Goal: Task Accomplishment & Management: Manage account settings

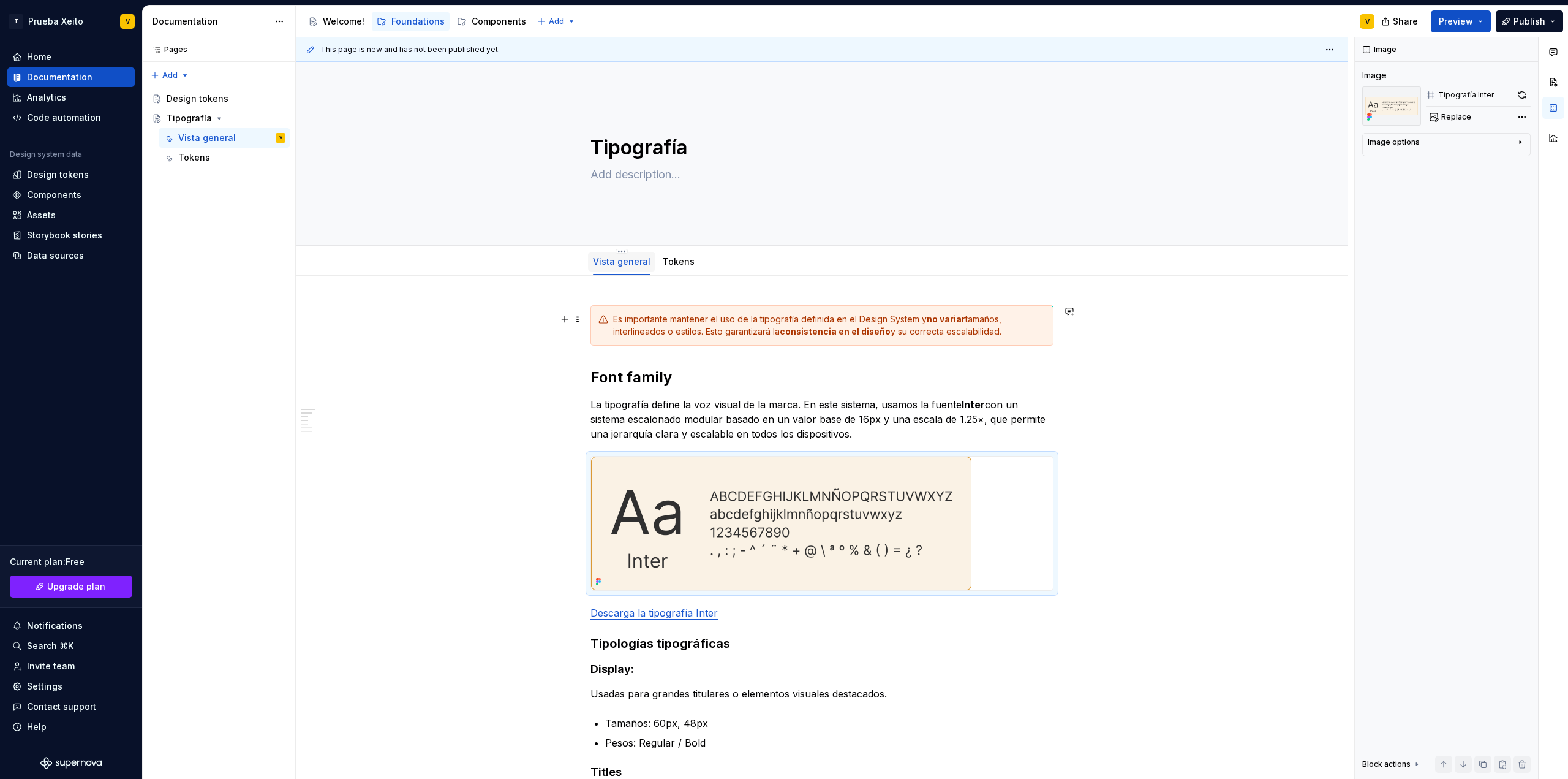
scroll to position [61, 0]
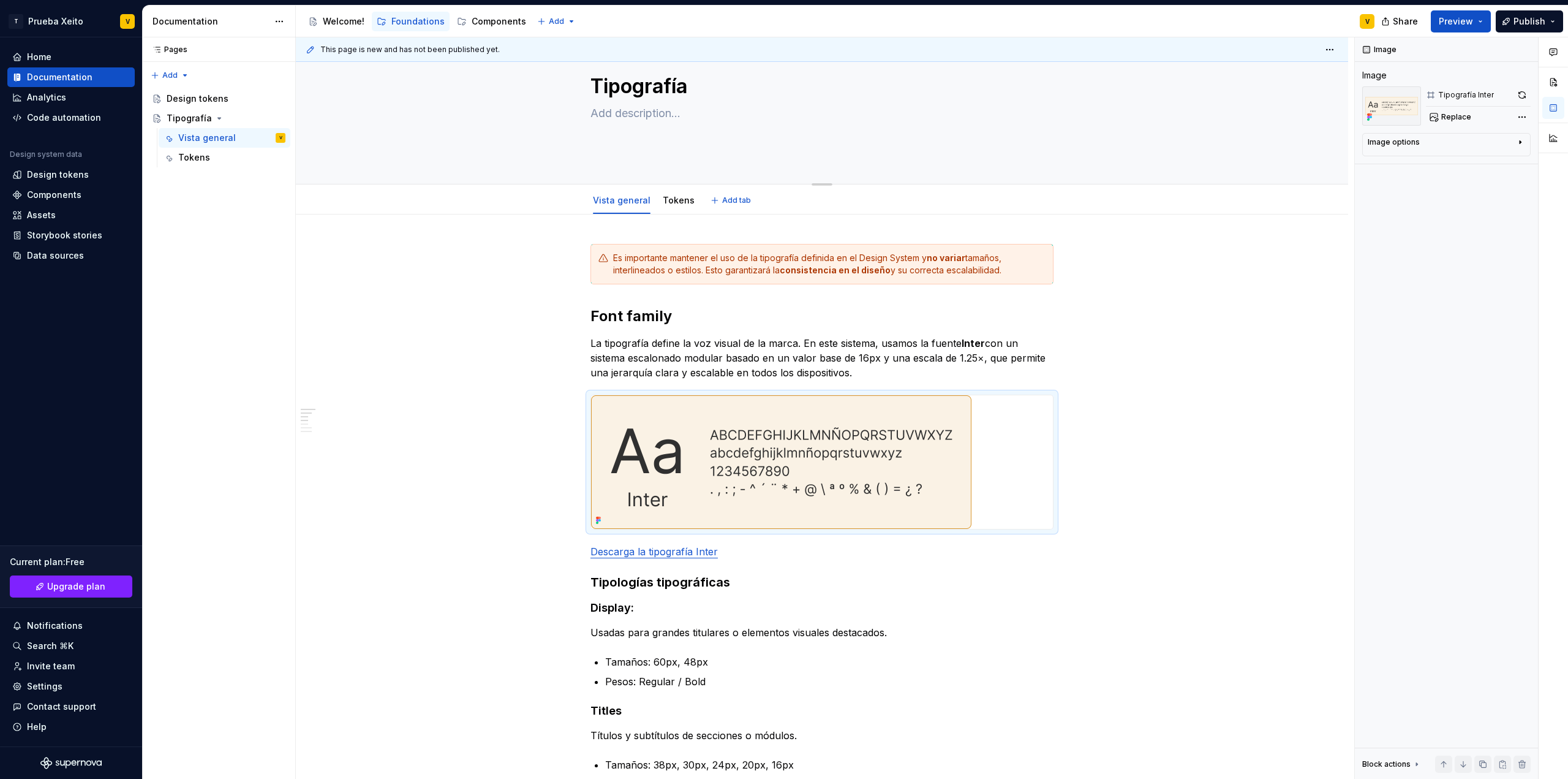
click at [621, 93] on textarea "Tipografía" at bounding box center [820, 86] width 463 height 29
click at [1163, 116] on div "Tipografía" at bounding box center [822, 92] width 954 height 120
click at [637, 97] on textarea "Tipografía" at bounding box center [820, 86] width 463 height 29
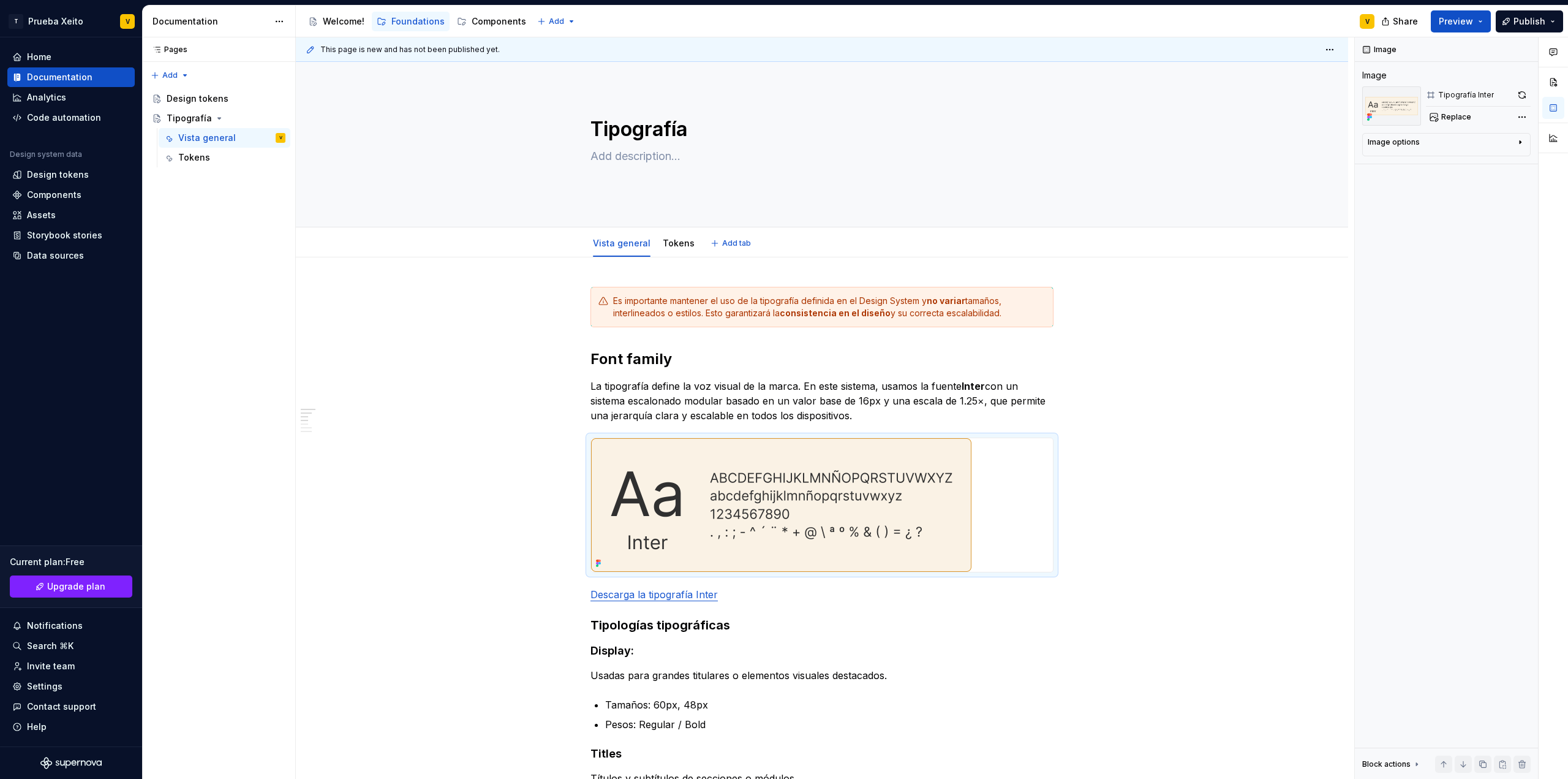
scroll to position [0, 0]
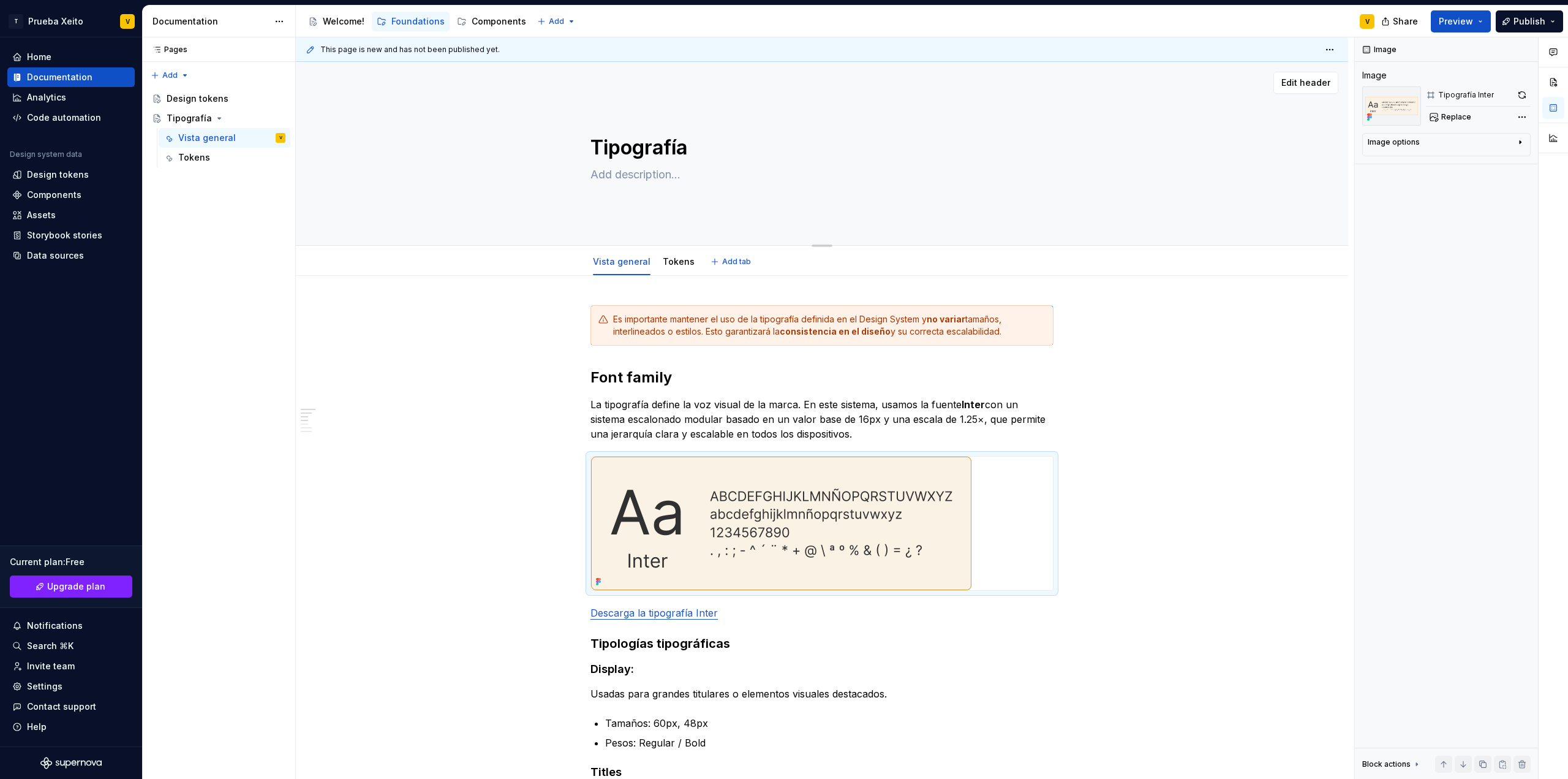
click at [622, 143] on textarea "Tipografía" at bounding box center [820, 147] width 463 height 29
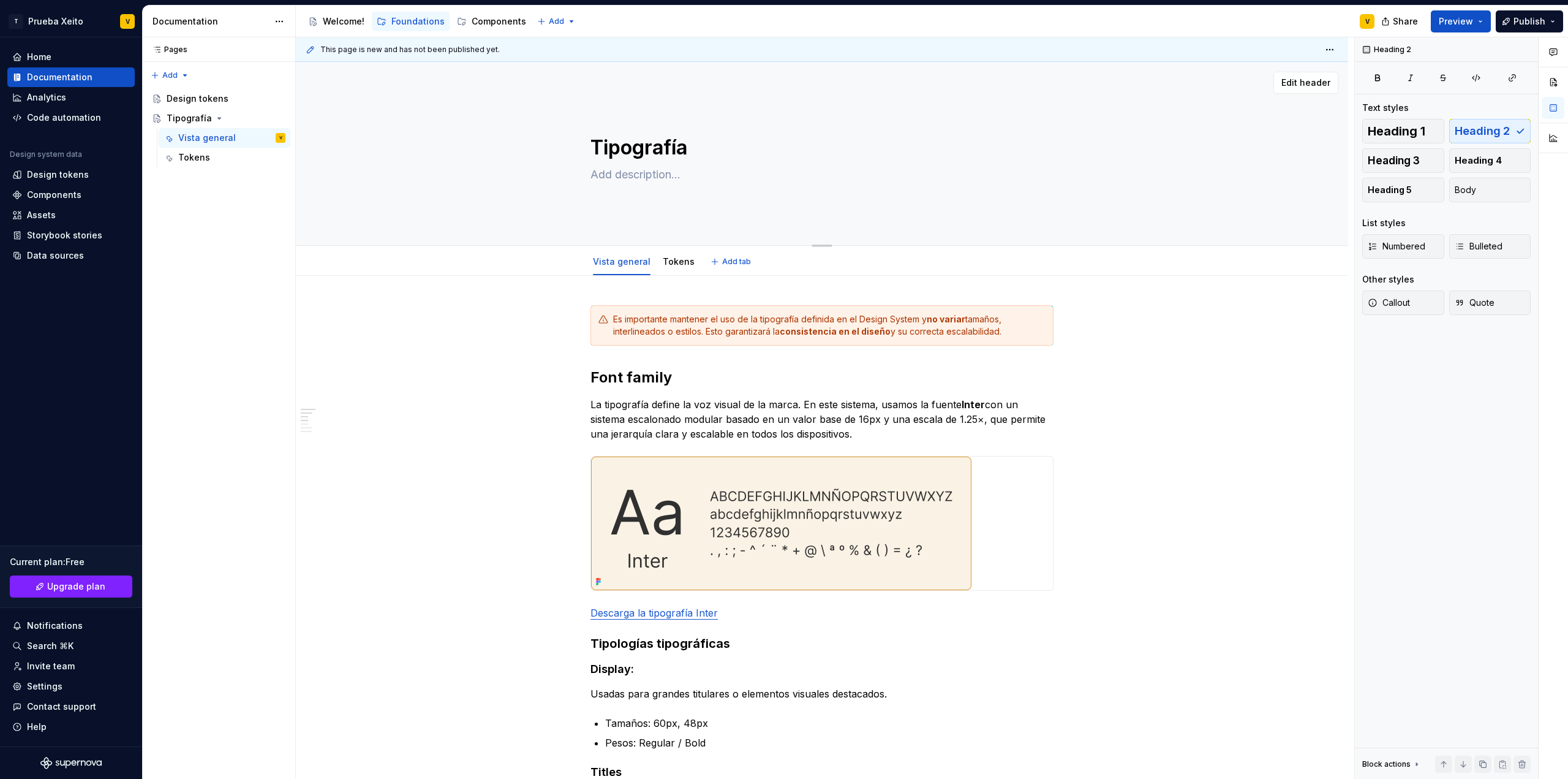
click at [641, 141] on textarea "Tipografía" at bounding box center [820, 147] width 463 height 29
click at [1391, 134] on span "Heading 1" at bounding box center [1396, 131] width 58 height 12
click at [828, 115] on div "Tipografía" at bounding box center [822, 153] width 463 height 120
click at [949, 132] on div "Tipografía" at bounding box center [822, 153] width 463 height 120
click at [938, 144] on textarea "Tipografía" at bounding box center [820, 147] width 463 height 29
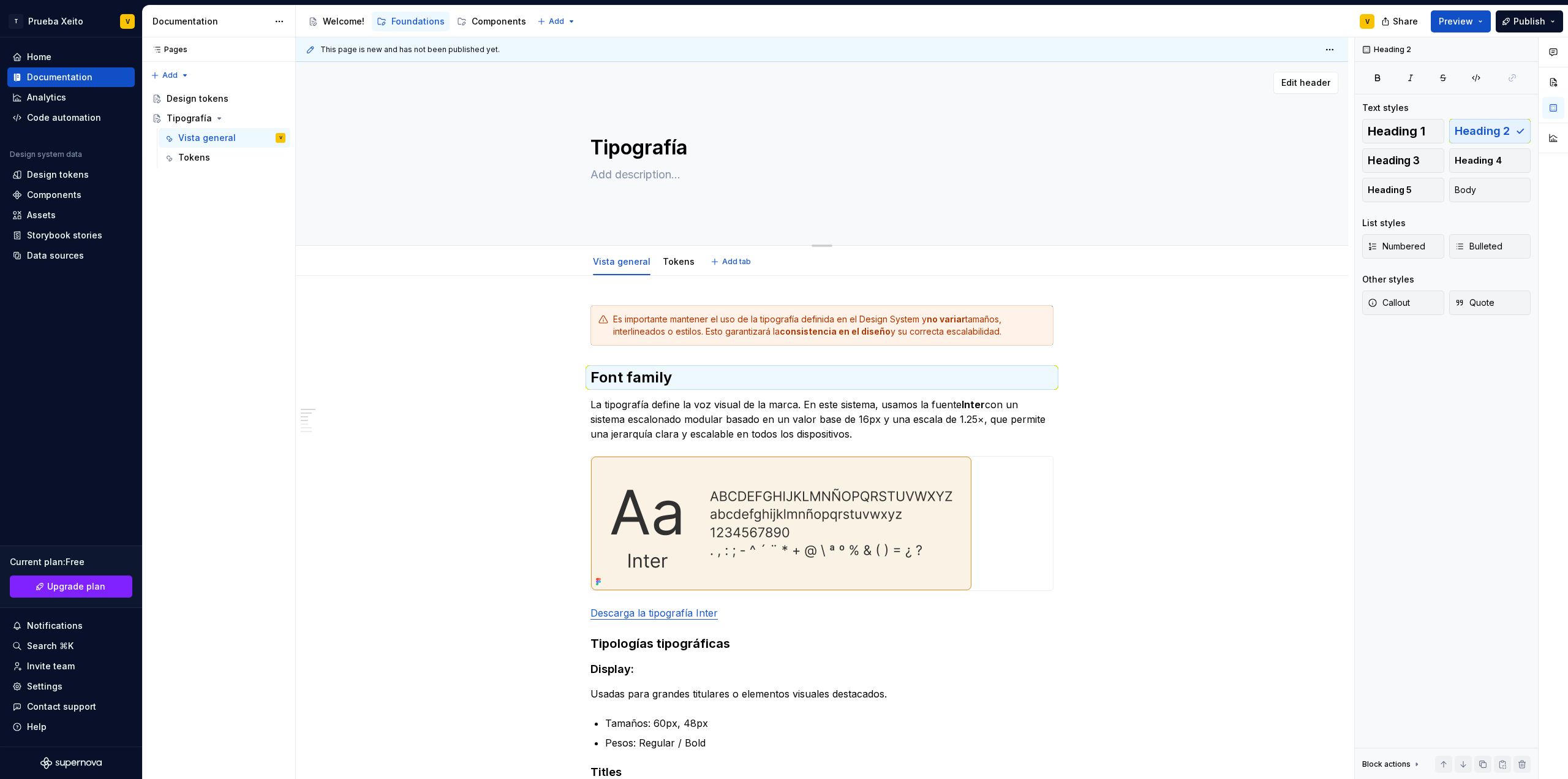
click at [947, 149] on textarea "Tipografía" at bounding box center [820, 147] width 463 height 29
click at [1556, 84] on button "button" at bounding box center [1553, 82] width 22 height 22
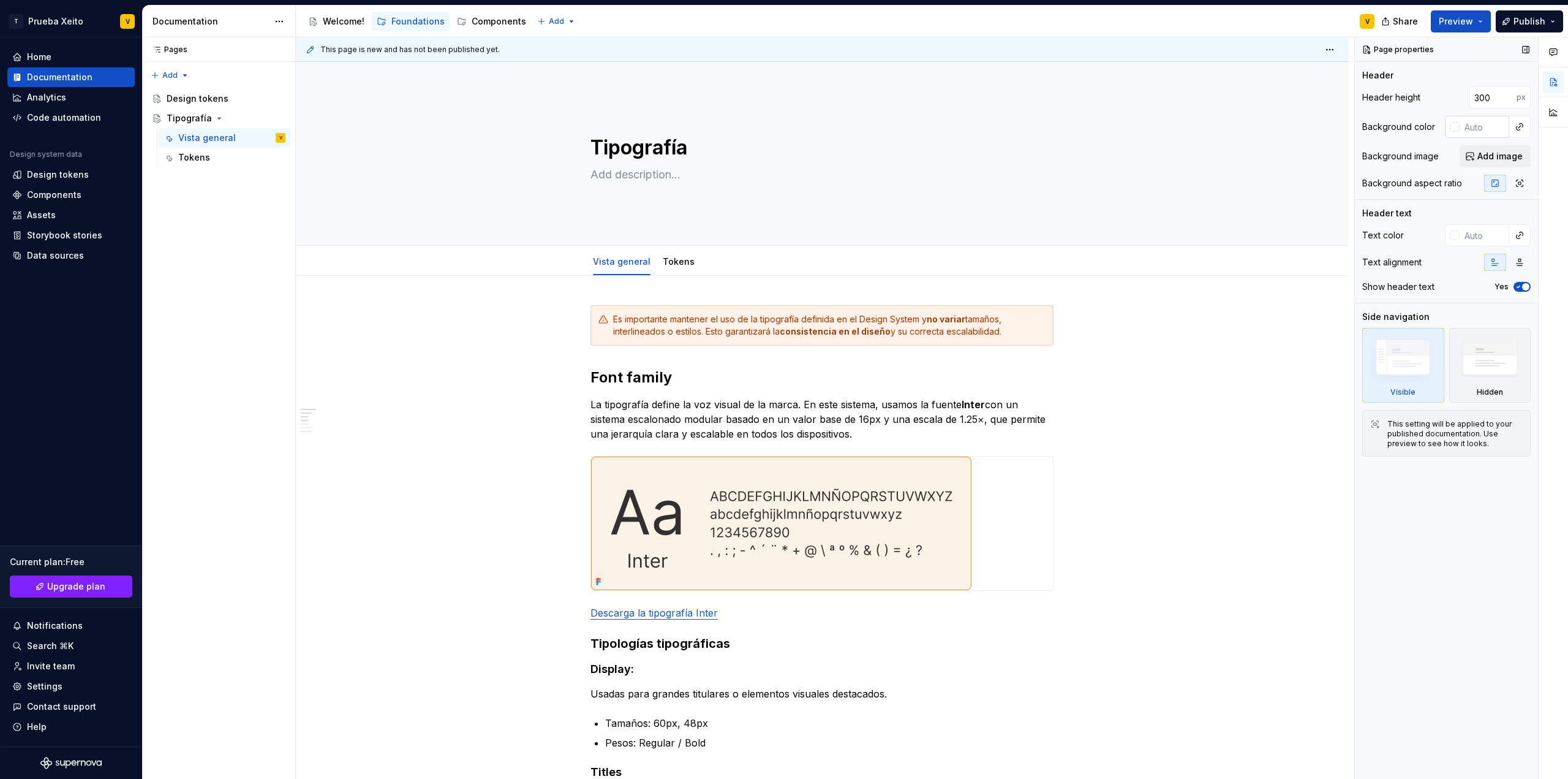
click at [1482, 128] on input "text" at bounding box center [1484, 127] width 50 height 22
click at [1445, 130] on div at bounding box center [1452, 127] width 15 height 22
click at [1458, 126] on div at bounding box center [1454, 127] width 10 height 10
type textarea "*"
type input "#5D4848"
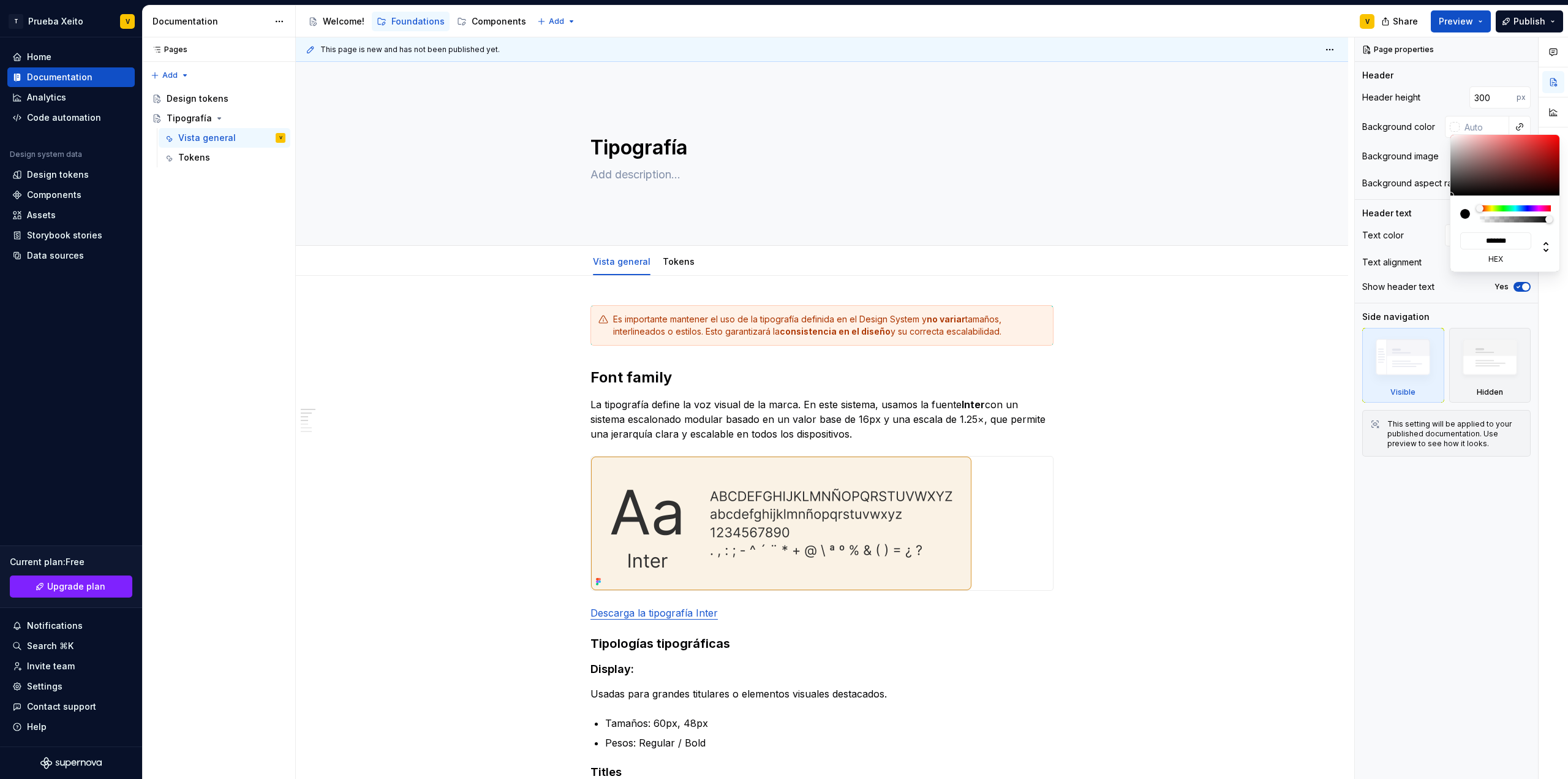
type input "*******"
type input "#624C4C"
type input "*******"
type input "#7E6B6B"
type input "*******"
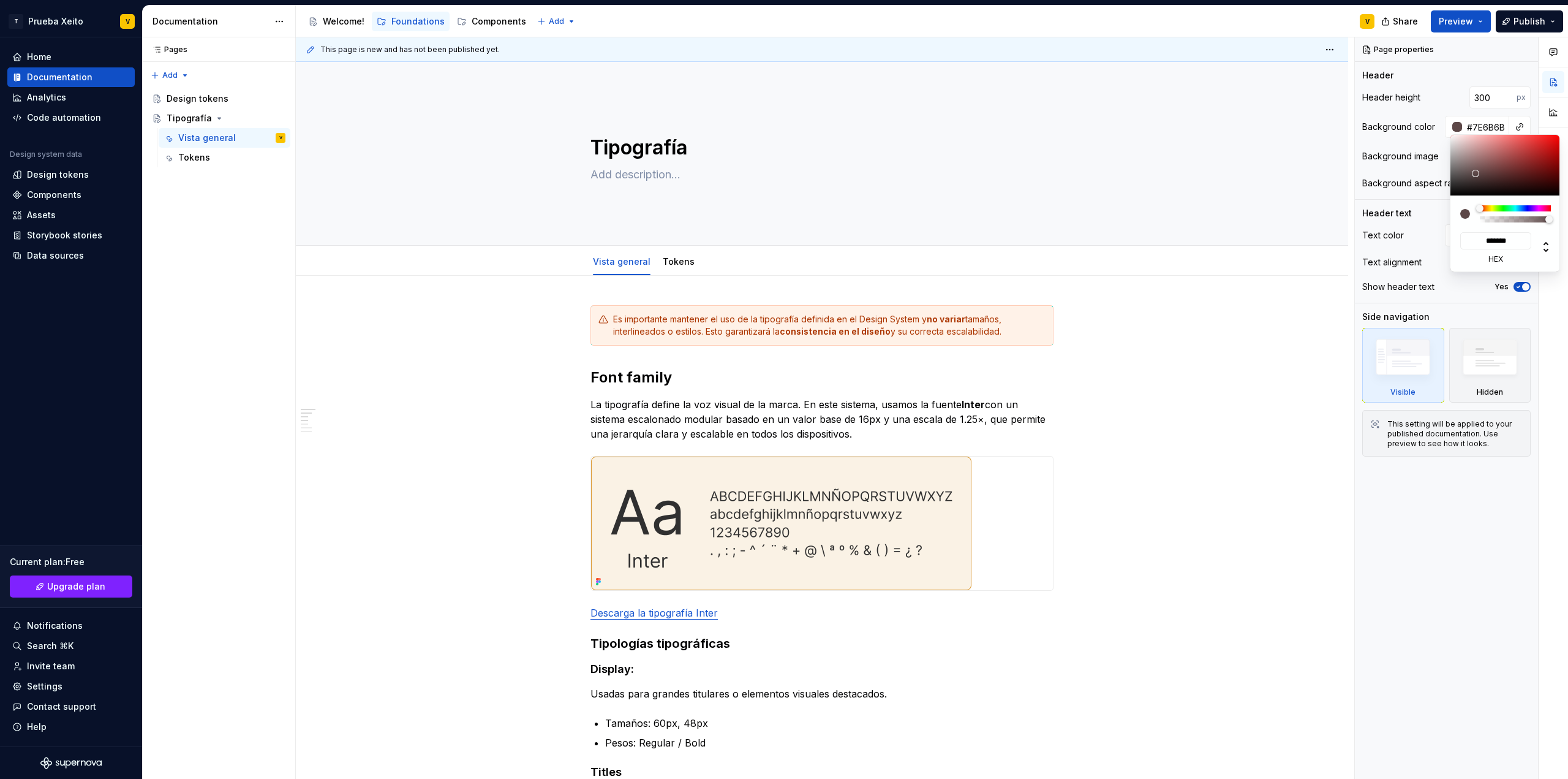
type input "#B2ADAD"
type input "*******"
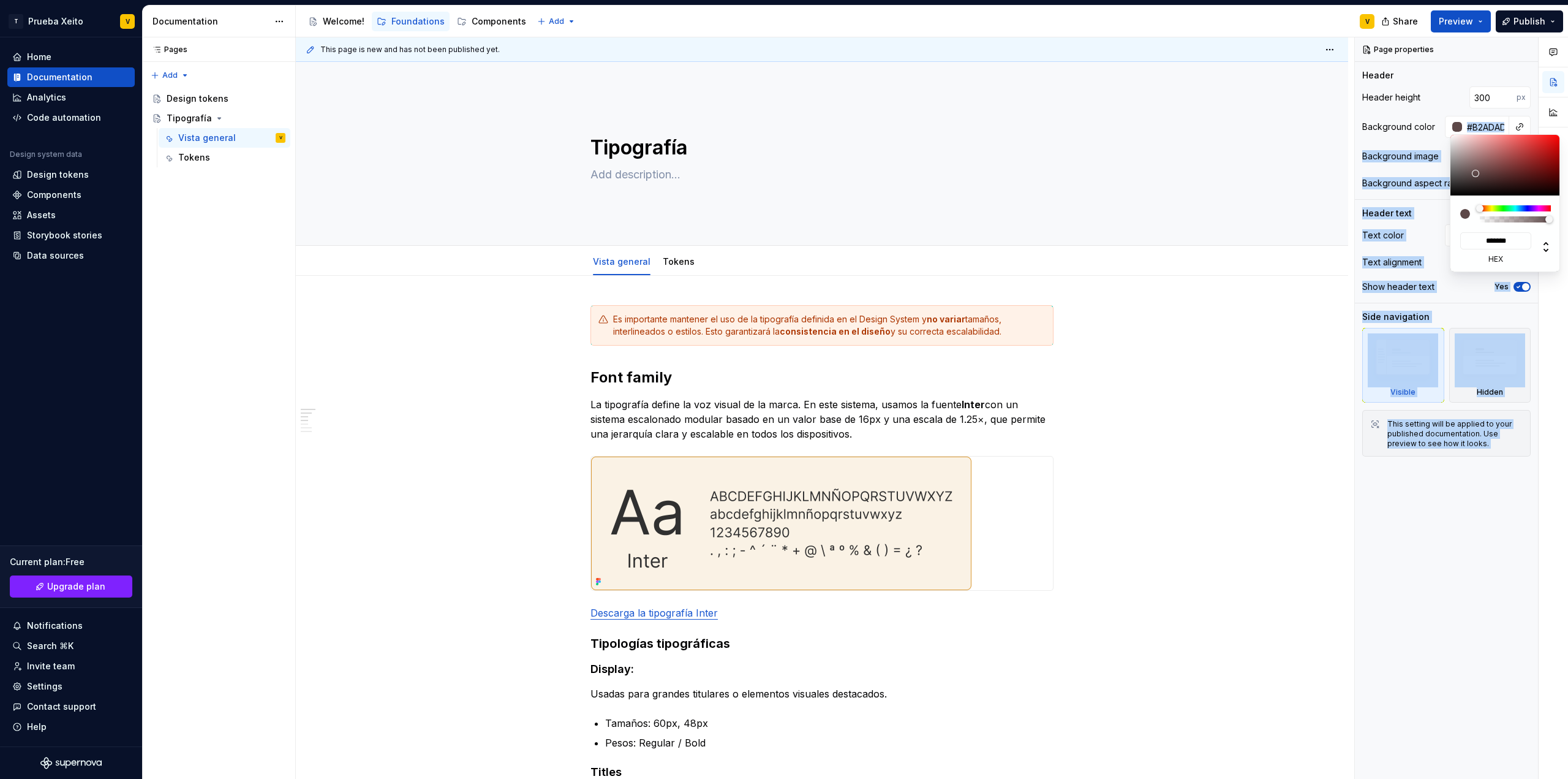
type input "#FFFFFF"
type input "*******"
drag, startPoint x: 1475, startPoint y: 173, endPoint x: 1431, endPoint y: 120, distance: 68.9
click at [1431, 120] on body "T Prueba Xeito V Home Documentation Analytics Code automation Design system dat…" at bounding box center [784, 389] width 1568 height 779
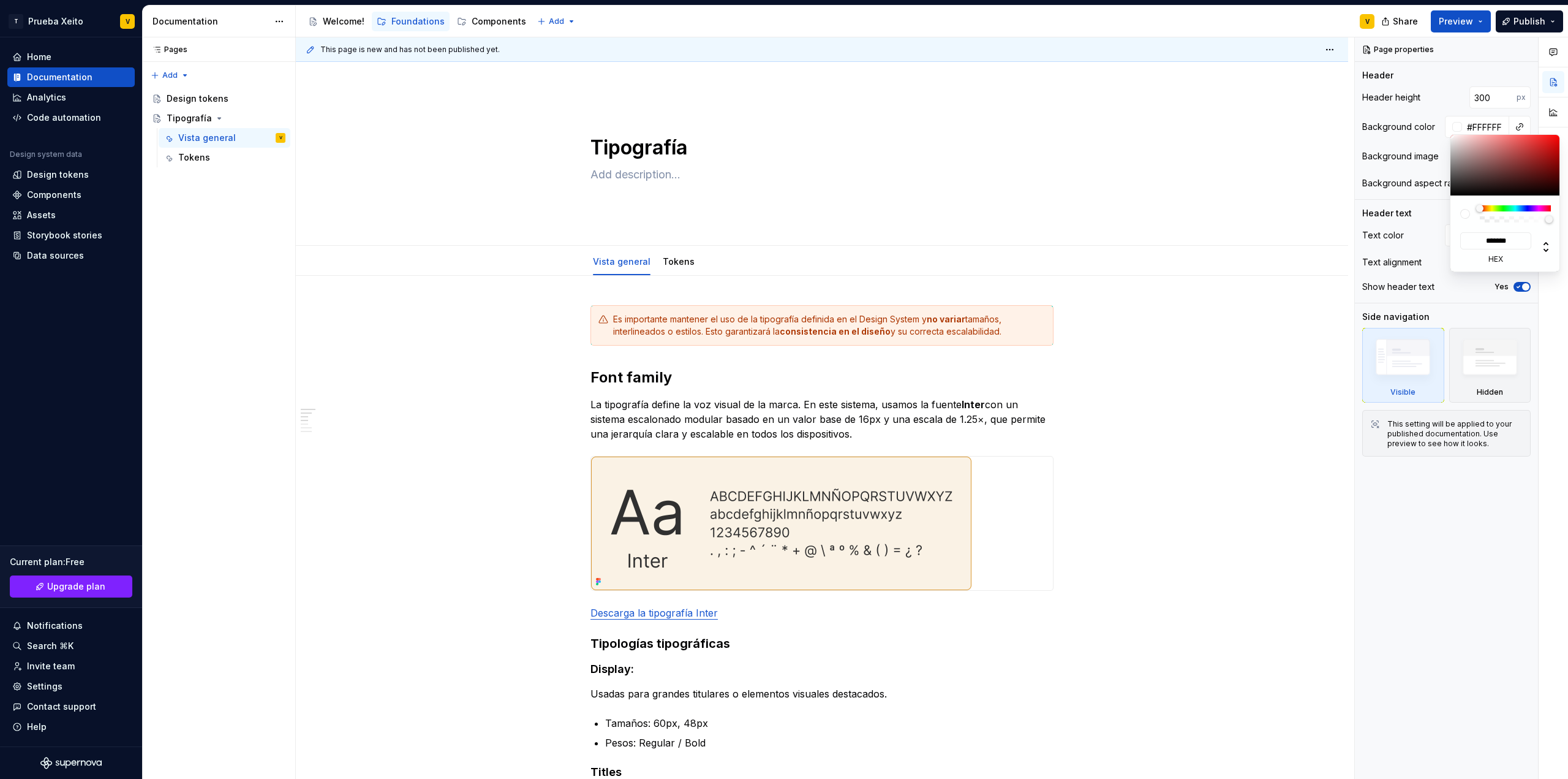
click at [1289, 312] on html "T Prueba Xeito V Home Documentation Analytics Code automation Design system dat…" at bounding box center [784, 389] width 1568 height 779
click at [1470, 74] on div "Comments Open comments No comments yet Select ‘Comment’ from the block context …" at bounding box center [1461, 408] width 213 height 742
click at [736, 127] on div "Tipografía" at bounding box center [822, 153] width 463 height 120
click at [734, 141] on textarea "Tipografía" at bounding box center [820, 147] width 463 height 29
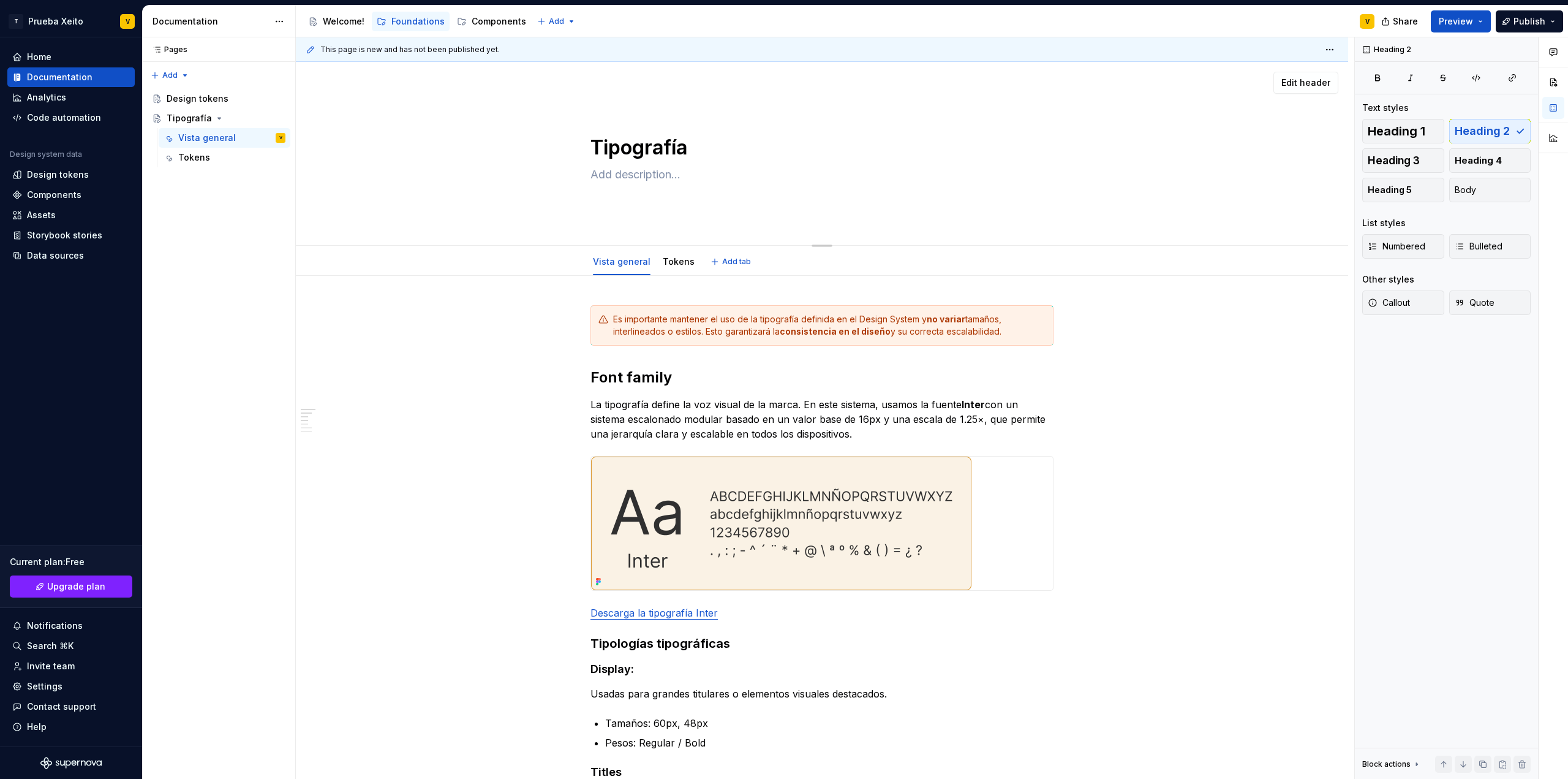
click at [643, 144] on textarea "Tipografía" at bounding box center [820, 147] width 463 height 29
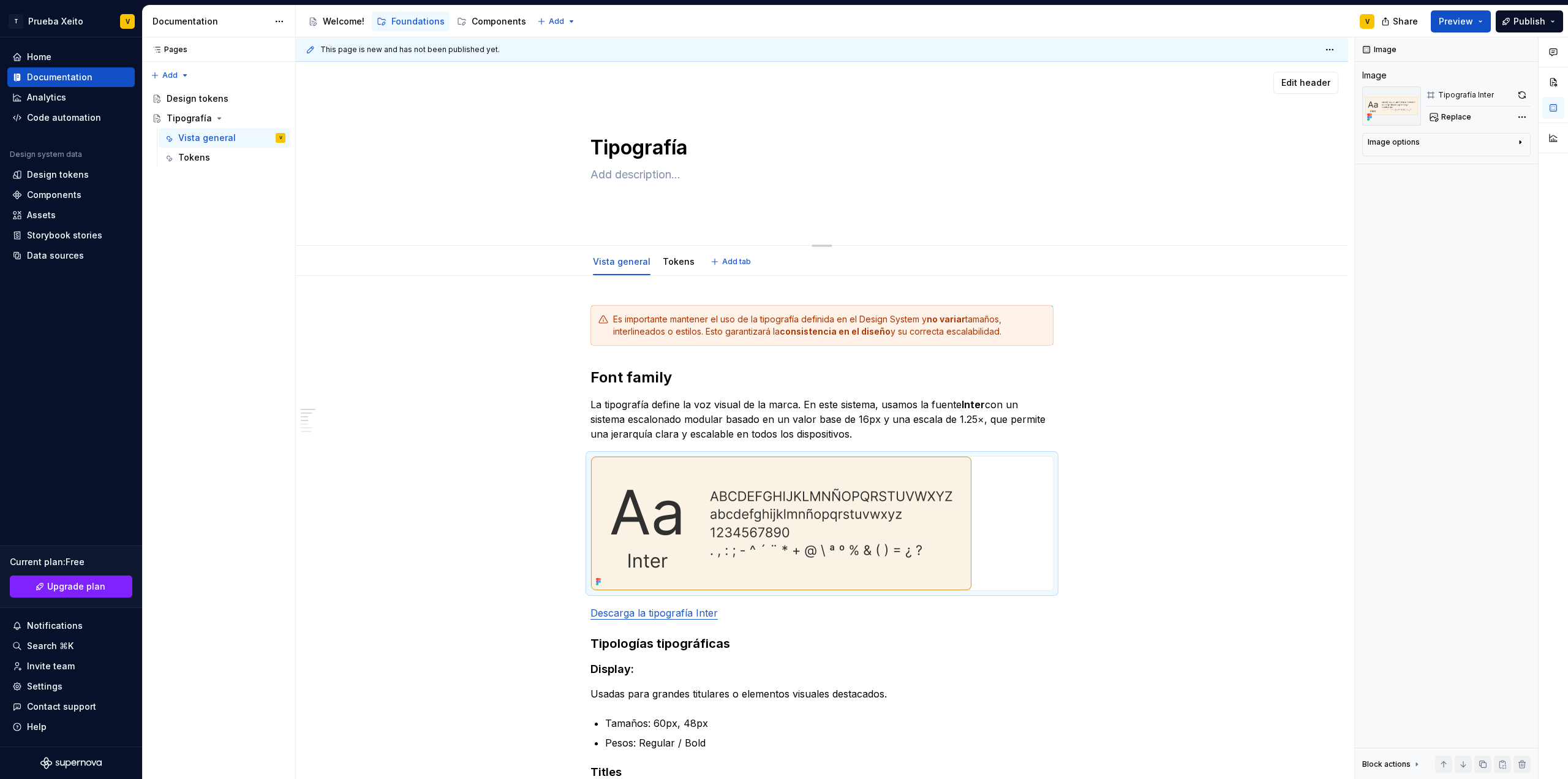
click at [640, 174] on textarea at bounding box center [820, 175] width 463 height 20
type textarea "*"
click at [643, 177] on textarea at bounding box center [820, 175] width 463 height 20
type textarea "U"
type textarea "*"
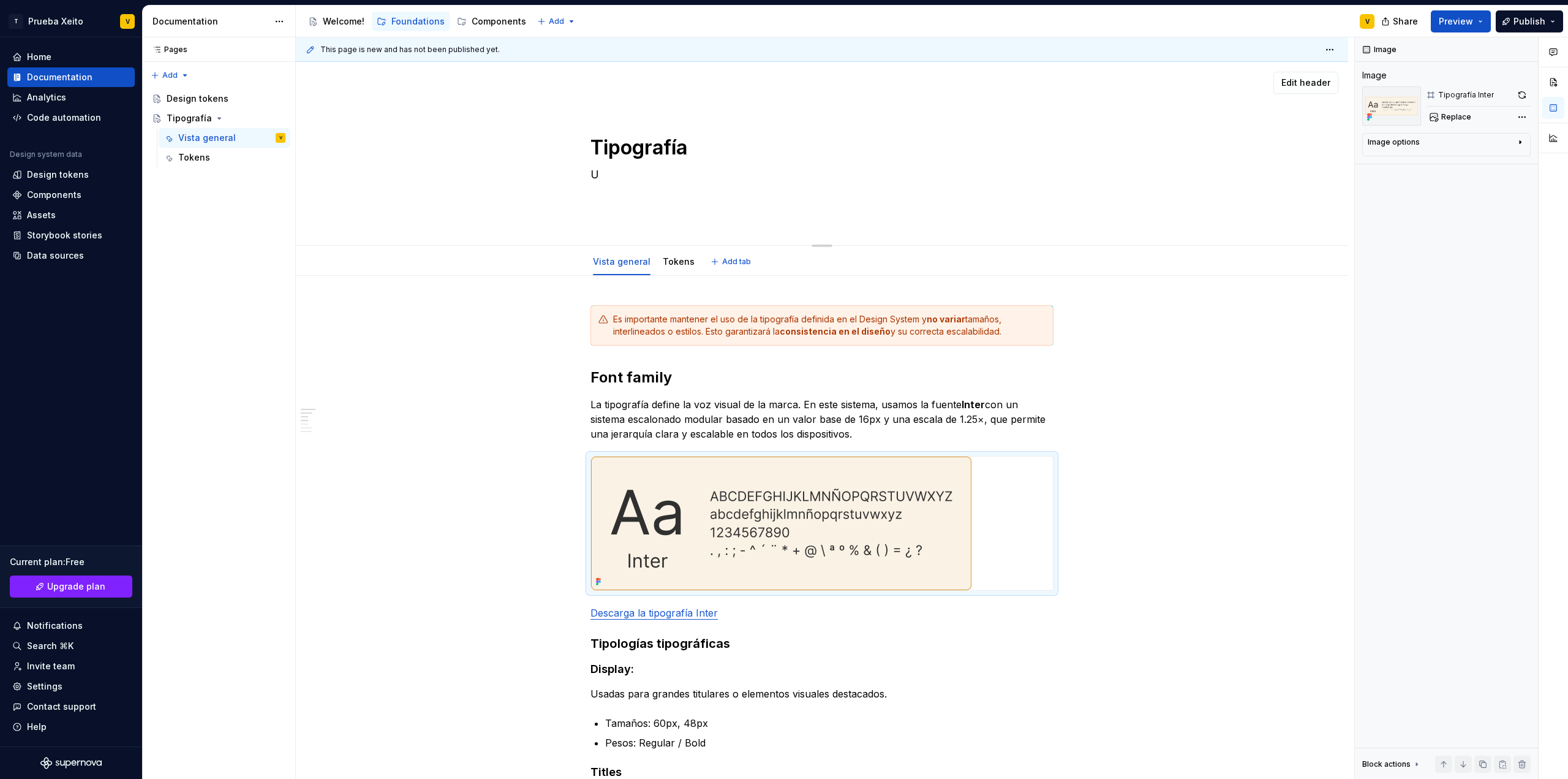
type textarea "Un"
type textarea "*"
type textarea "Una"
type textarea "*"
type textarea "Una"
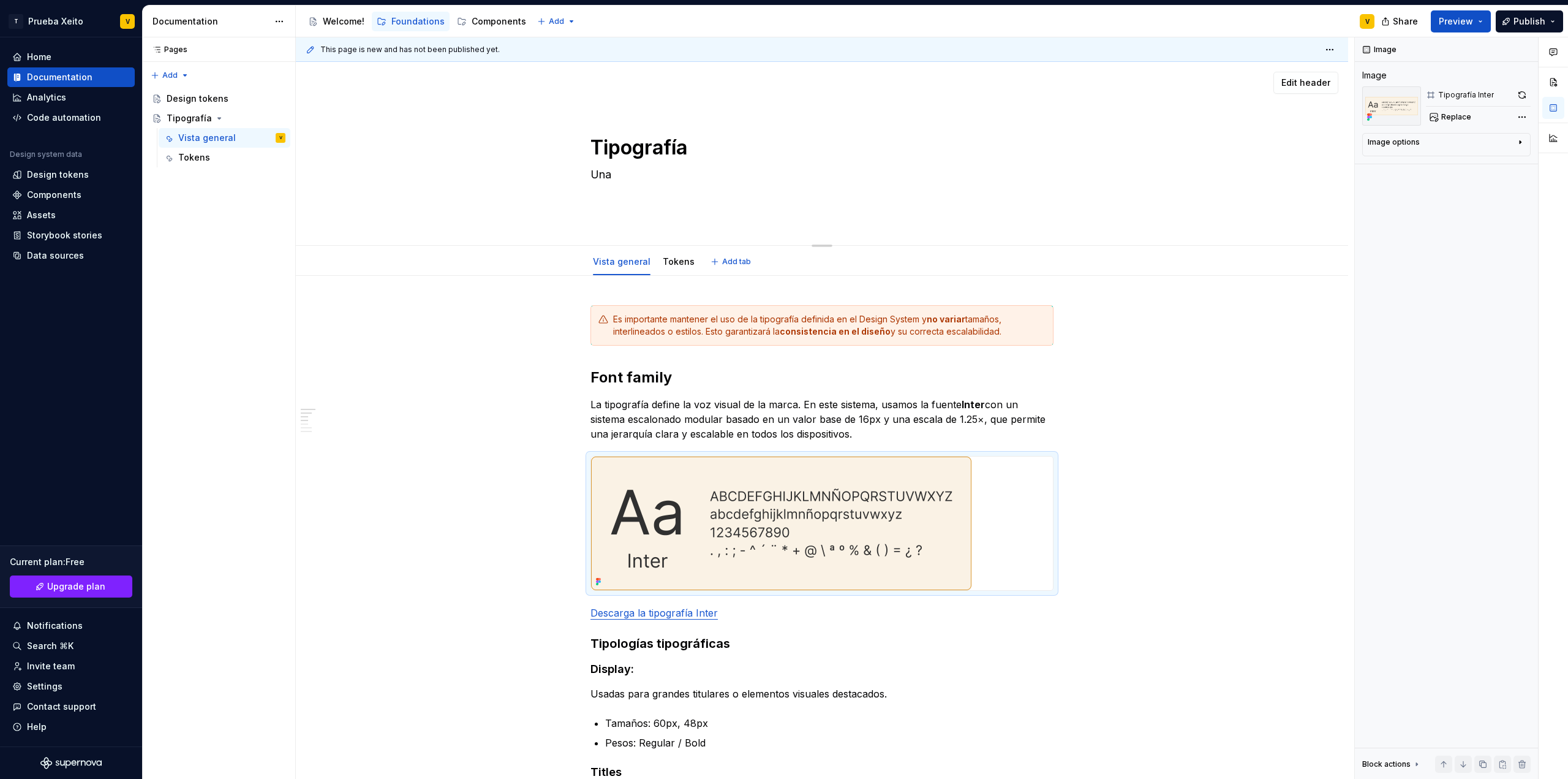
type textarea "*"
type textarea "Una g"
type textarea "*"
type textarea "Una gu"
type textarea "*"
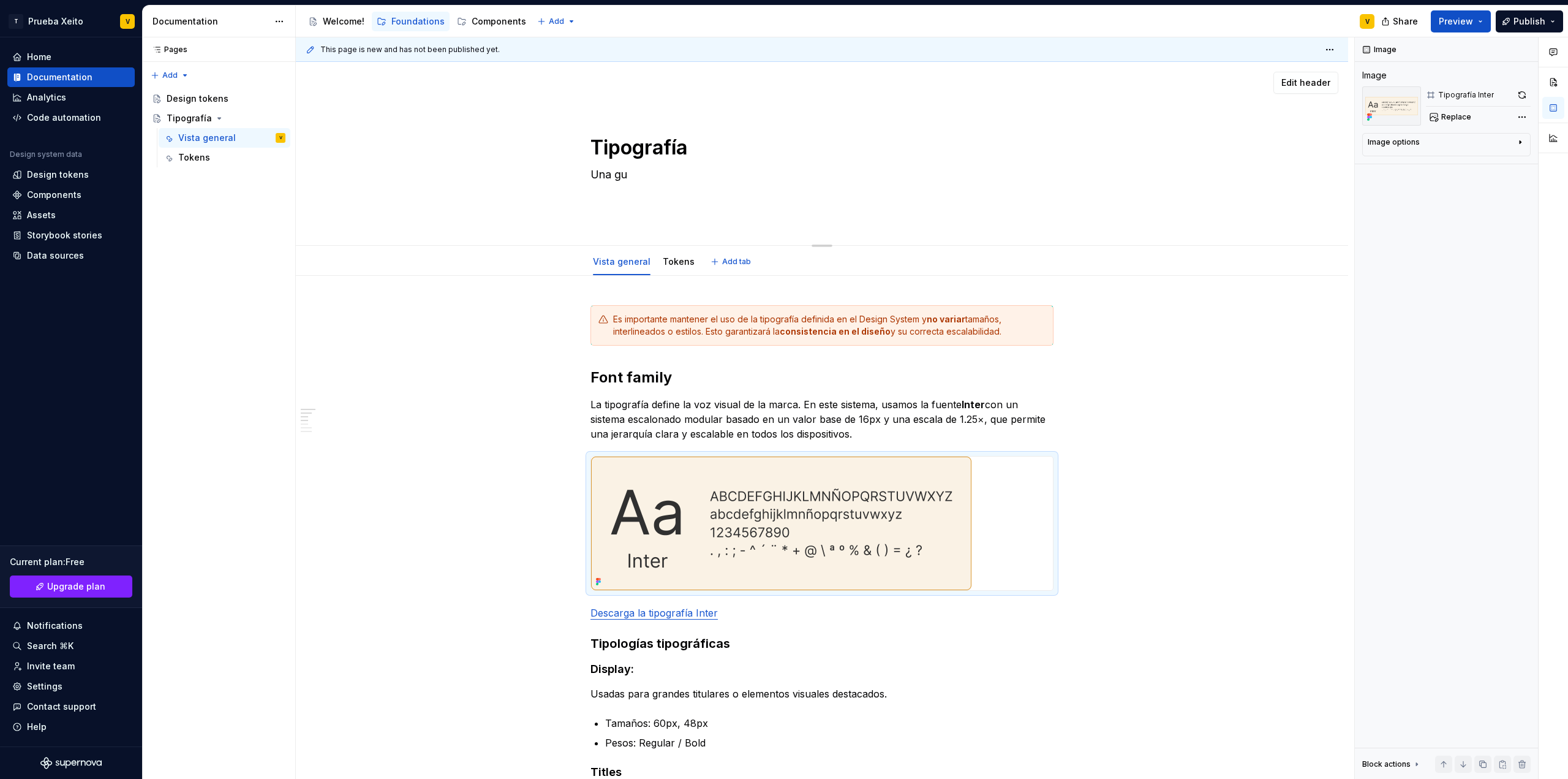
type textarea "Una guí"
type textarea "*"
type textarea "Una guía"
type textarea "*"
type textarea "Una guía"
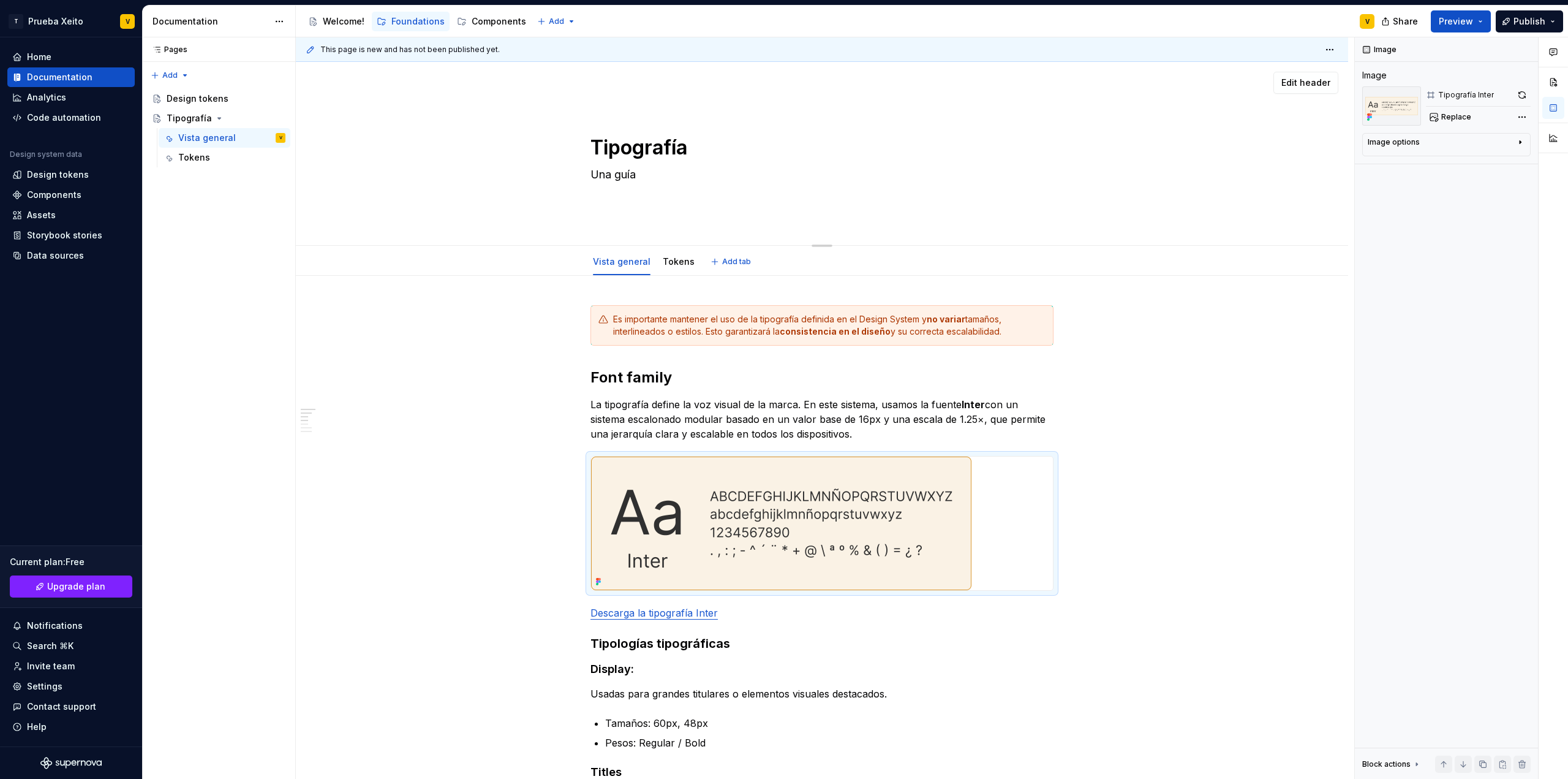
type textarea "*"
type textarea "Una guía p"
type textarea "*"
type textarea "Una guía pa"
type textarea "*"
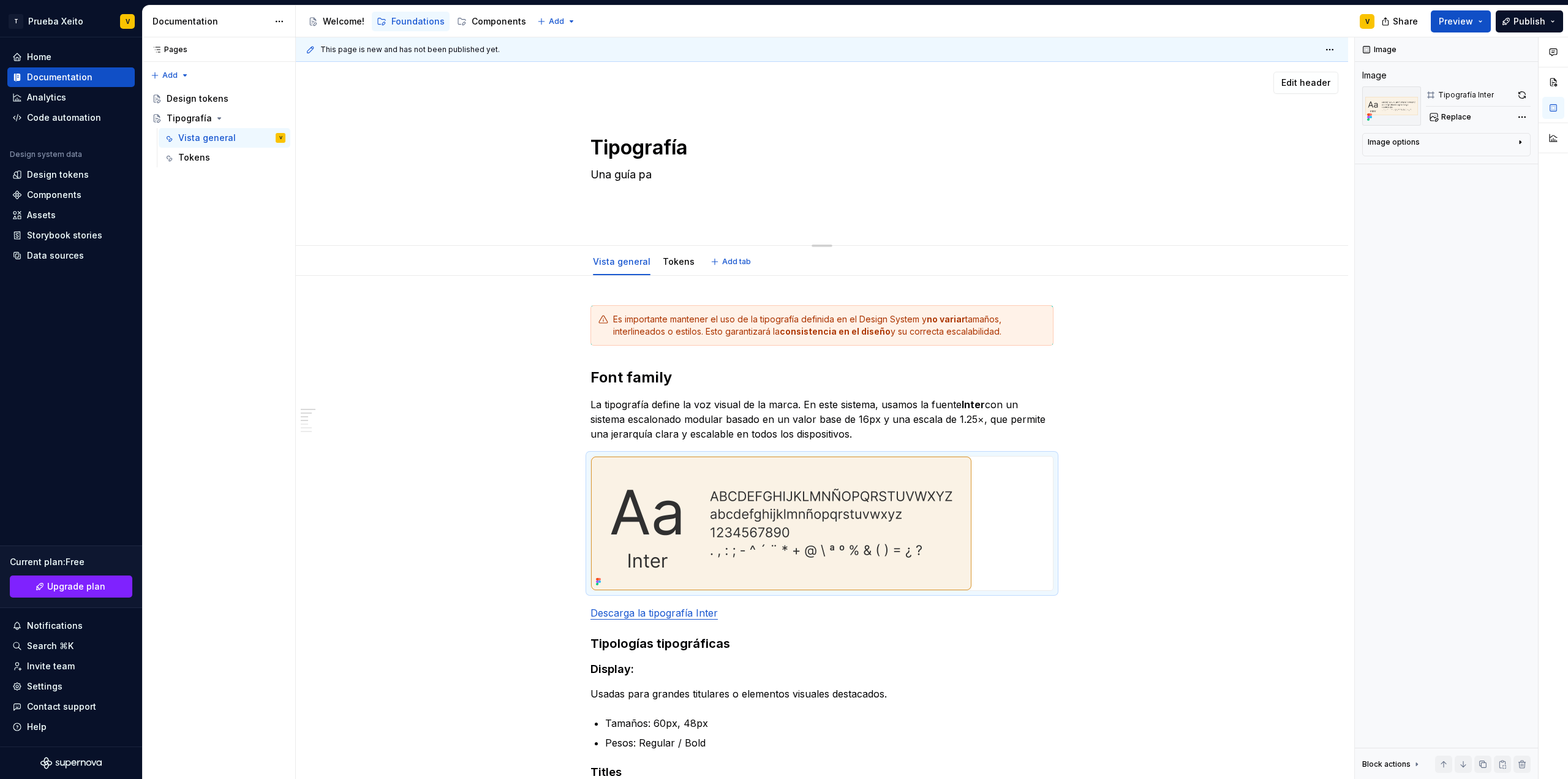
type textarea "Una guía par"
type textarea "*"
type textarea "Una guía para"
type textarea "*"
type textarea "Una guía para"
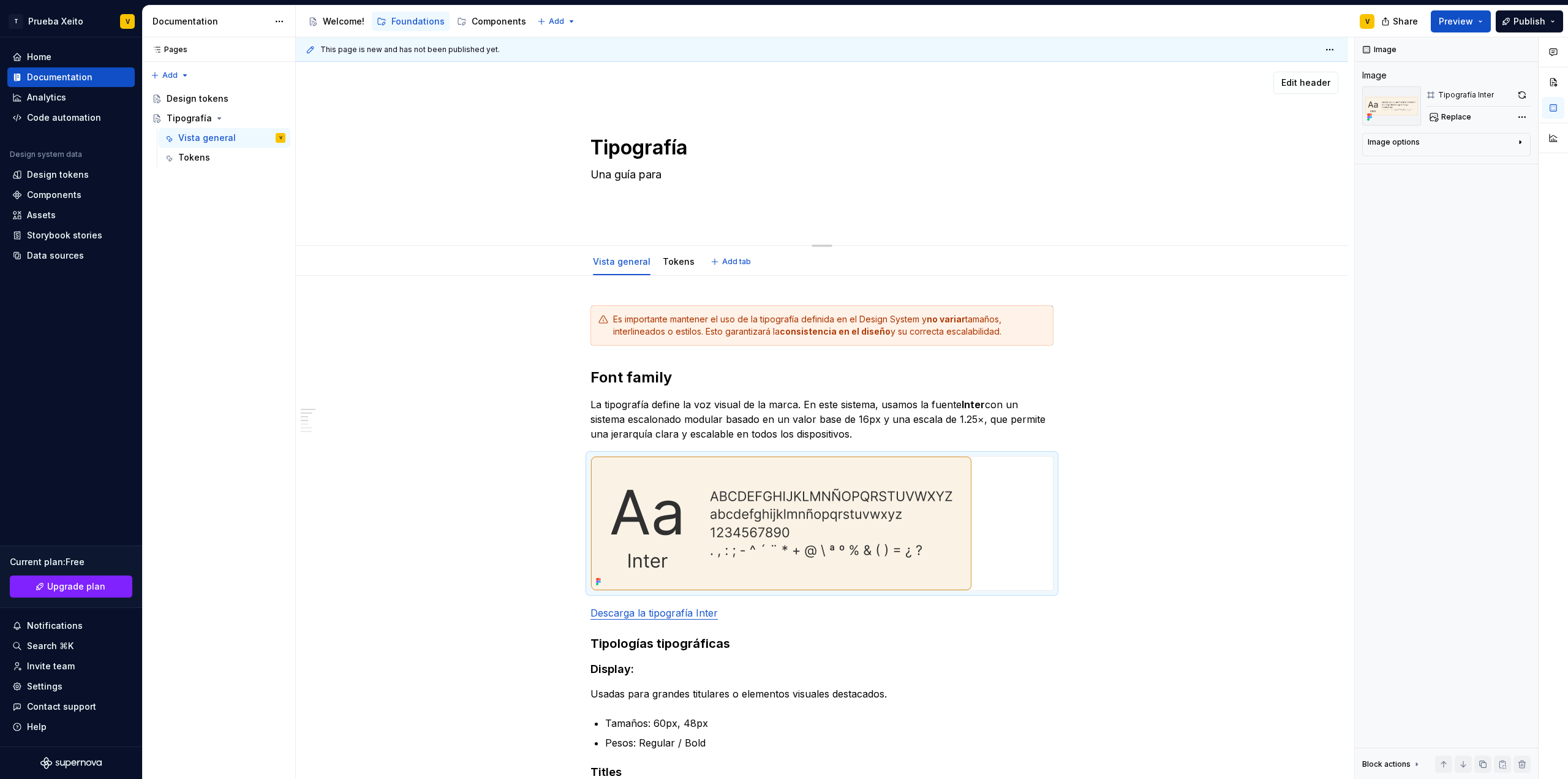
type textarea "*"
type textarea "Una guía para t"
type textarea "*"
type textarea "Una guía para tr"
type textarea "*"
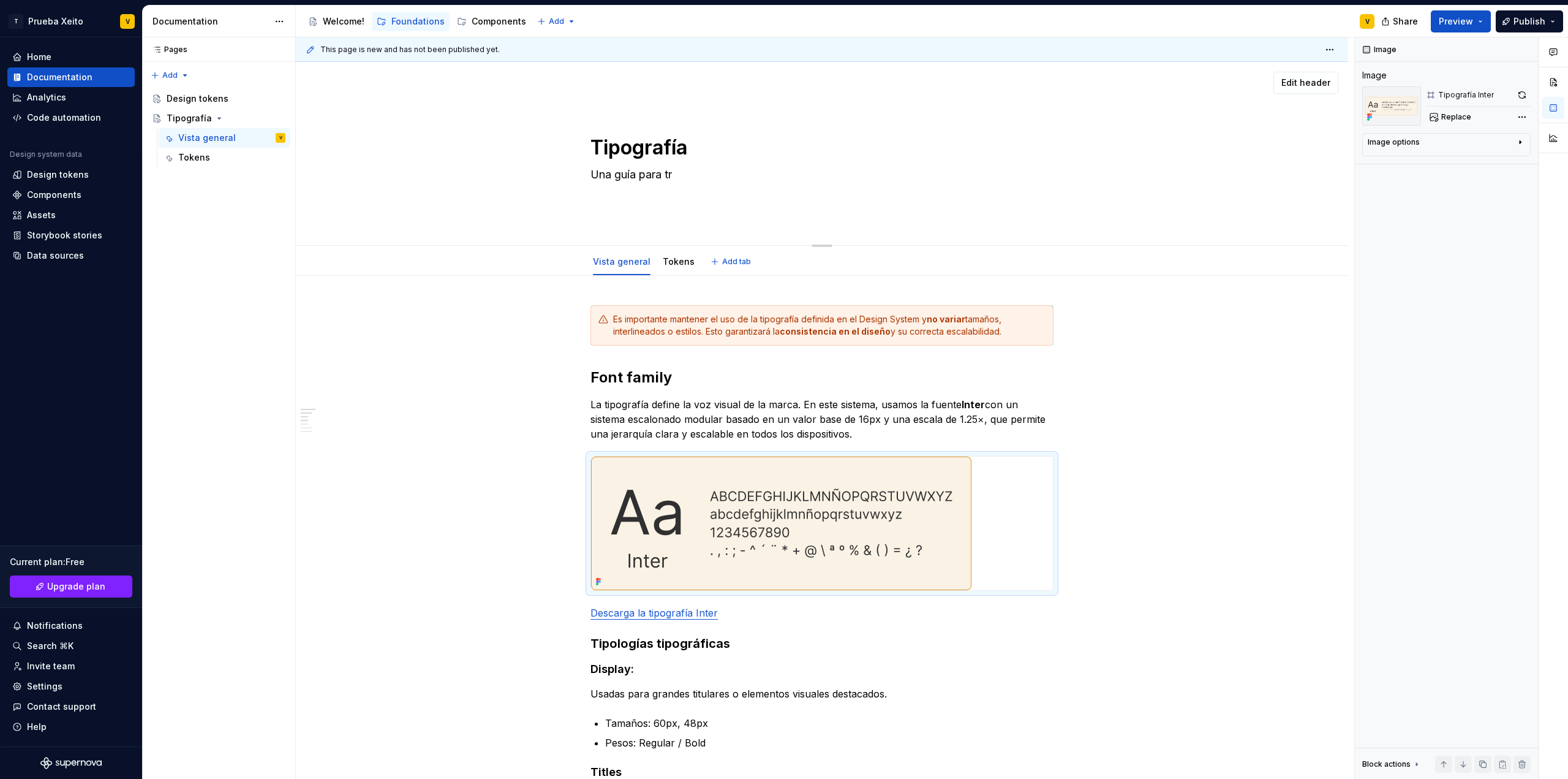
type textarea "Una guía para tra"
type textarea "*"
type textarea "Una guía para [PERSON_NAME]"
type textarea "*"
type textarea "Una guía para trans"
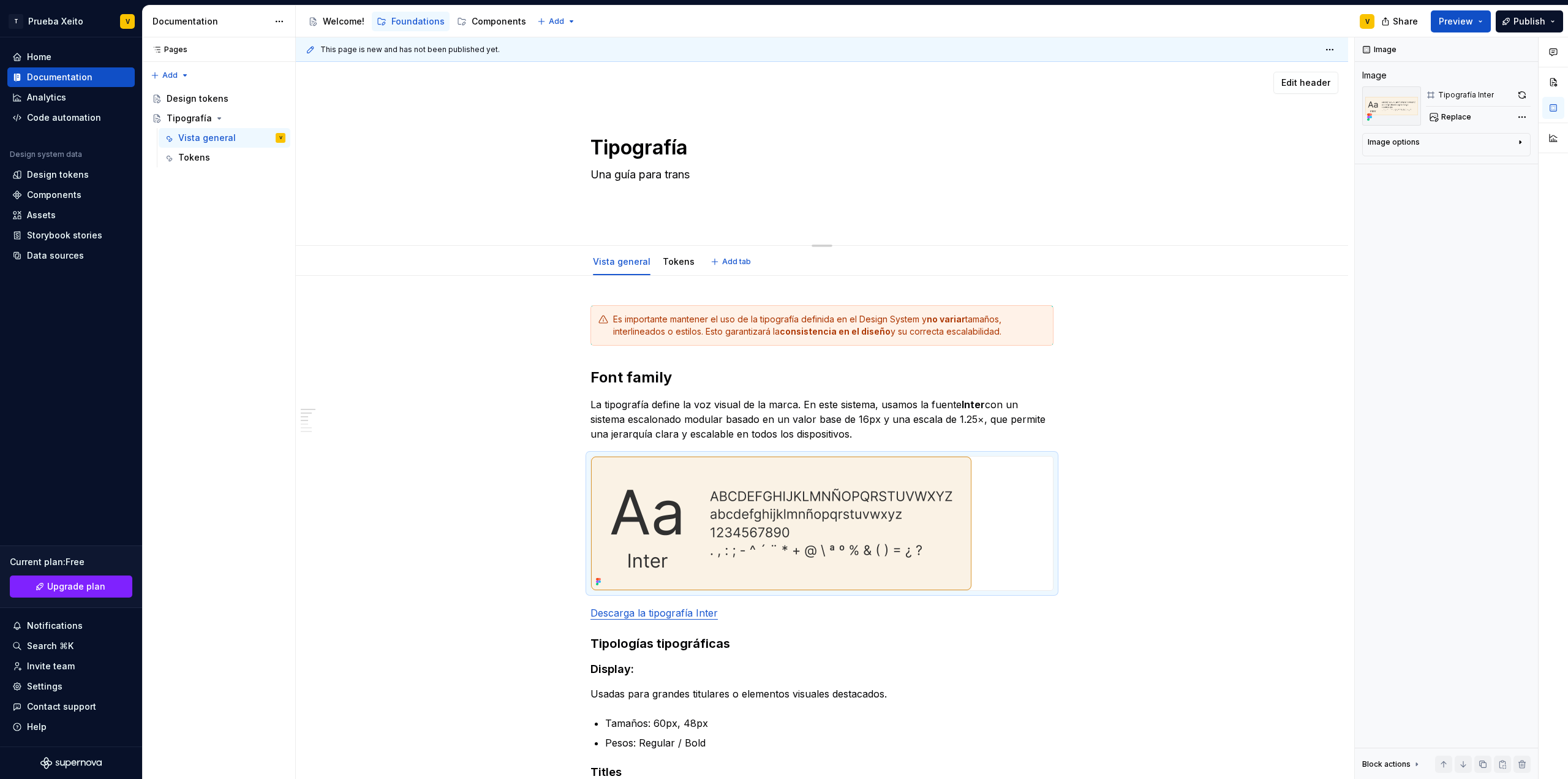
type textarea "*"
type textarea "Una guía para transm"
type textarea "*"
type textarea "Una guía para transmi"
type textarea "*"
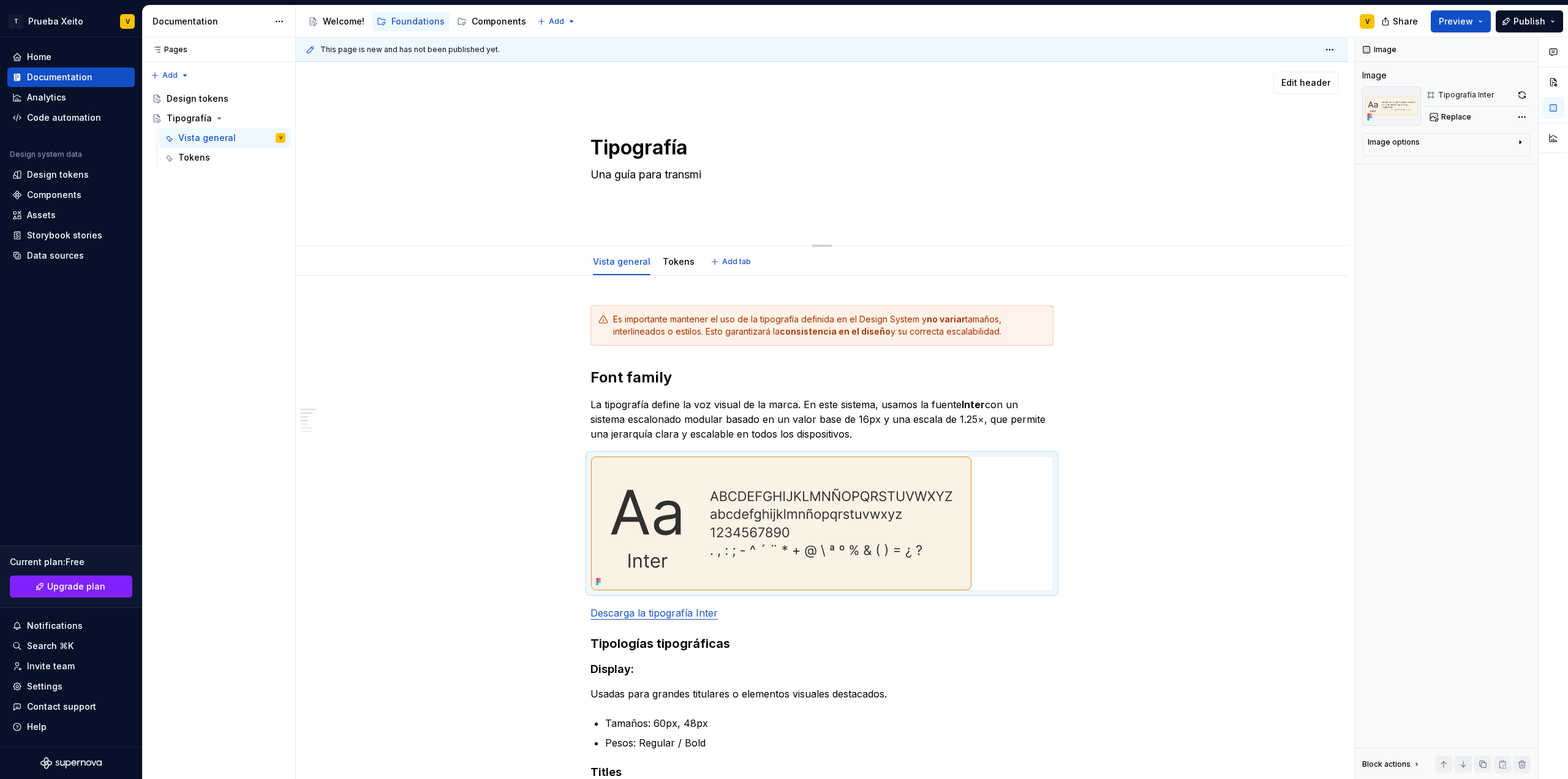
type textarea "Una guía para transmit"
type textarea "*"
type textarea "Una guía para transmiti"
type textarea "*"
type textarea "Una guía para transmitir"
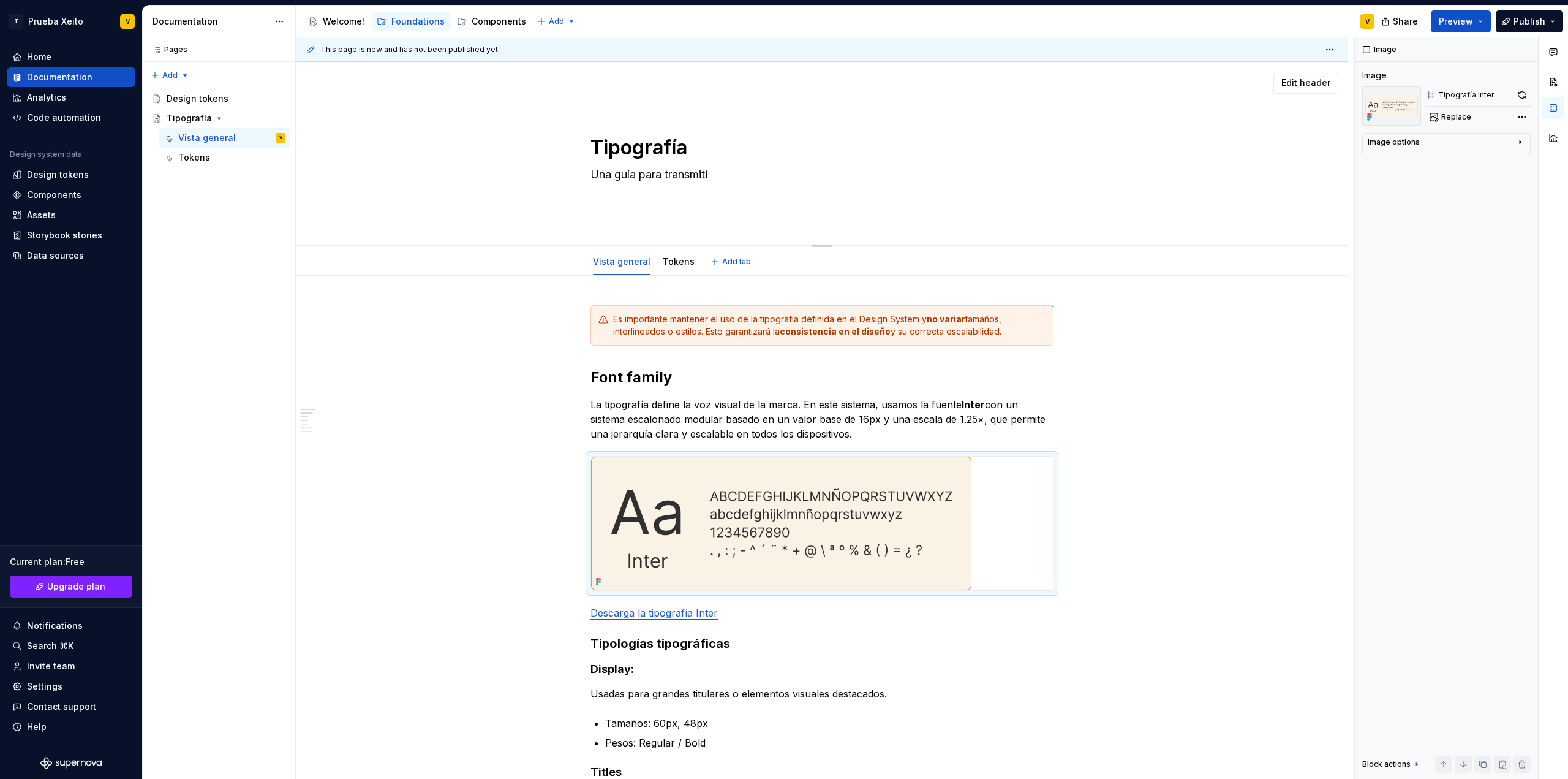
type textarea "*"
type textarea "Una guía para transmitir"
type textarea "*"
type textarea "Una guía para transmitir m"
type textarea "*"
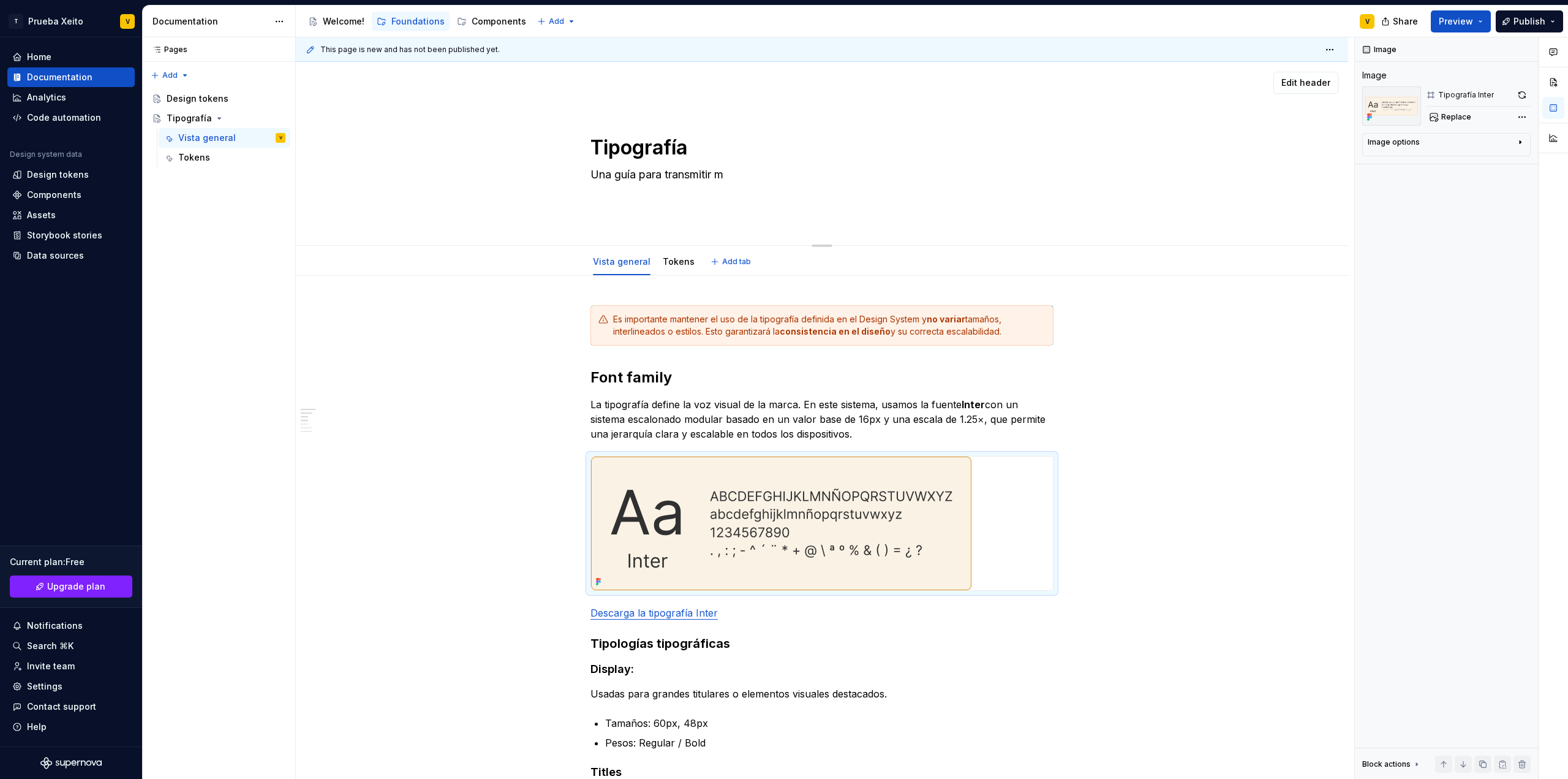
type textarea "Una guía para transmitir me"
type textarea "*"
type textarea "Una guía para transmitir men"
type textarea "*"
type textarea "Una guía para transmitir mens"
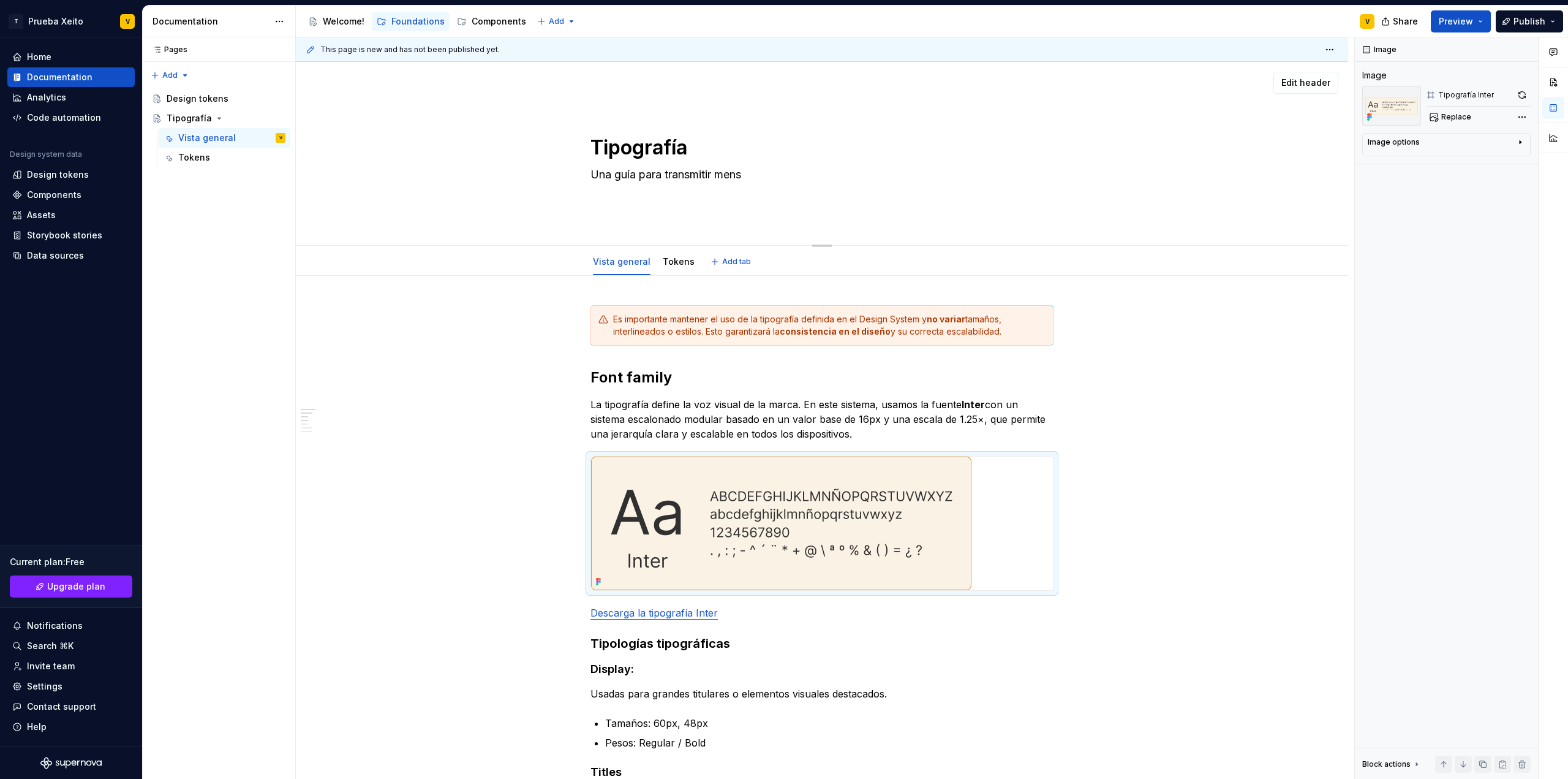
type textarea "*"
type textarea "Una guía para transmitir mensa"
type textarea "*"
type textarea "Una guía para transmitir mensaj"
type textarea "*"
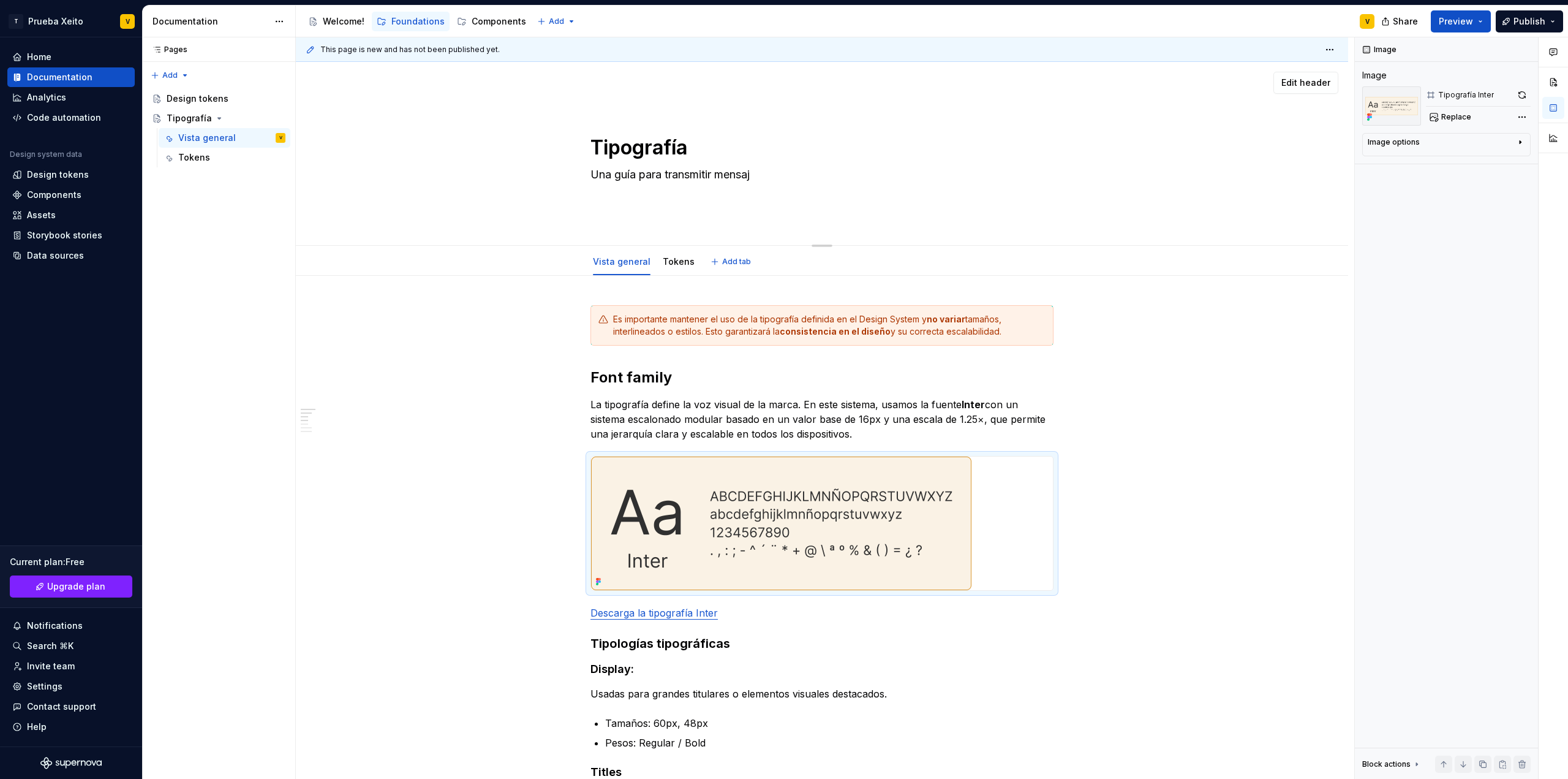
type textarea "Una guía para transmitir mensaje"
type textarea "*"
type textarea "Una guía para transmitir mensajes"
type textarea "*"
type textarea "Una guía para transmitir mensajes"
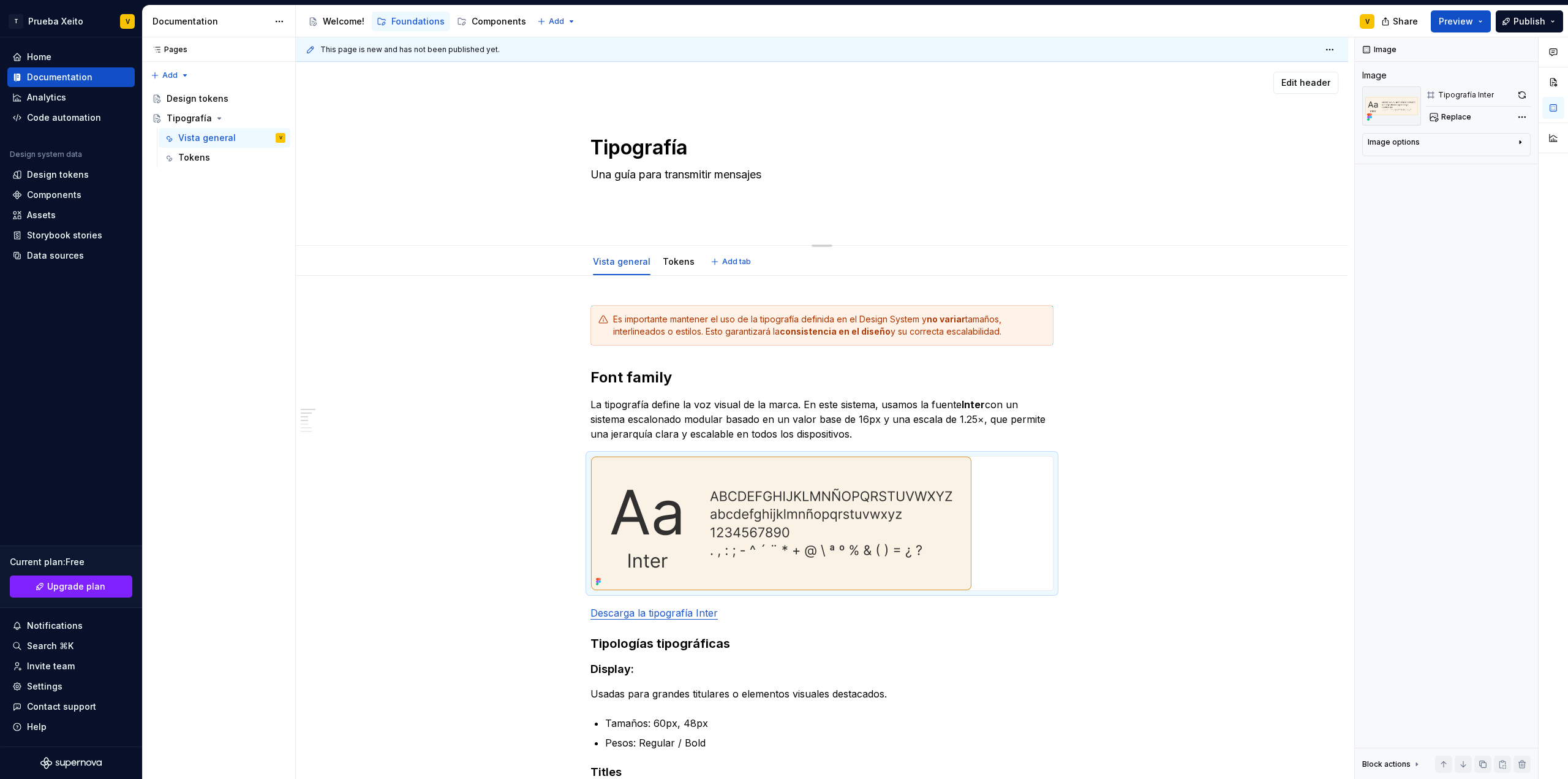
type textarea "*"
type textarea "Una guía para transmitir mensajes c"
type textarea "*"
type textarea "Una guía para transmitir mensajes co"
type textarea "*"
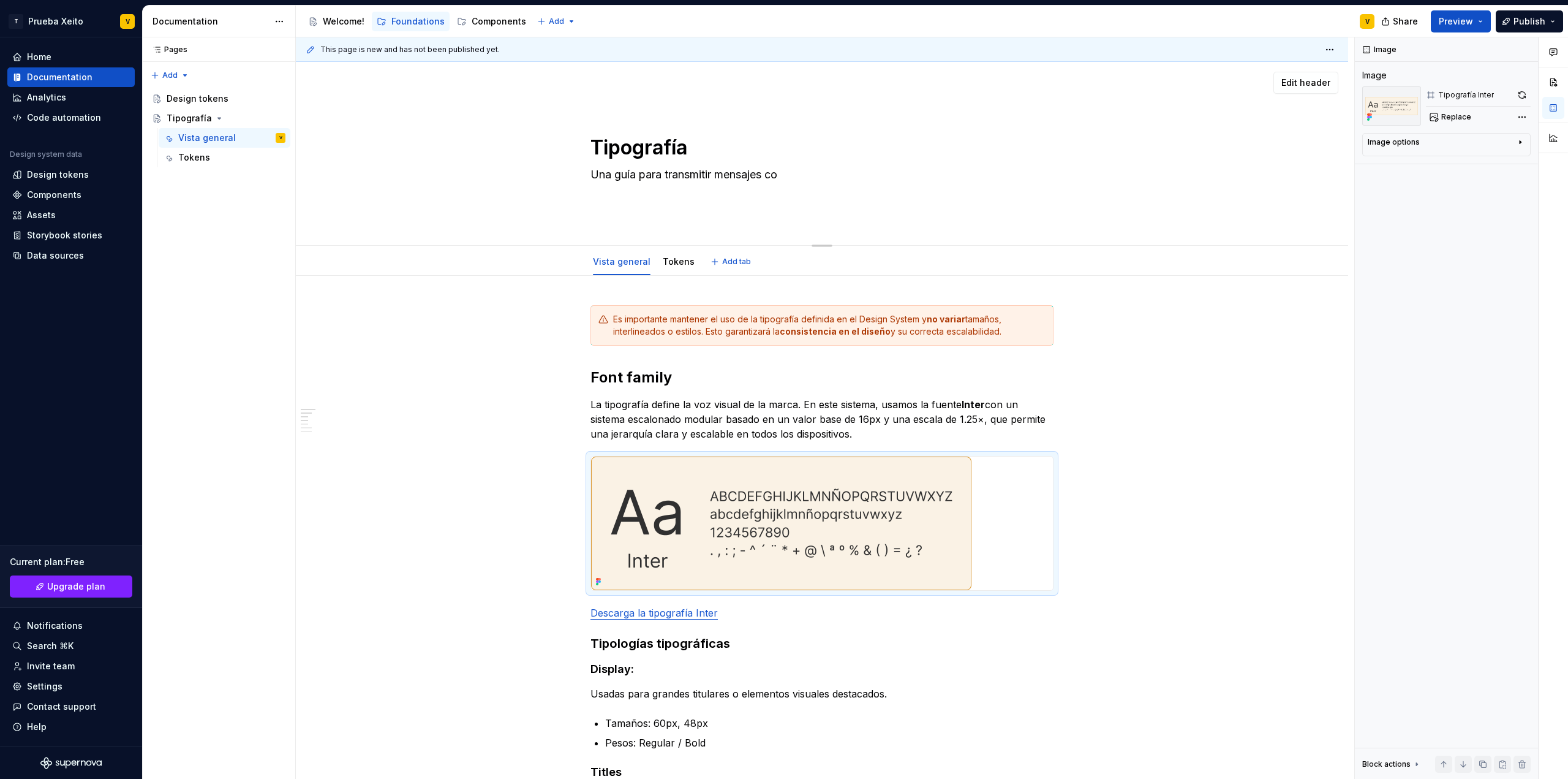
type textarea "Una guía para transmitir mensajes coh"
type textarea "*"
type textarea "Una guía para transmitir mensajes cohe"
type textarea "*"
type textarea "Una guía para transmitir mensajes coher"
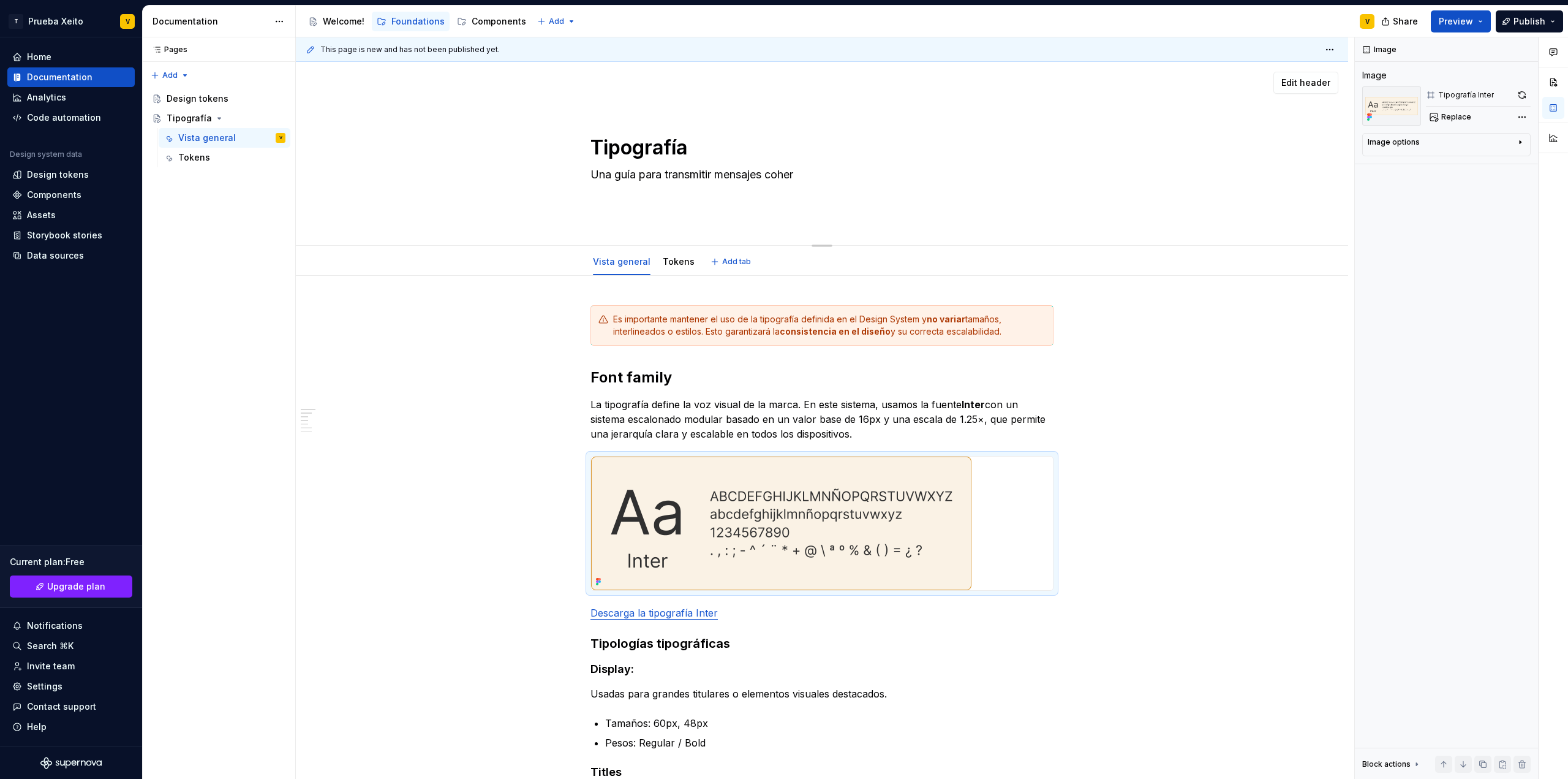
type textarea "*"
type textarea "Una guía para transmitir mensajes cohere"
type textarea "*"
type textarea "Una guía para transmitir mensajes coheren"
type textarea "*"
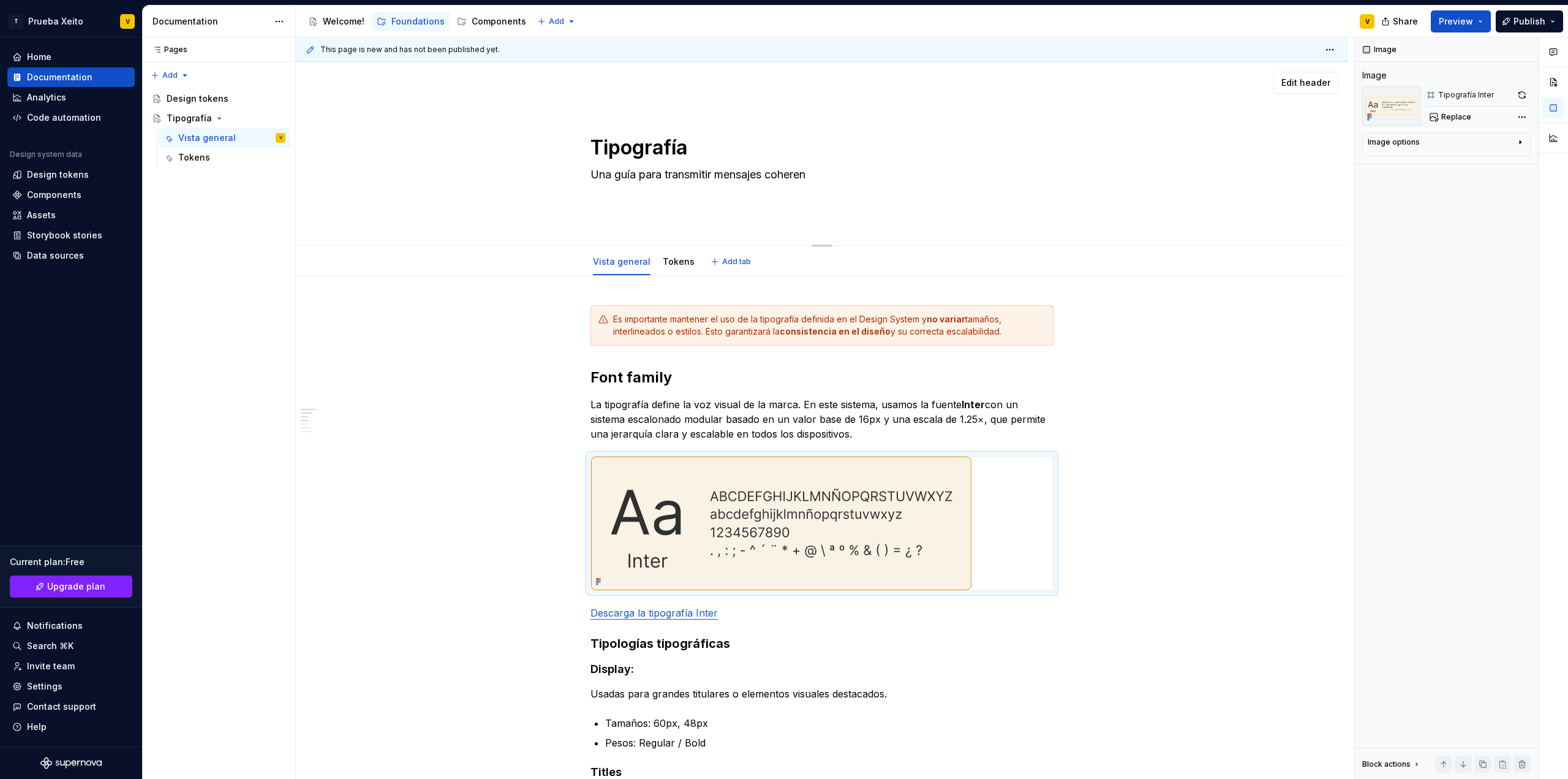
type textarea "Una guía para transmitir mensajes coherent"
type textarea "*"
type textarea "Una guía para transmitir mensajes coherente"
type textarea "*"
type textarea "Una guía para transmitir mensajes coherentes"
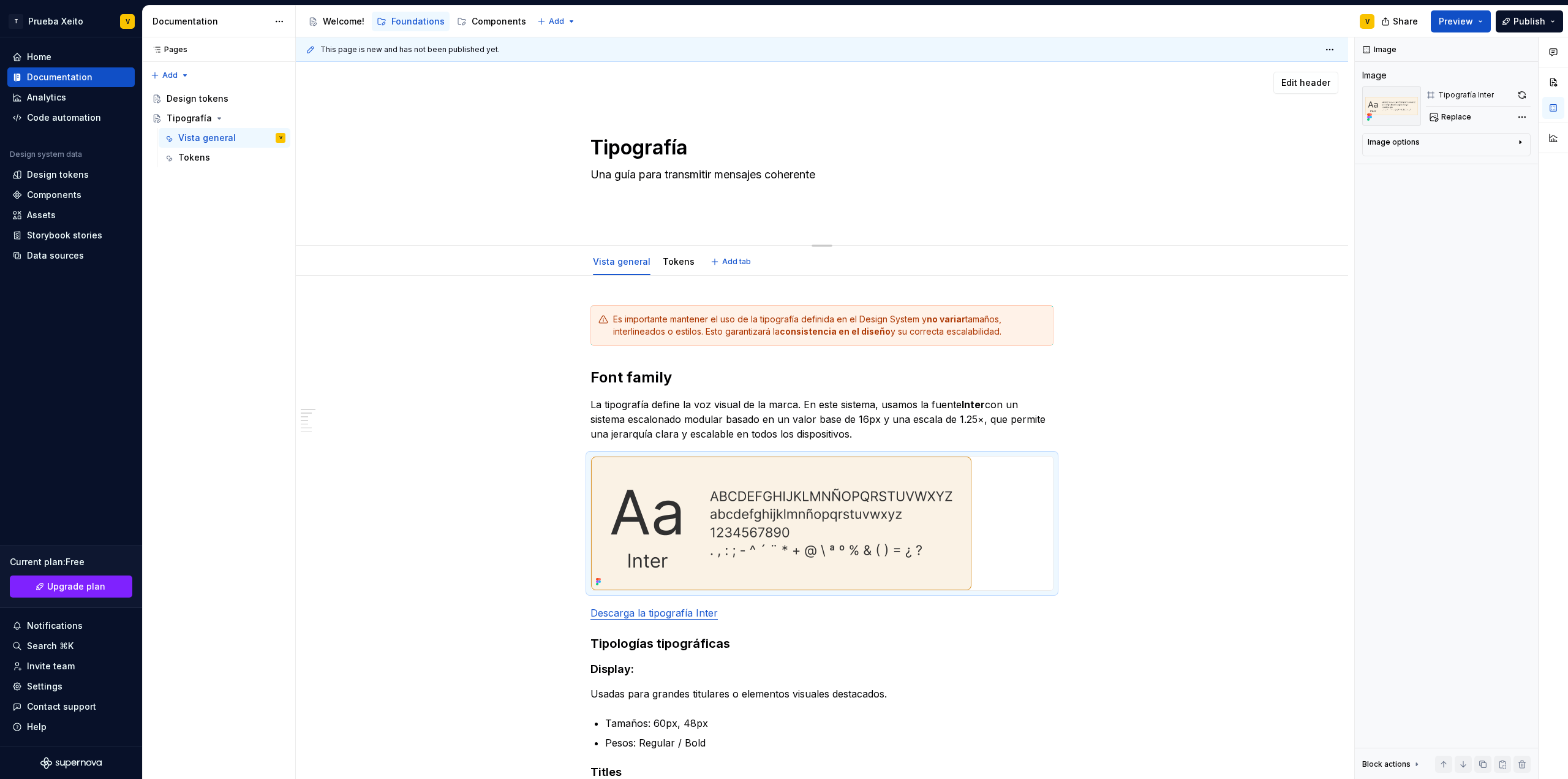
type textarea "*"
type textarea "Una guía para transmitir mensajes coherentes,"
type textarea "*"
type textarea "Una guía para transmitir mensajes coherentes,"
type textarea "*"
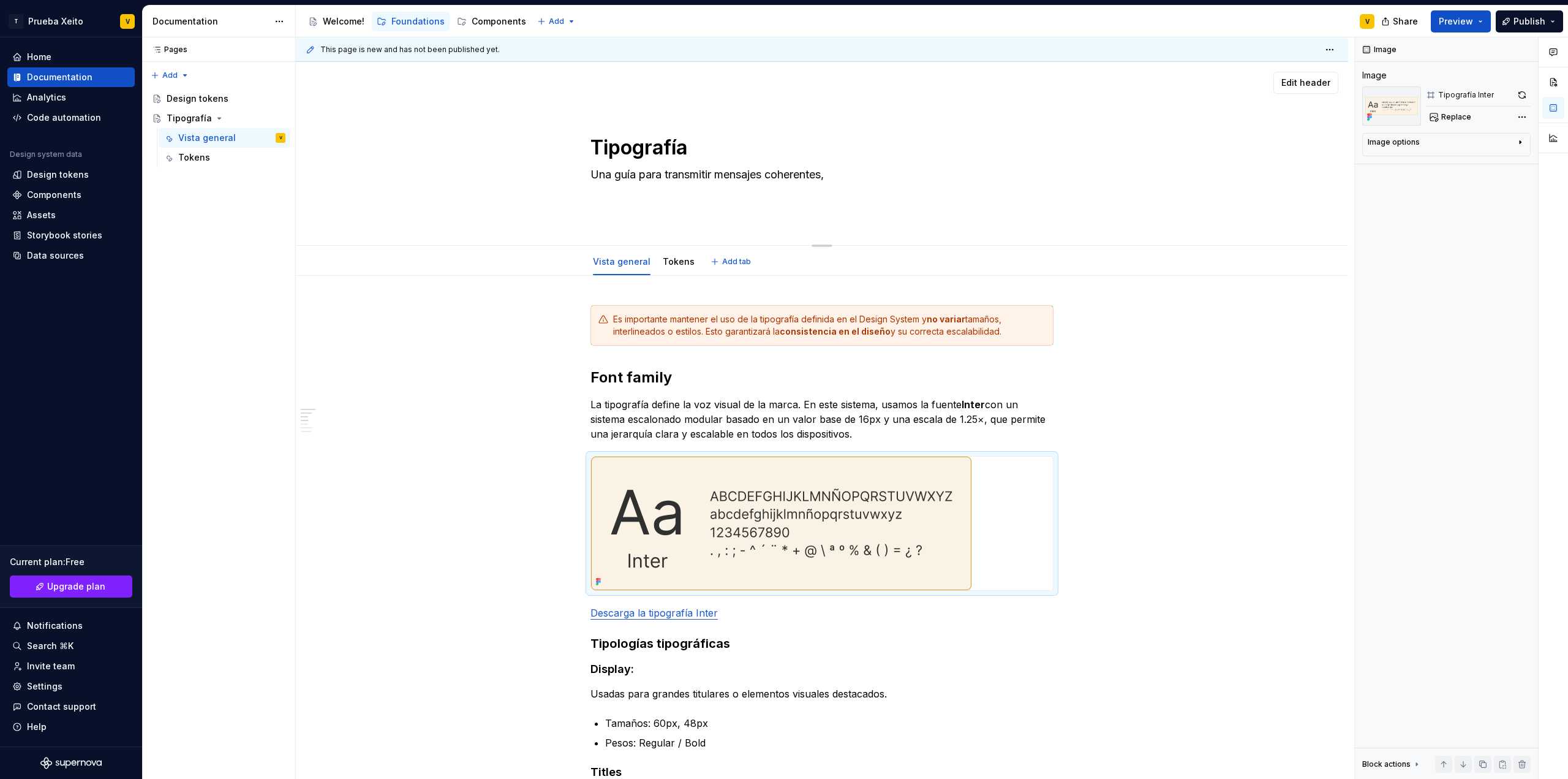
type textarea "Una guía para transmitir mensajes coherentes, i"
type textarea "*"
type textarea "Una guía para transmitir mensajes coherentes, in"
type textarea "*"
type textarea "Una guía para transmitir mensajes coherentes, inc"
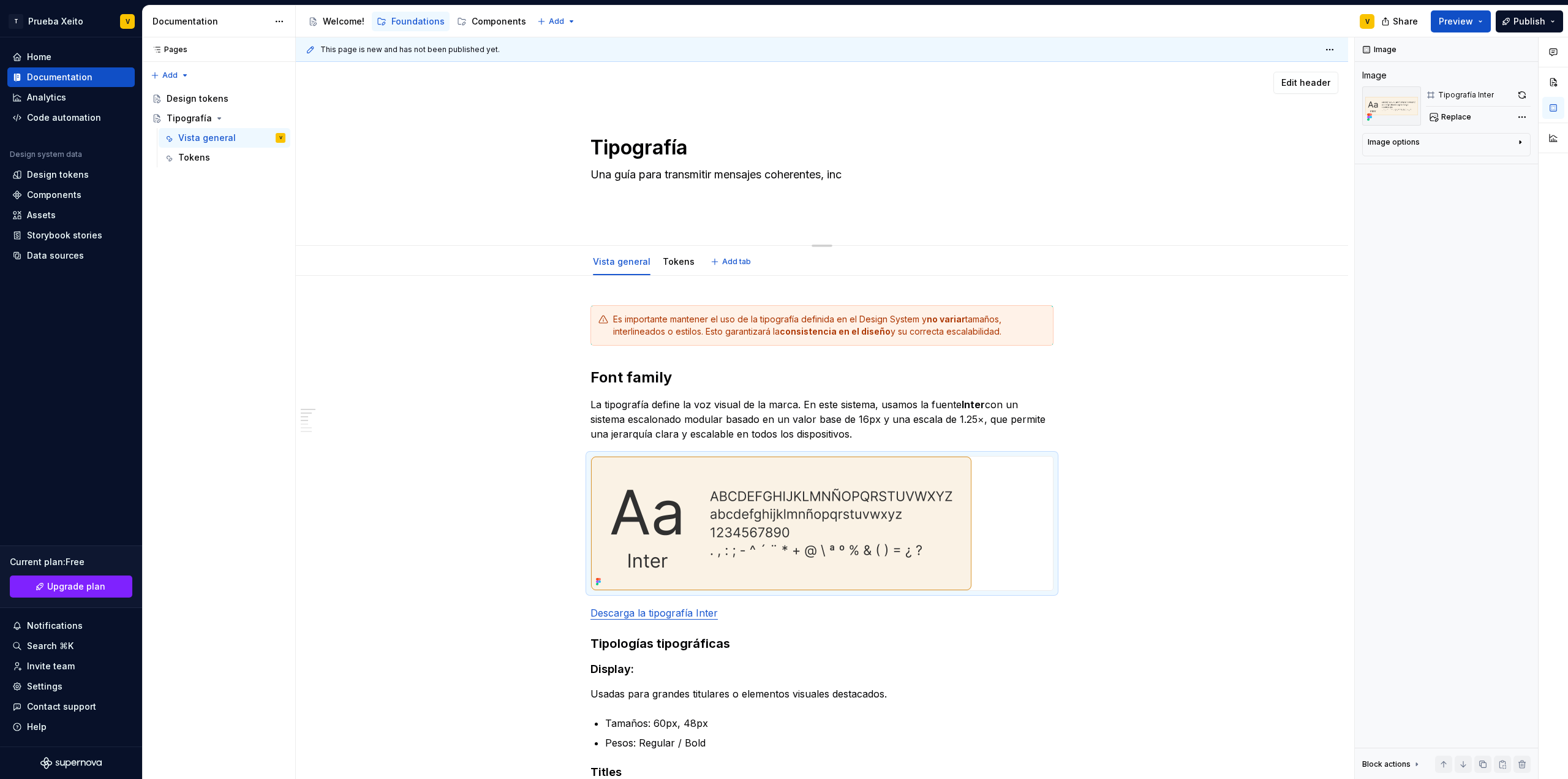
type textarea "*"
type textarea "Una guía para transmitir mensajes coherentes, incl"
type textarea "*"
type textarea "Una guía para transmitir mensajes coherentes, inclu"
type textarea "*"
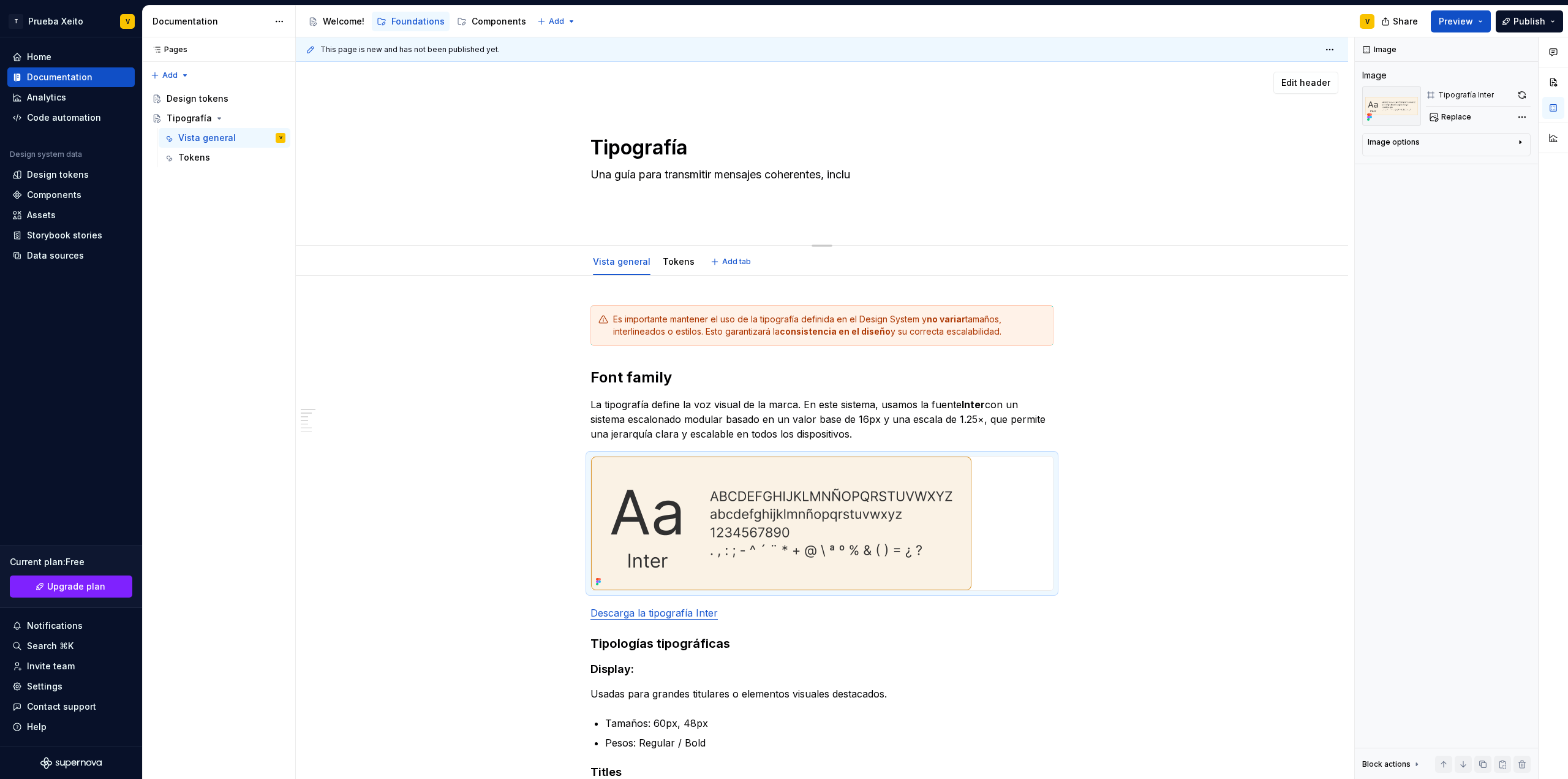
type textarea "Una guía para transmitir mensajes coherentes, inclus"
type textarea "*"
type textarea "Una guía para transmitir mensajes coherentes, inclusi"
type textarea "*"
type textarea "Una guía para transmitir mensajes coherentes, inclusiv"
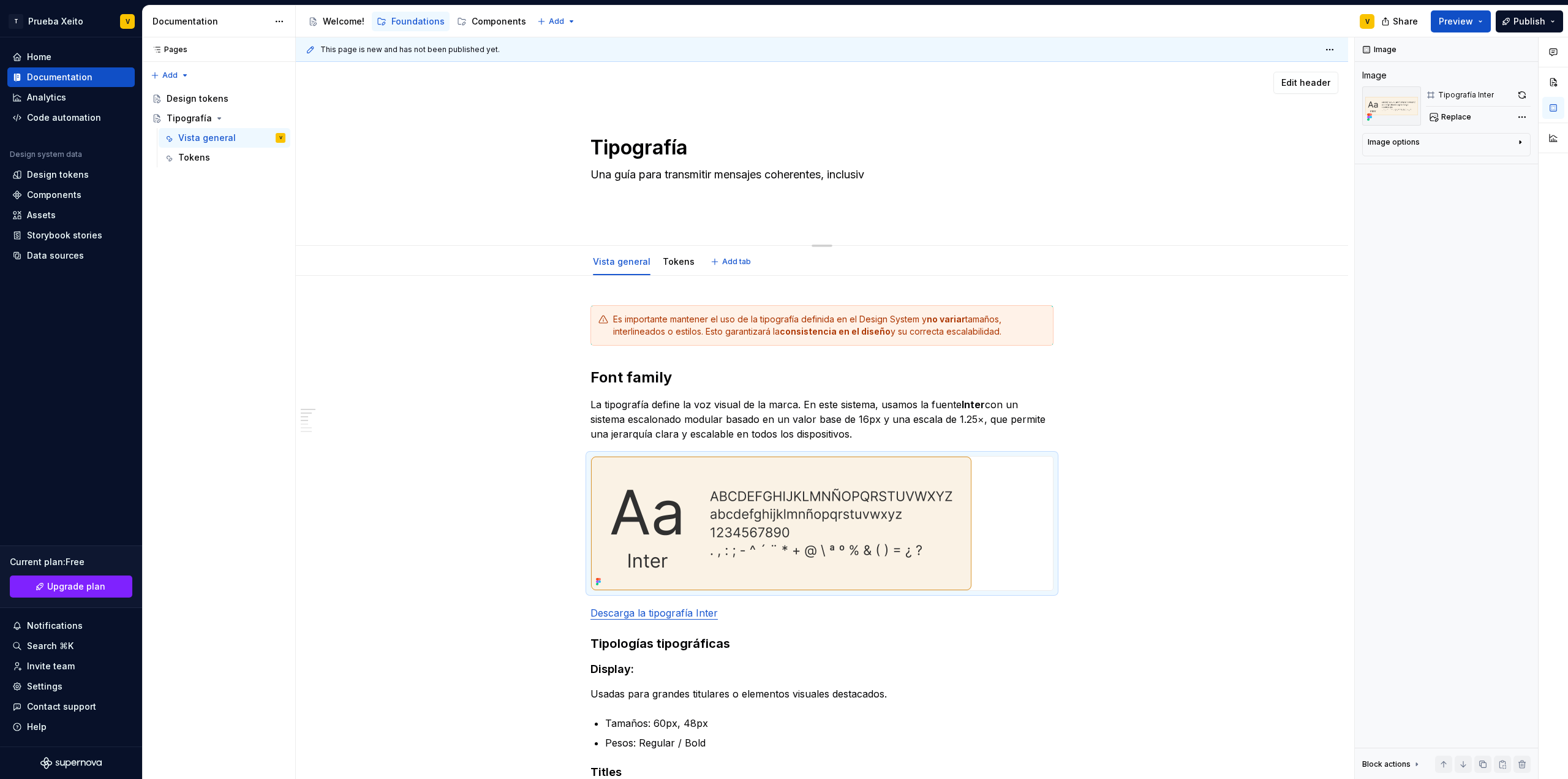
type textarea "*"
type textarea "Una guía para transmitir mensajes coherentes, inclusivo"
type textarea "*"
type textarea "Una guía para transmitir mensajes coherentes, inclusivos"
type textarea "*"
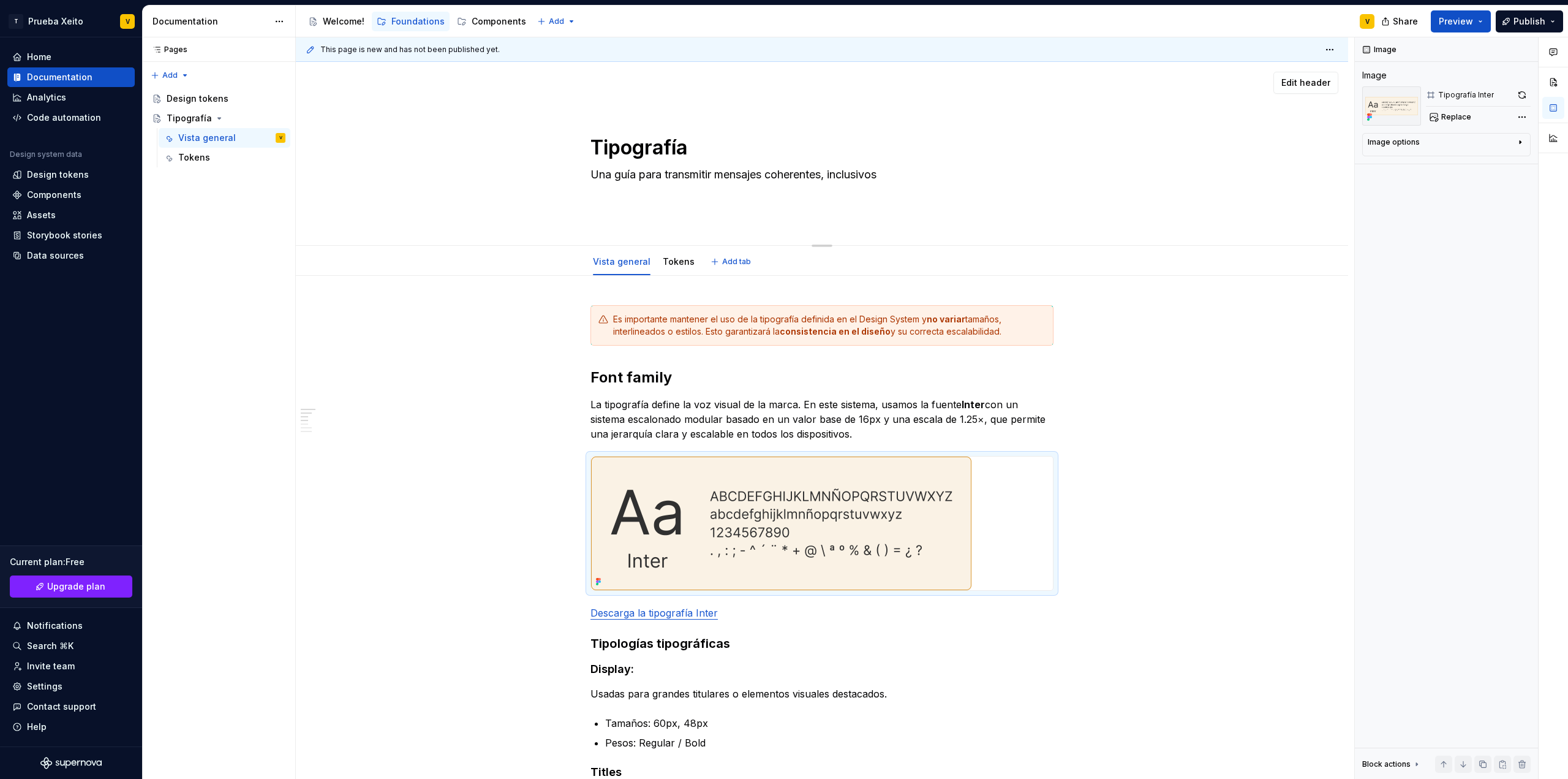
type textarea "Una guía para transmitir mensajes coherentes, inclusivos"
type textarea "*"
type textarea "Una guía para transmitir mensajes coherentes, inclusivos y"
type textarea "*"
type textarea "Una guía para transmitir mensajes coherentes, inclusivos y"
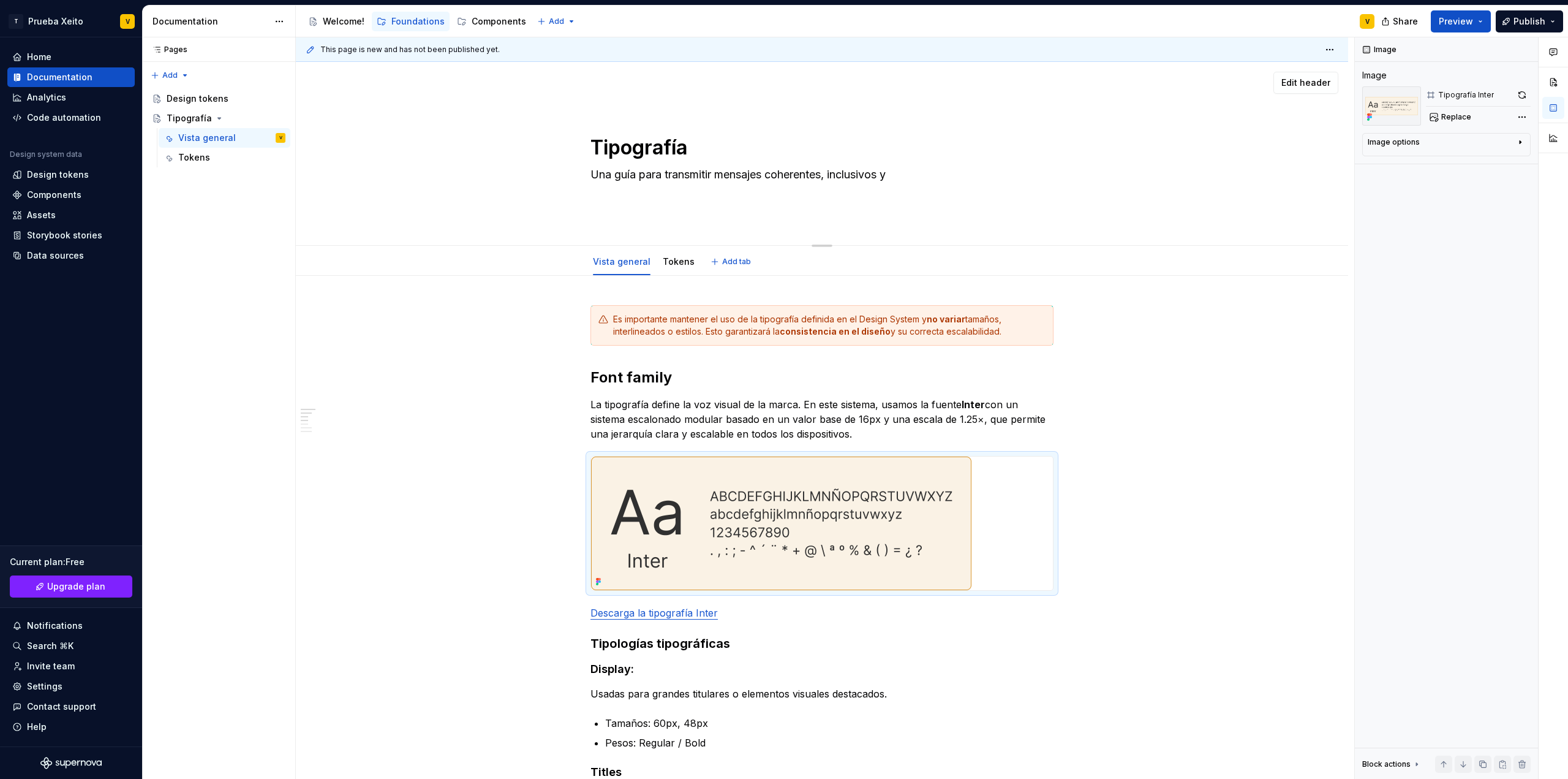
type textarea "*"
type textarea "Una guía para transmitir mensajes coherentes, inclusivos y c"
type textarea "*"
type textarea "Una guía para transmitir mensajes coherentes, inclusivos y co"
type textarea "*"
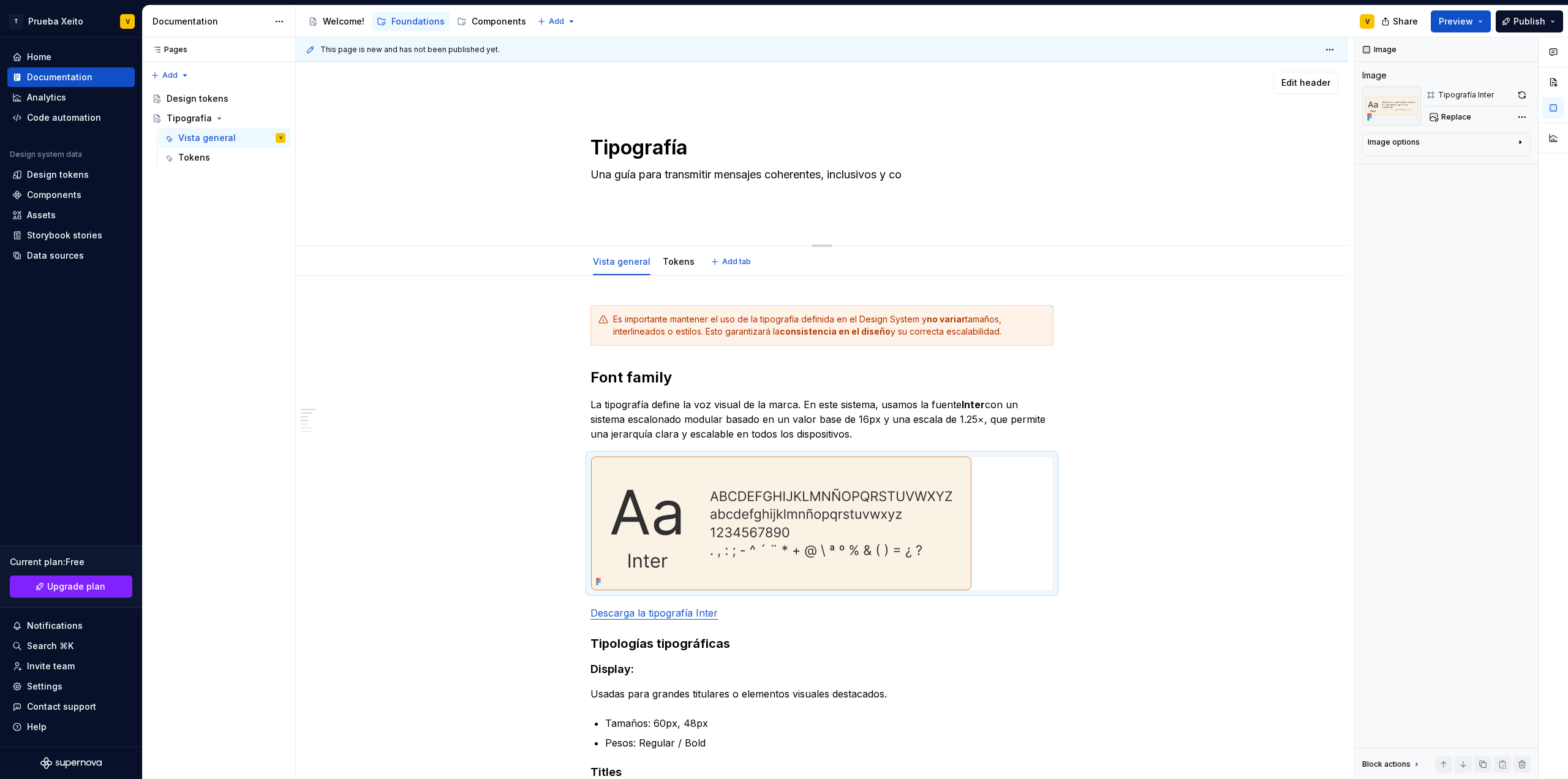
type textarea "Una guía para transmitir mensajes coherentes, inclusivos y con"
type textarea "*"
type textarea "Una guía para transmitir mensajes coherentes, inclusivos y con"
type textarea "*"
type textarea "Una guía para transmitir mensajes coherentes, inclusivos y con e"
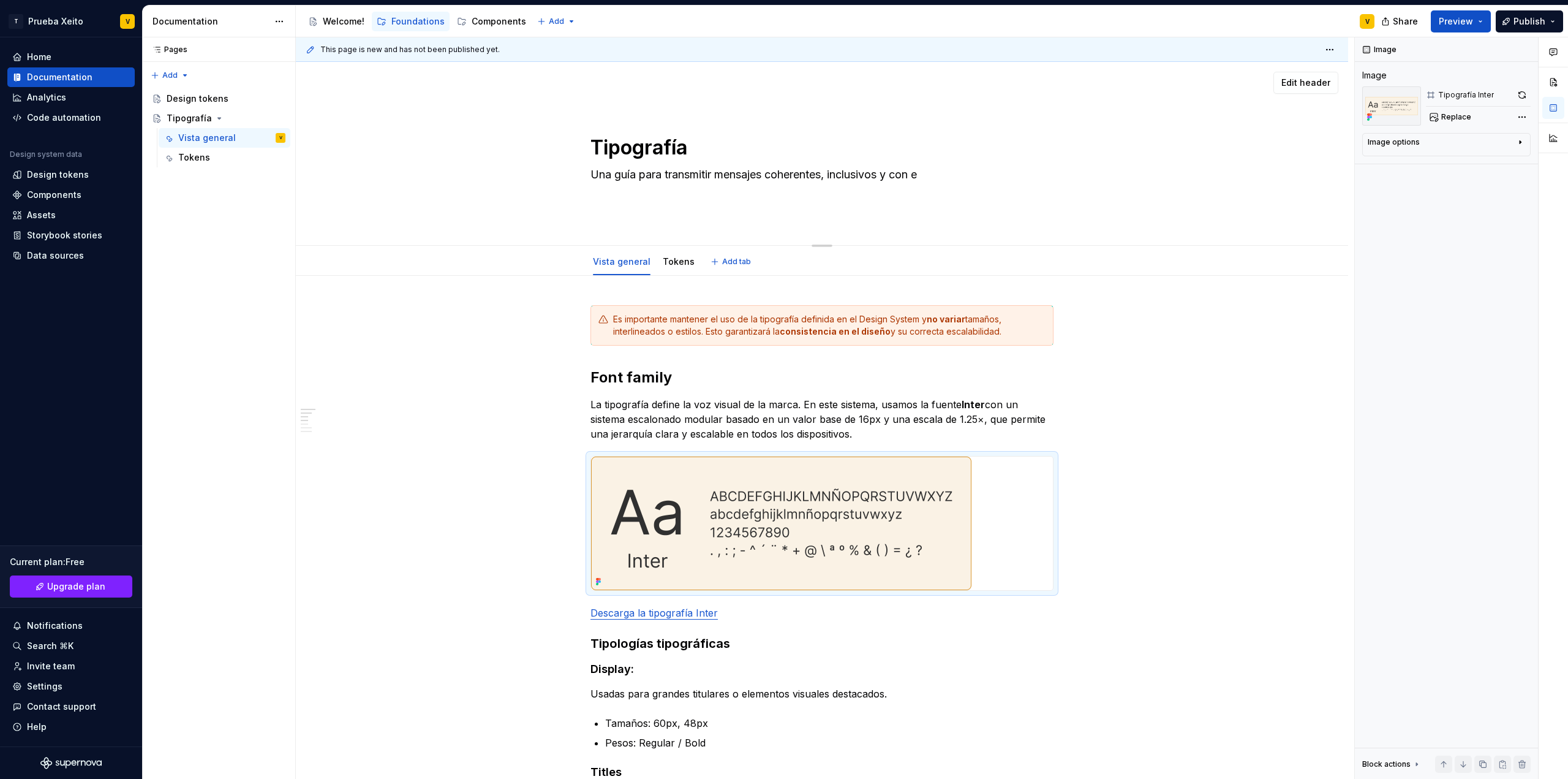
type textarea "*"
type textarea "Una guía para transmitir mensajes coherentes, inclusivos y con es"
type textarea "*"
type textarea "Una guía para transmitir mensajes coherentes, inclusivos y con est"
type textarea "*"
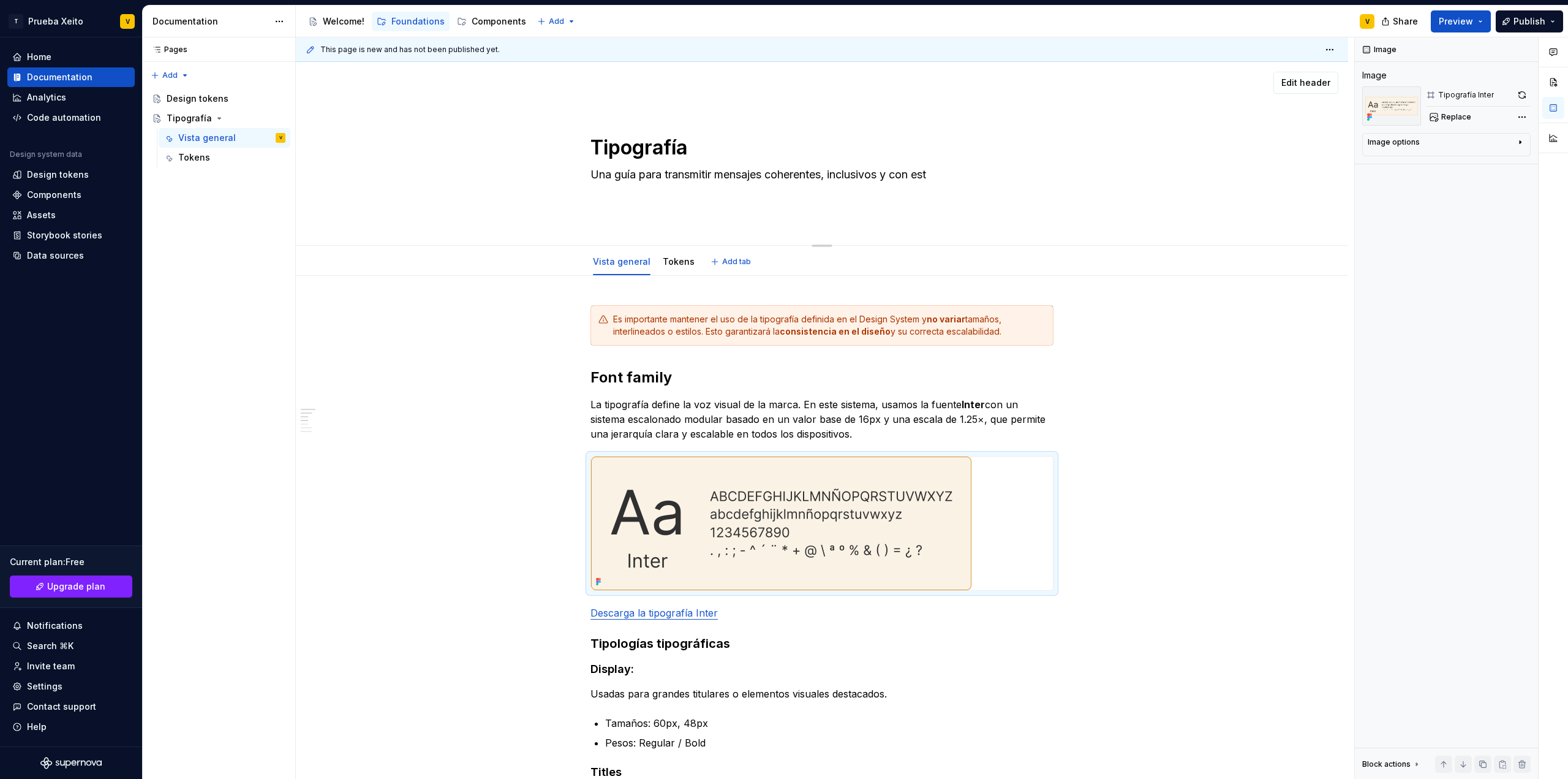
type textarea "Una guía para transmitir mensajes coherentes, inclusivos y con esti"
type textarea "*"
type textarea "Una guía para transmitir mensajes coherentes, inclusivos y con [PERSON_NAME]"
type textarea "*"
type textarea "Una guía para transmitir mensajes coherentes, inclusivos y con estilo"
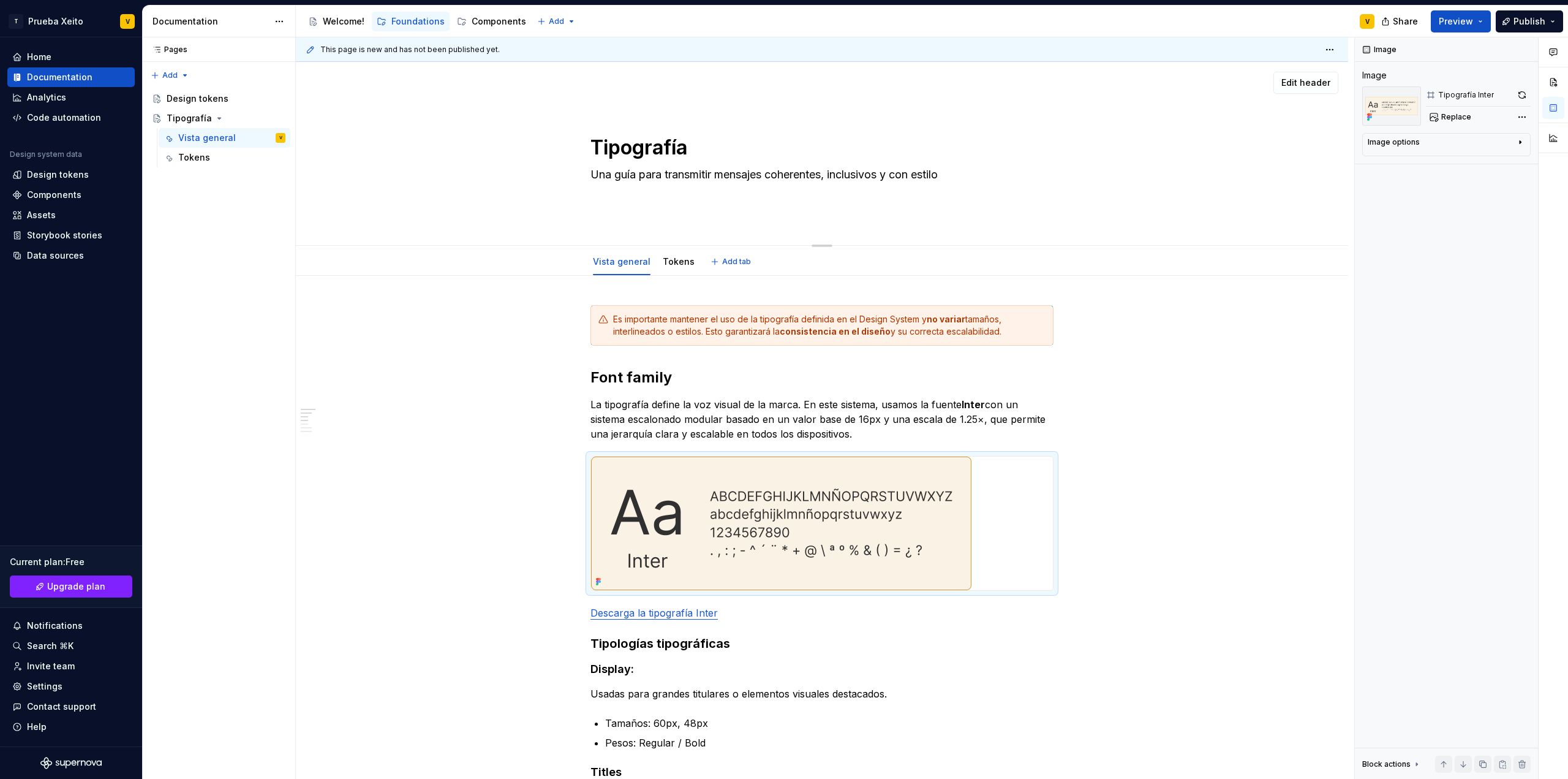
type textarea "*"
type textarea "Una guía para transmitir mensajes coherentes, inclusivos y con estilo."
type textarea "*"
type textarea "Una guía para transmitir mensajes coherentes, inclusivos y con estilo."
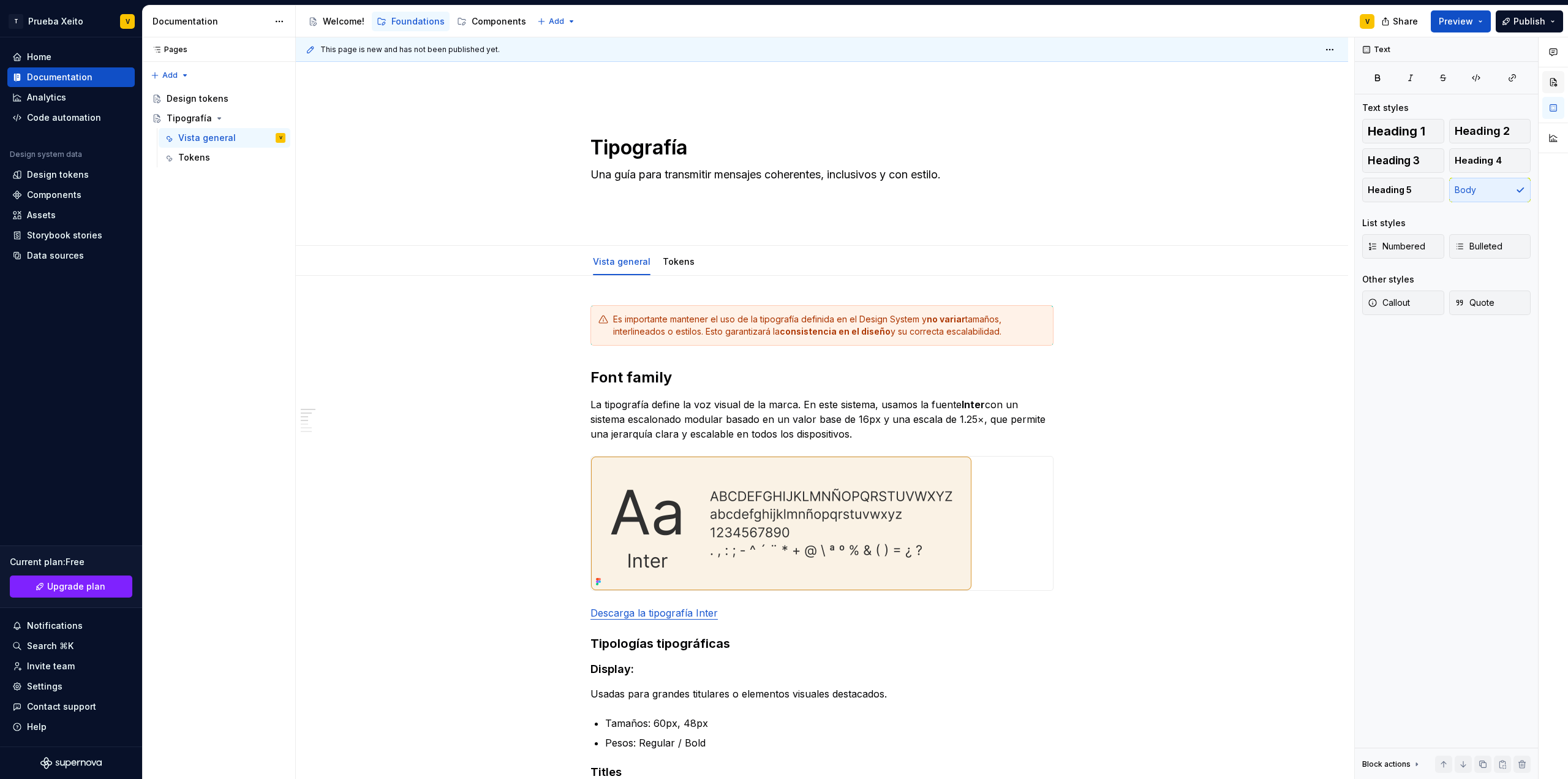
click at [1553, 81] on button "button" at bounding box center [1553, 82] width 22 height 22
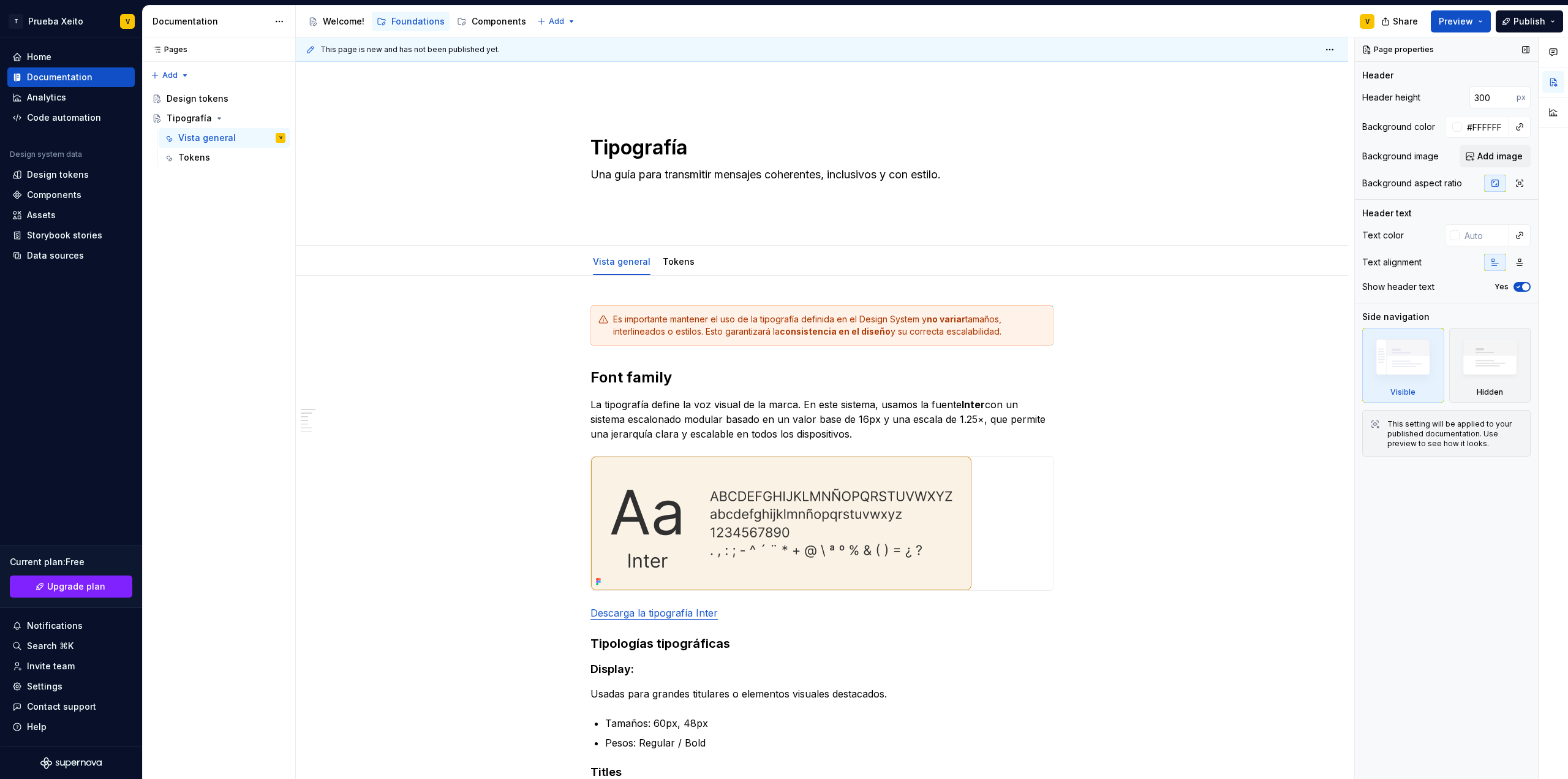
type textarea "*"
click at [1494, 99] on input "300" at bounding box center [1493, 97] width 47 height 22
drag, startPoint x: 1498, startPoint y: 99, endPoint x: 1467, endPoint y: 105, distance: 31.6
click at [1467, 105] on div "300 px" at bounding box center [1489, 97] width 84 height 22
type input "250"
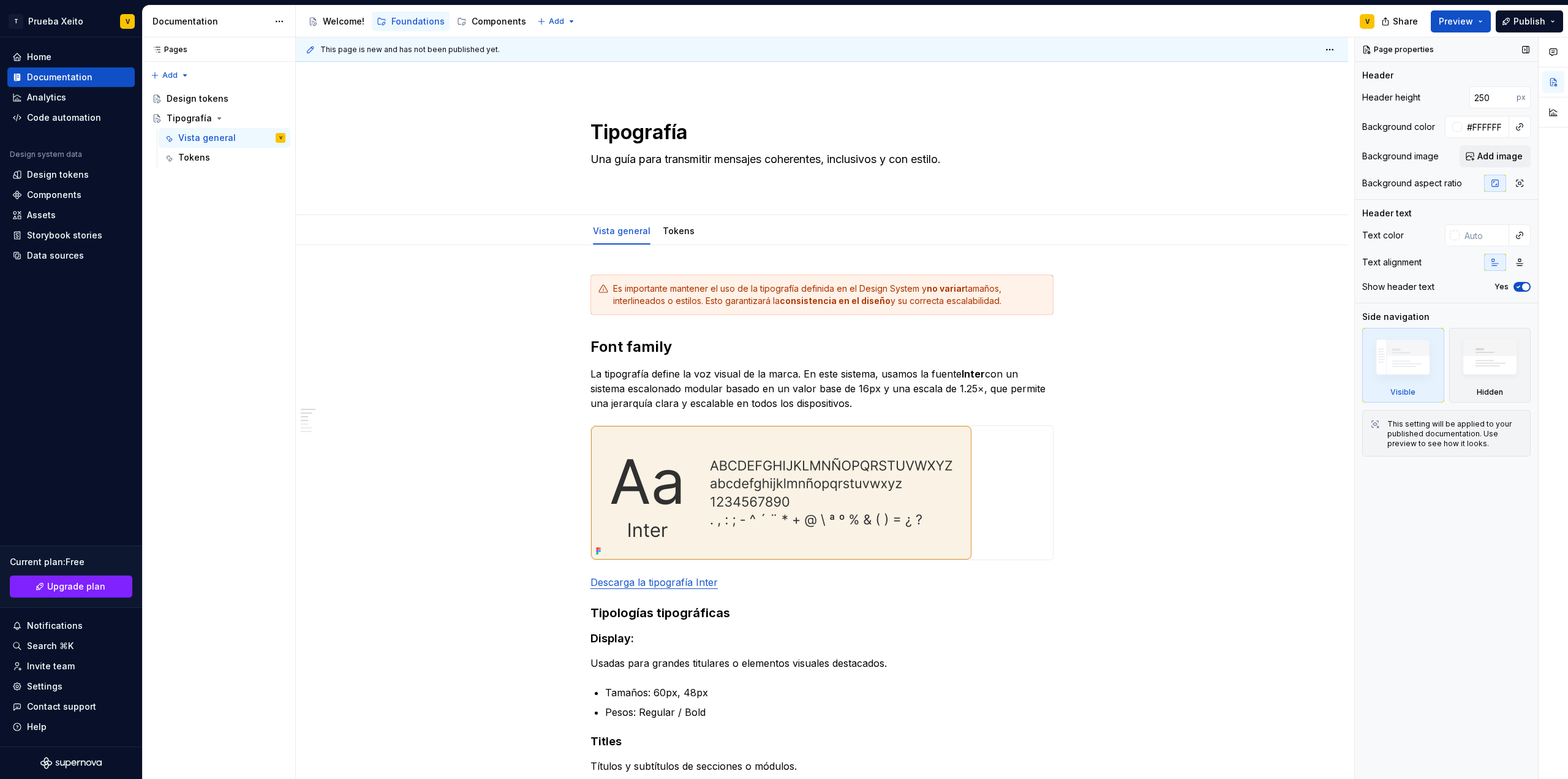
click at [1425, 87] on div "Header height 250 px" at bounding box center [1447, 97] width 169 height 22
click at [1487, 23] on button "Preview" at bounding box center [1461, 21] width 60 height 22
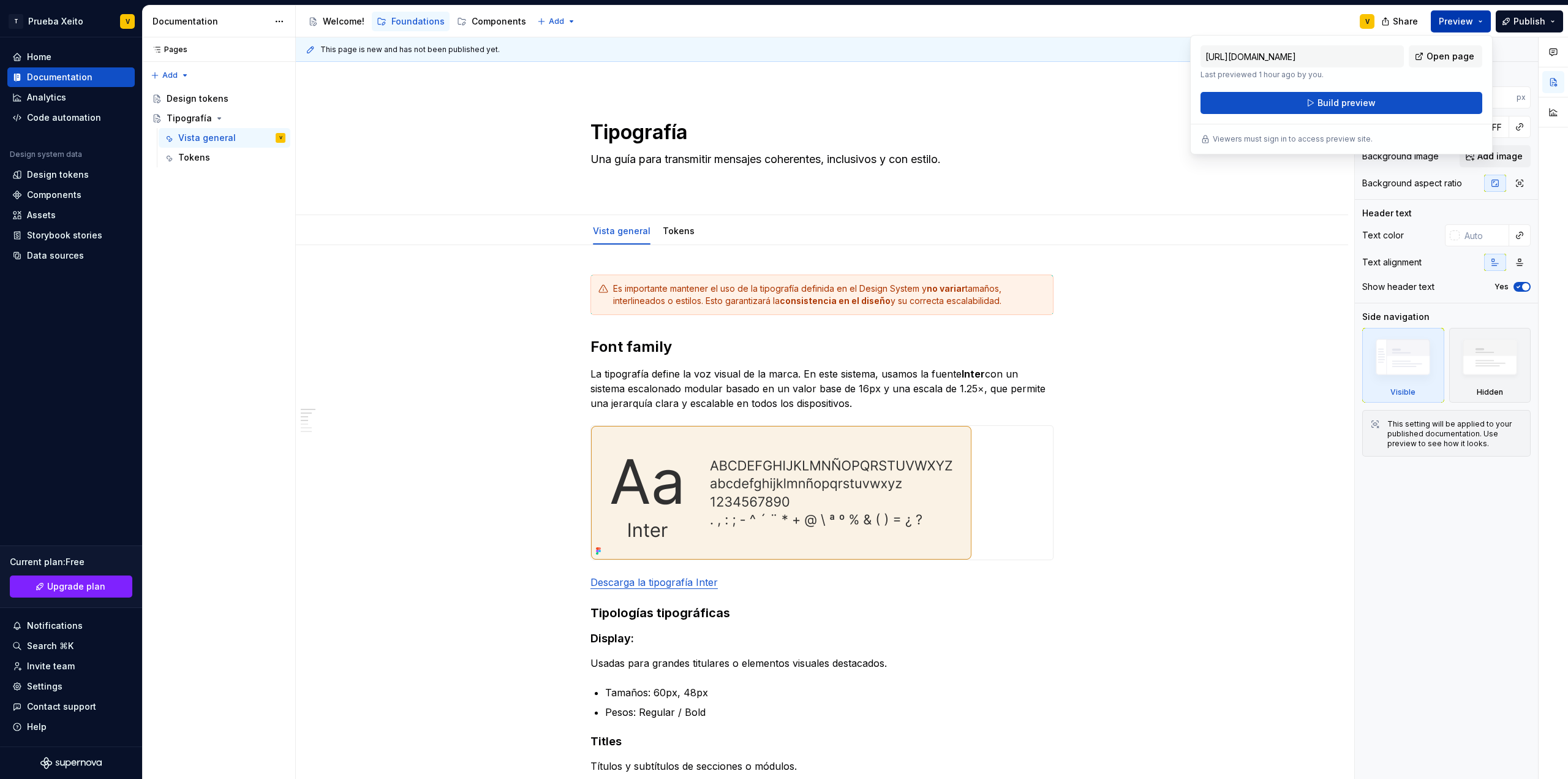
click at [1487, 23] on button "Preview" at bounding box center [1461, 21] width 60 height 22
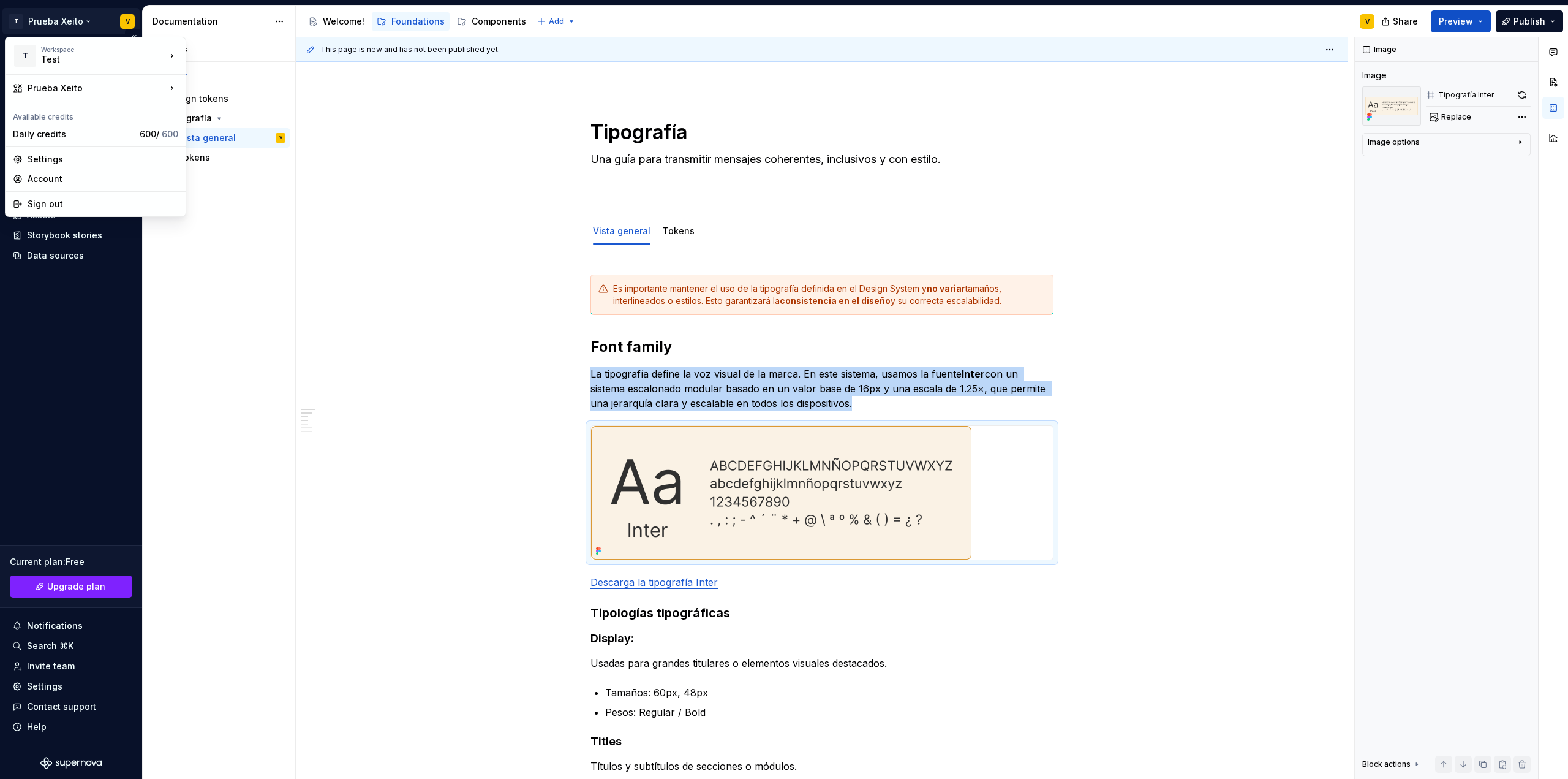
click at [50, 22] on html "T Prueba Xeito V Home Documentation Analytics Code automation Design system dat…" at bounding box center [784, 389] width 1568 height 779
click at [60, 164] on div "Settings" at bounding box center [103, 160] width 150 height 12
type textarea "*"
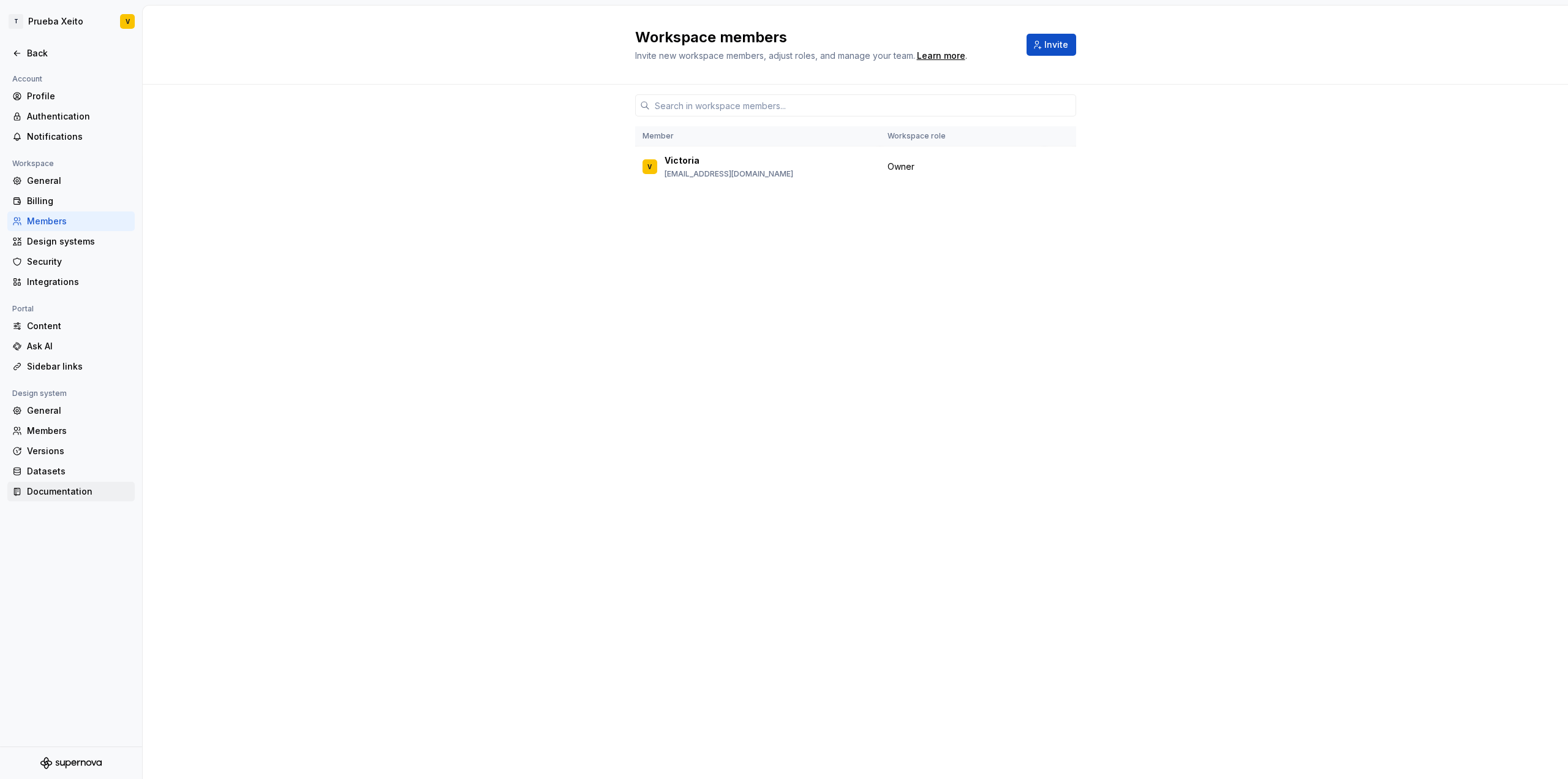
click at [81, 497] on div "Documentation" at bounding box center [78, 491] width 103 height 12
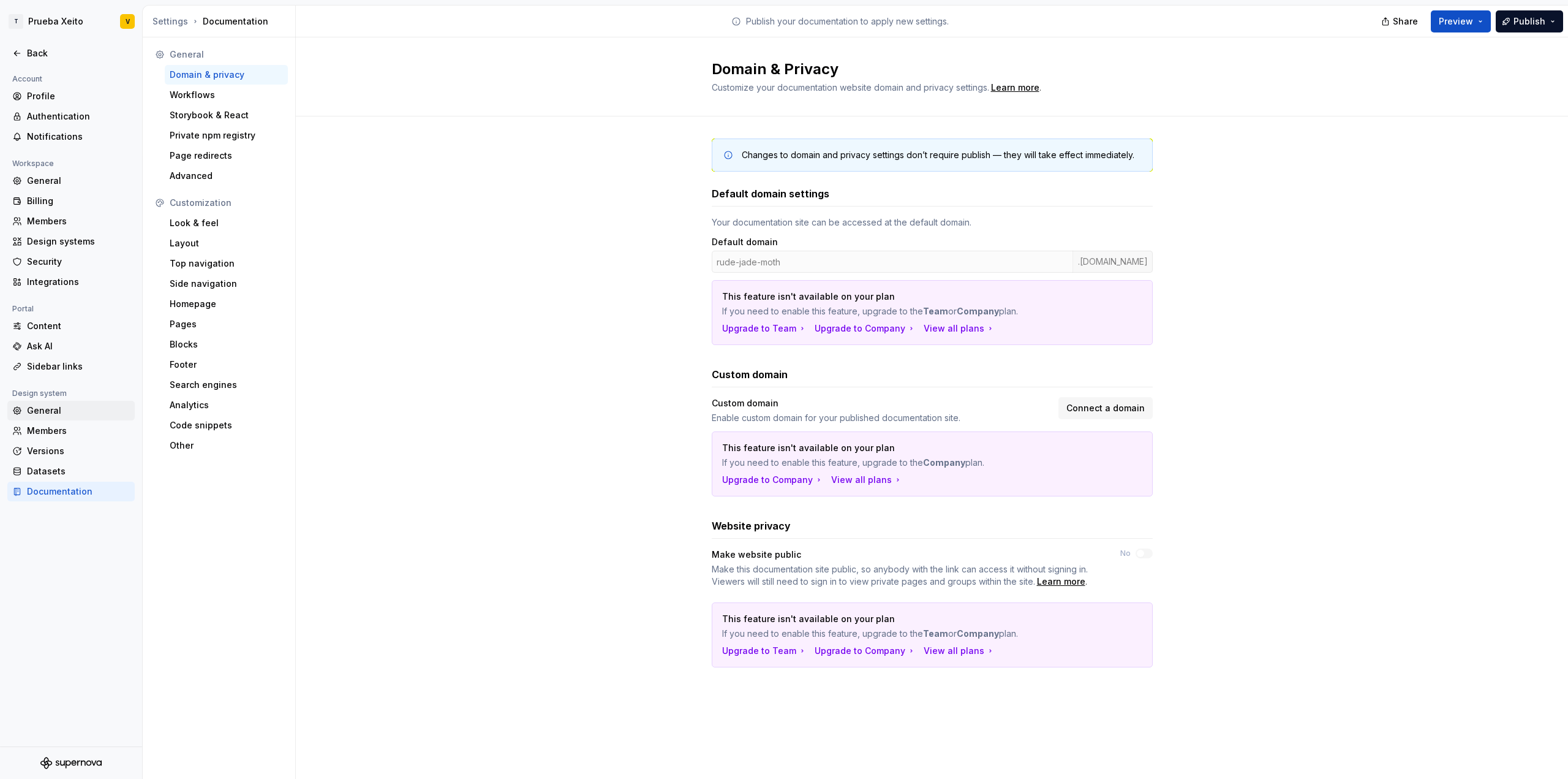
click at [48, 413] on div "General" at bounding box center [78, 411] width 103 height 12
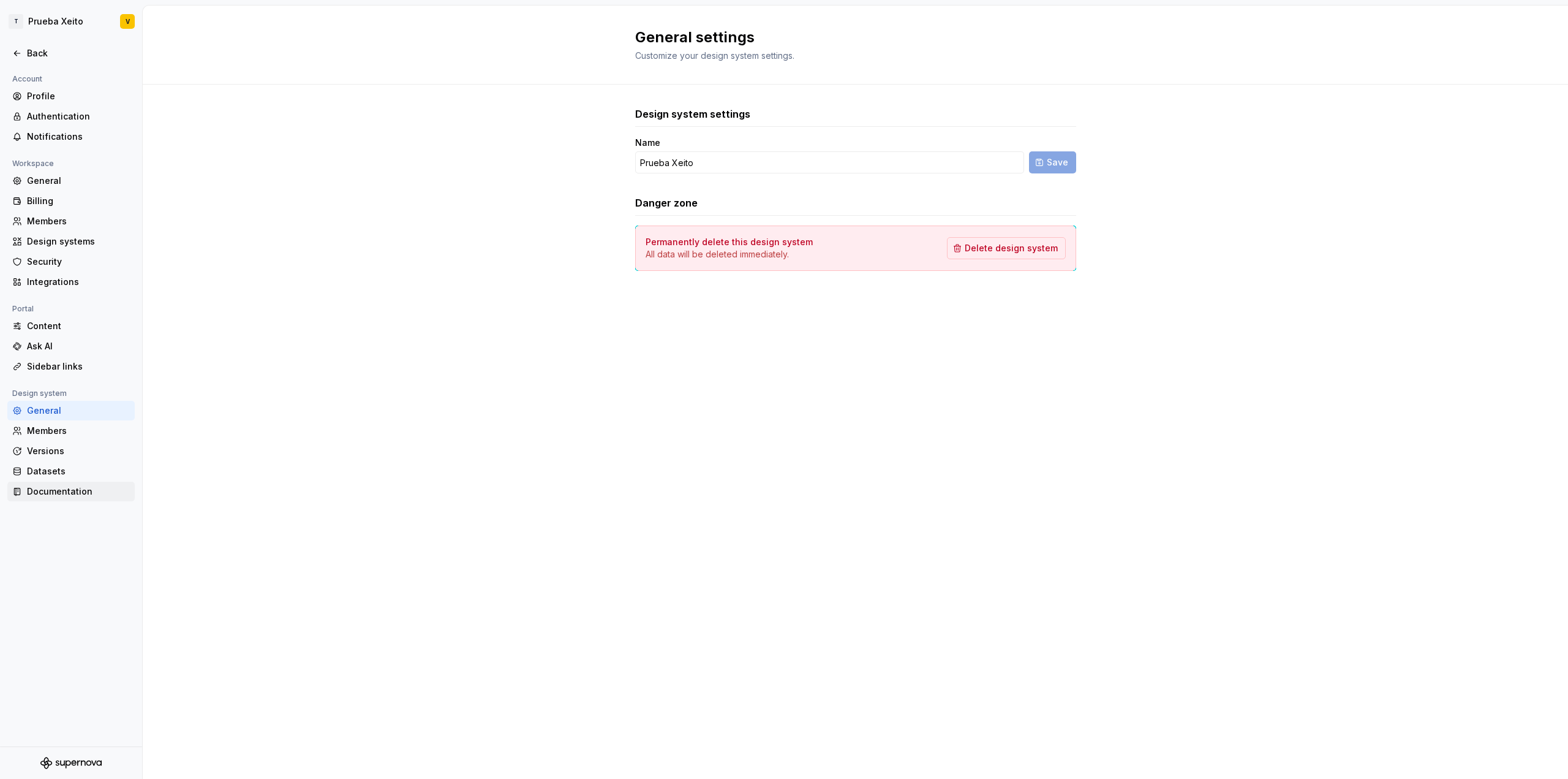
click at [53, 494] on div "Documentation" at bounding box center [78, 491] width 103 height 12
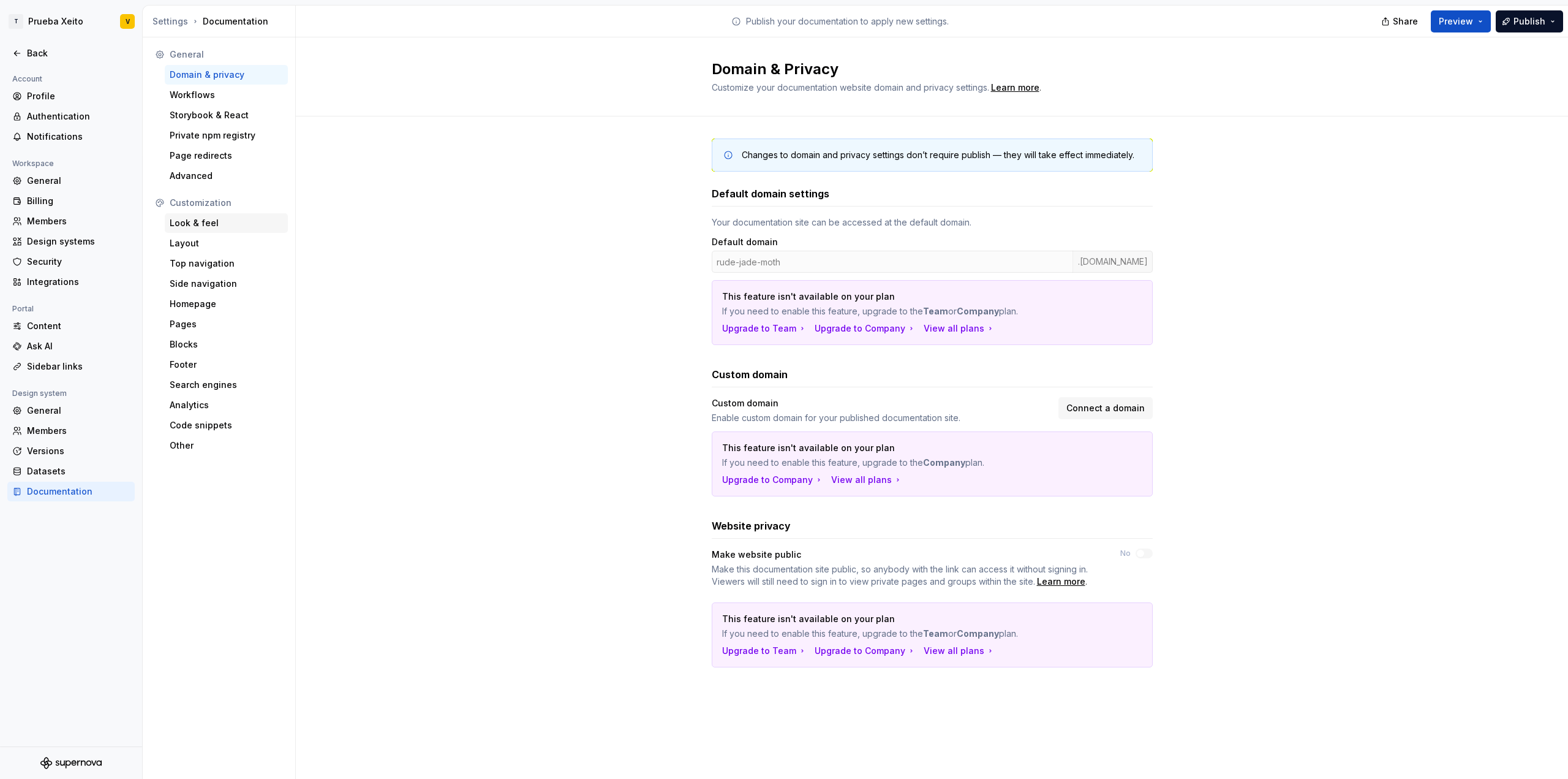
click at [195, 220] on div "Look & feel" at bounding box center [226, 223] width 114 height 12
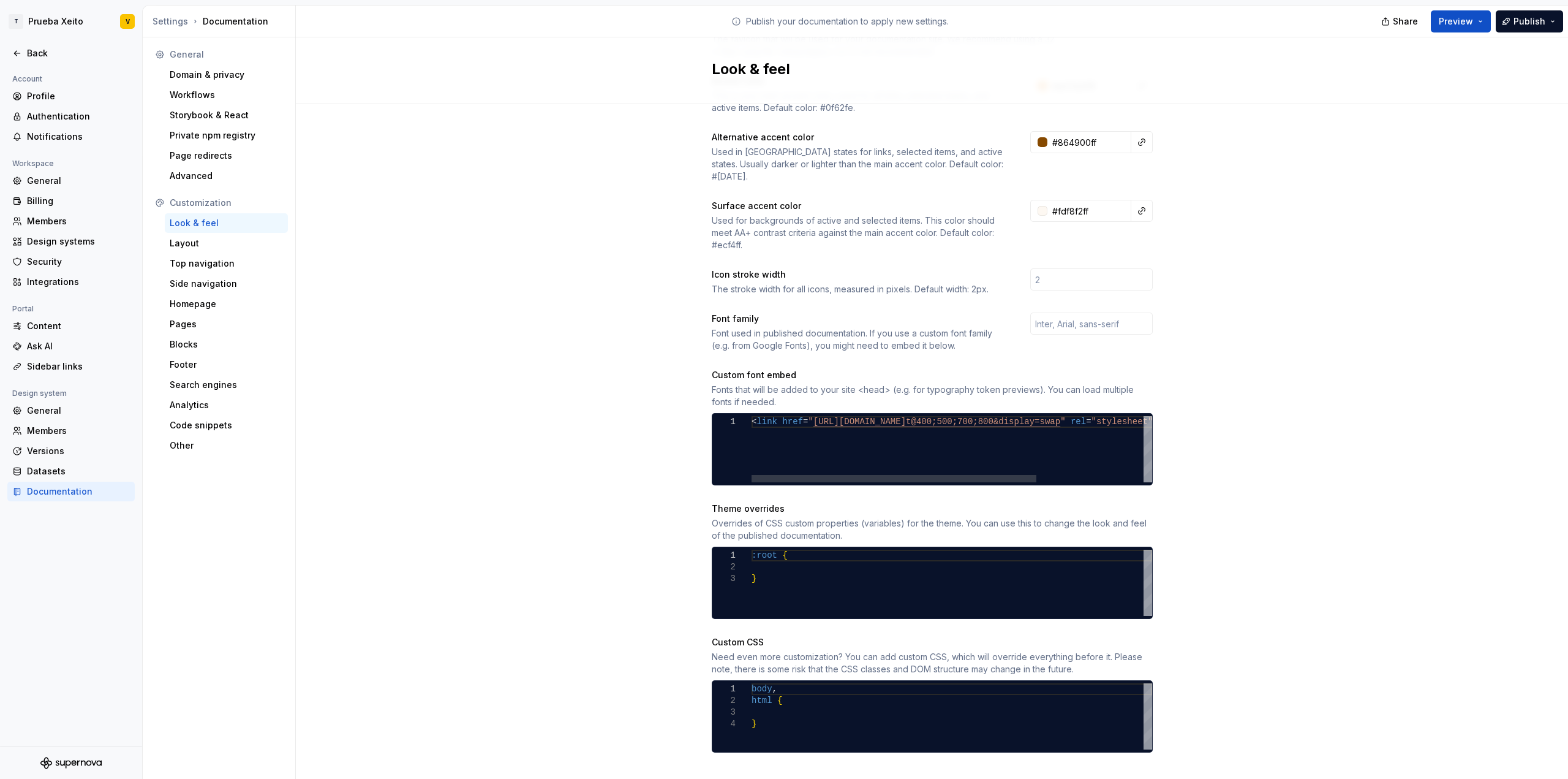
scroll to position [233, 0]
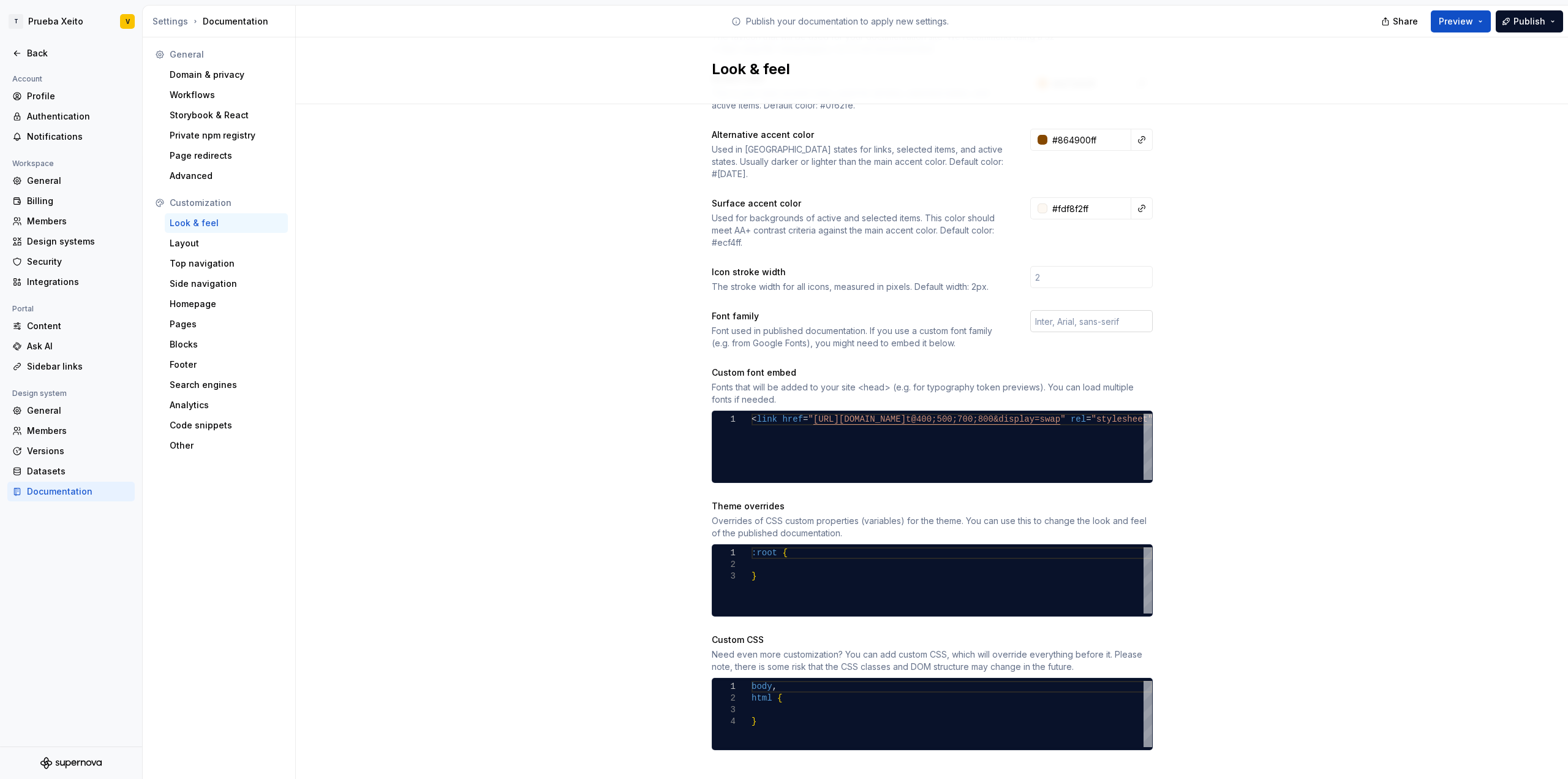
click at [1075, 310] on input "text" at bounding box center [1092, 321] width 123 height 22
type input "Inter"
click at [1353, 254] on div "Site logo A company logo that will be displayed on all pages on your documentat…" at bounding box center [932, 334] width 1273 height 926
click at [198, 243] on div "Layout" at bounding box center [226, 243] width 114 height 12
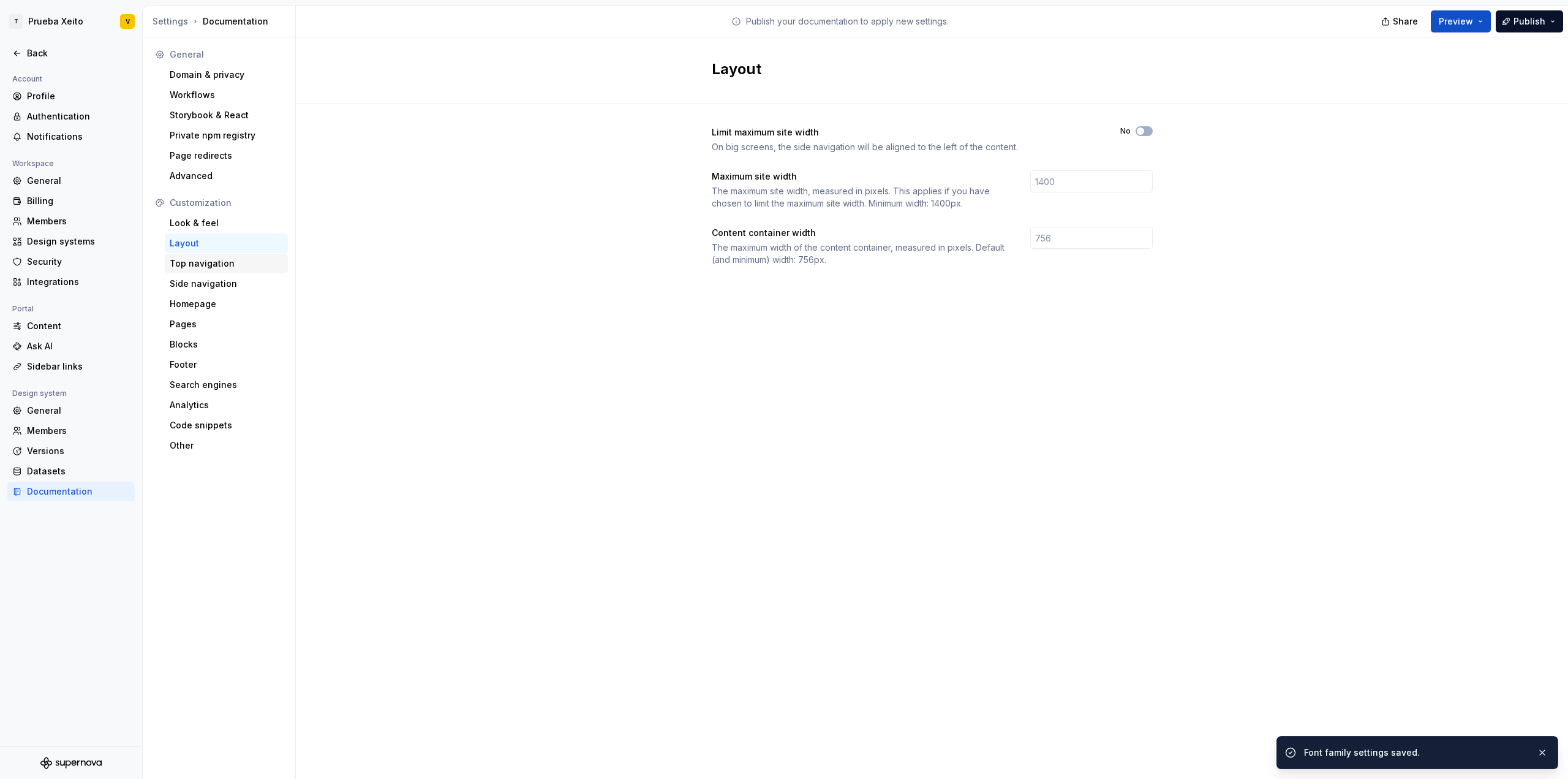
click at [199, 268] on div "Top navigation" at bounding box center [226, 263] width 114 height 12
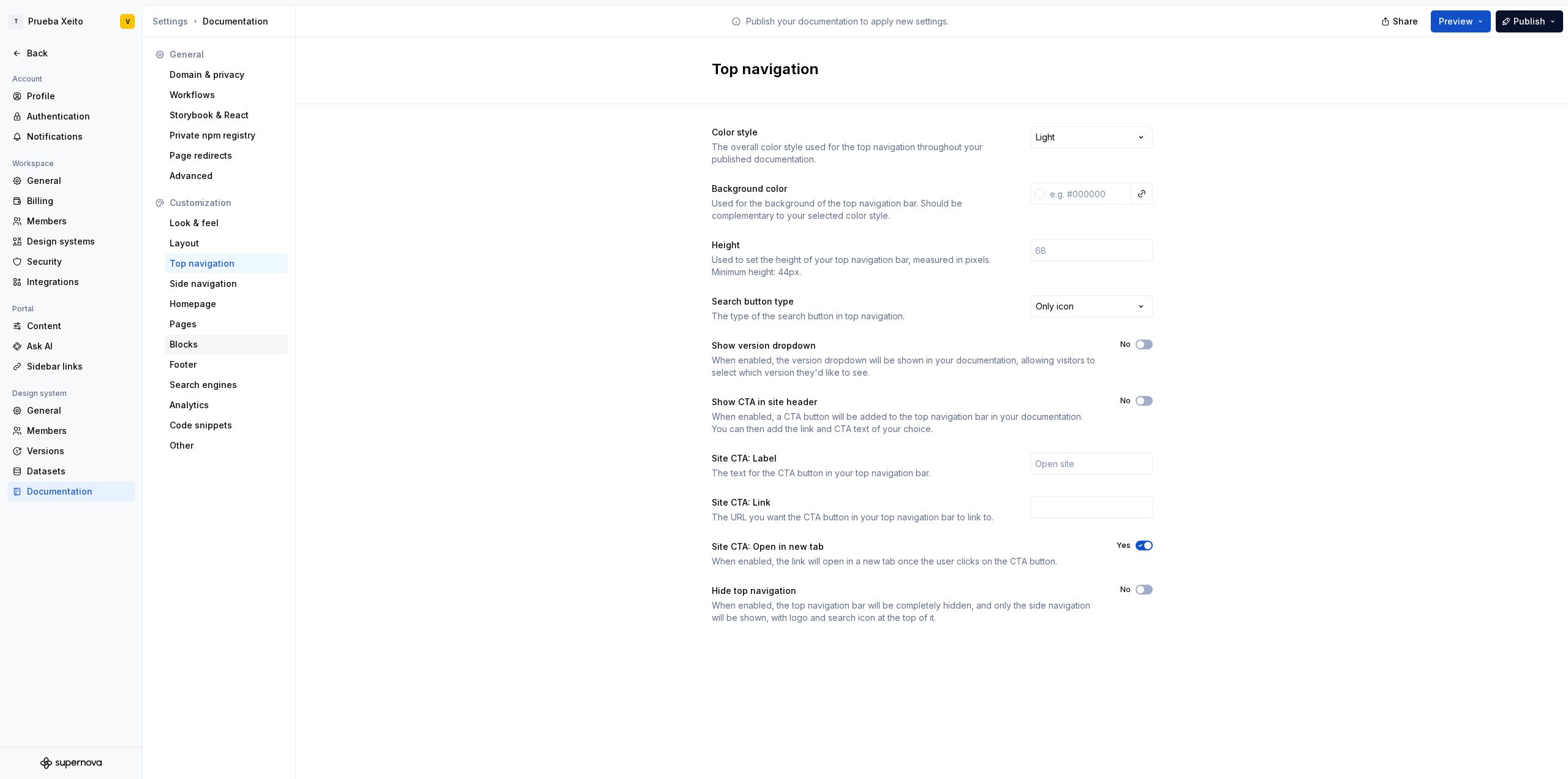
click at [203, 348] on div "Blocks" at bounding box center [226, 345] width 114 height 12
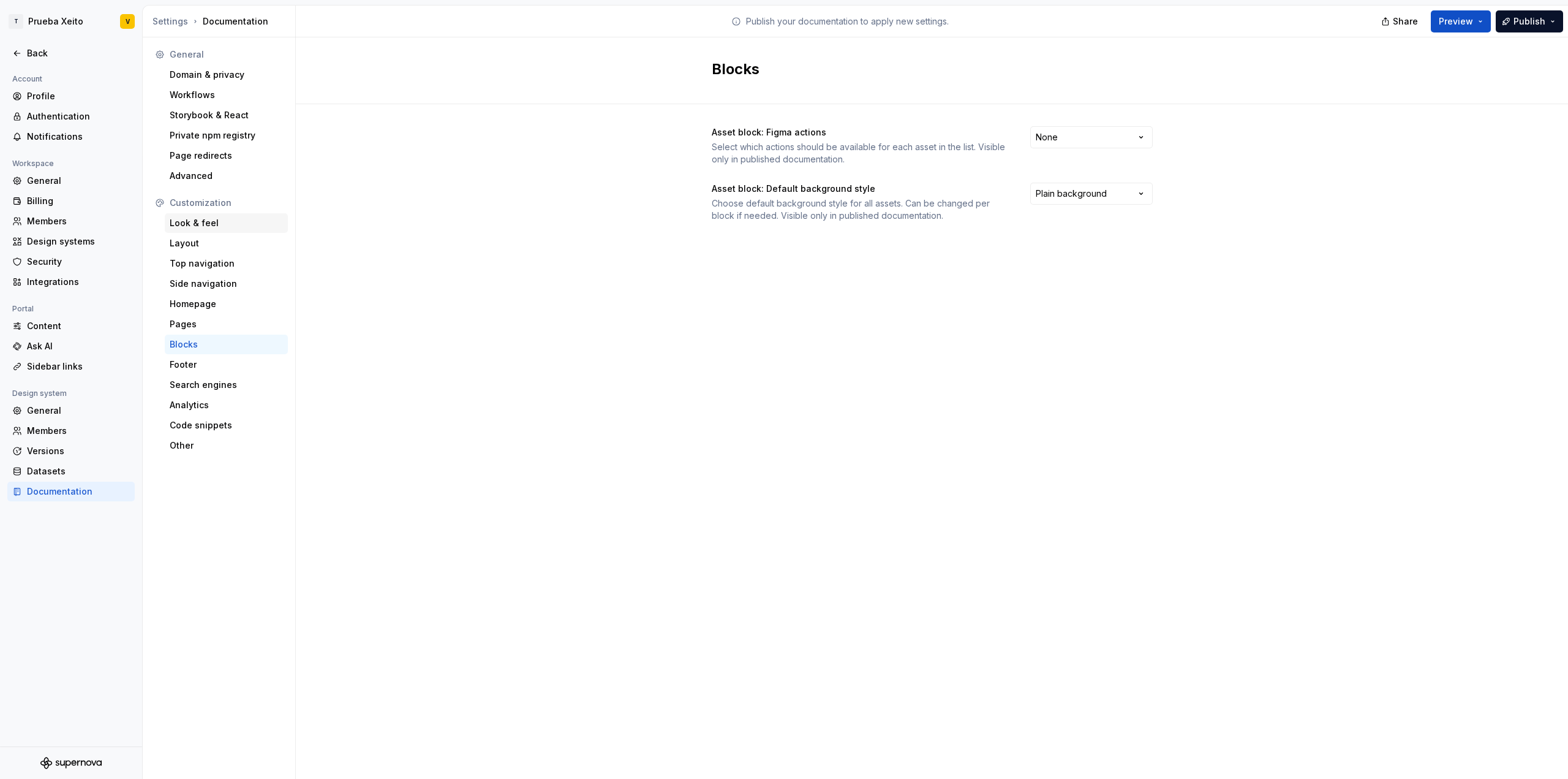
click at [197, 219] on div "Look & feel" at bounding box center [226, 223] width 114 height 12
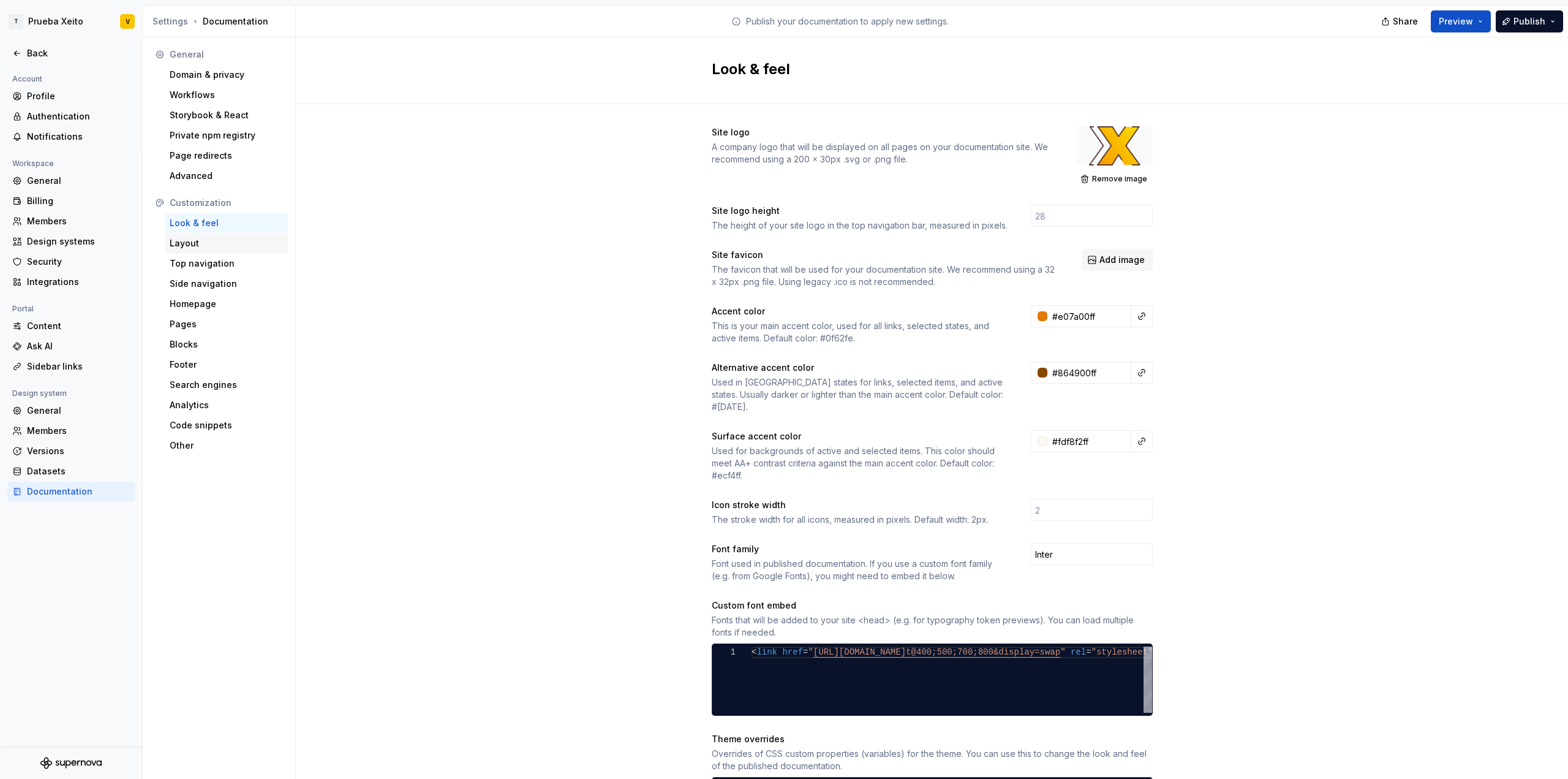
click at [208, 242] on div "Layout" at bounding box center [226, 243] width 114 height 12
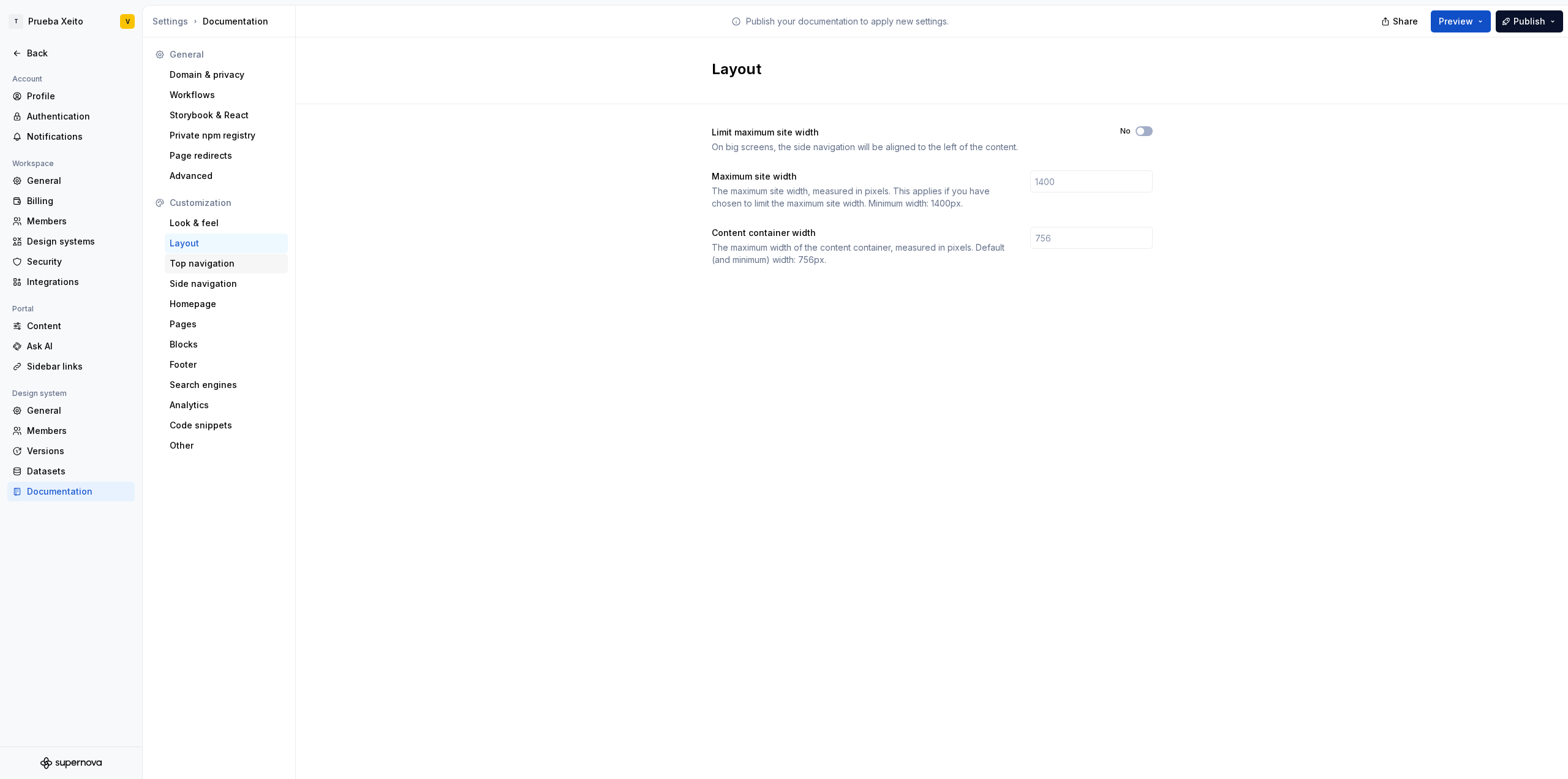
click at [207, 267] on div "Top navigation" at bounding box center [226, 263] width 114 height 12
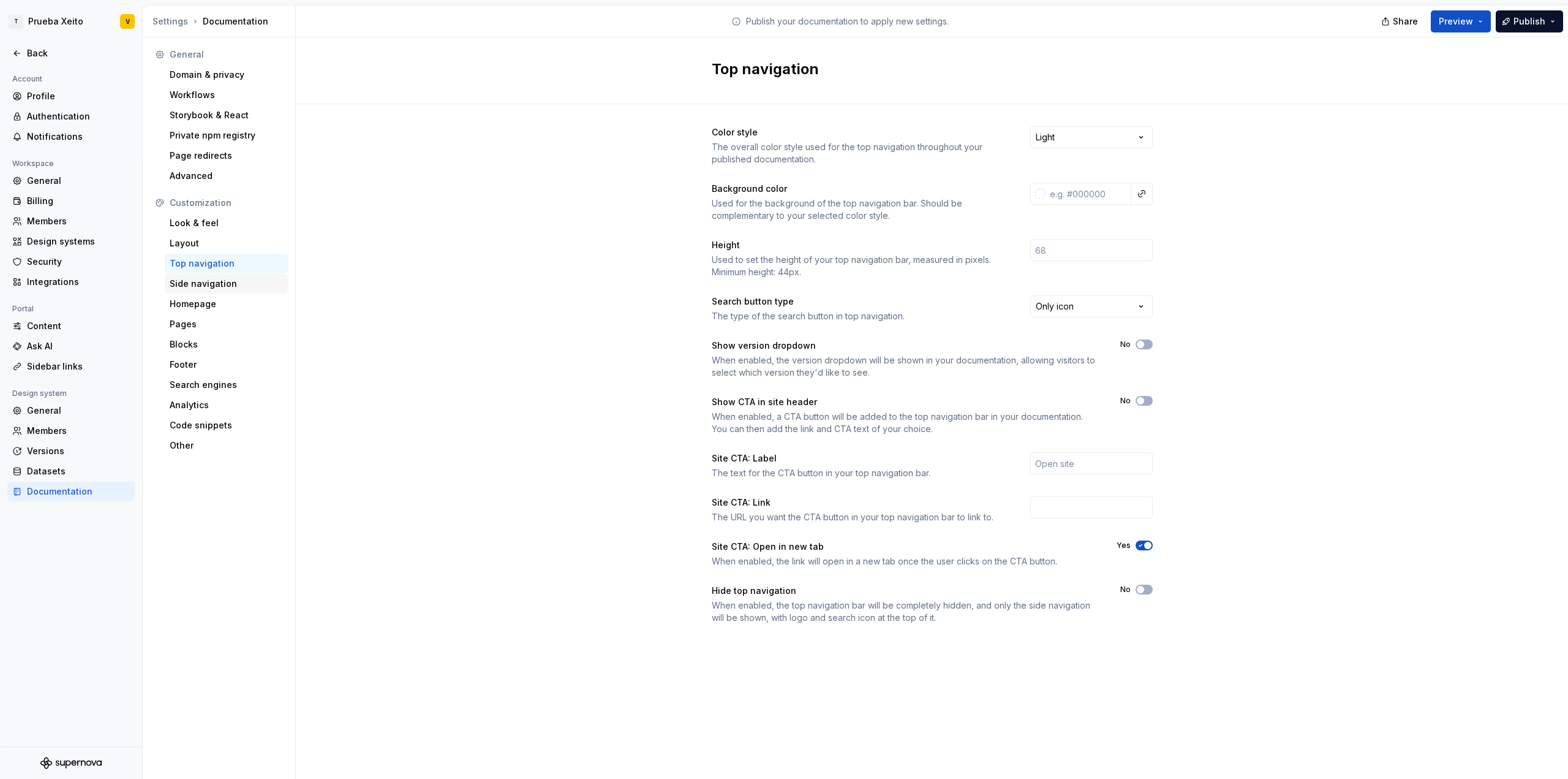
click at [200, 285] on div "Side navigation" at bounding box center [226, 284] width 114 height 12
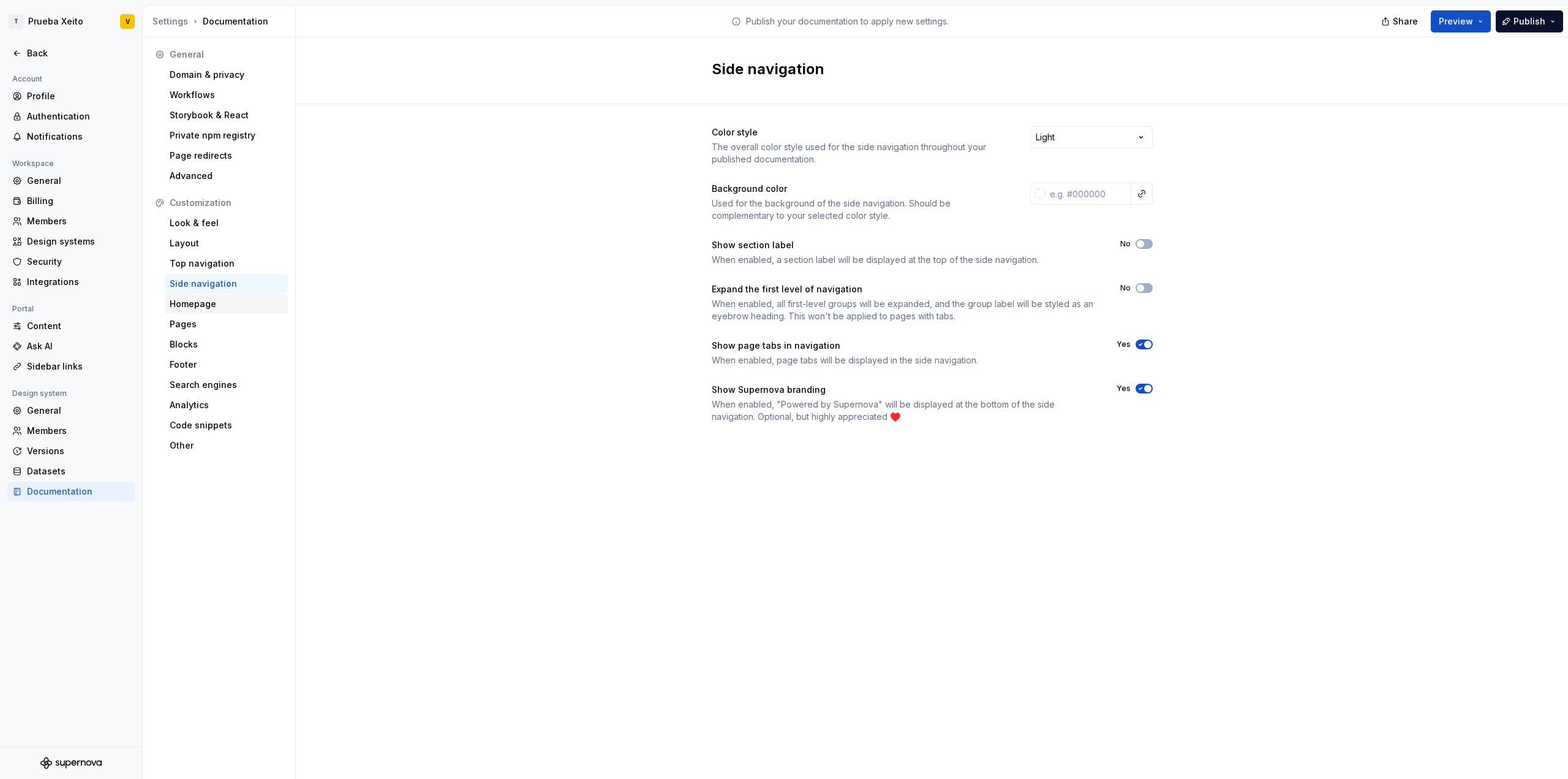
click at [200, 303] on div "Homepage" at bounding box center [226, 304] width 114 height 12
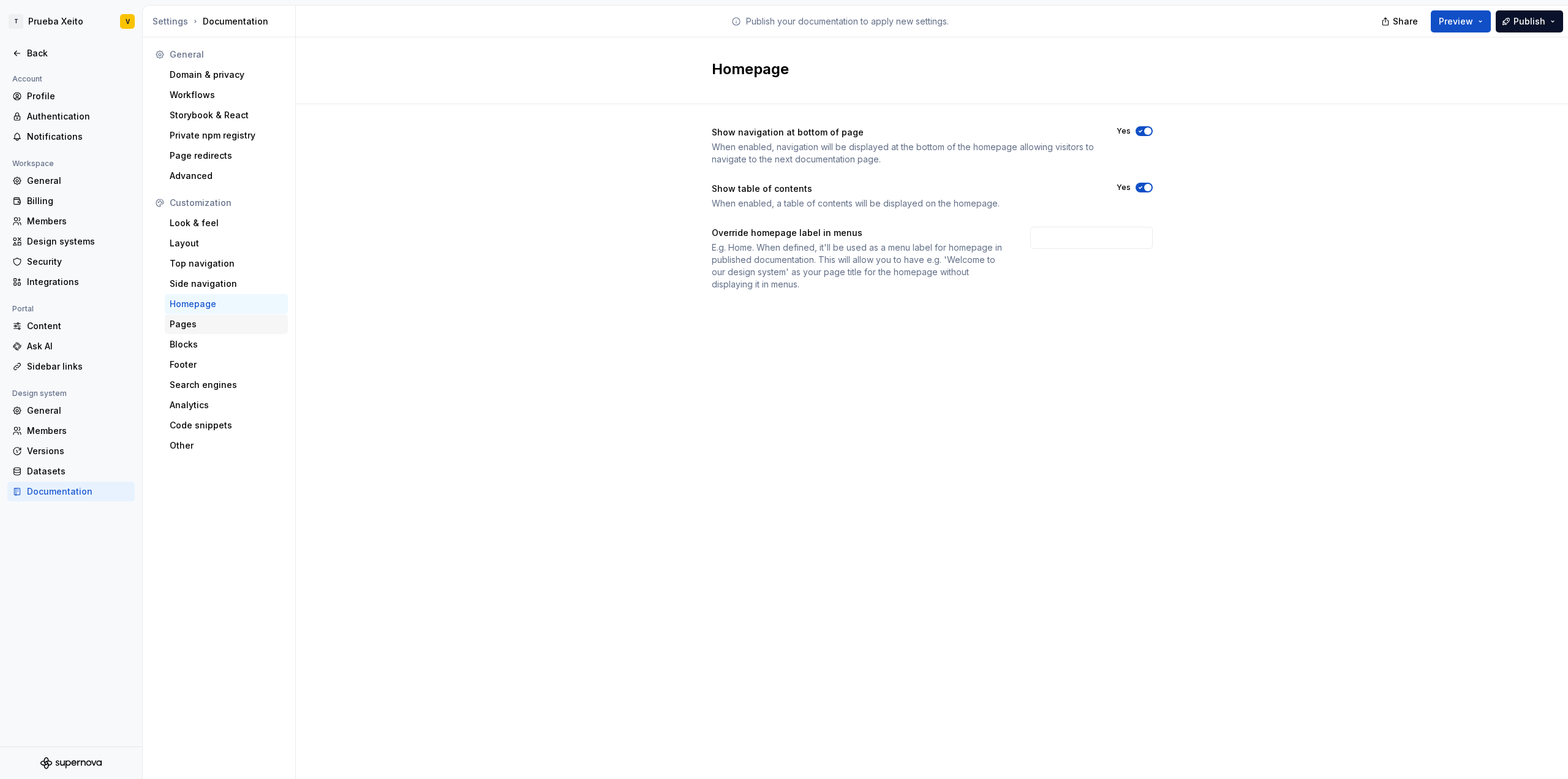
click at [201, 323] on div "Pages" at bounding box center [226, 324] width 114 height 12
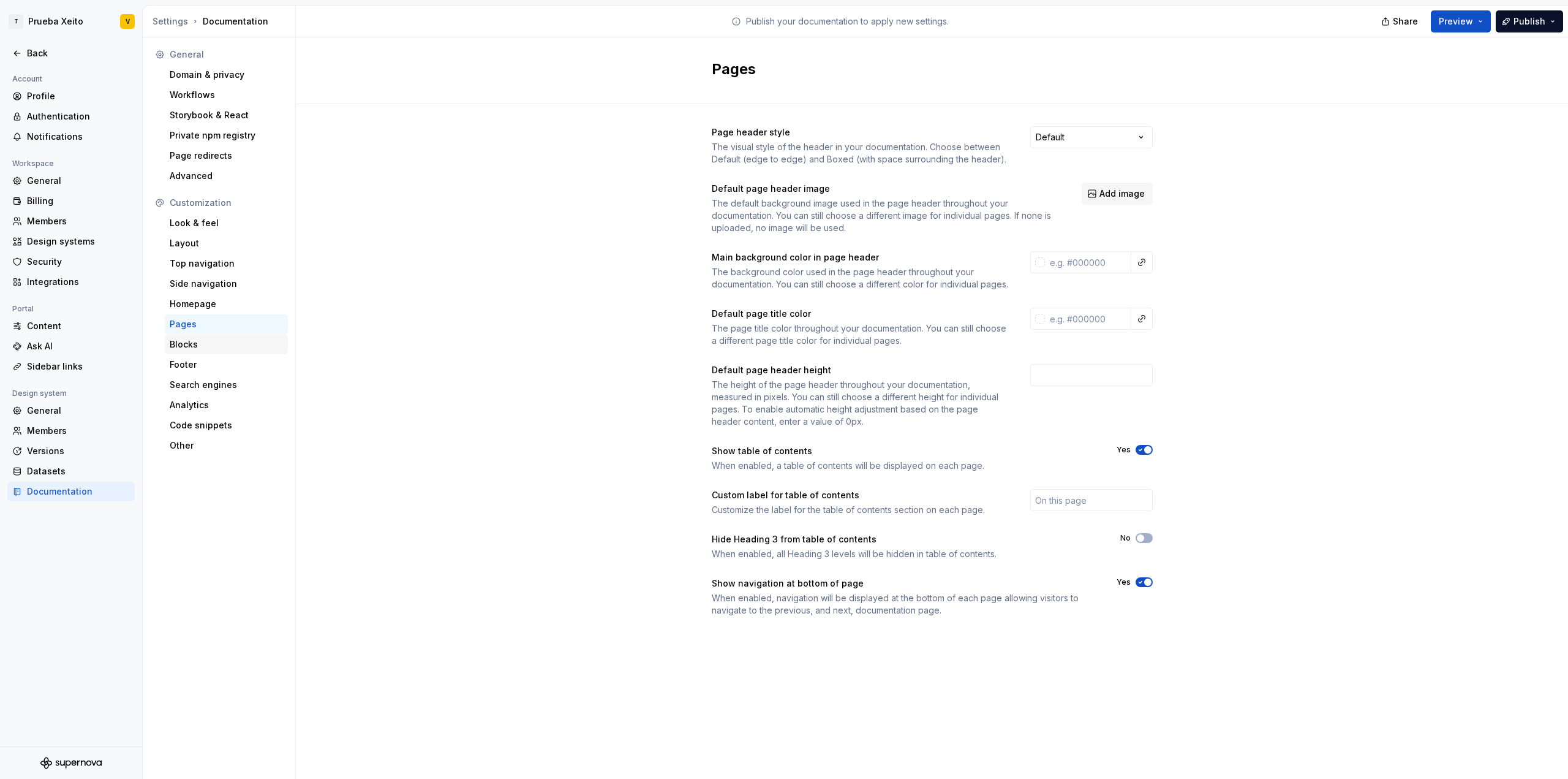
click at [201, 340] on div "Blocks" at bounding box center [226, 345] width 114 height 12
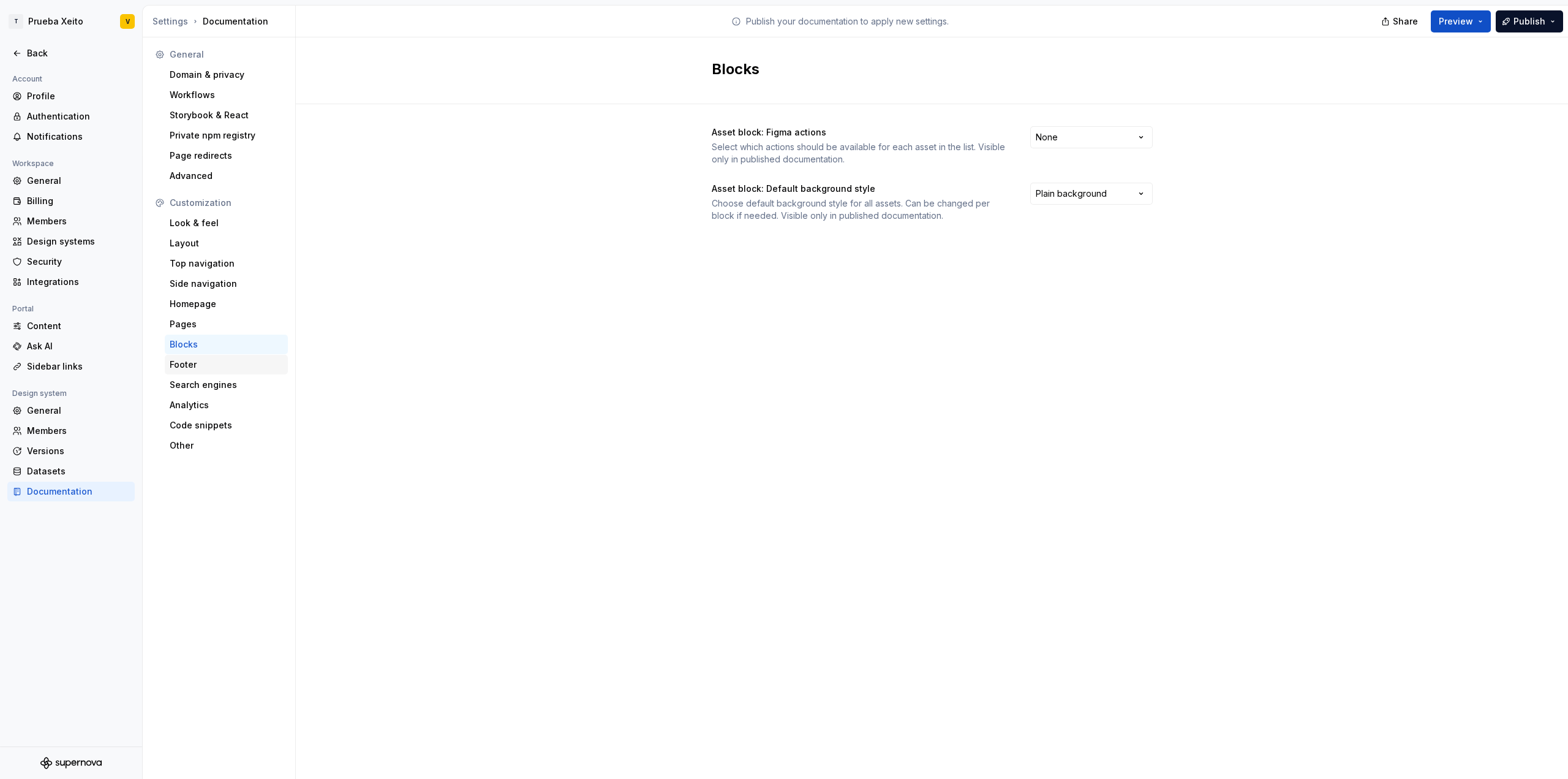
click at [199, 371] on div "Footer" at bounding box center [226, 365] width 124 height 20
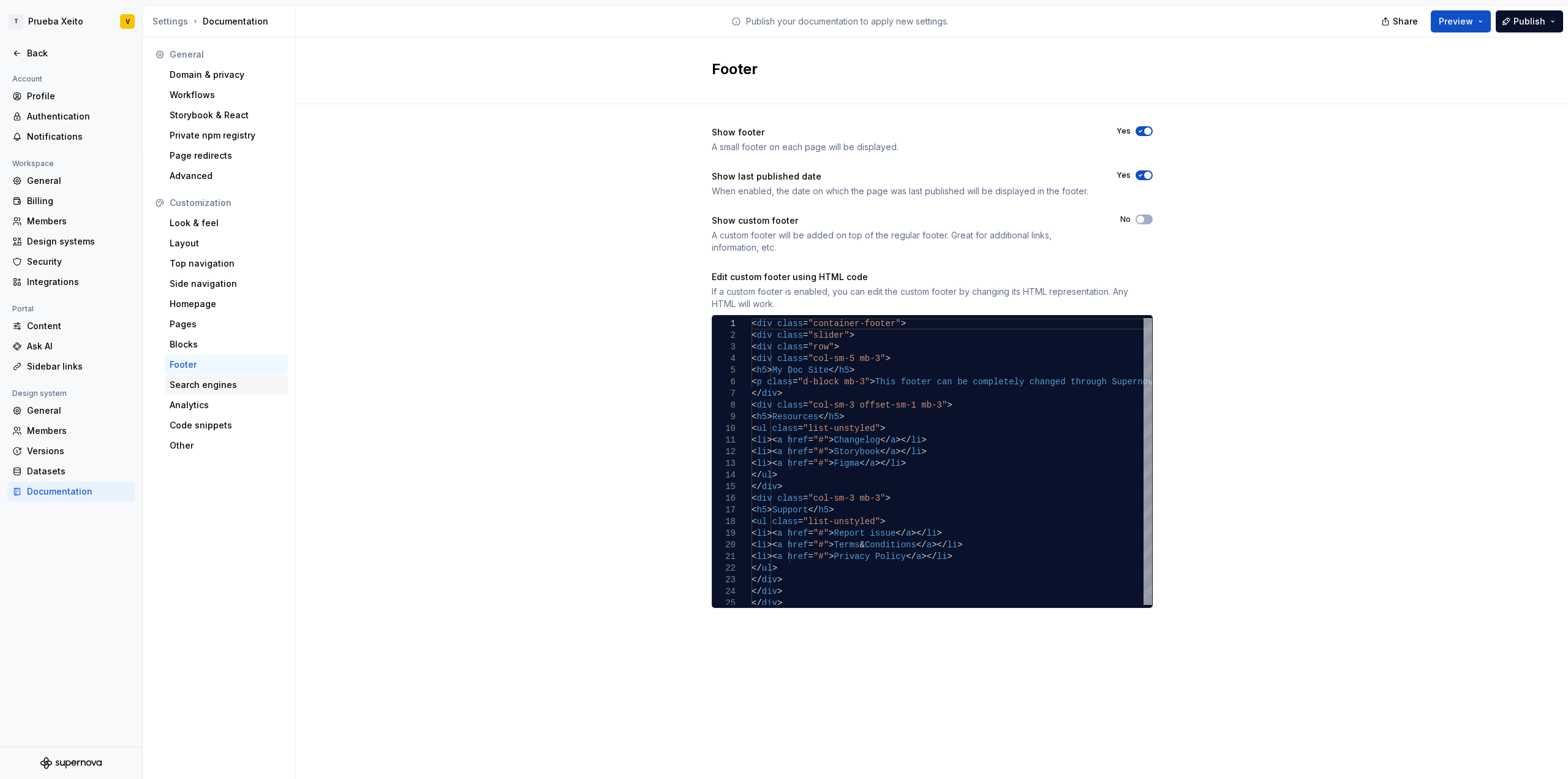
click at [206, 381] on div "Search engines" at bounding box center [226, 385] width 114 height 12
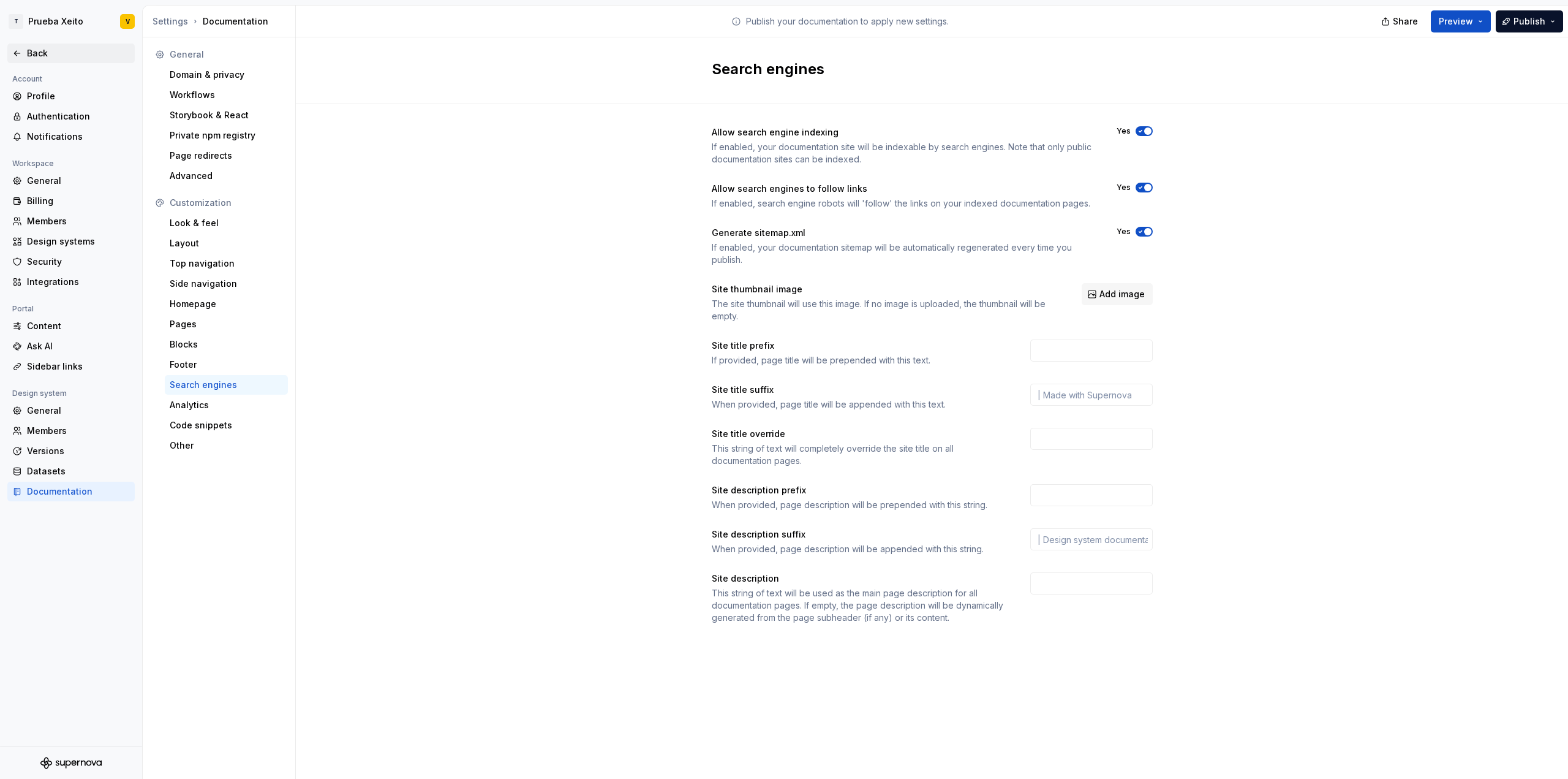
click at [18, 51] on icon at bounding box center [17, 53] width 10 height 10
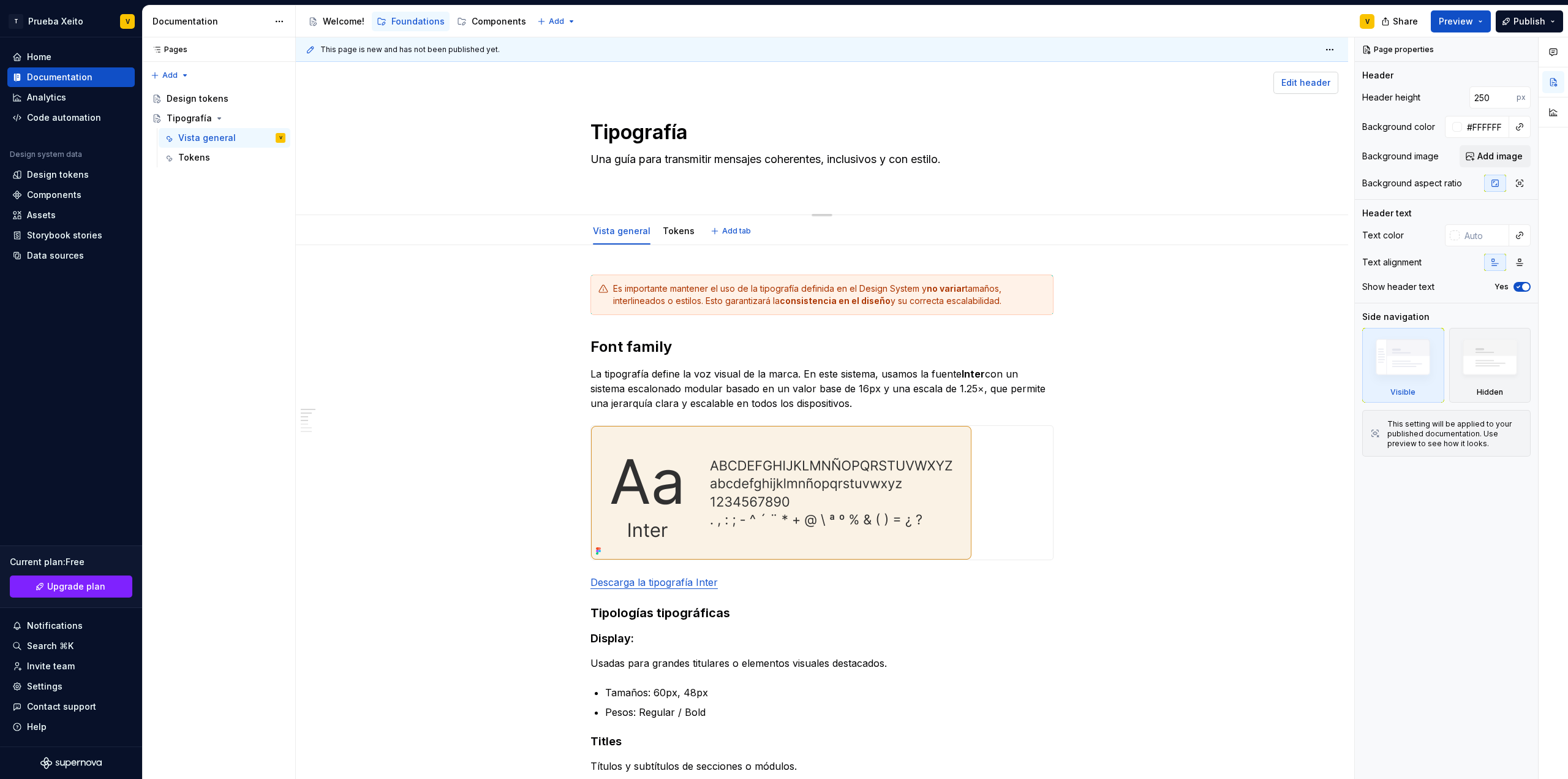
click at [1307, 85] on span "Edit header" at bounding box center [1306, 83] width 49 height 12
click at [1286, 82] on span "Edit header" at bounding box center [1306, 83] width 49 height 12
click at [1558, 82] on button "button" at bounding box center [1553, 82] width 22 height 22
click at [1558, 84] on button "button" at bounding box center [1553, 82] width 22 height 22
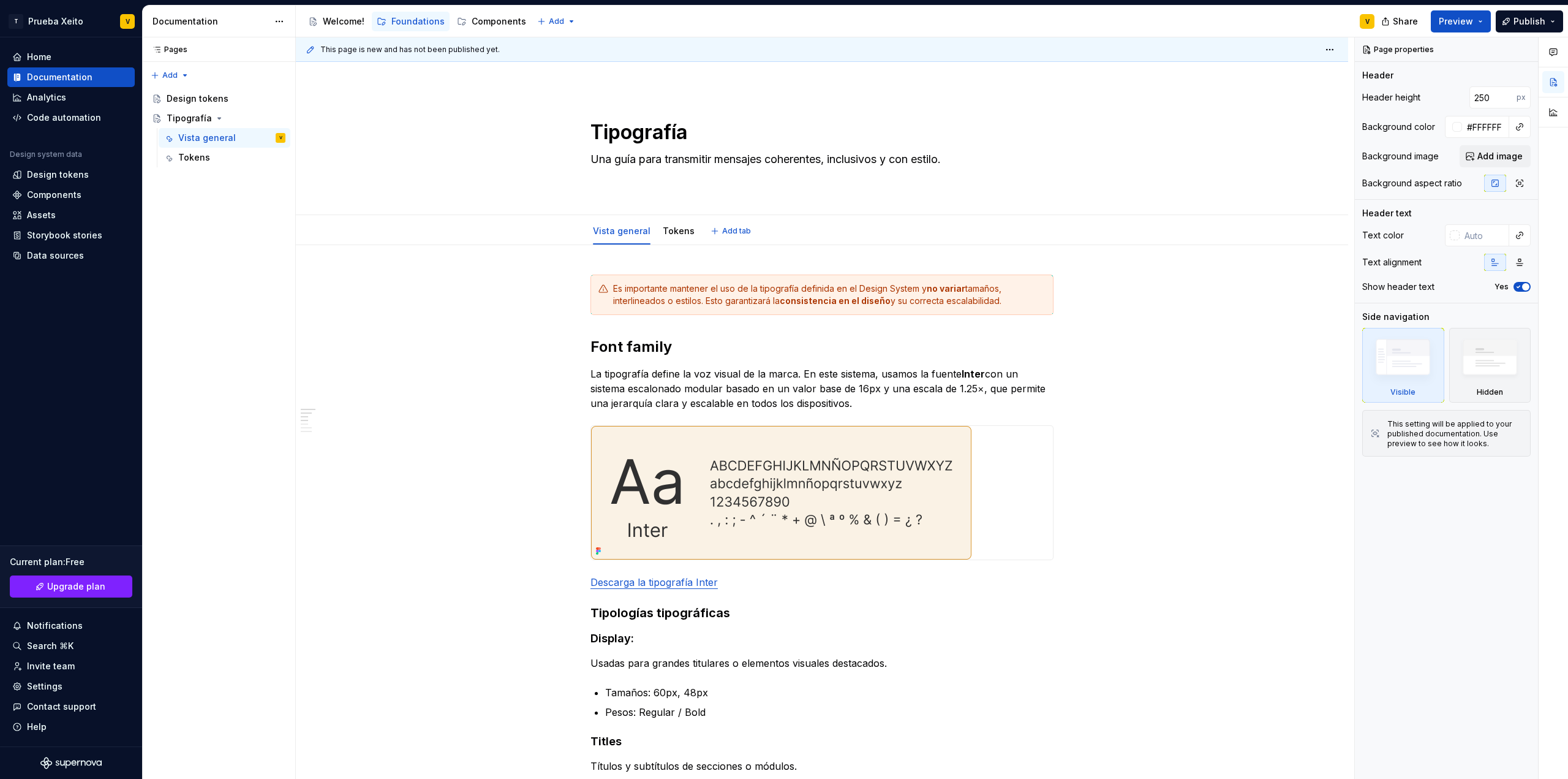
click at [1195, 221] on div "Vista general Tokens Add tab" at bounding box center [822, 230] width 954 height 27
click at [710, 297] on div "Es importante mantener el uso de la tipografía definida en el Design System y n…" at bounding box center [829, 295] width 433 height 25
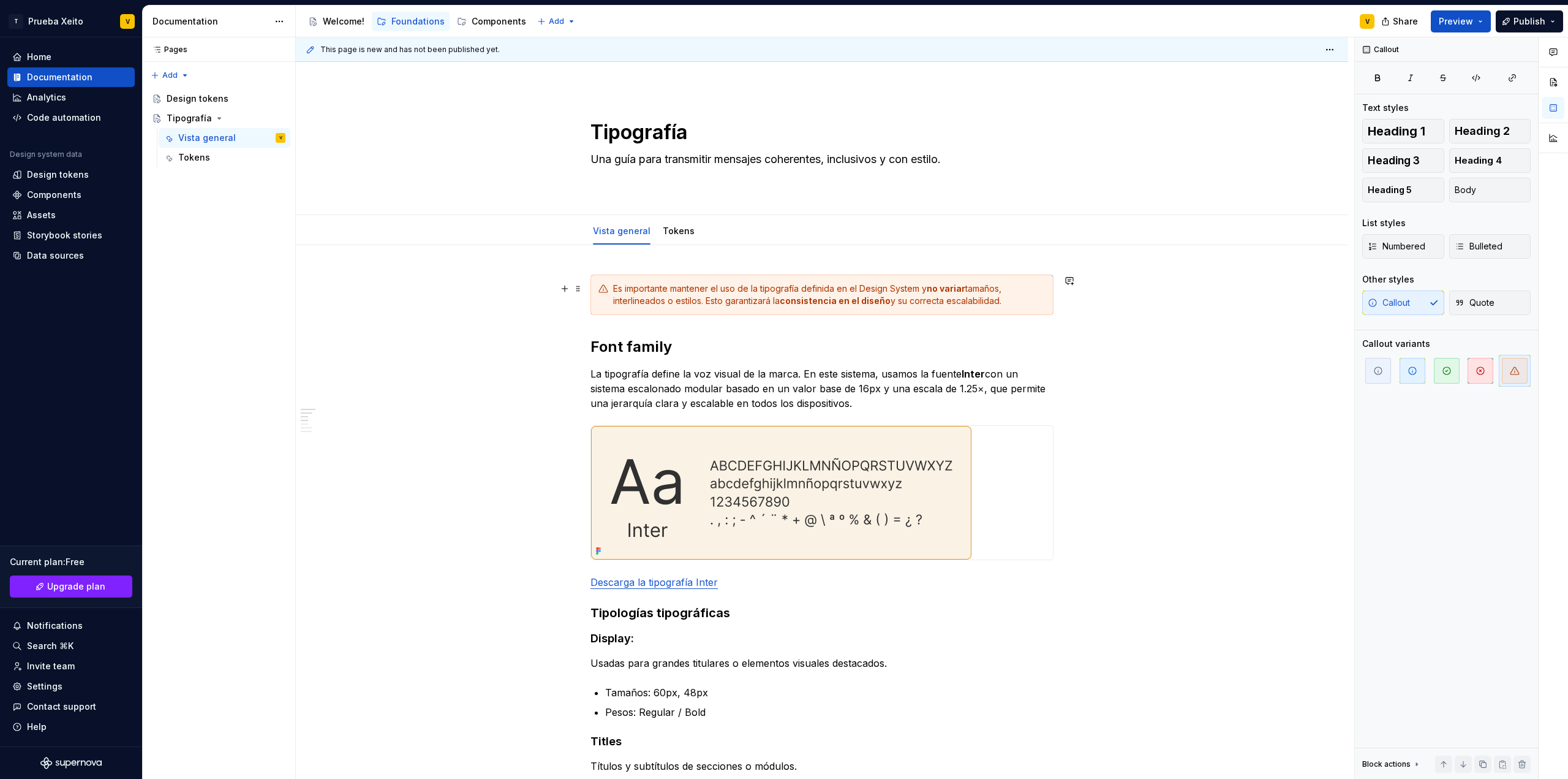
click at [1026, 305] on div "Es importante mantener el uso de la tipografía definida en el Design System y n…" at bounding box center [829, 295] width 433 height 25
click at [1485, 302] on span "Quote" at bounding box center [1474, 302] width 40 height 12
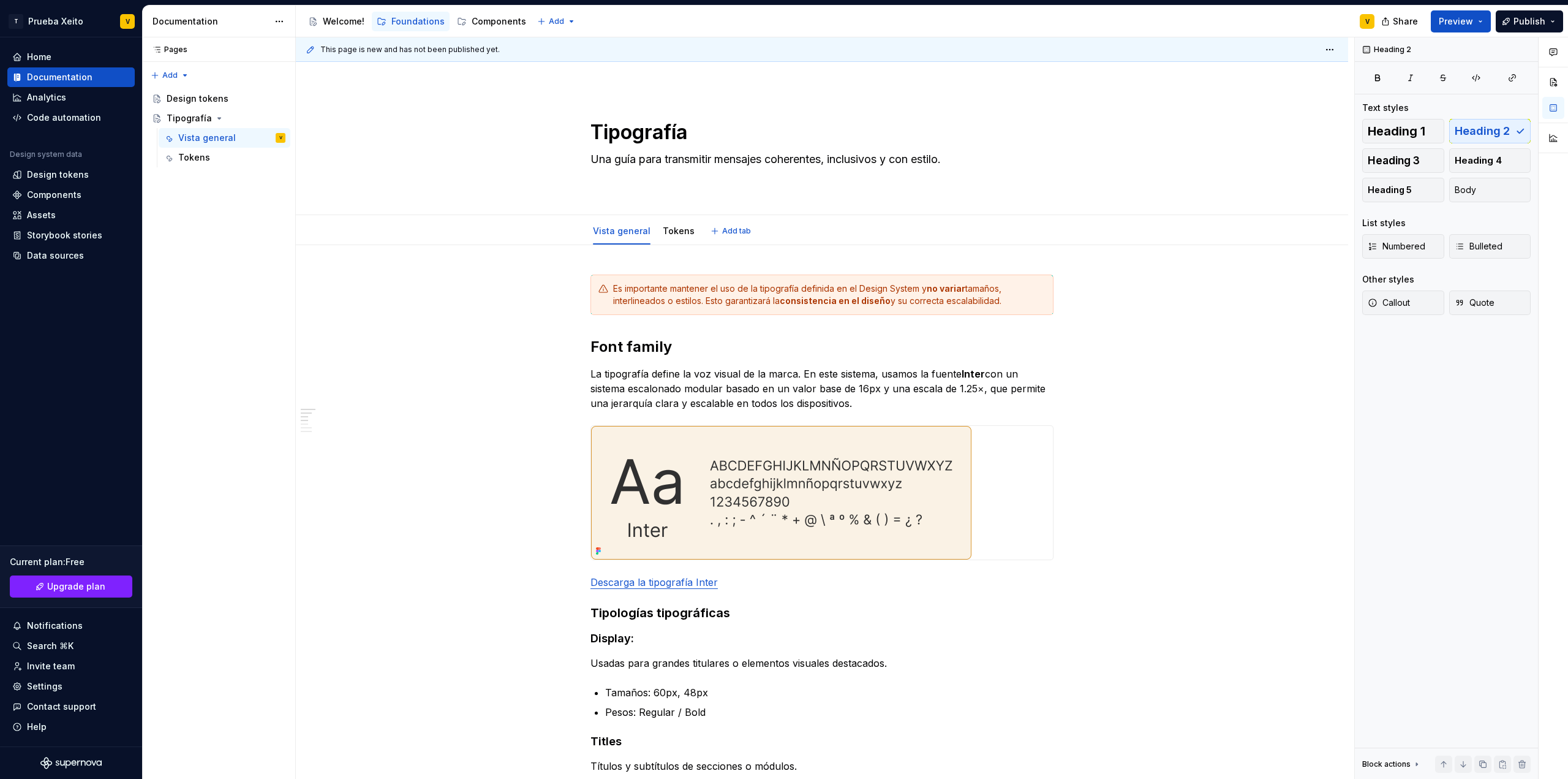
type textarea "*"
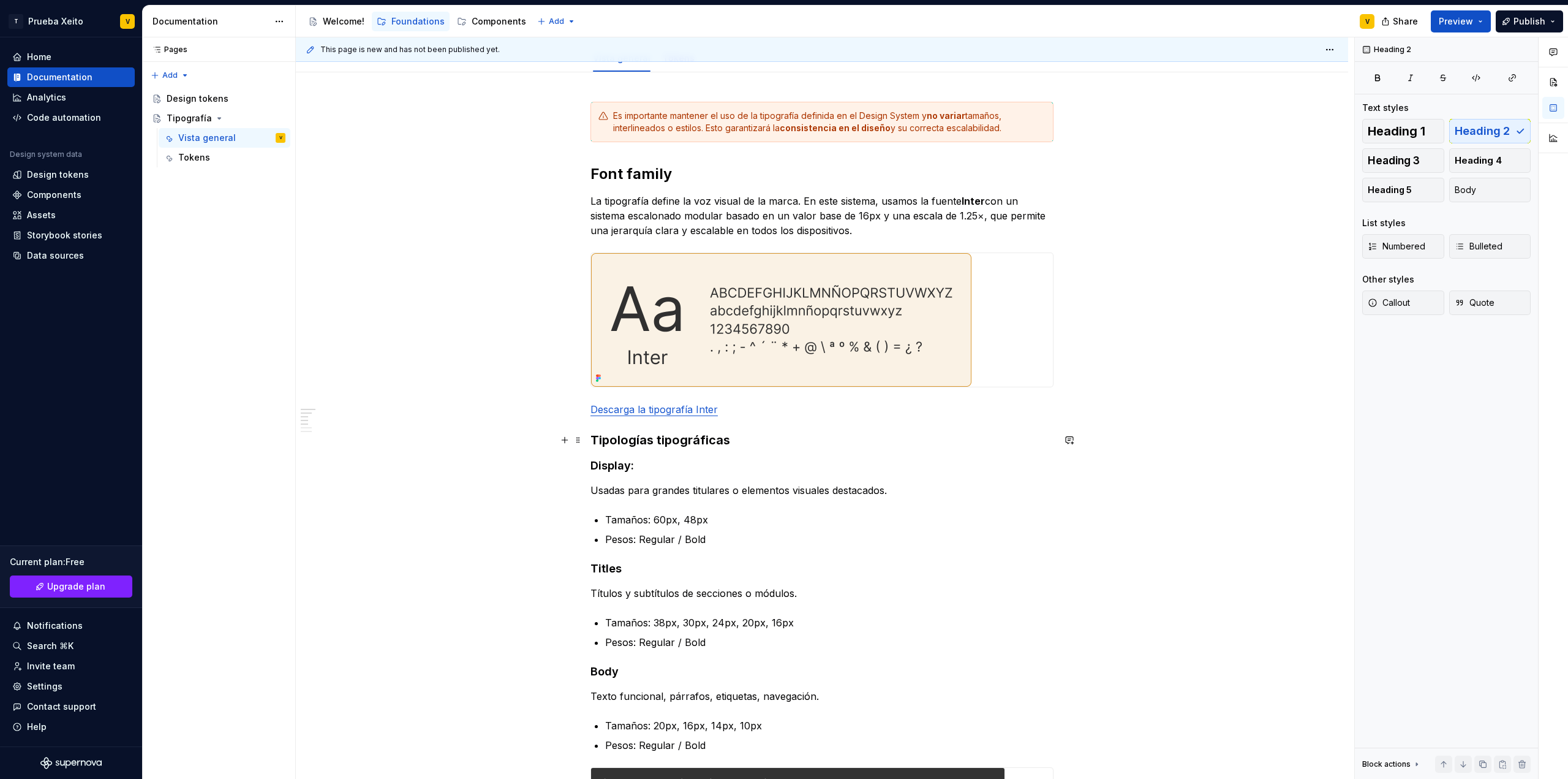
scroll to position [184, 0]
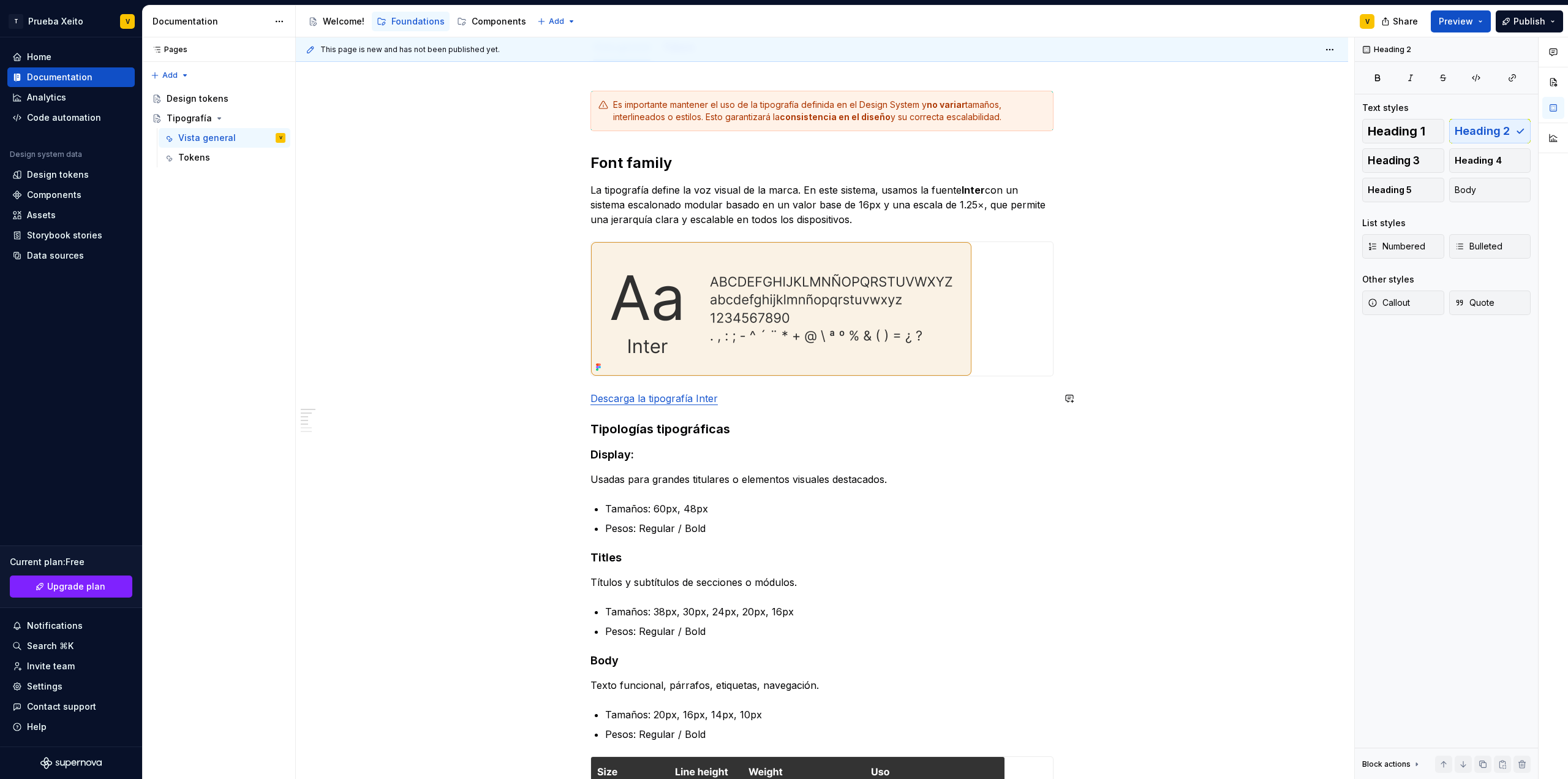
click at [732, 398] on p "Descarga la tipografía Inter" at bounding box center [822, 398] width 463 height 15
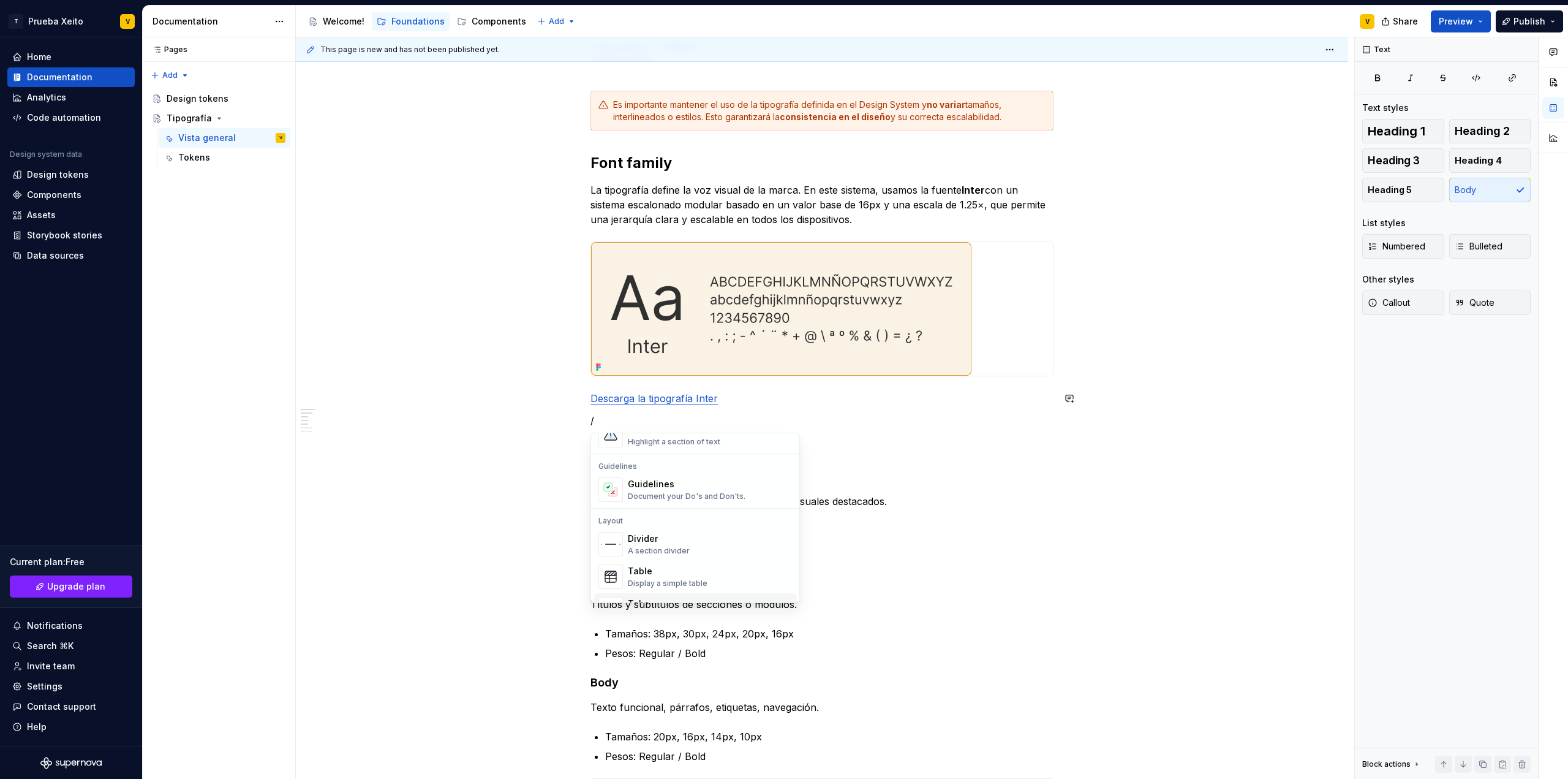
scroll to position [358, 0]
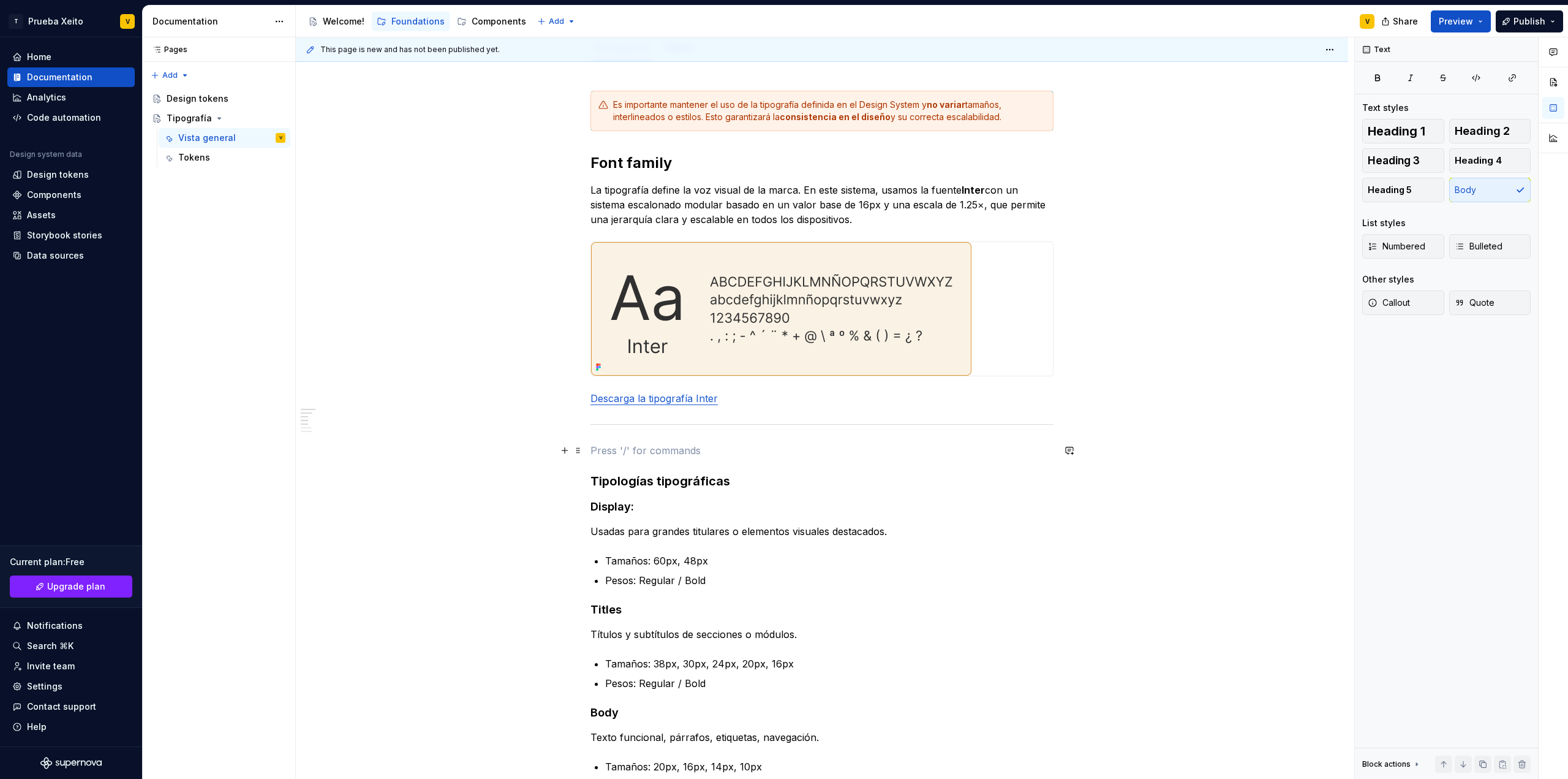
click at [581, 452] on span at bounding box center [578, 451] width 10 height 17
click at [595, 559] on div "Delete" at bounding box center [628, 559] width 104 height 20
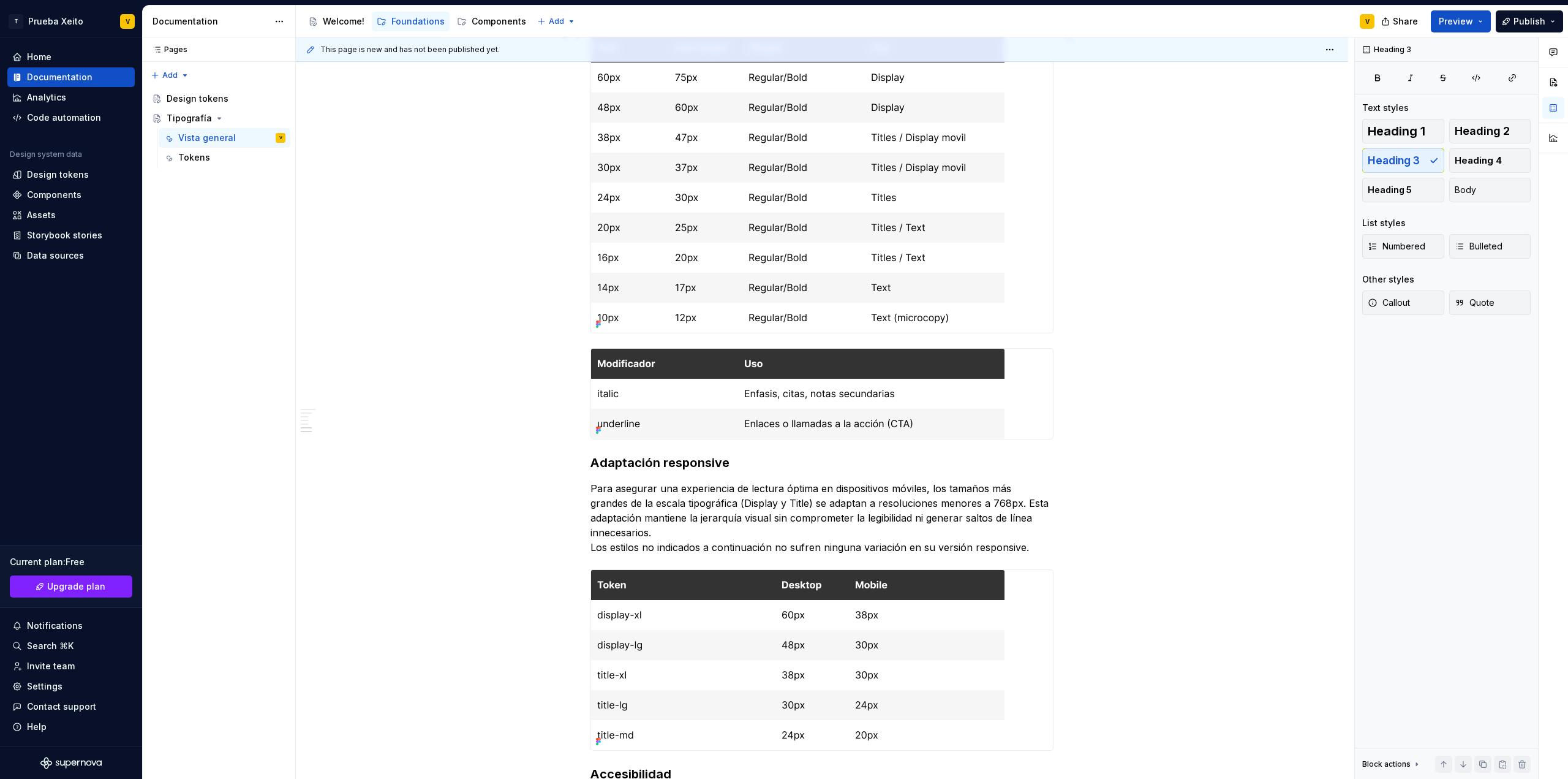
scroll to position [981, 0]
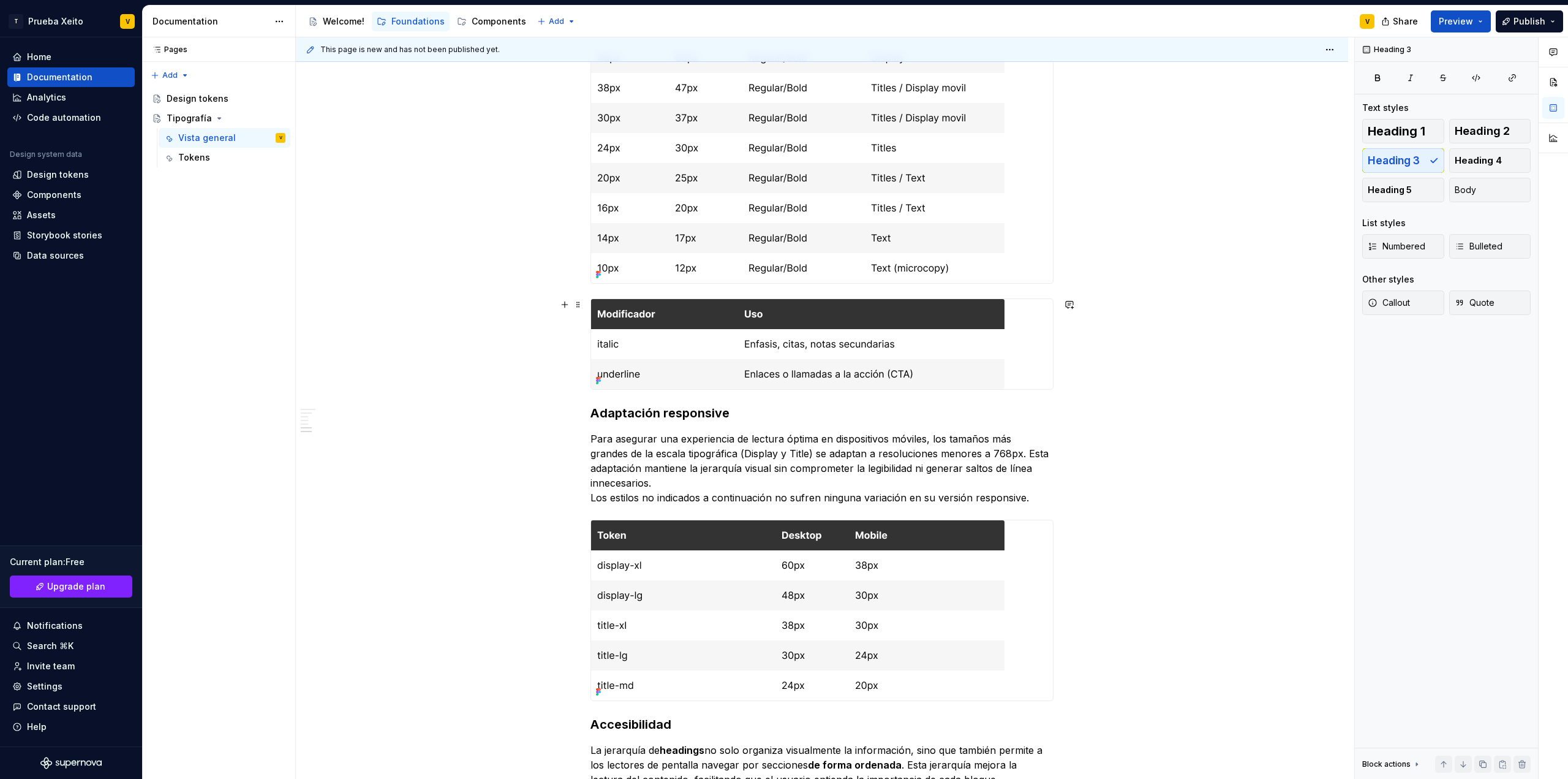
click at [1157, 361] on div "Es importante mantener el uso de la tipografía definida en el Design System y n…" at bounding box center [822, 242] width 1052 height 1954
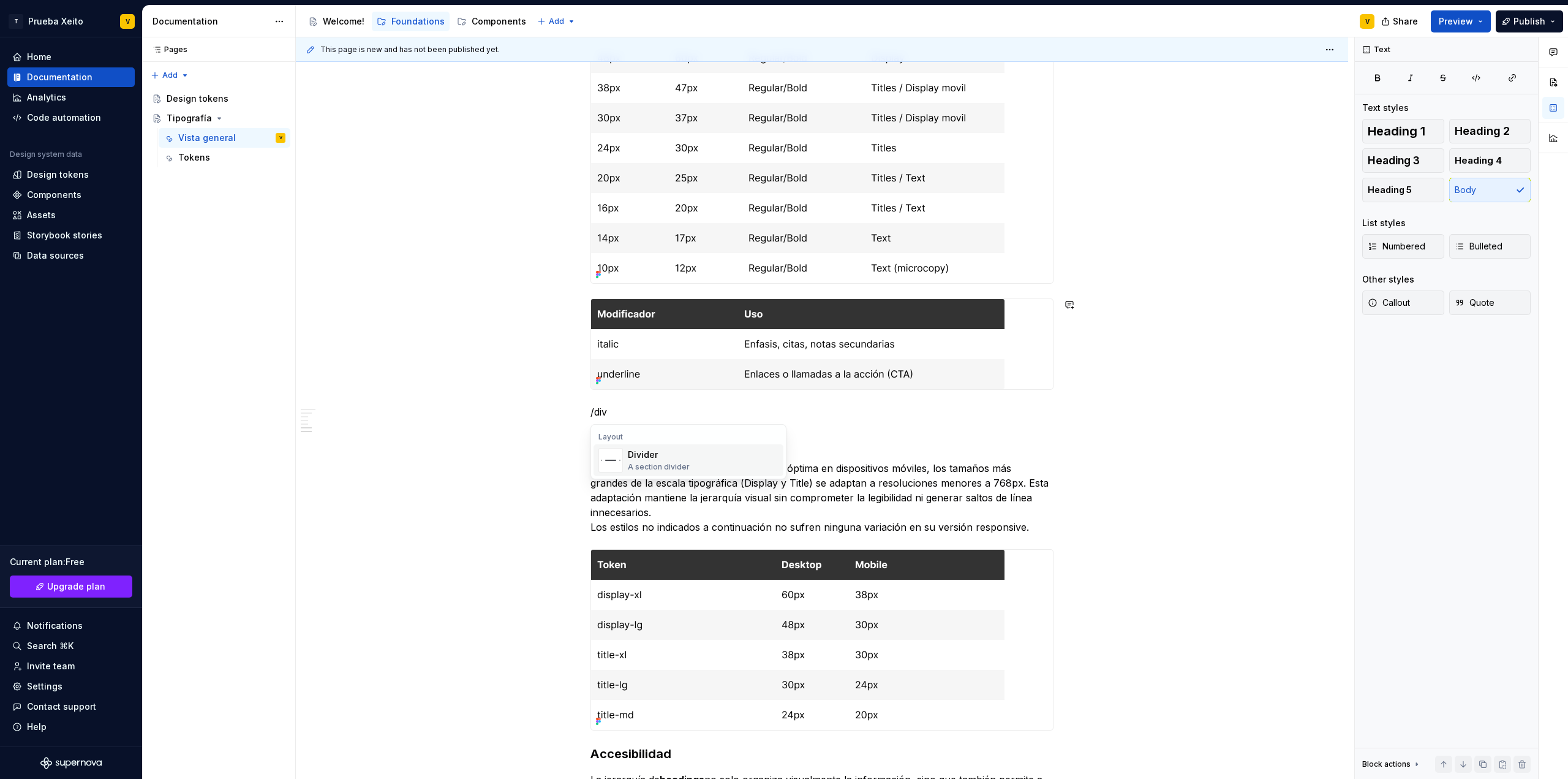
click at [670, 461] on div "Divider A section divider" at bounding box center [658, 460] width 62 height 23
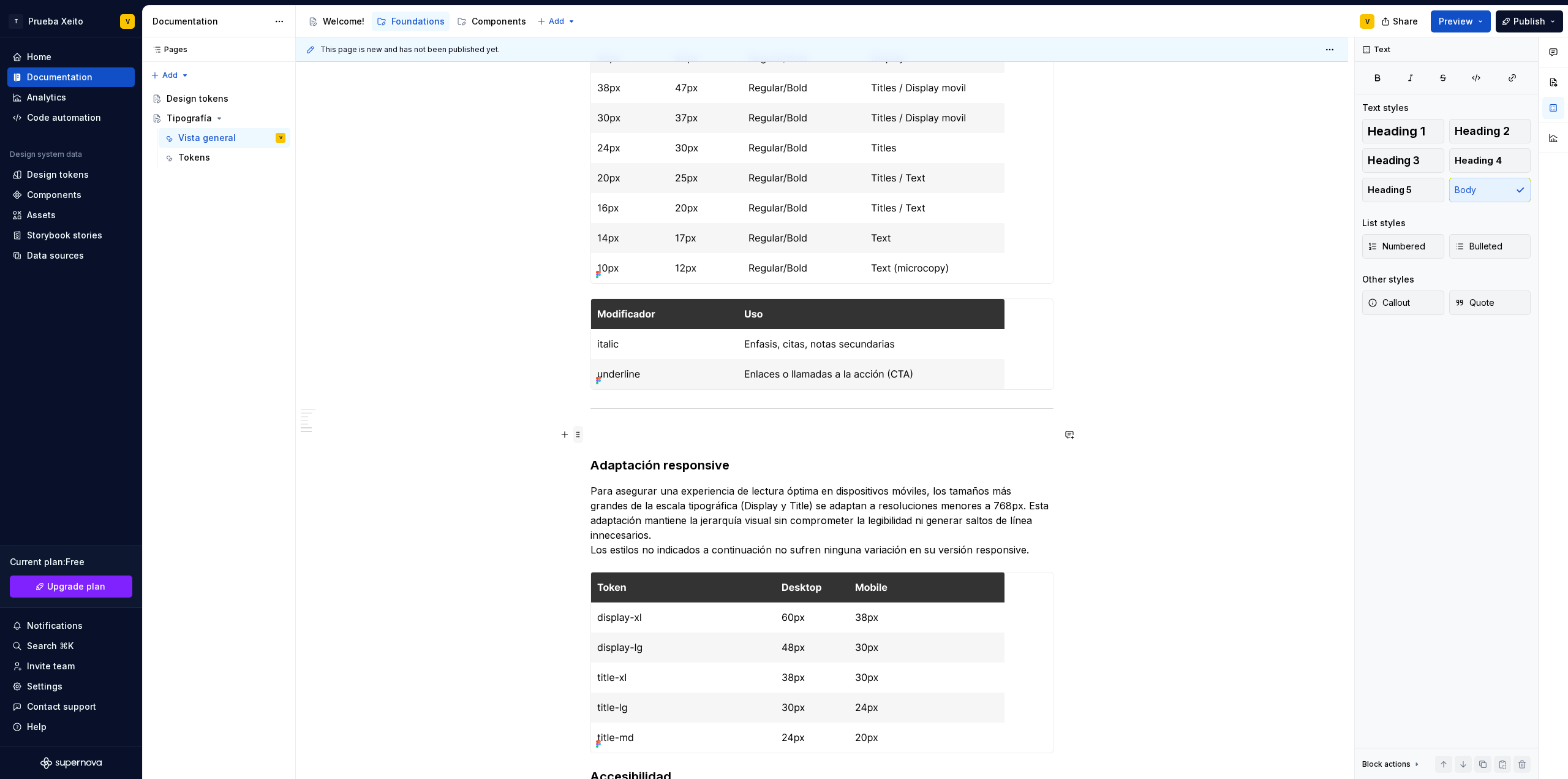
click at [579, 436] on span at bounding box center [578, 434] width 10 height 17
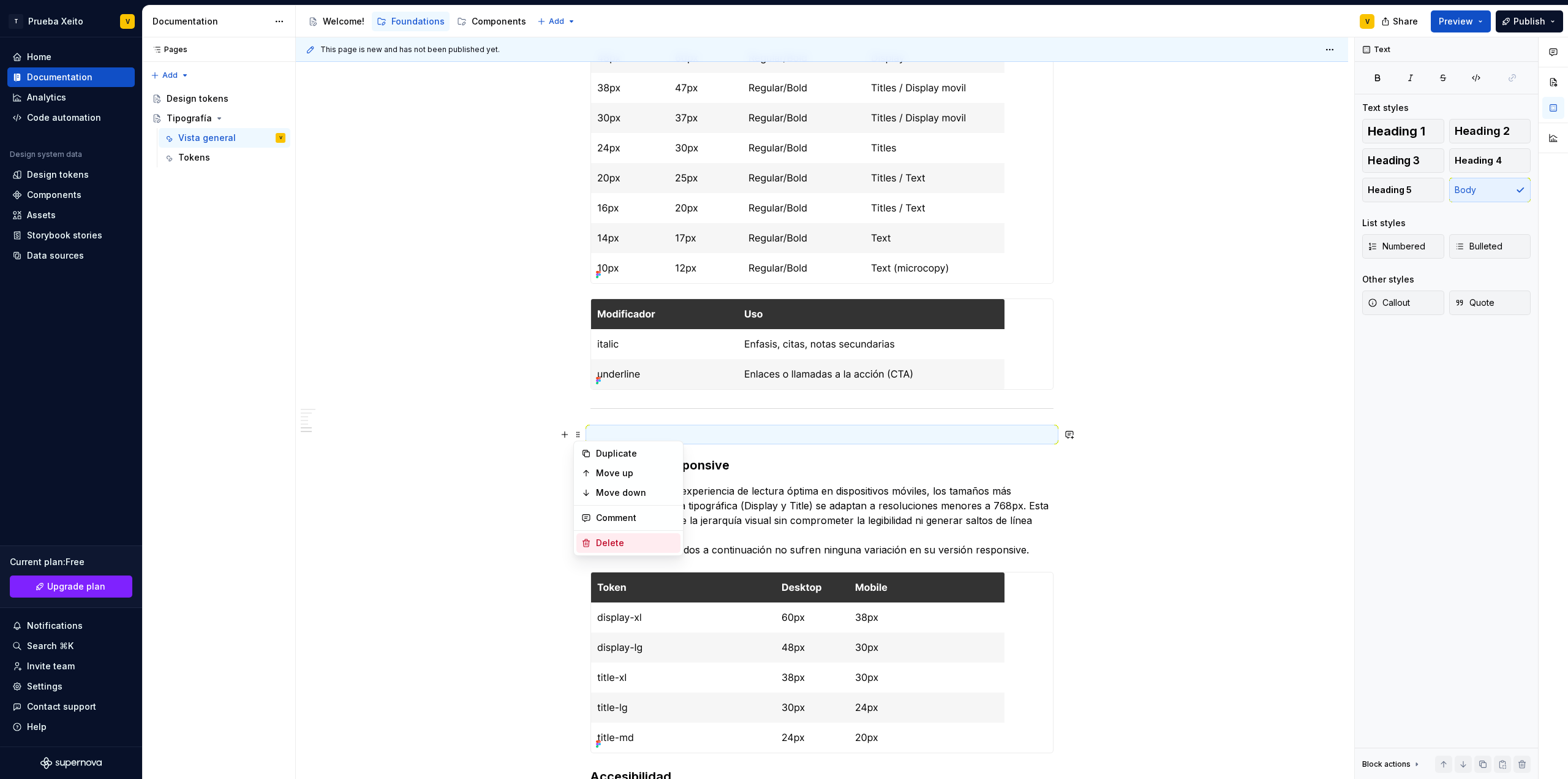
drag, startPoint x: 613, startPoint y: 540, endPoint x: 458, endPoint y: 530, distance: 155.3
click at [613, 540] on div "Delete" at bounding box center [636, 543] width 80 height 12
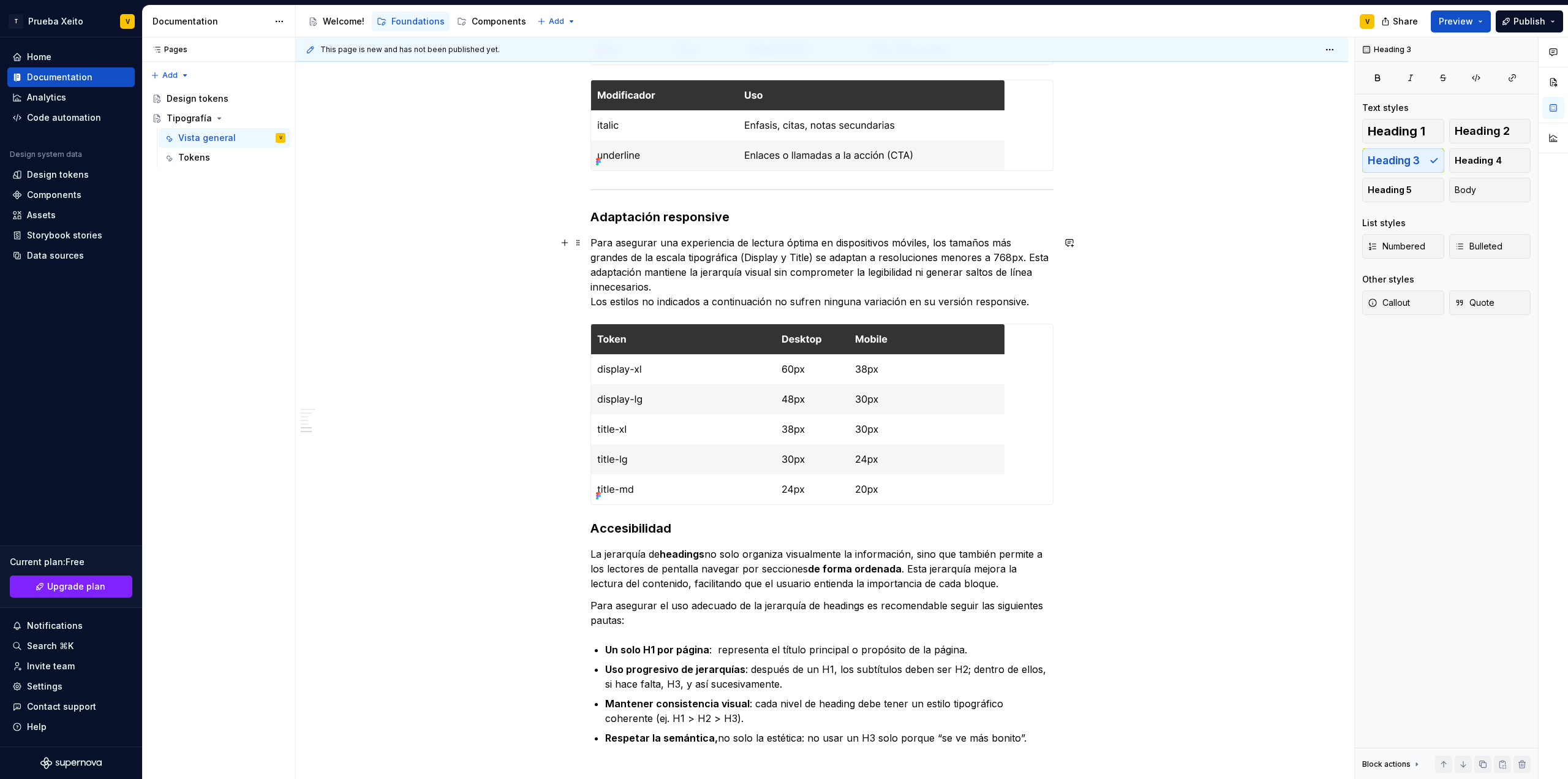
scroll to position [1136, 0]
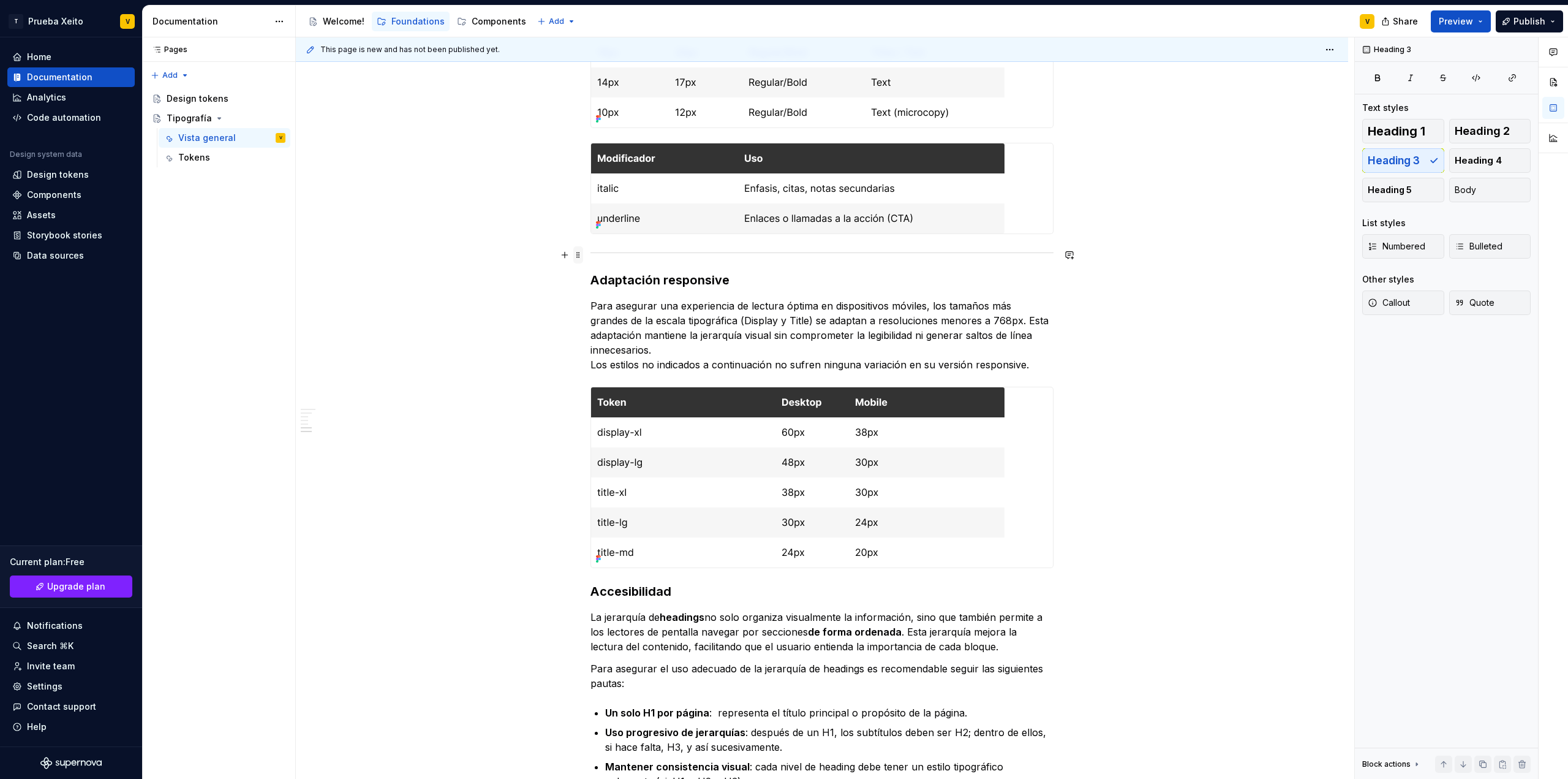
click at [581, 254] on span at bounding box center [578, 255] width 10 height 17
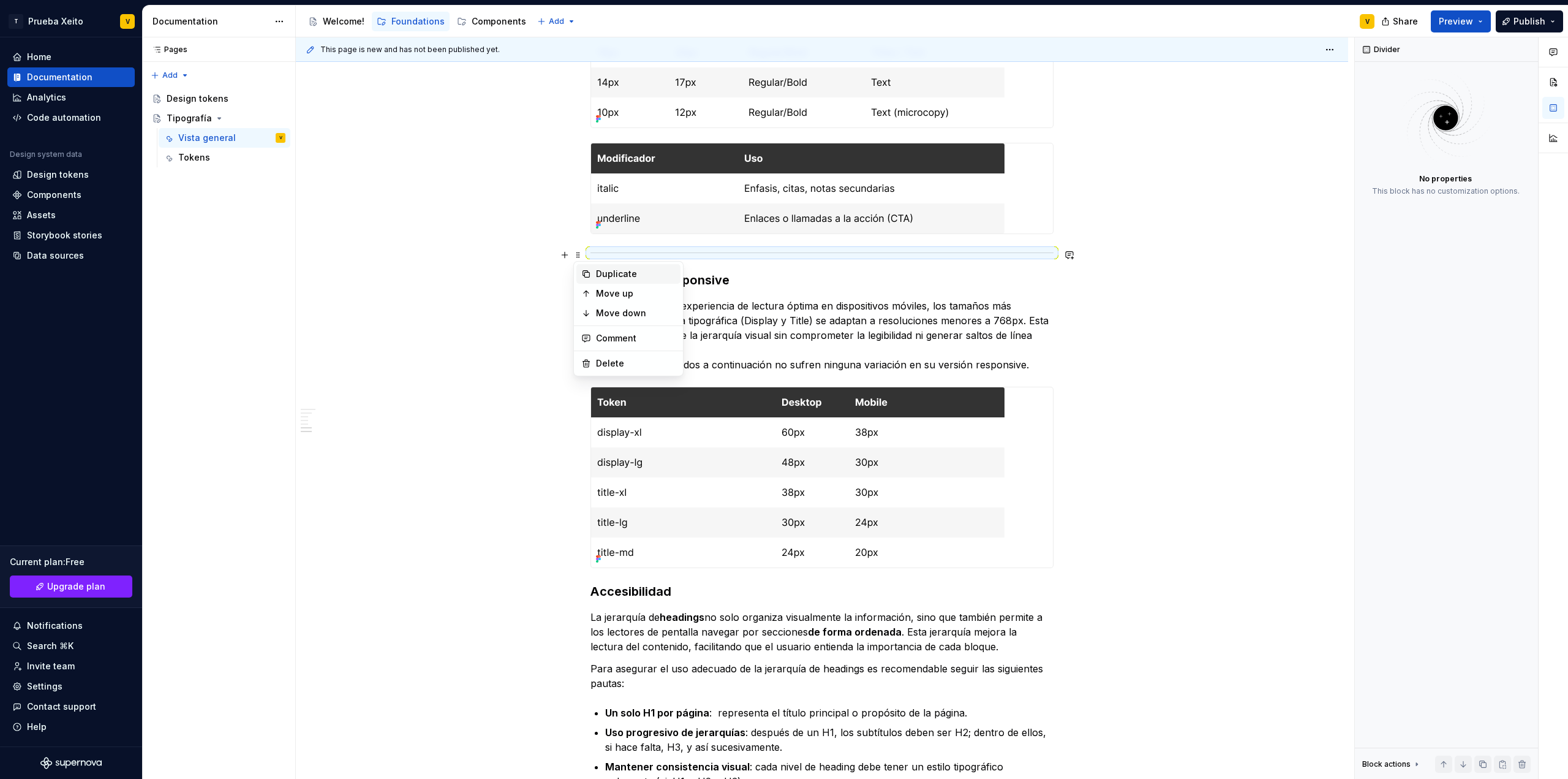
click at [590, 279] on div "Duplicate" at bounding box center [628, 274] width 104 height 20
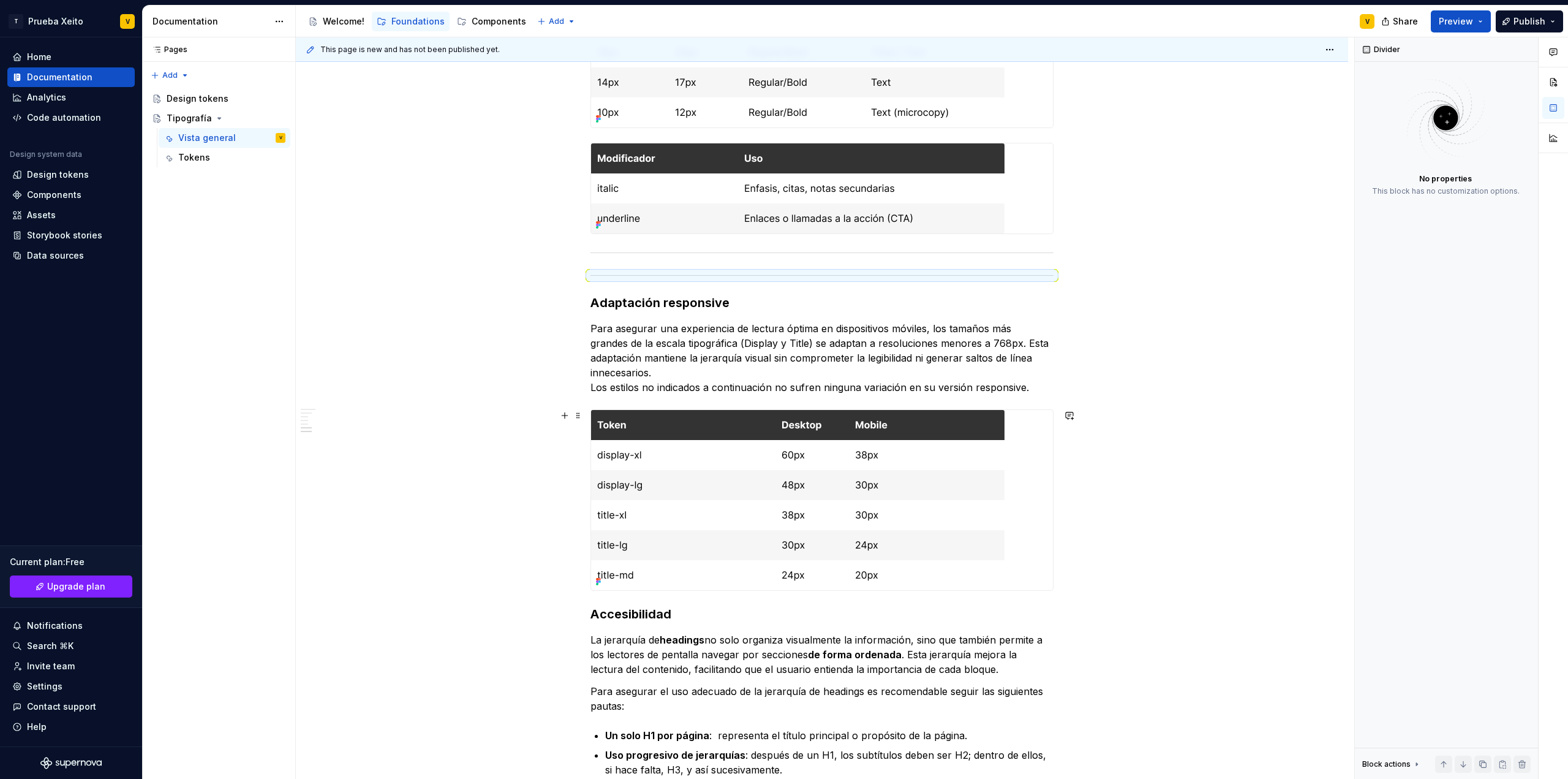
drag, startPoint x: 579, startPoint y: 279, endPoint x: 582, endPoint y: 586, distance: 307.0
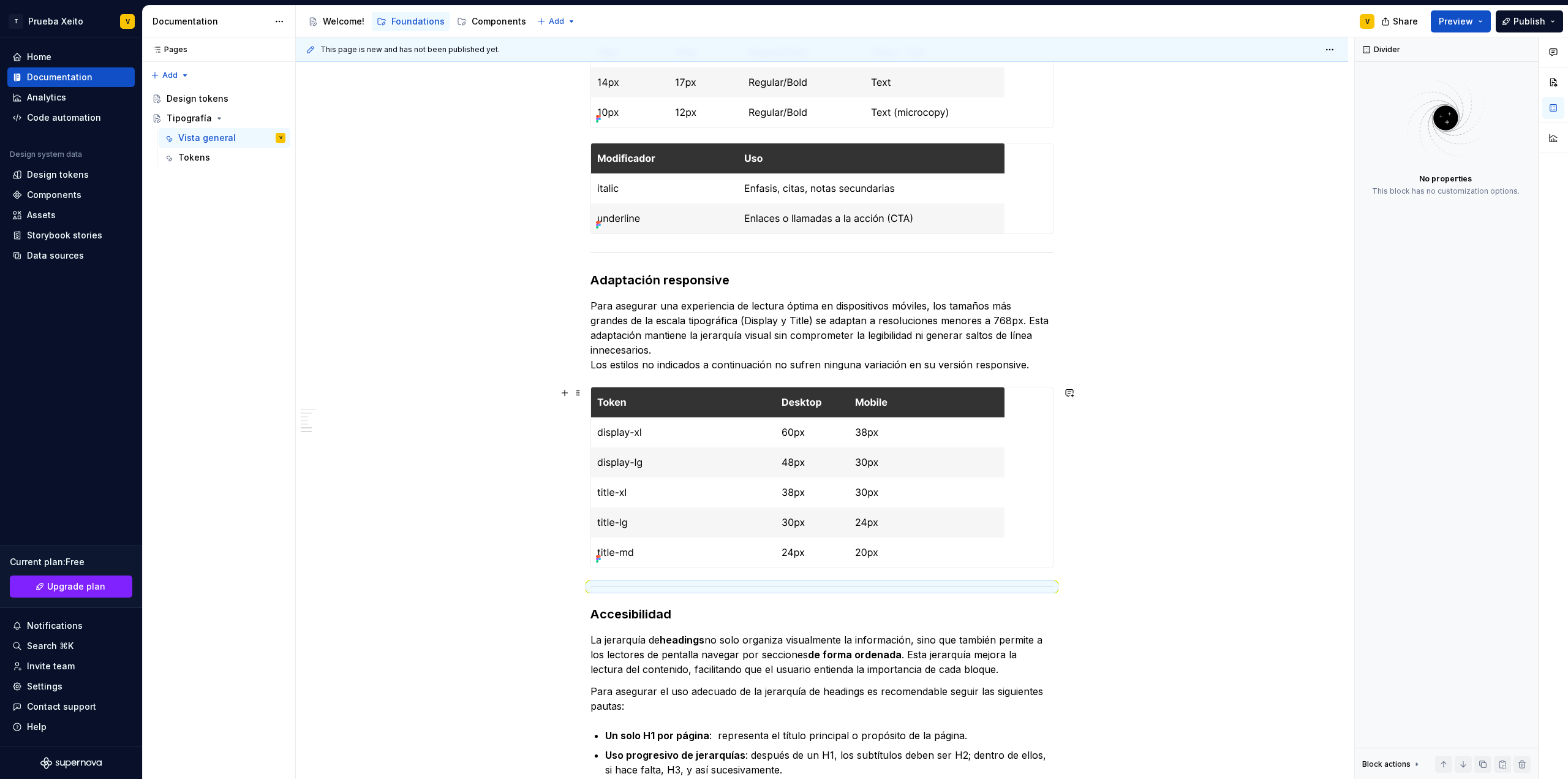
click at [1269, 476] on div "Es importante mantener el uso de la tipografía definida en el Design System y n…" at bounding box center [822, 109] width 1052 height 2000
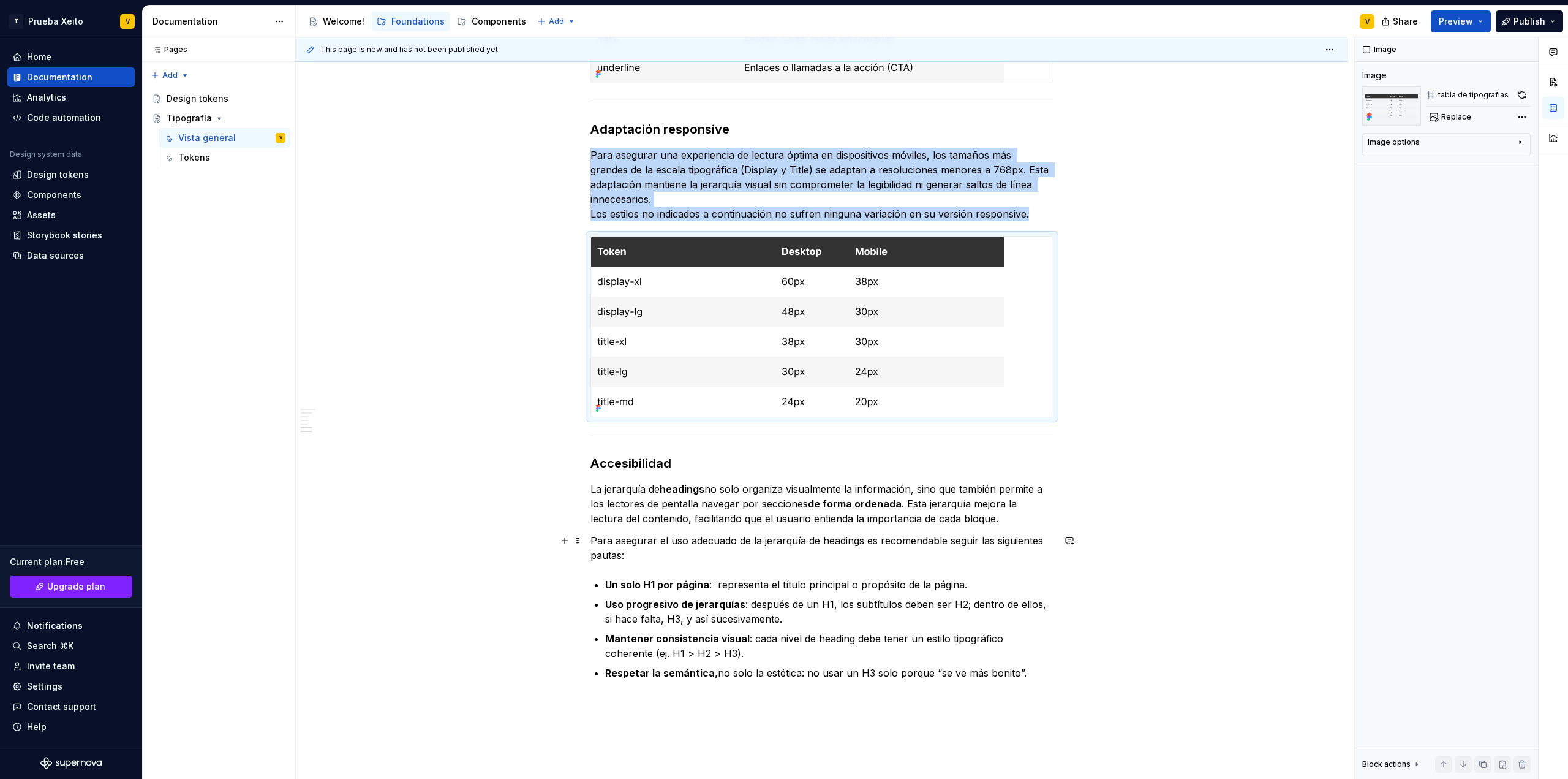
scroll to position [1465, 0]
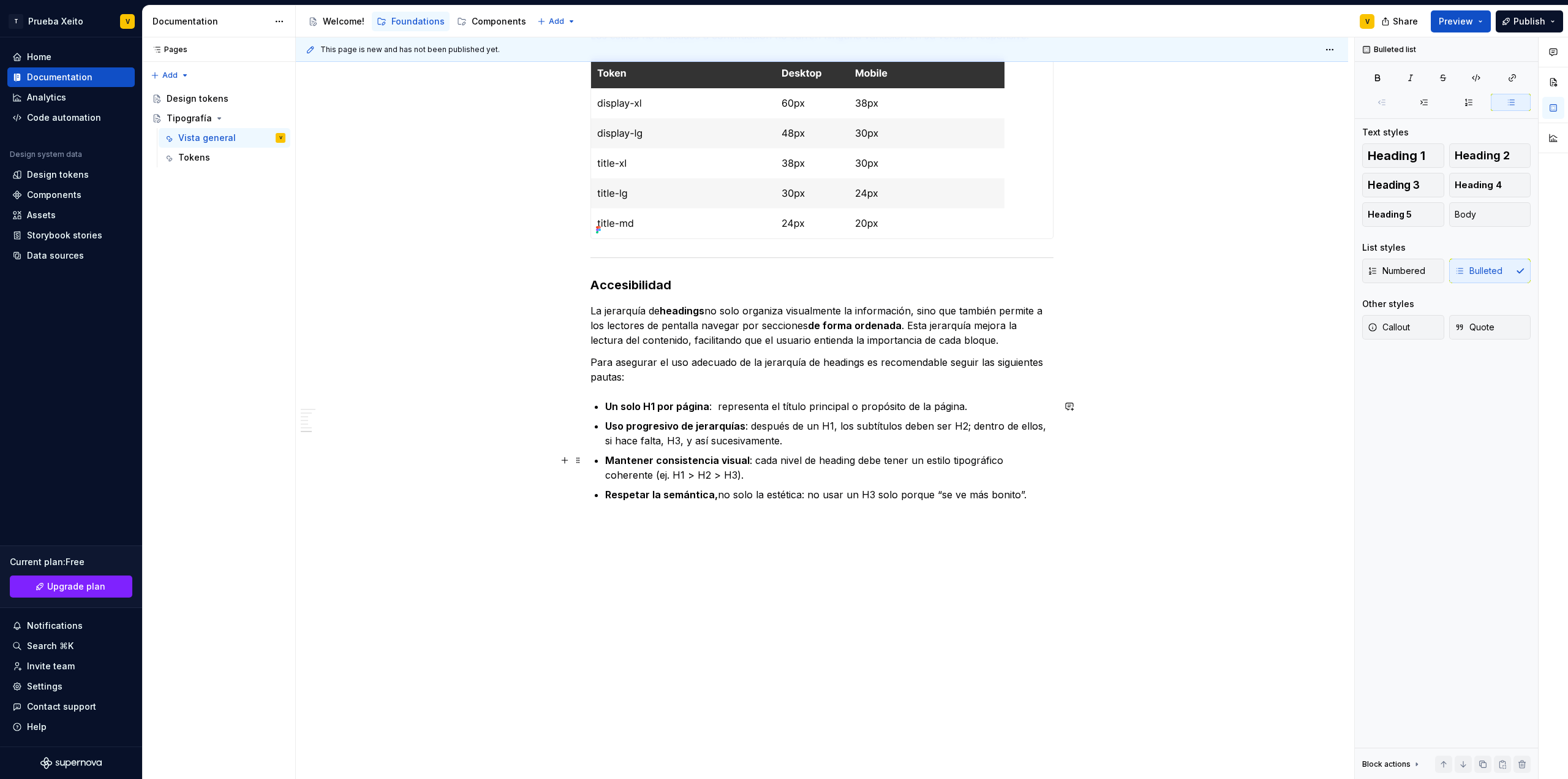
click at [908, 468] on p "Mantener consistencia visual : cada nivel de heading [PERSON_NAME] un estilo ti…" at bounding box center [829, 467] width 449 height 29
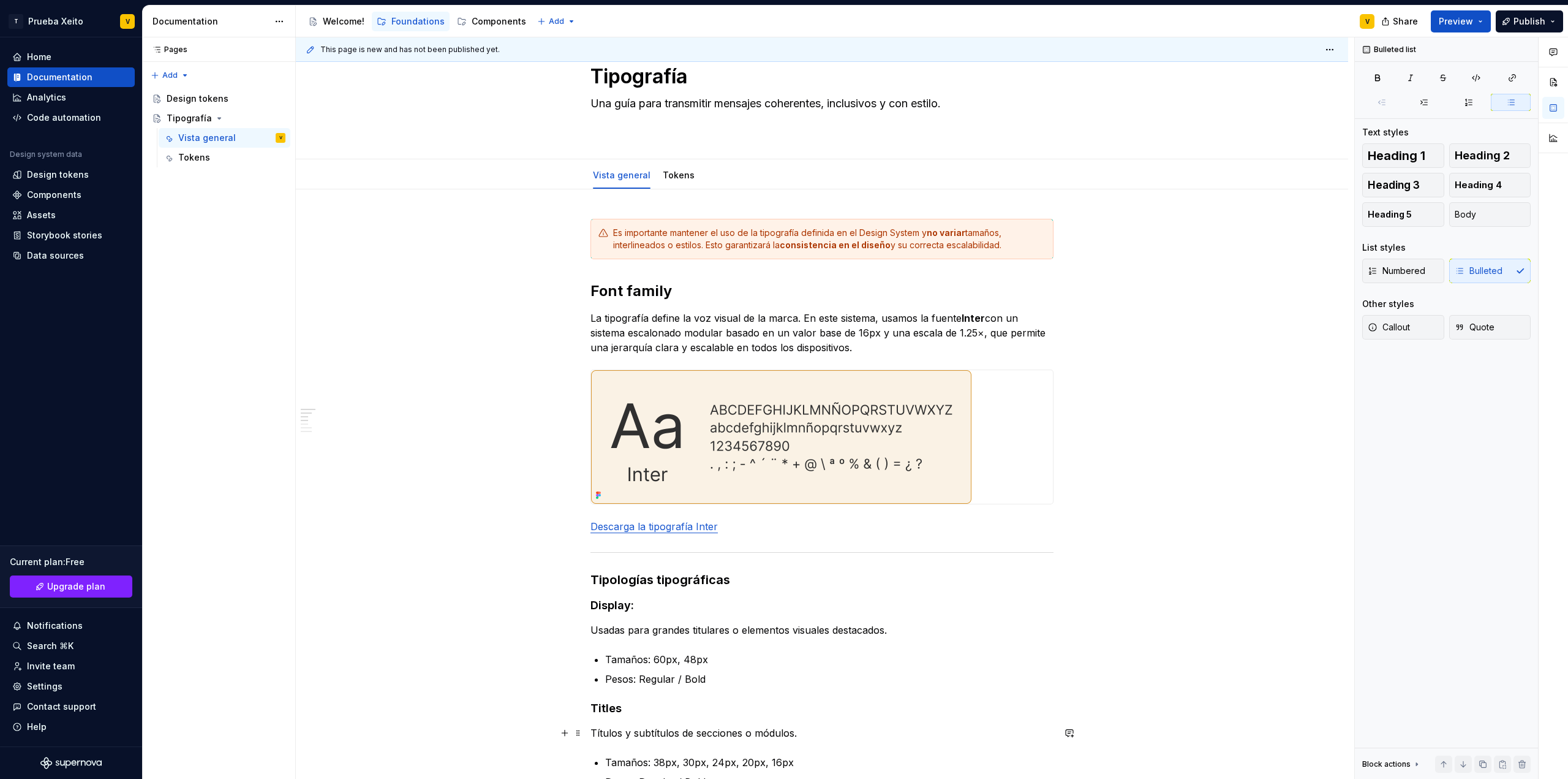
scroll to position [0, 0]
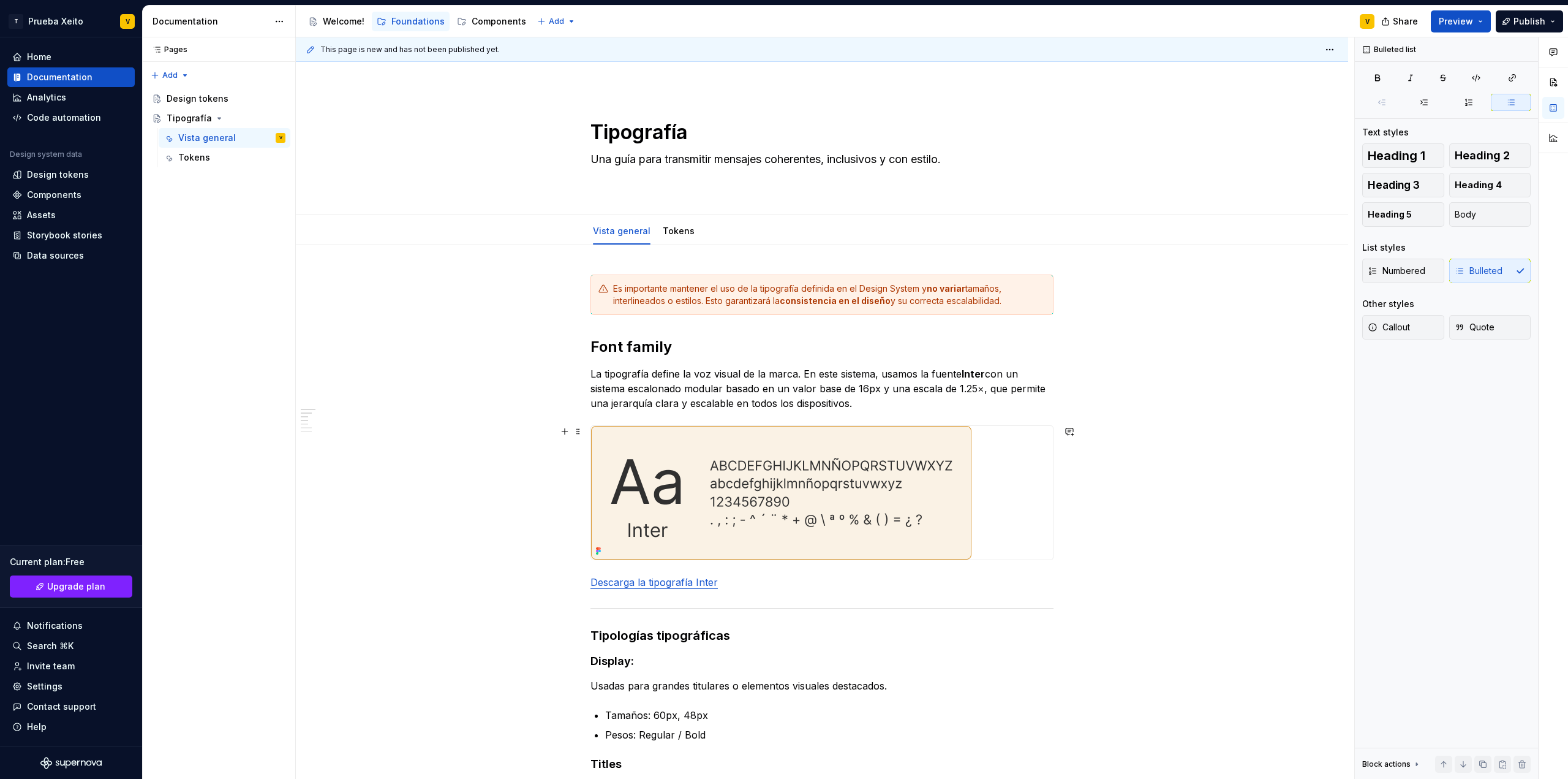
click at [964, 456] on img at bounding box center [782, 493] width 380 height 134
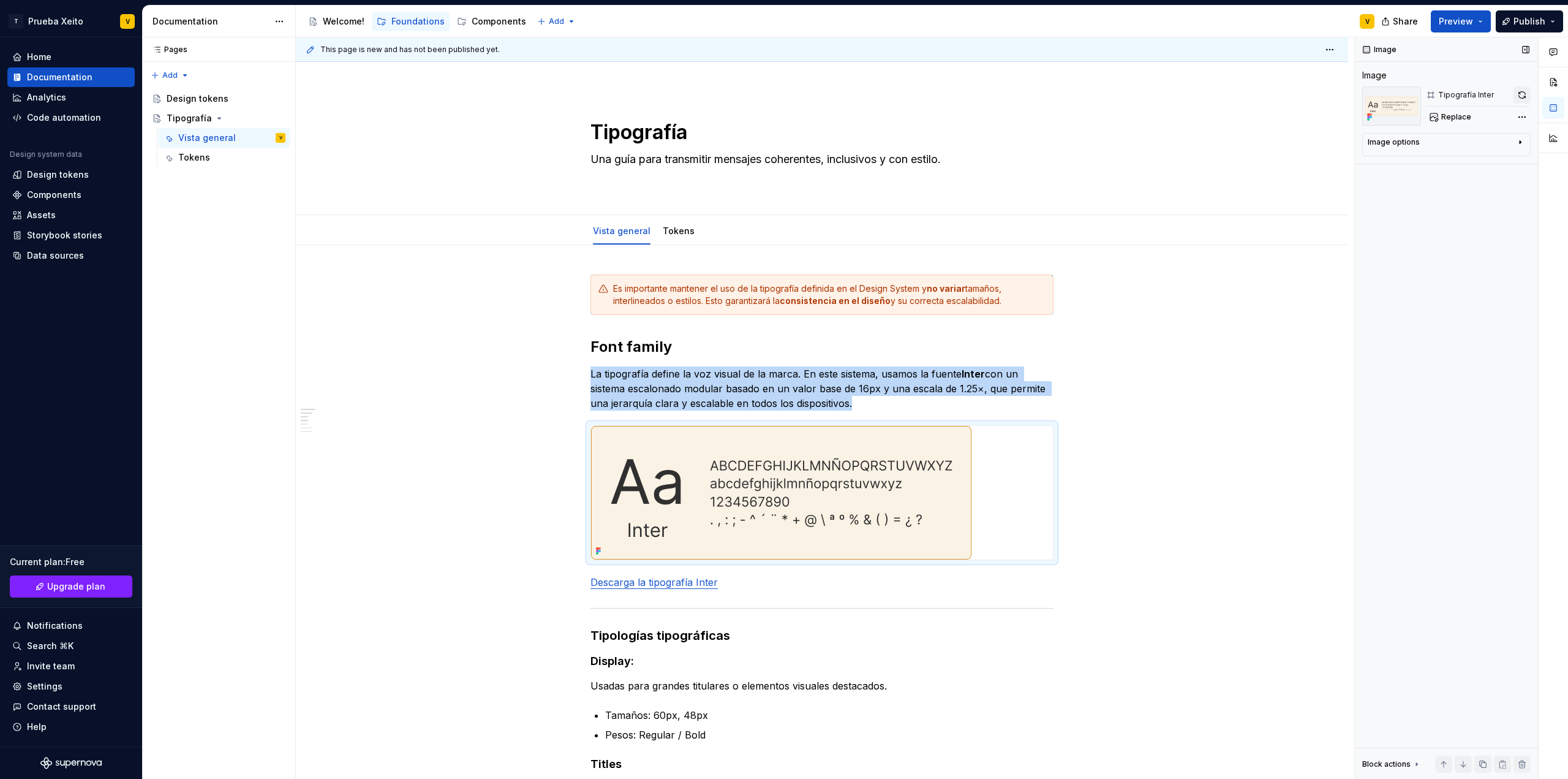
click at [1525, 89] on button "button" at bounding box center [1522, 95] width 17 height 17
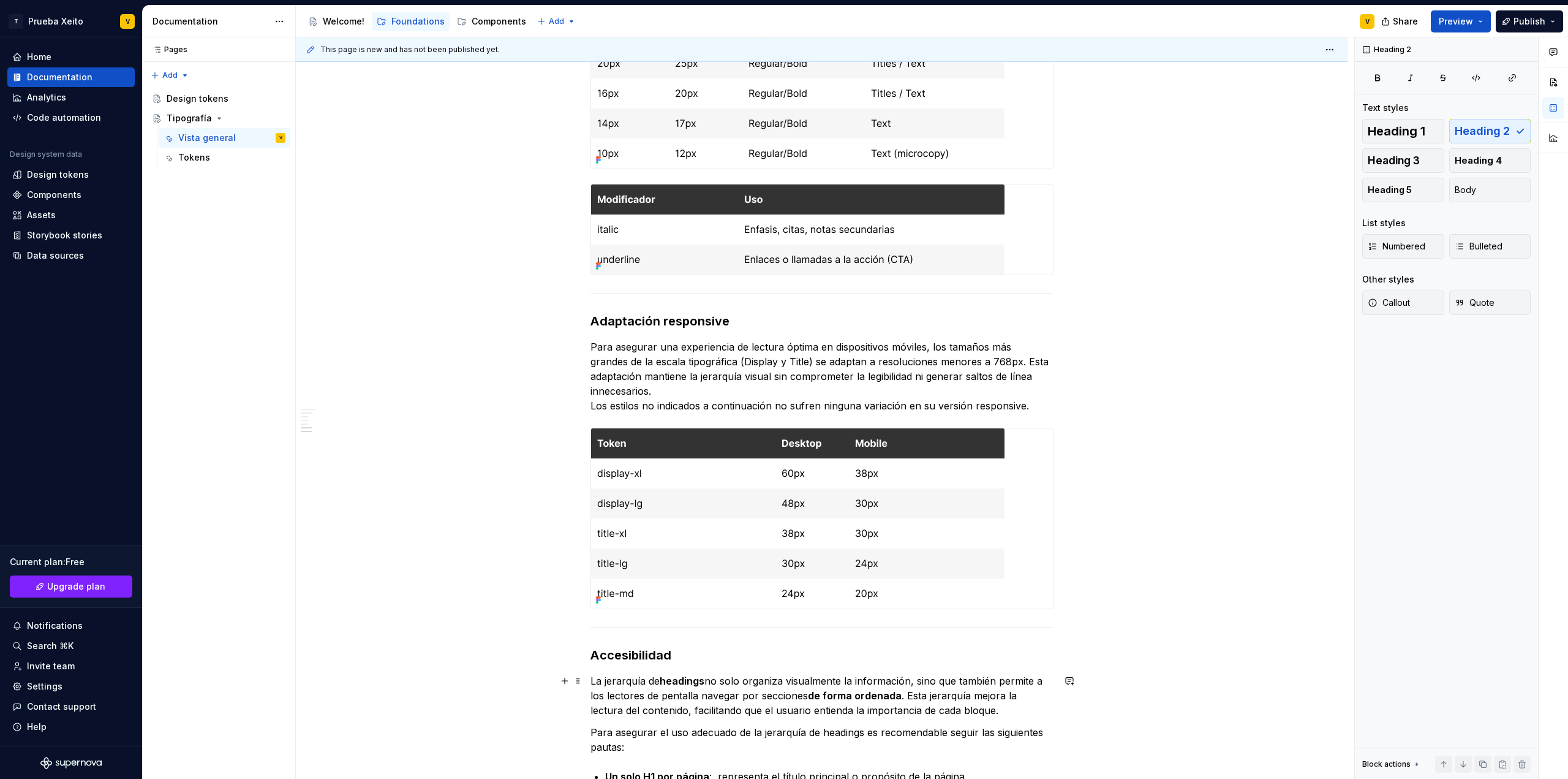
scroll to position [1465, 0]
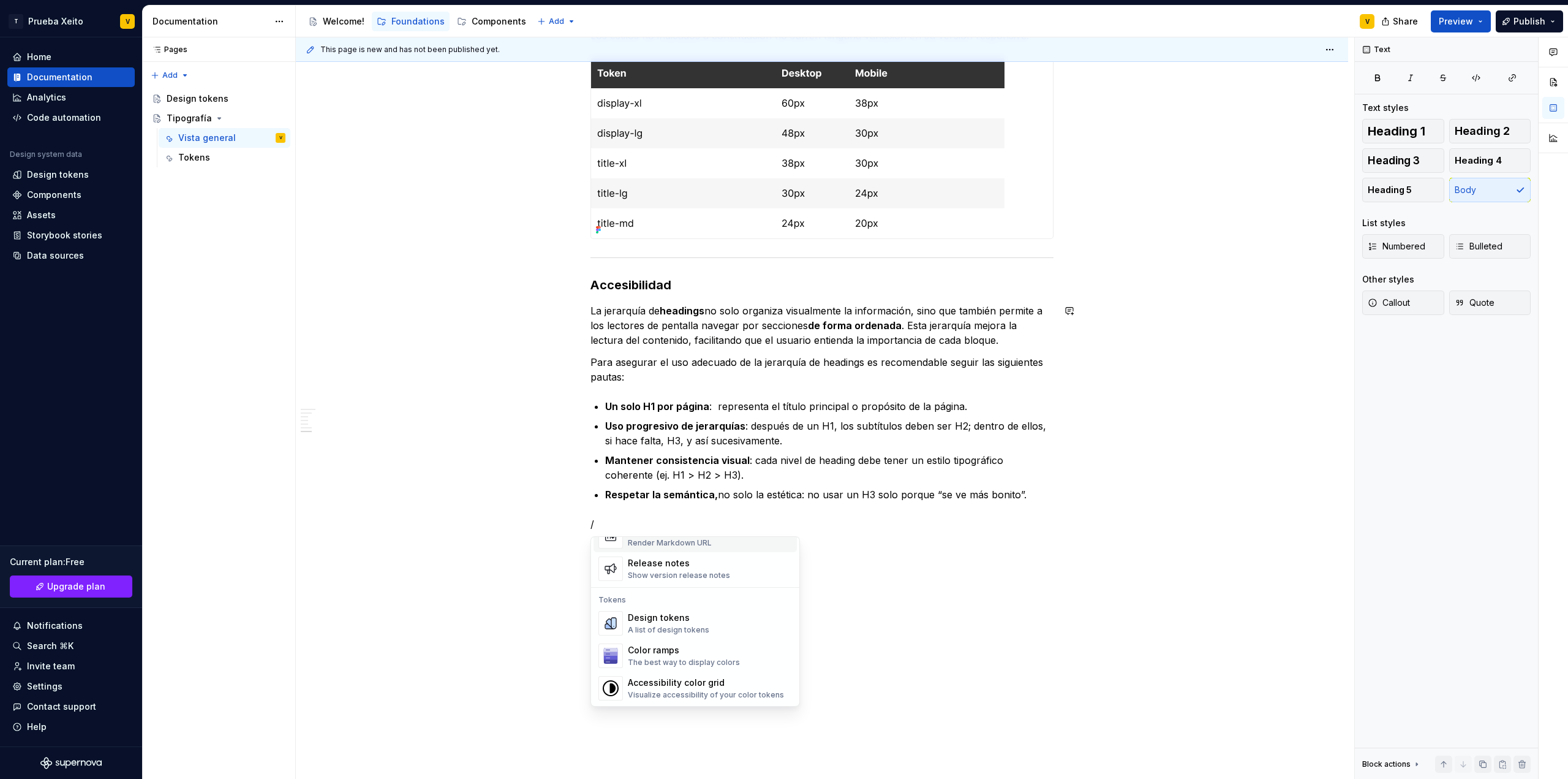
scroll to position [858, 0]
click at [707, 642] on div "The best way to display colors" at bounding box center [684, 643] width 112 height 10
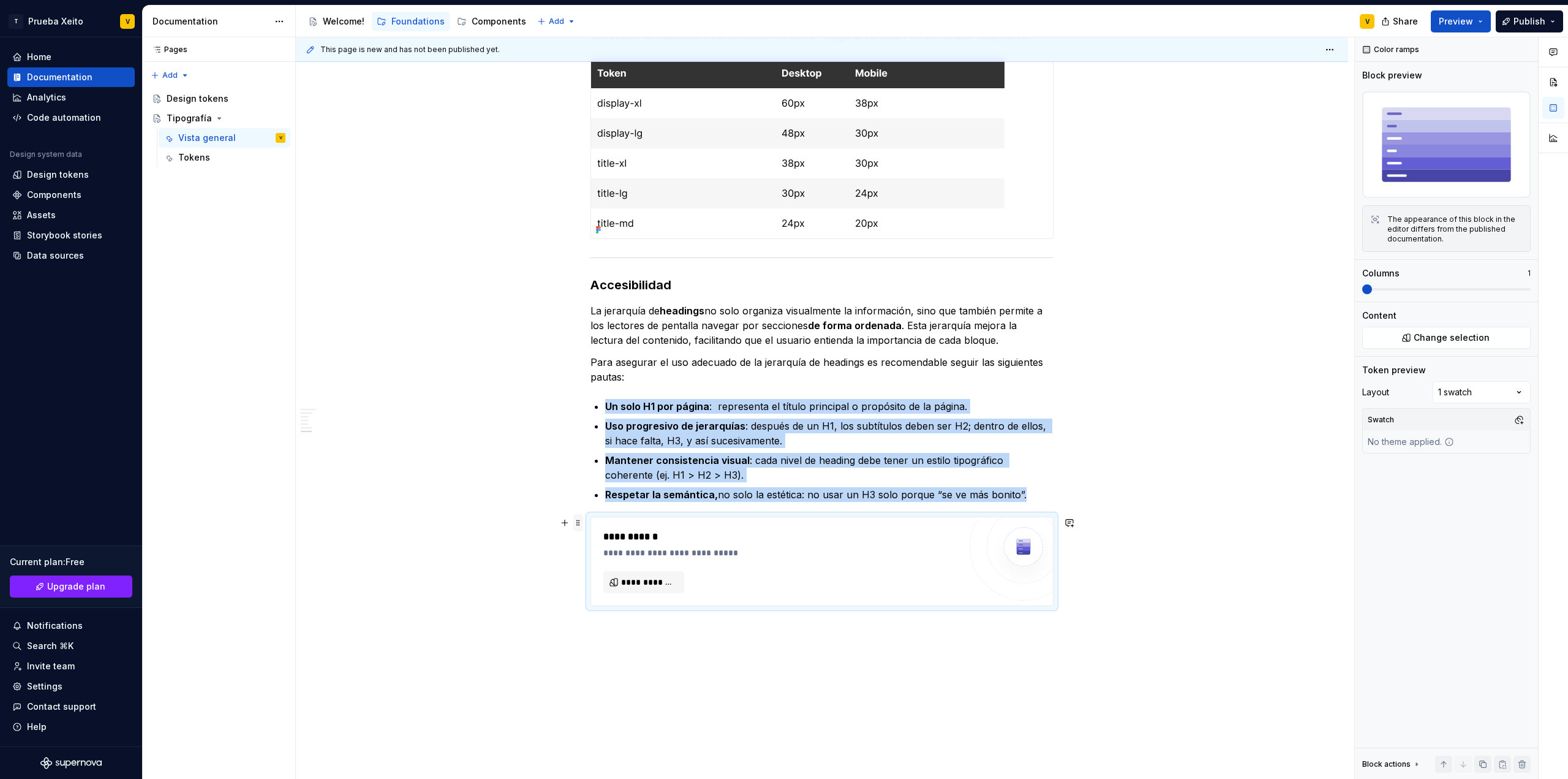
click at [576, 524] on span at bounding box center [578, 523] width 10 height 17
click at [595, 634] on div "Delete" at bounding box center [628, 632] width 104 height 20
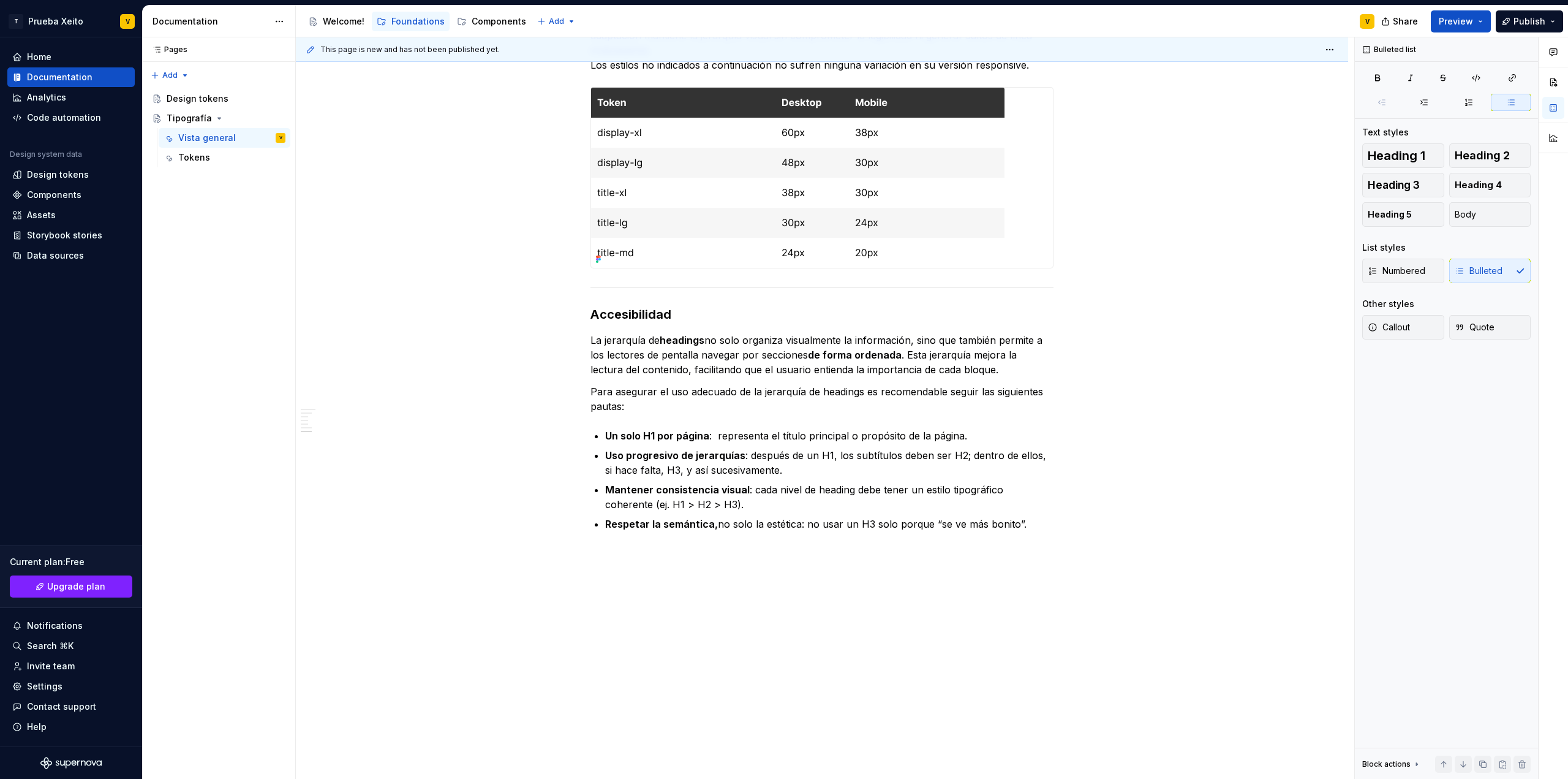
scroll to position [1436, 0]
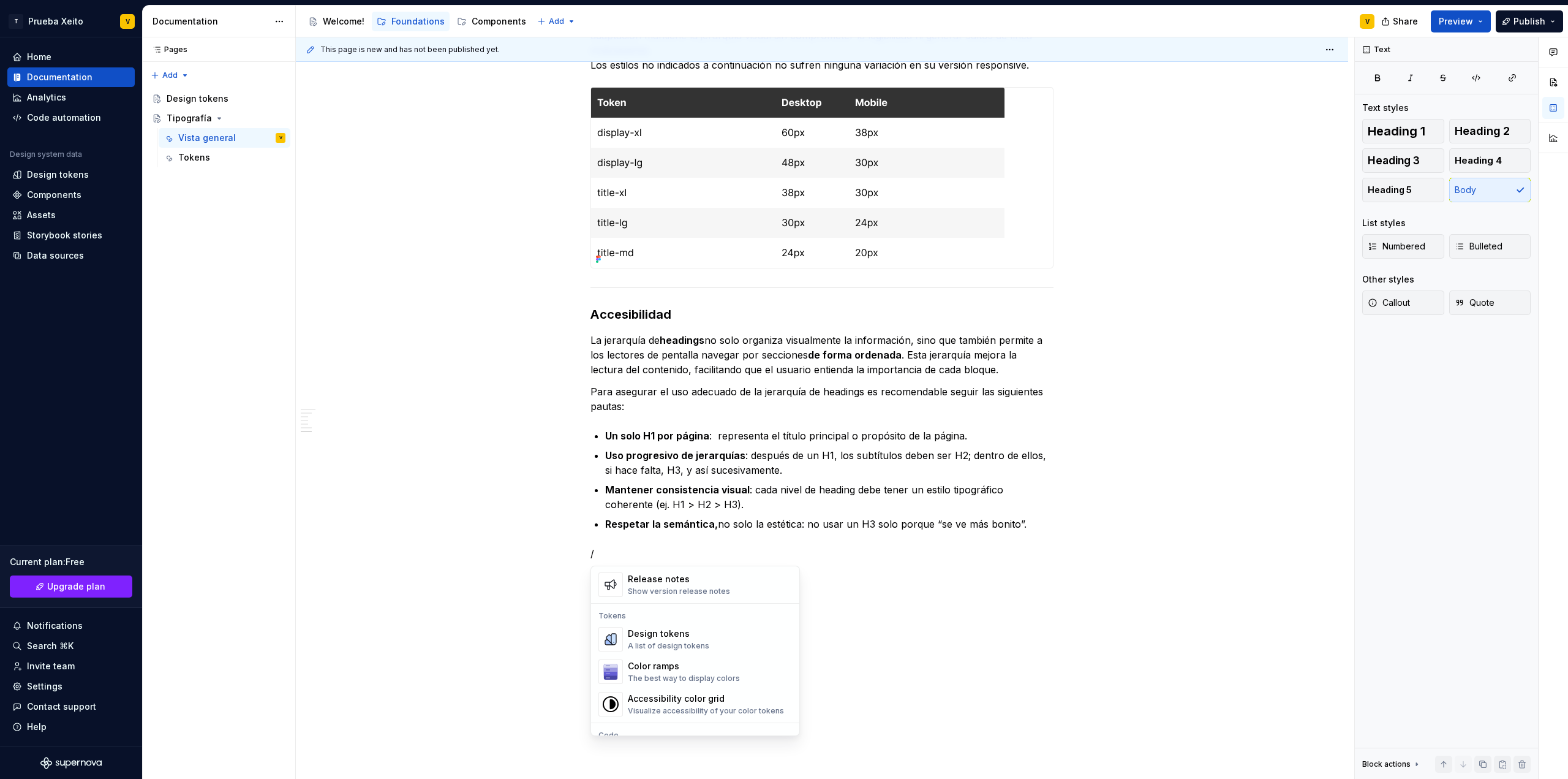
scroll to position [791, 0]
click at [703, 617] on div "Render Markdown URL" at bounding box center [669, 620] width 84 height 10
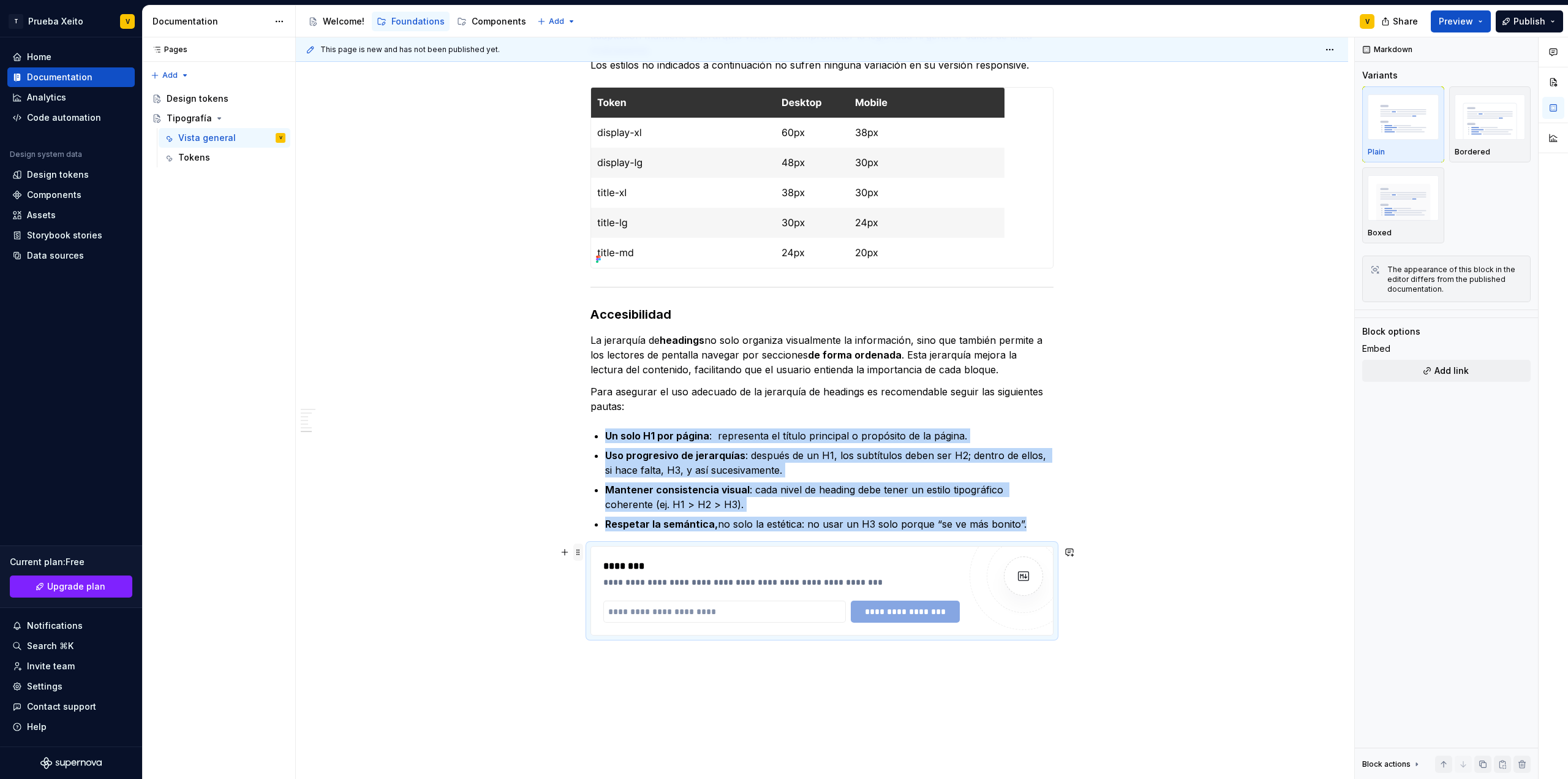
click at [573, 556] on span at bounding box center [578, 552] width 10 height 17
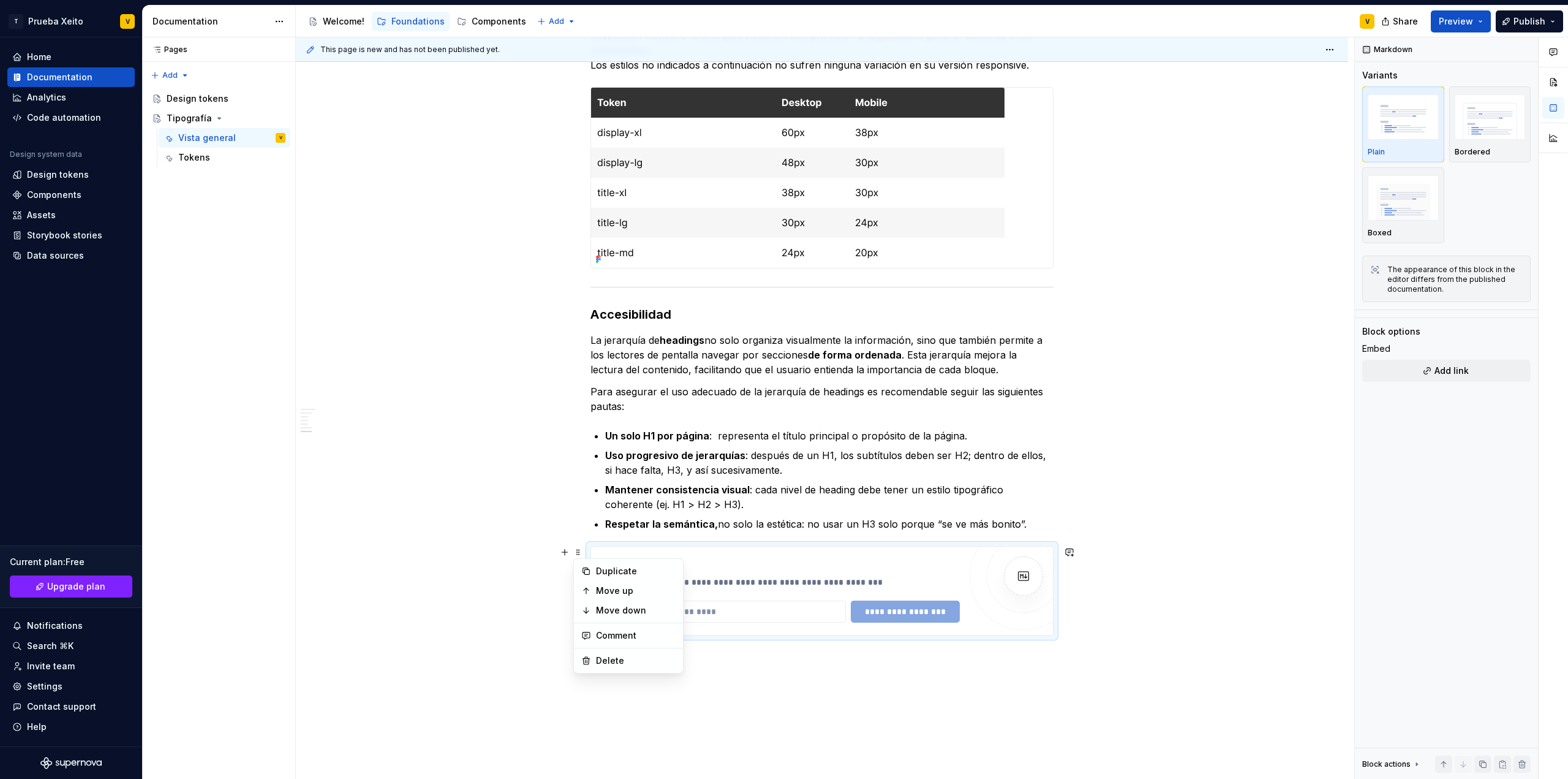
click at [885, 582] on div "**********" at bounding box center [782, 583] width 357 height 12
click at [1026, 576] on img at bounding box center [1023, 576] width 25 height 25
click at [618, 559] on div "********" at bounding box center [782, 566] width 357 height 15
click at [620, 575] on div "**********" at bounding box center [782, 573] width 357 height 29
click at [620, 583] on div "**********" at bounding box center [782, 583] width 357 height 12
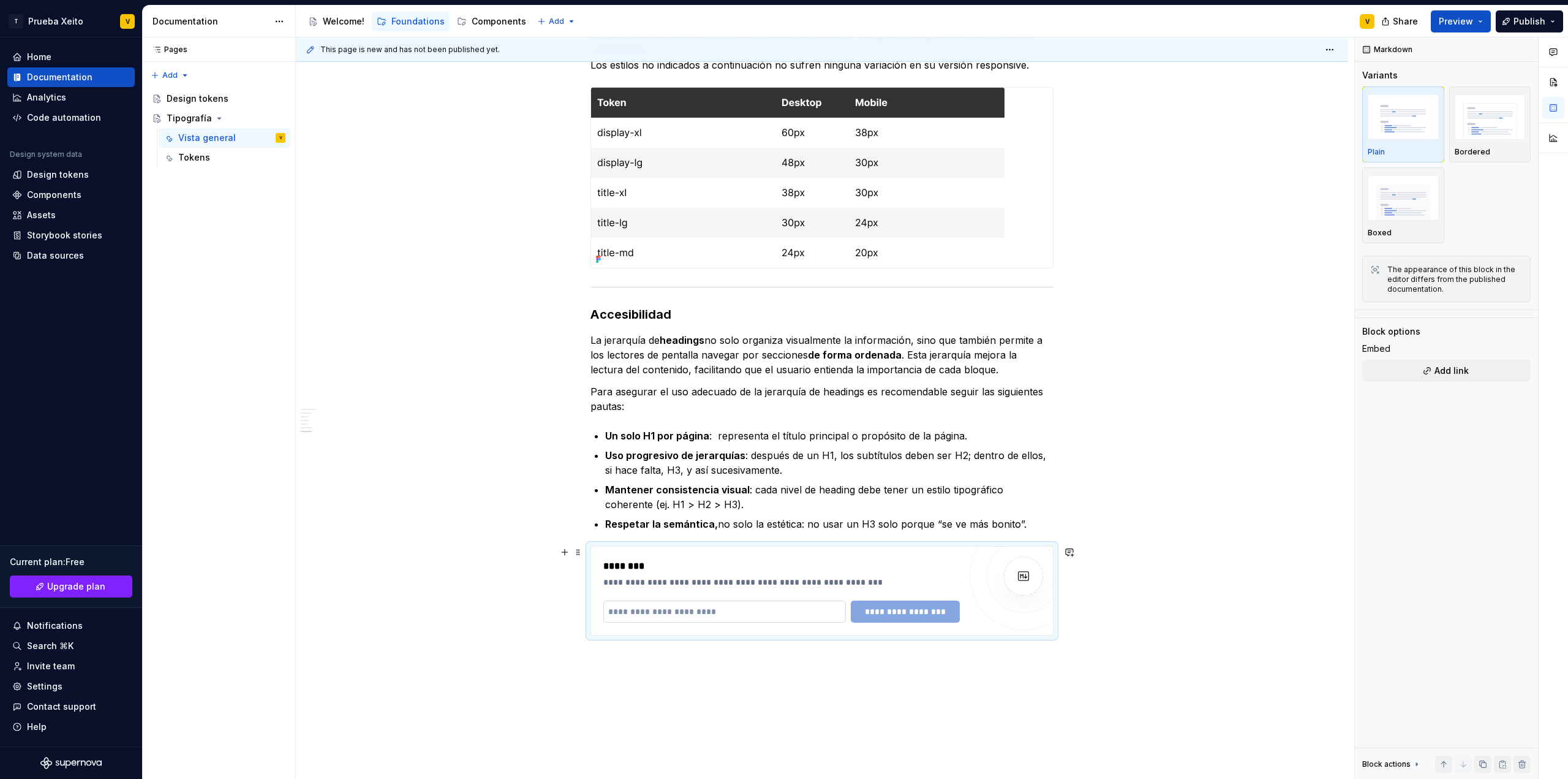
click at [638, 612] on input "text" at bounding box center [725, 612] width 242 height 22
click at [576, 550] on span at bounding box center [578, 552] width 10 height 17
click at [634, 662] on div "Delete" at bounding box center [636, 661] width 80 height 12
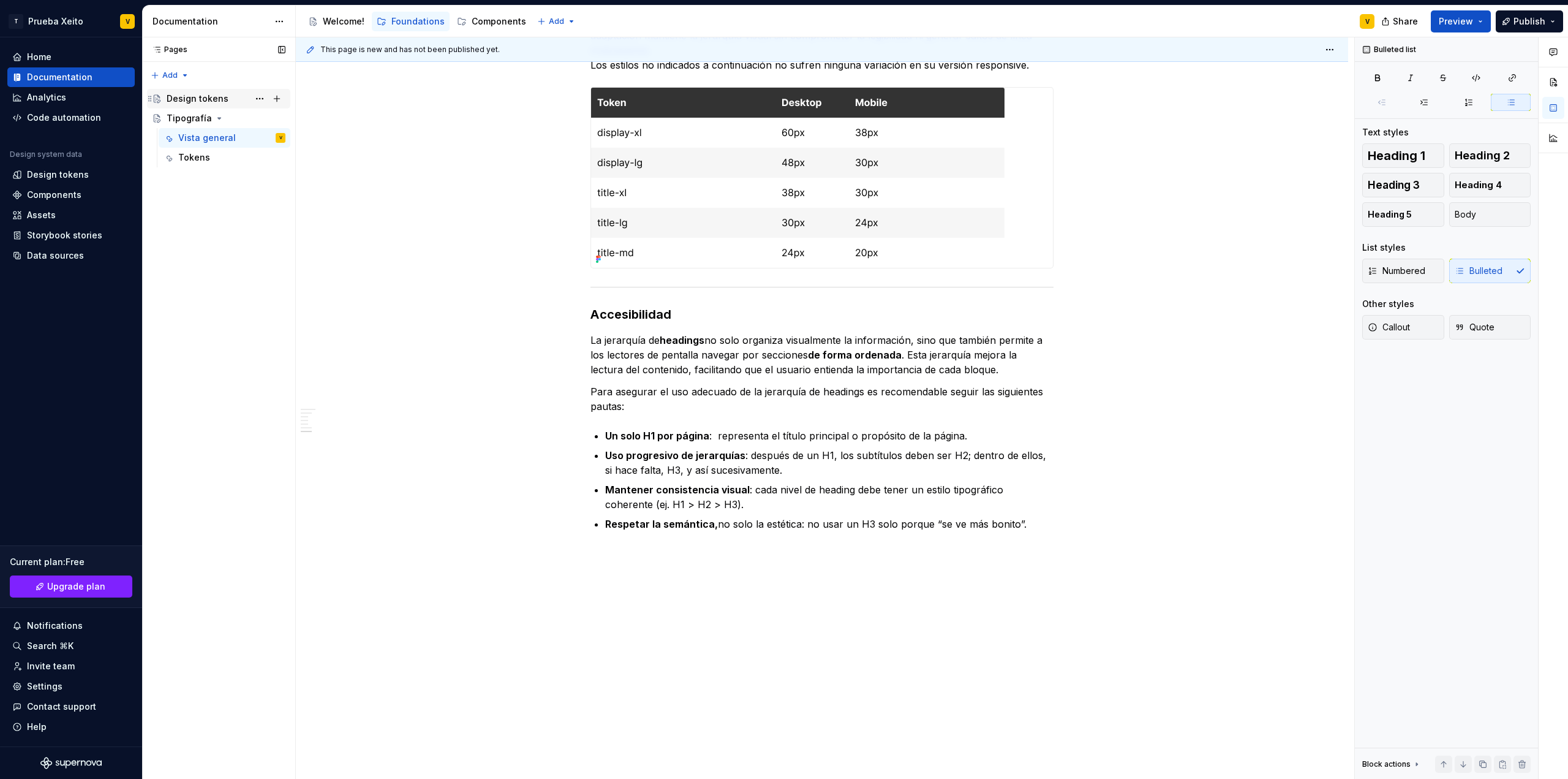
click at [194, 99] on div "Design tokens" at bounding box center [197, 99] width 62 height 12
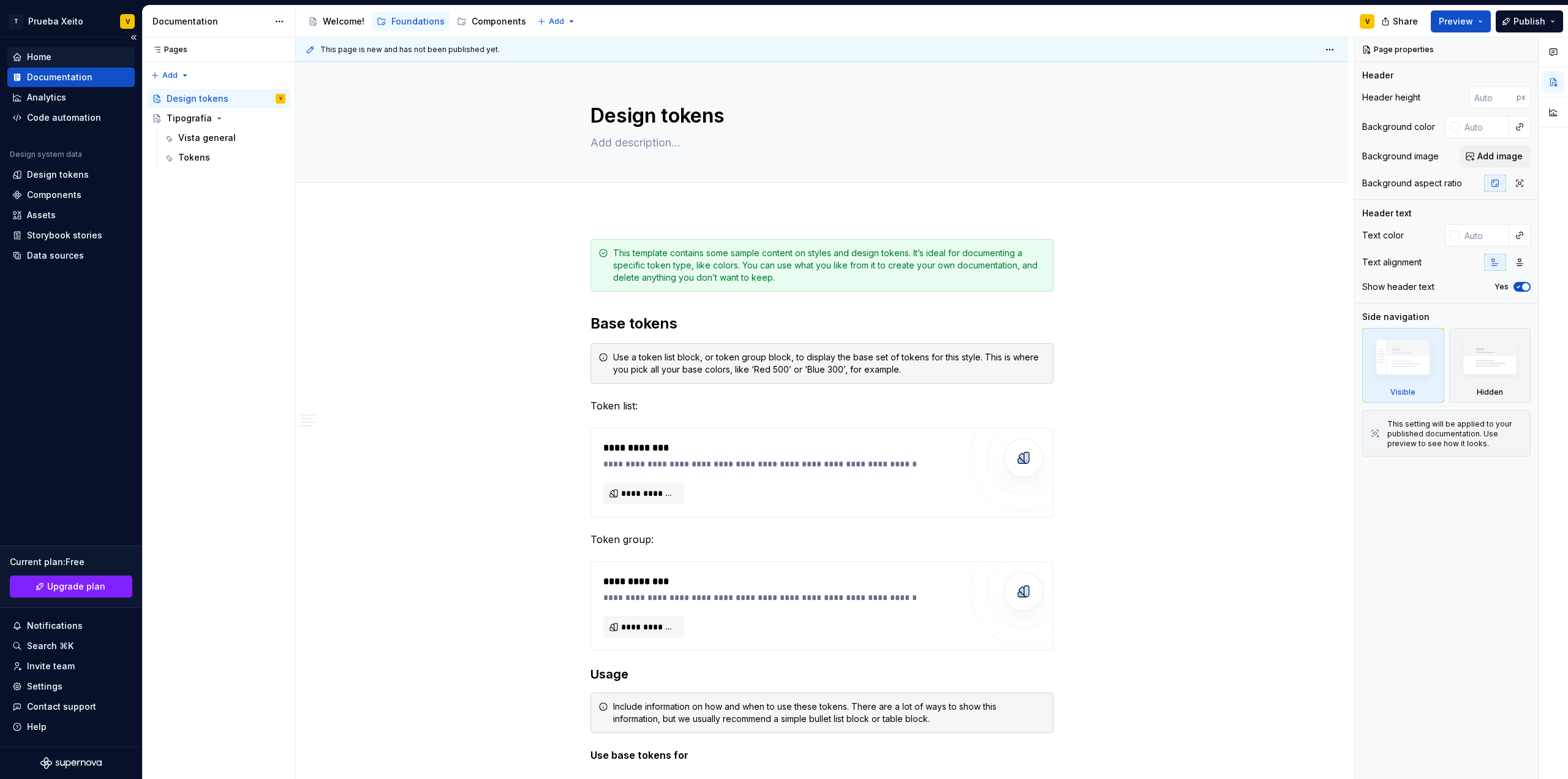
click at [35, 52] on div "Home" at bounding box center [39, 57] width 25 height 12
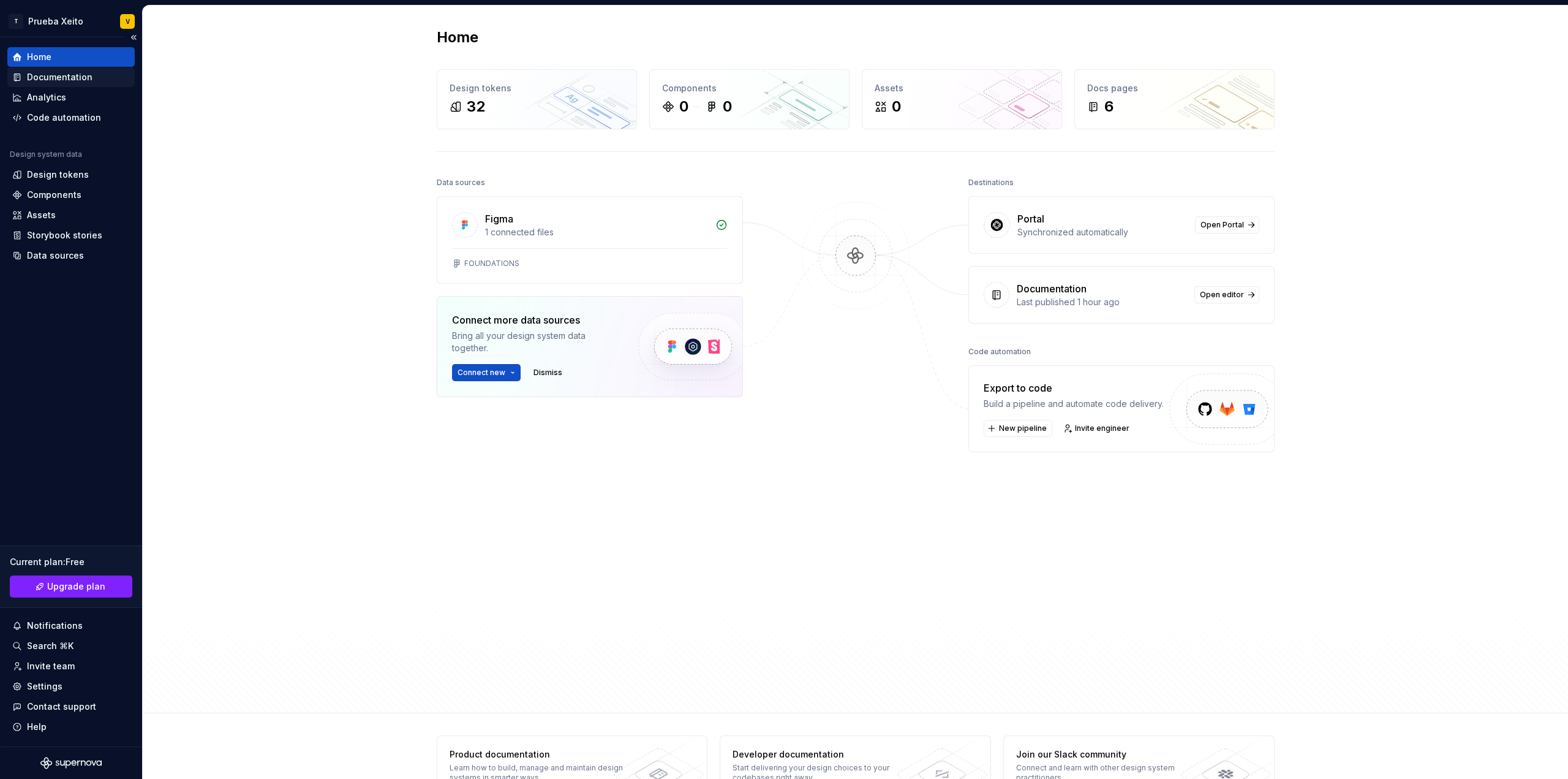
click at [76, 77] on div "Documentation" at bounding box center [59, 78] width 65 height 12
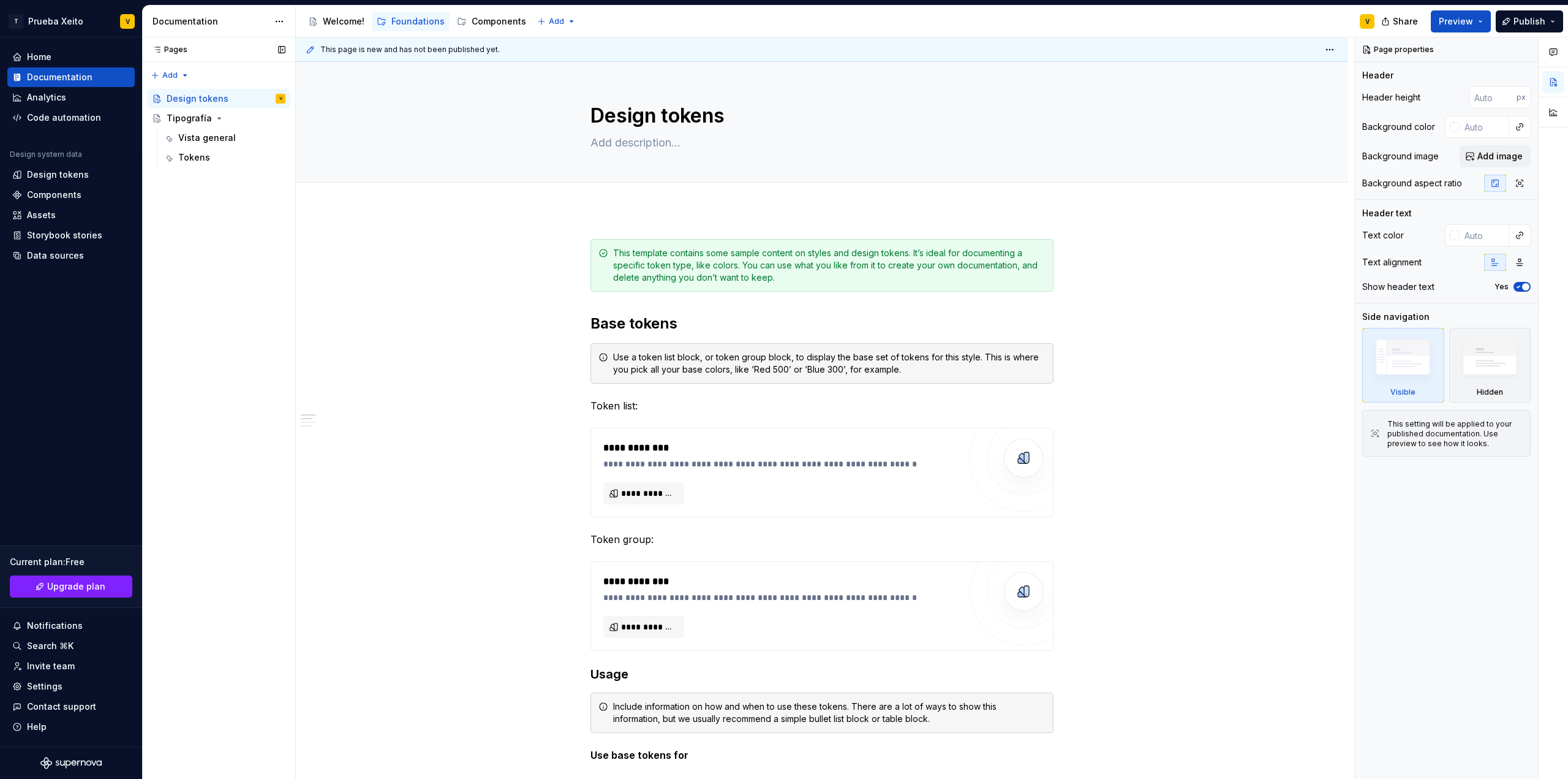
click at [158, 48] on icon at bounding box center [156, 49] width 10 height 10
click at [336, 28] on div "Welcome!" at bounding box center [336, 21] width 56 height 15
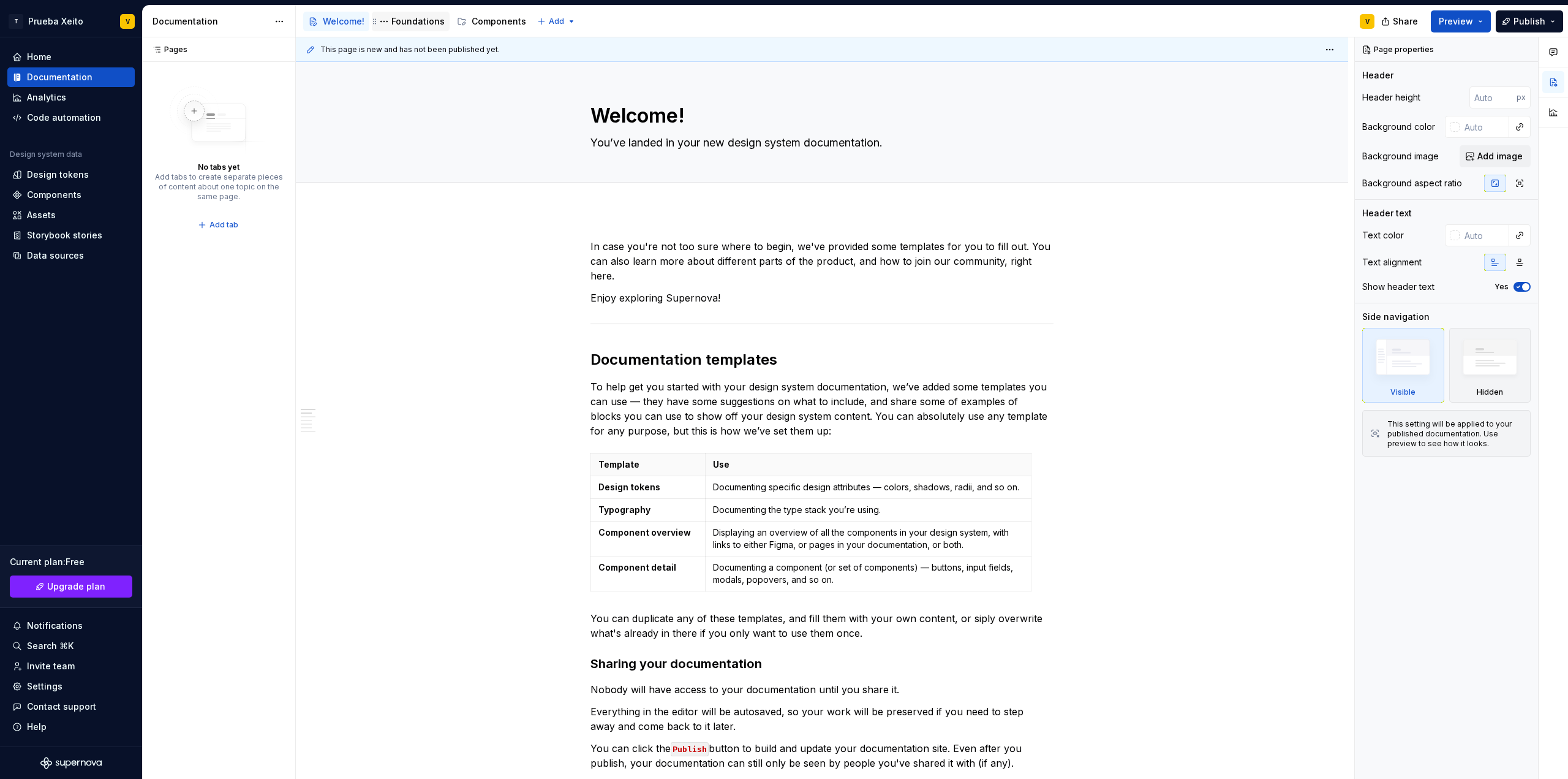
click at [414, 29] on div "Foundations" at bounding box center [410, 21] width 77 height 20
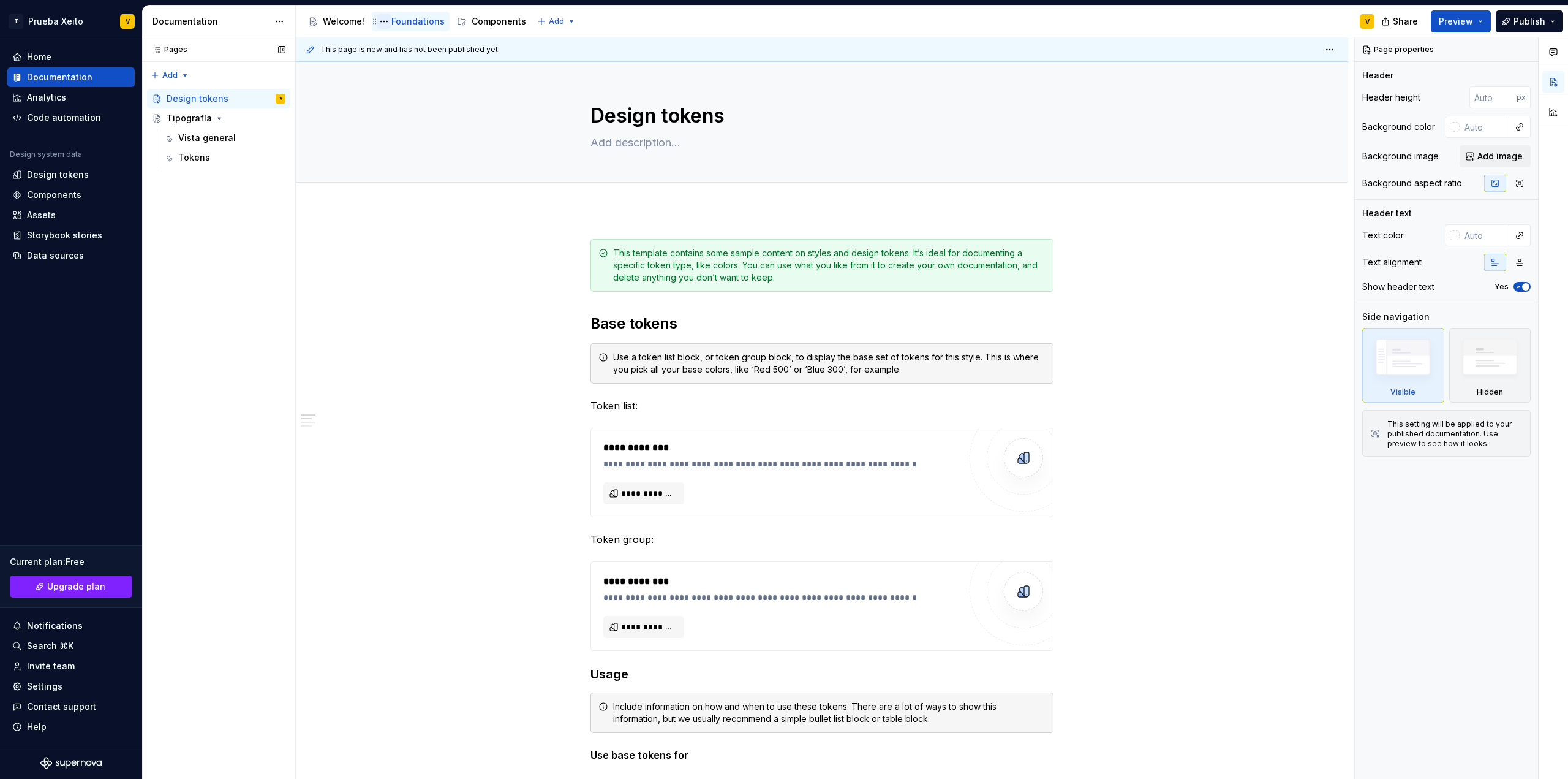
click at [384, 23] on button "Page tree" at bounding box center [384, 21] width 15 height 15
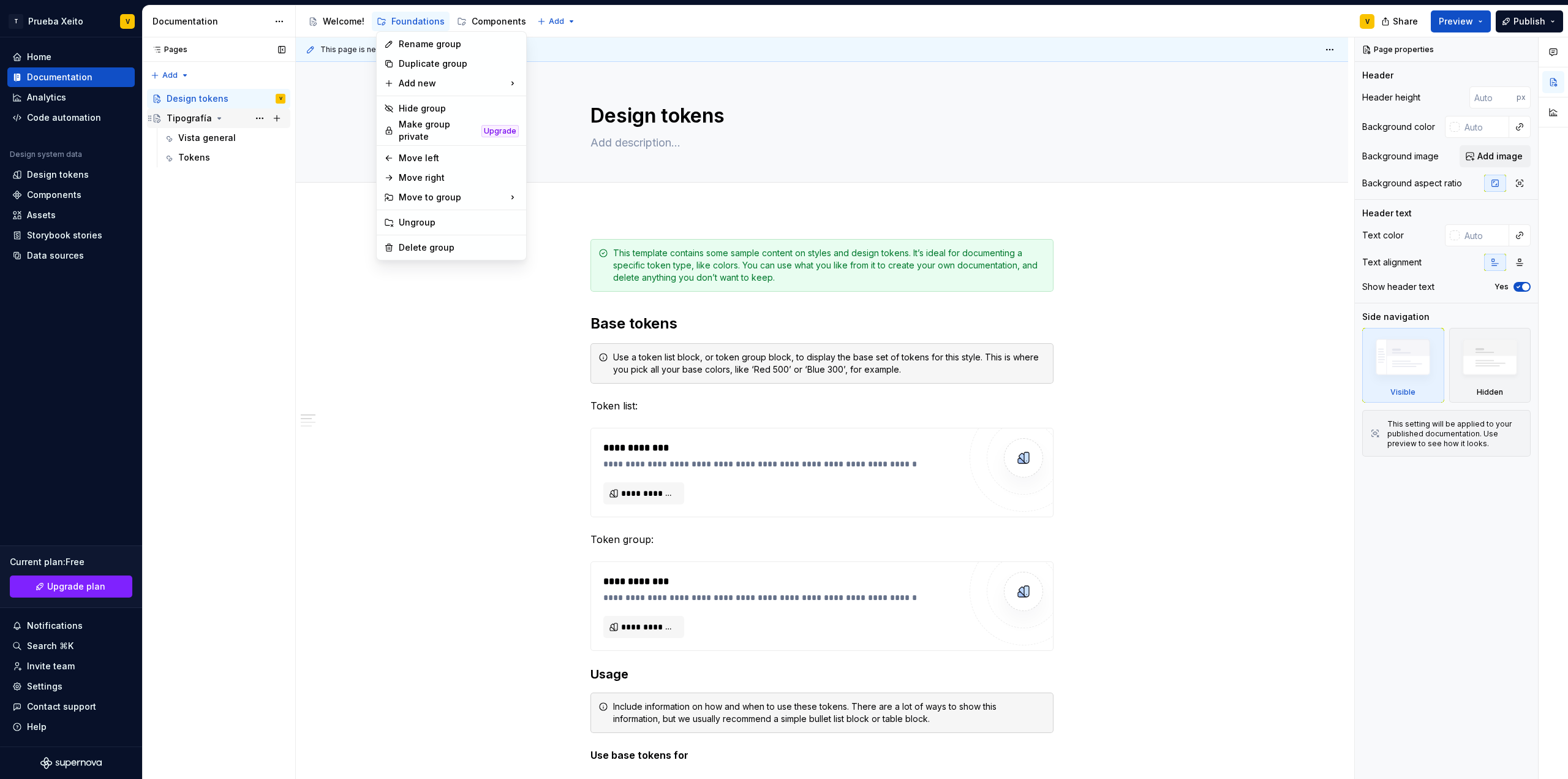
click at [186, 117] on div "Pages Pages Add Accessibility guide for tree Page tree. Navigate the tree with …" at bounding box center [219, 408] width 153 height 742
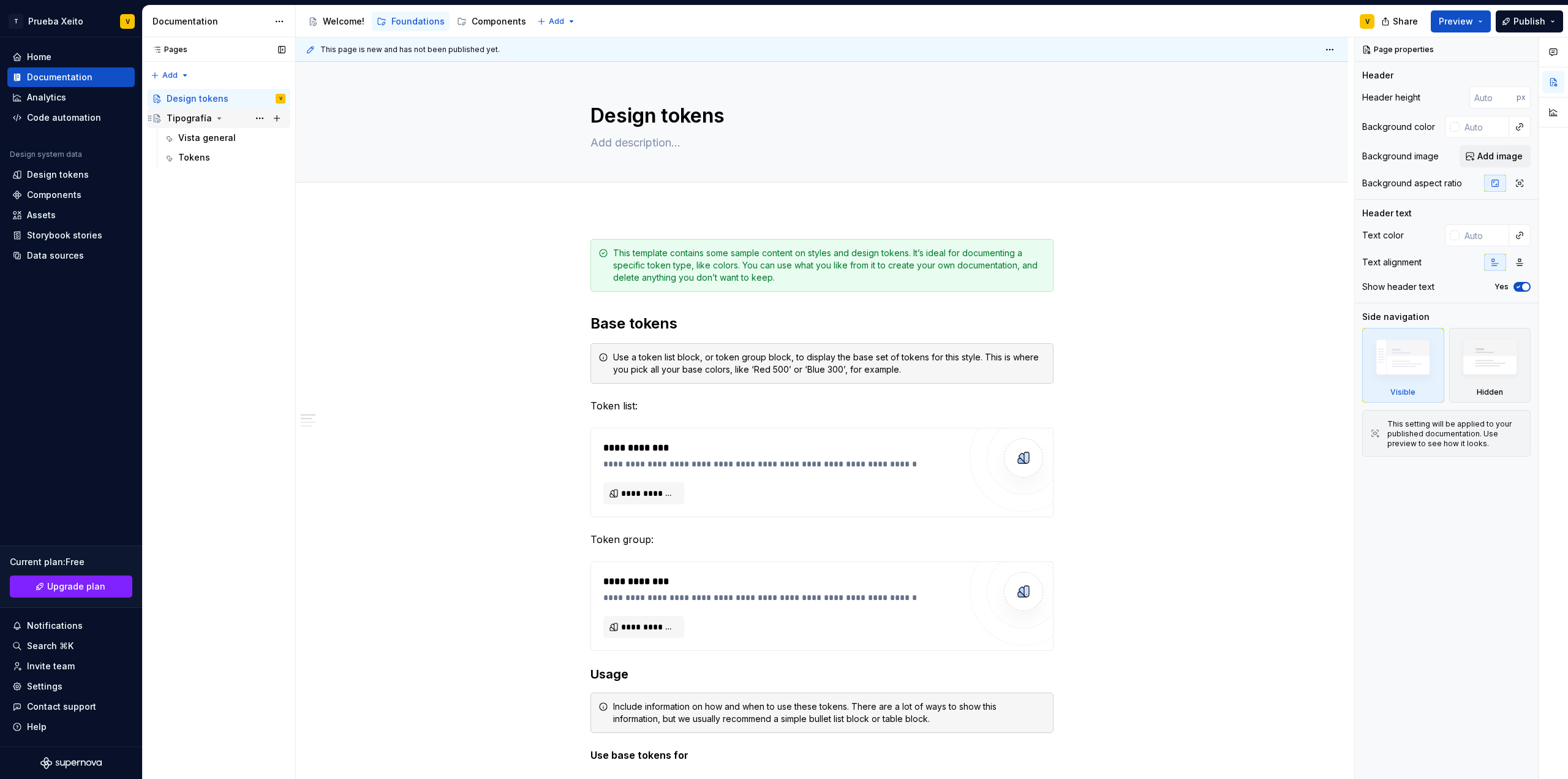
click at [186, 117] on div "Tipografía" at bounding box center [189, 118] width 45 height 12
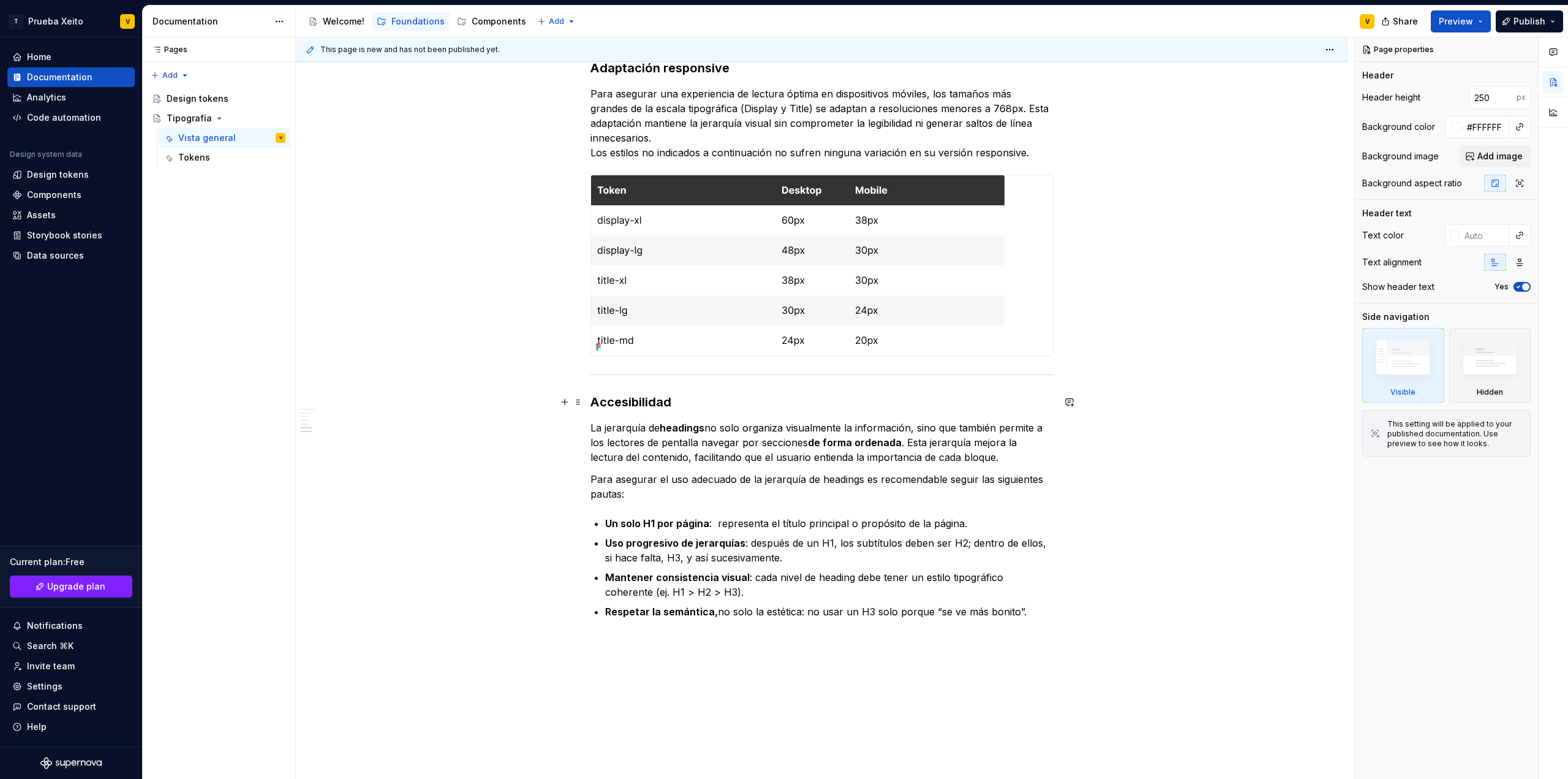
scroll to position [1436, 0]
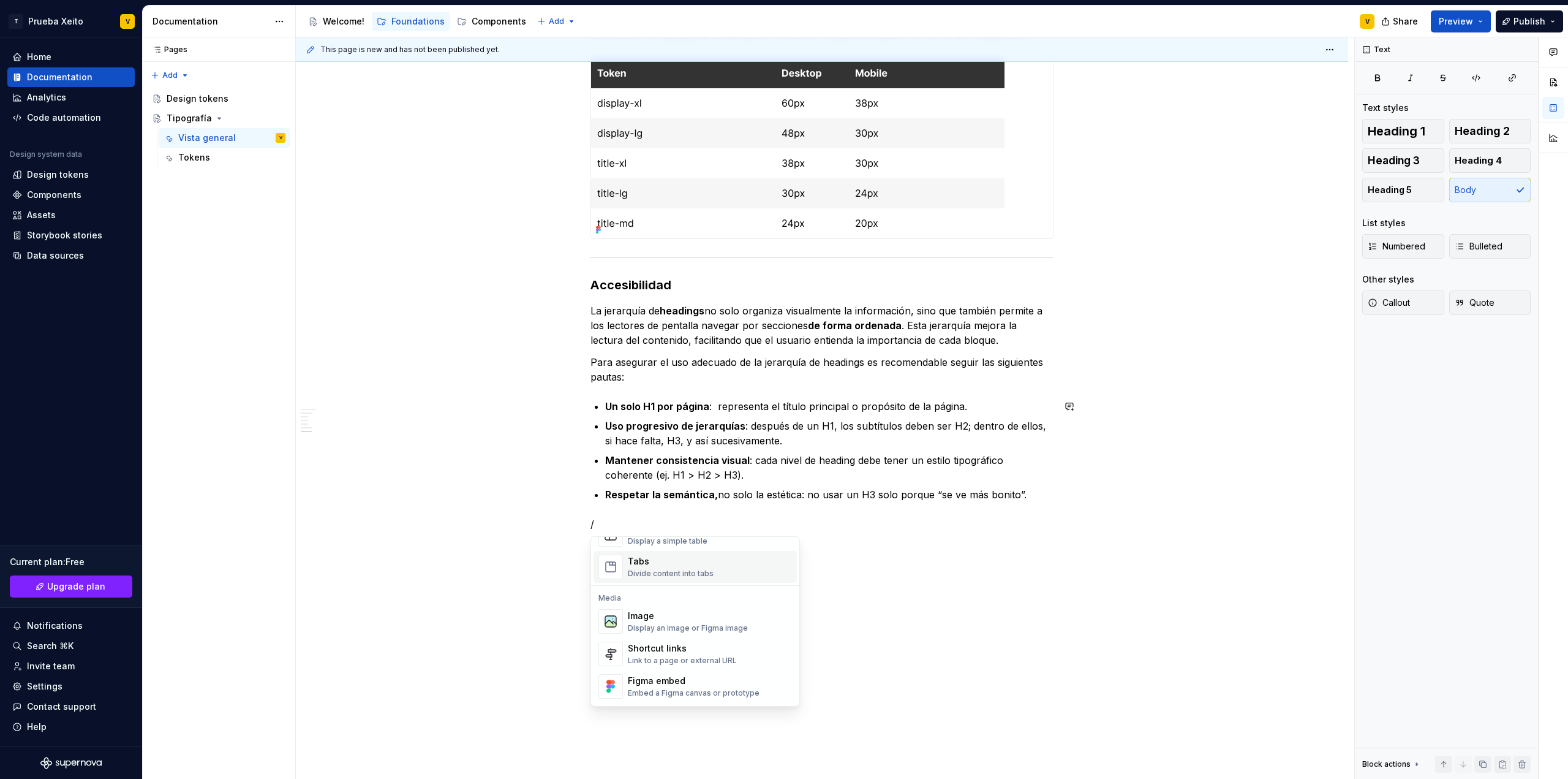
scroll to position [490, 0]
click at [719, 632] on div "Shortcut links" at bounding box center [682, 630] width 109 height 12
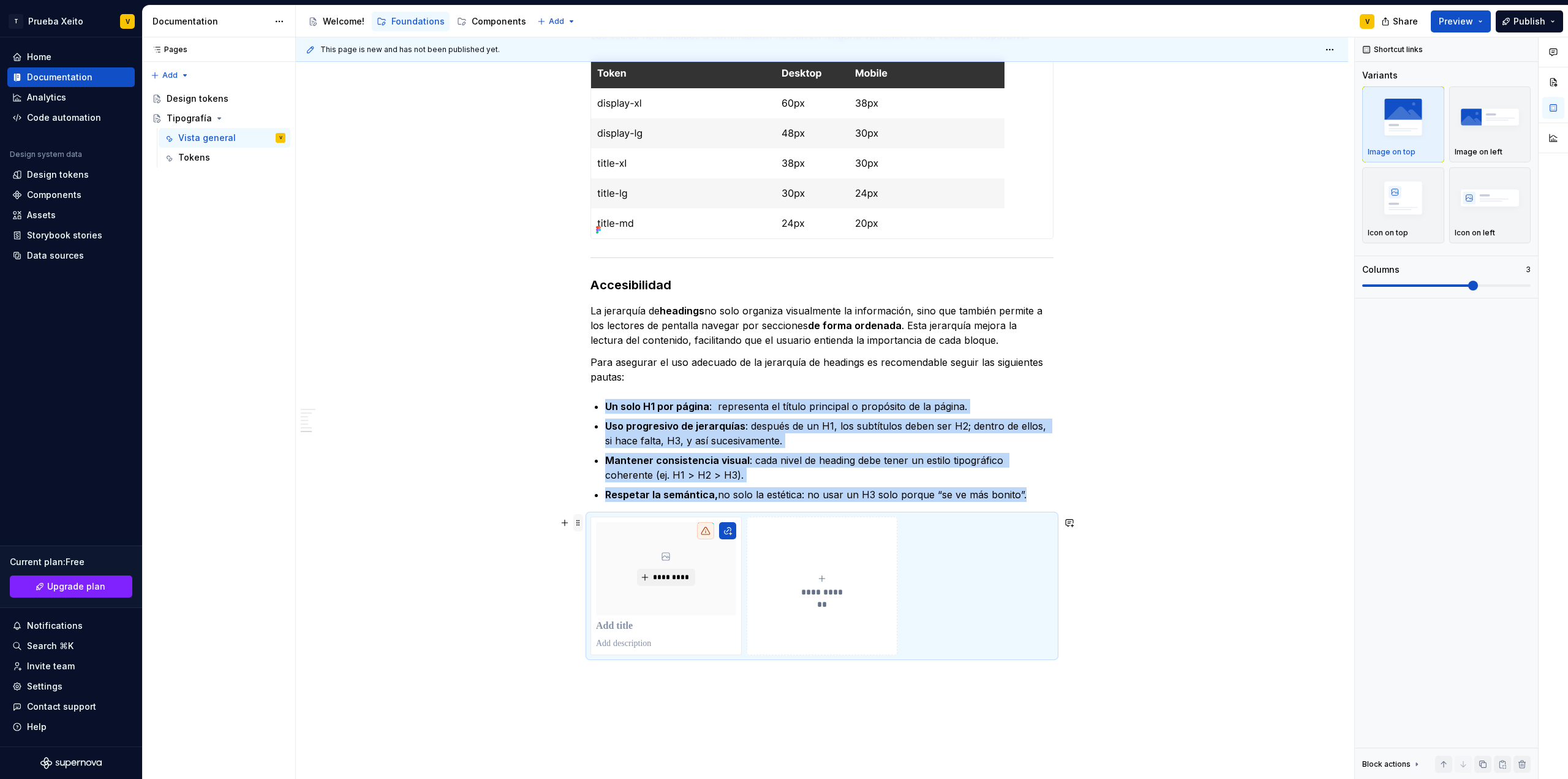
click at [576, 523] on span at bounding box center [578, 523] width 10 height 17
click at [634, 629] on div "Delete" at bounding box center [636, 631] width 80 height 12
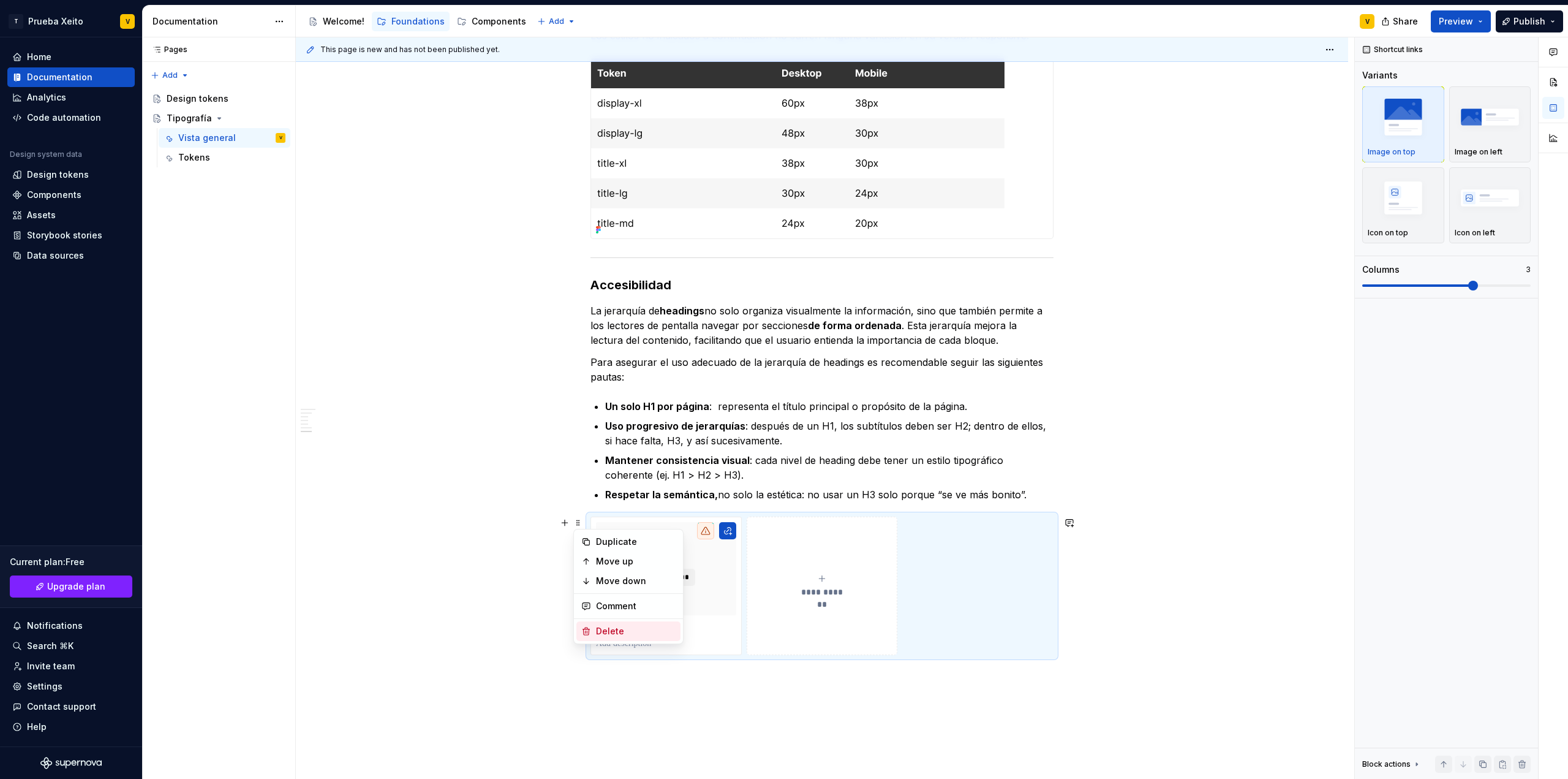
scroll to position [1436, 0]
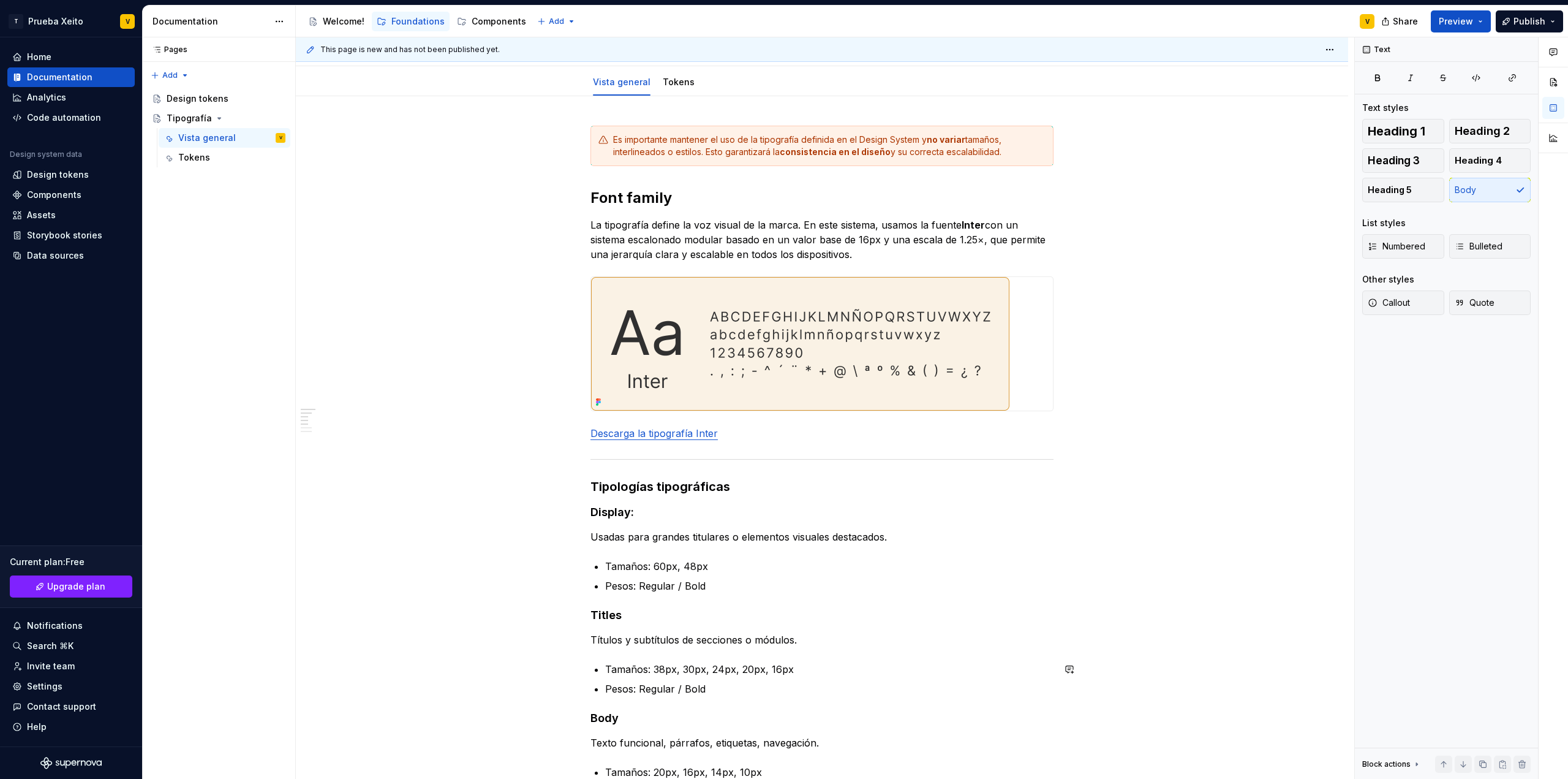
scroll to position [0, 0]
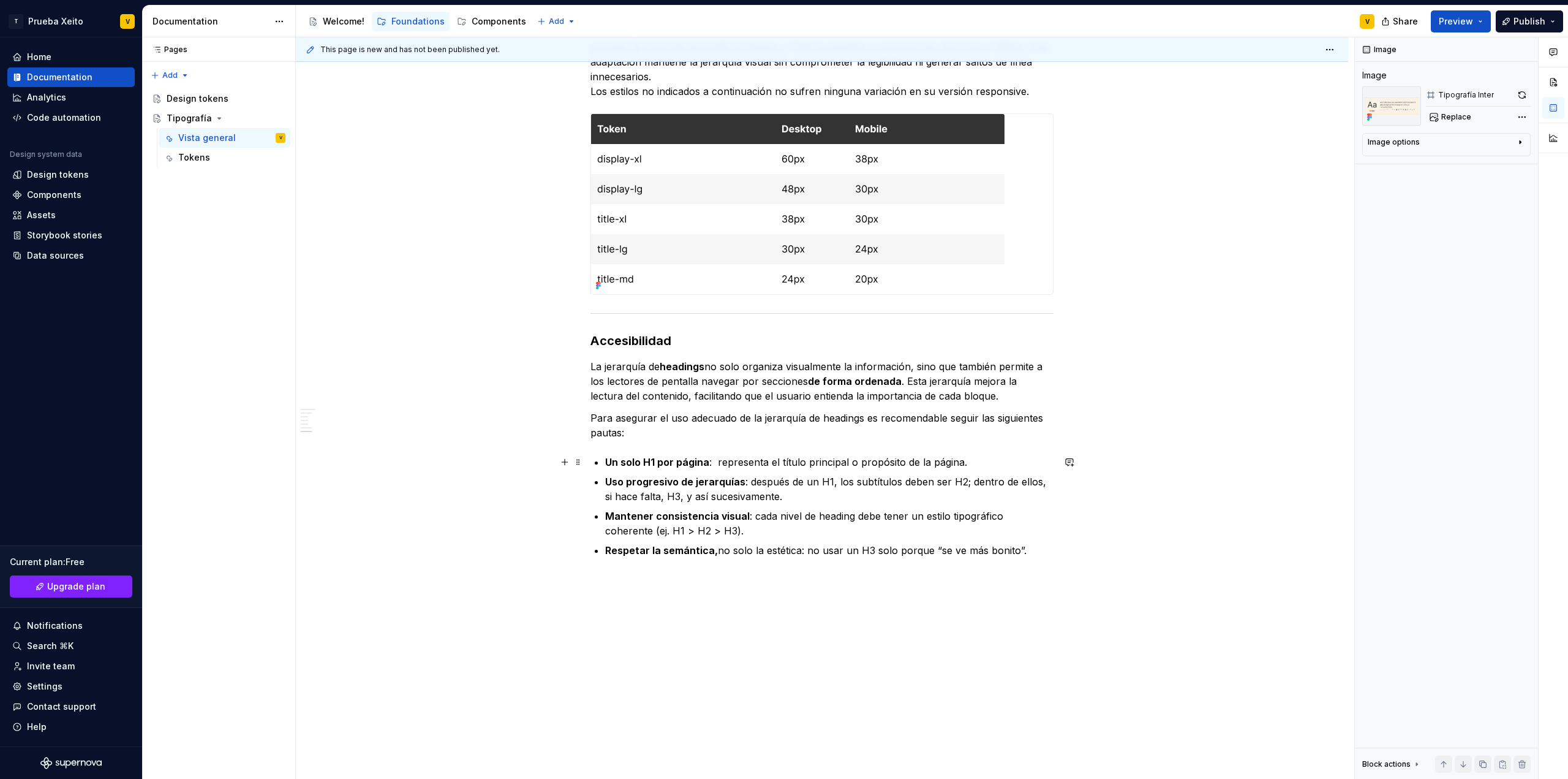
scroll to position [1436, 0]
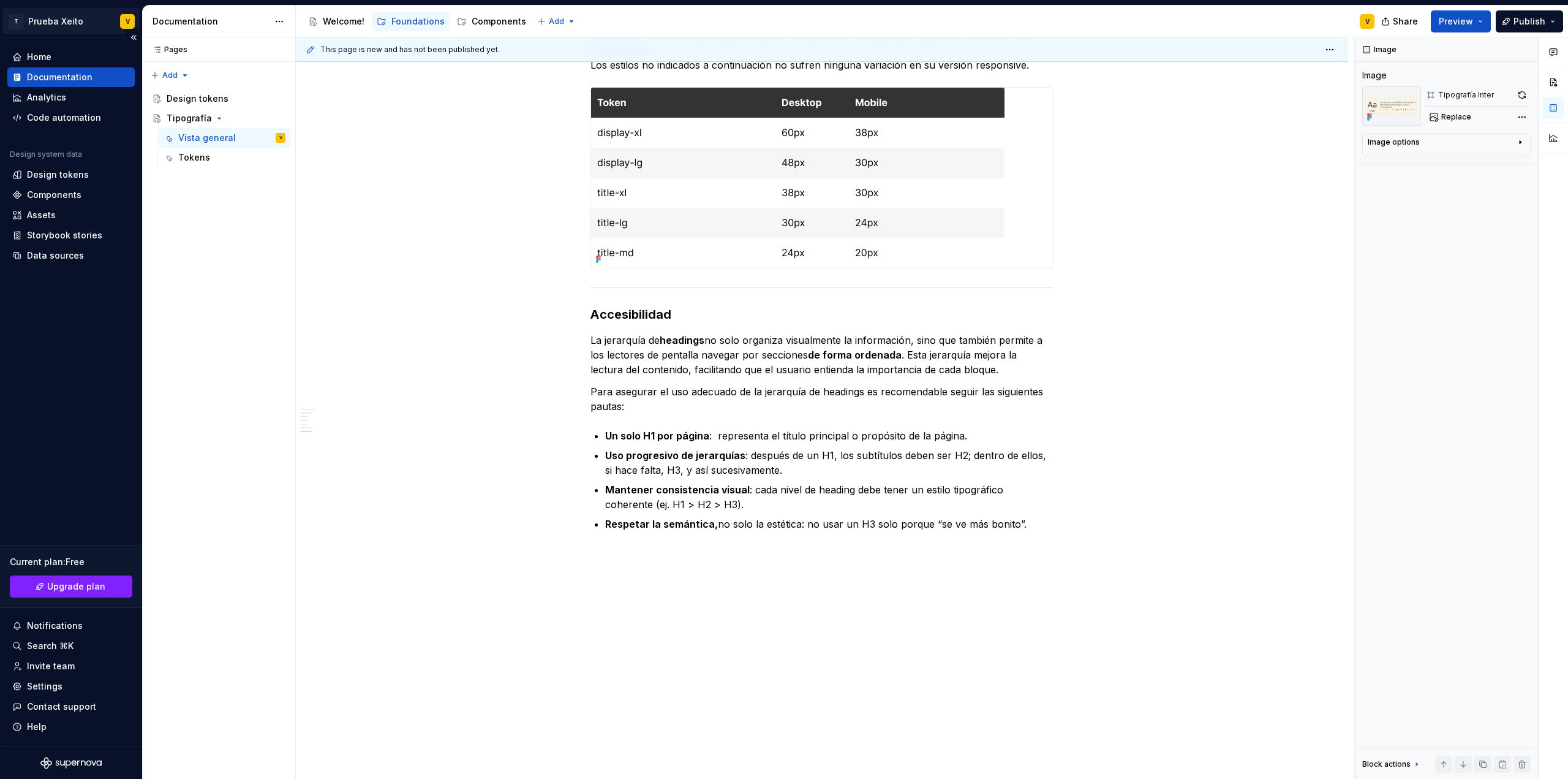
click at [63, 14] on html "T Prueba Xeito V Home Documentation Analytics Code automation Design system dat…" at bounding box center [784, 389] width 1568 height 779
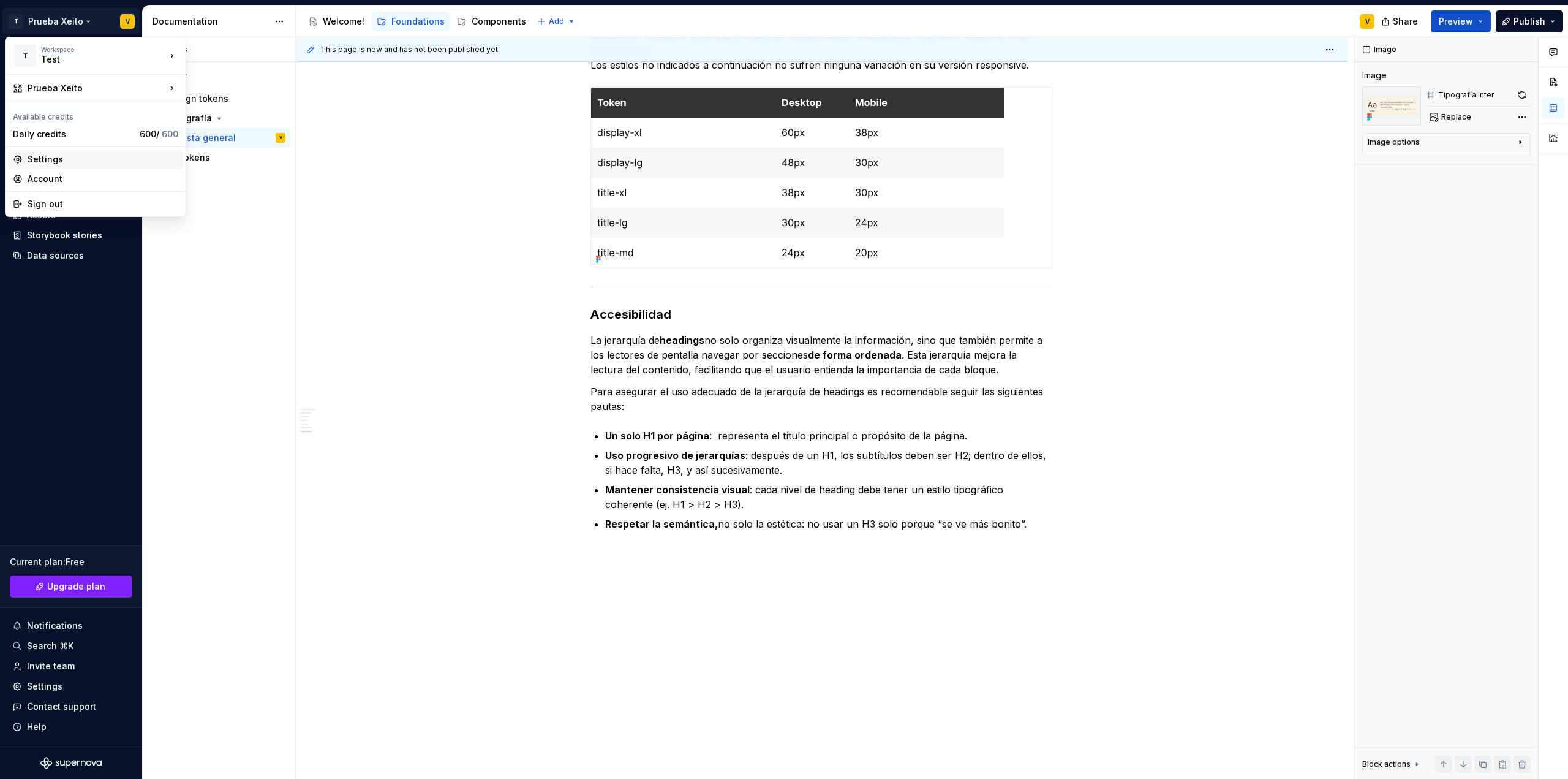
click at [52, 165] on div "Settings" at bounding box center [103, 160] width 150 height 12
type textarea "*"
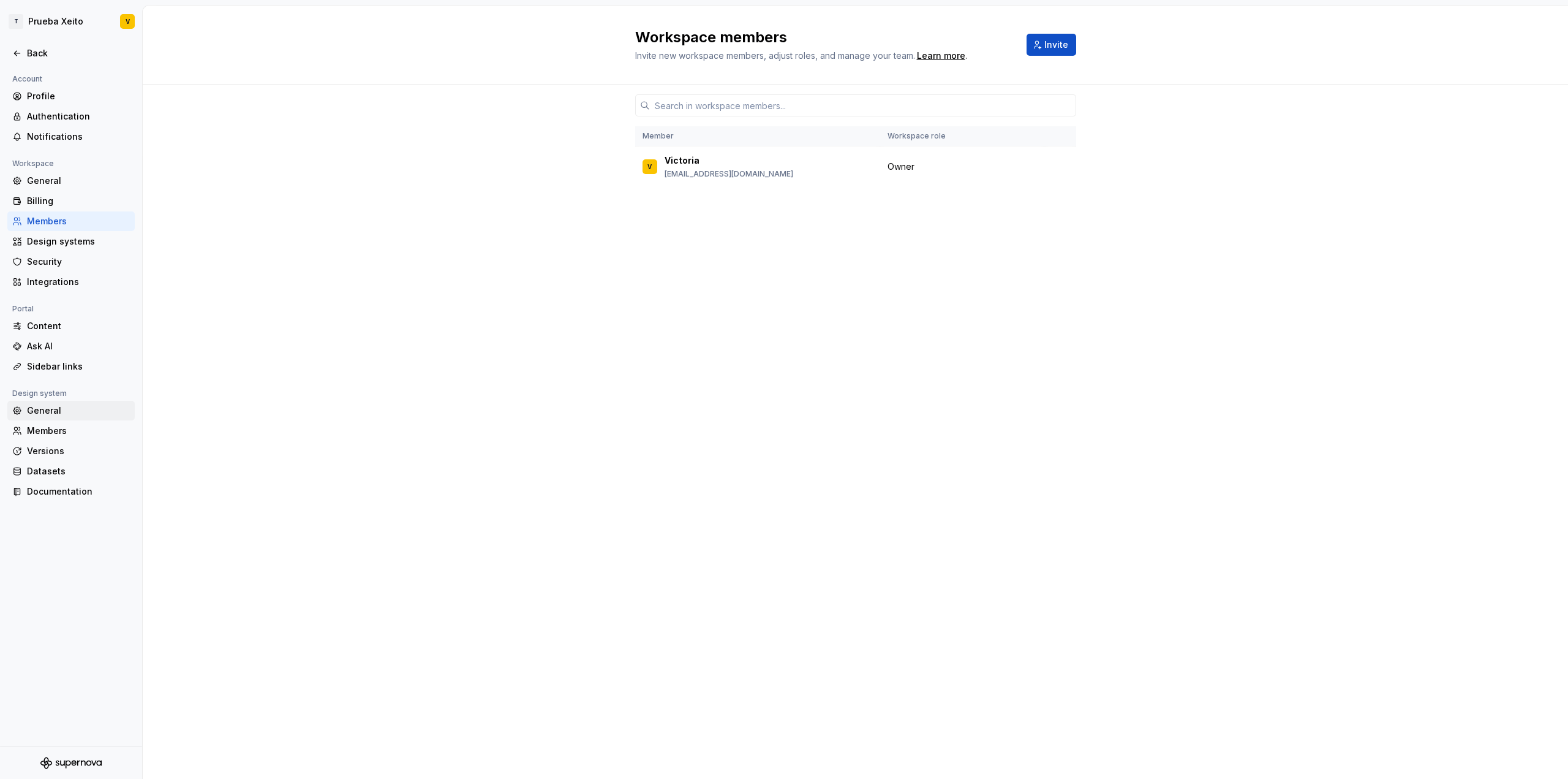
click at [38, 415] on div "General" at bounding box center [78, 411] width 103 height 12
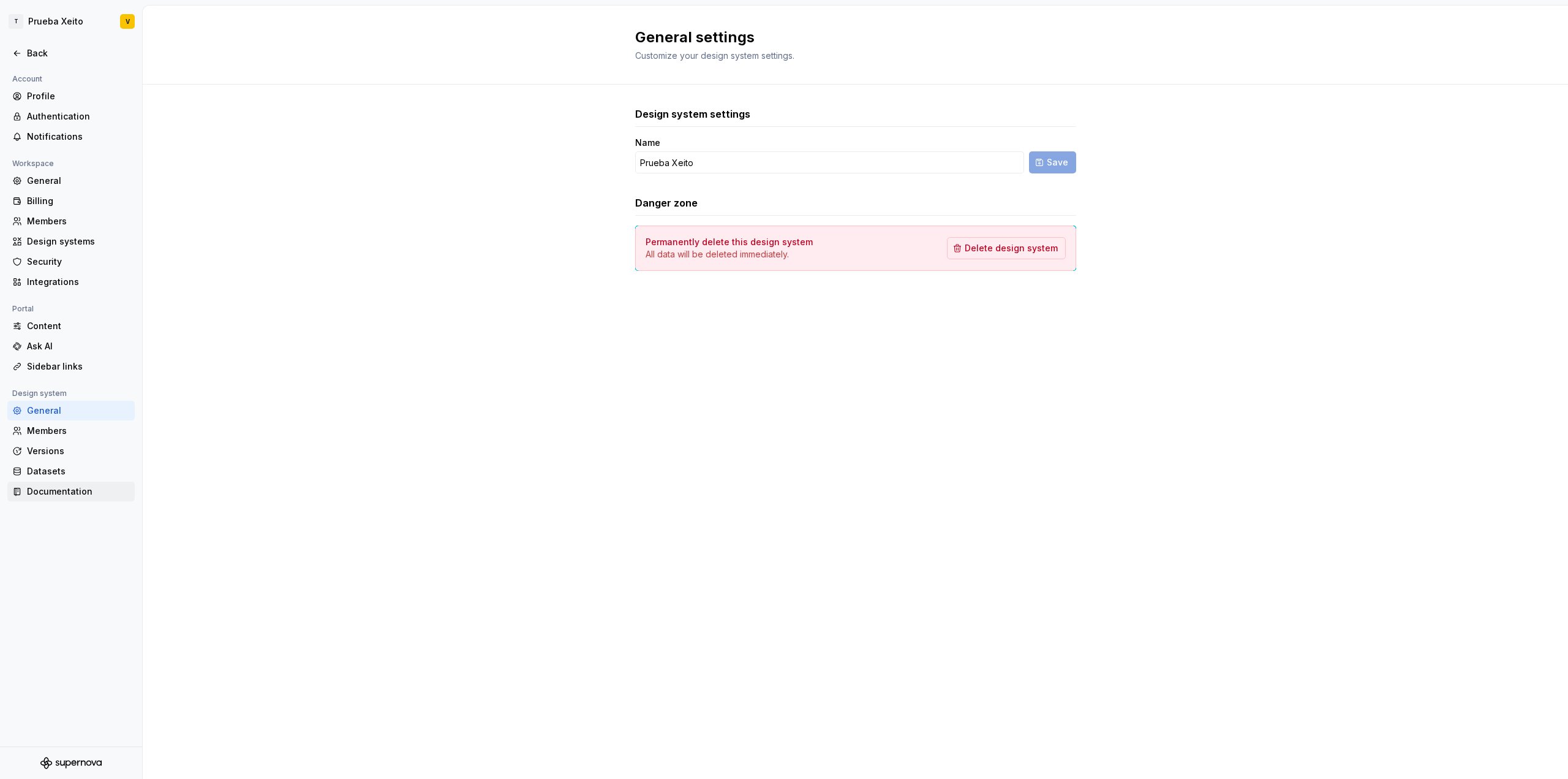
click at [66, 492] on div "Documentation" at bounding box center [78, 491] width 103 height 12
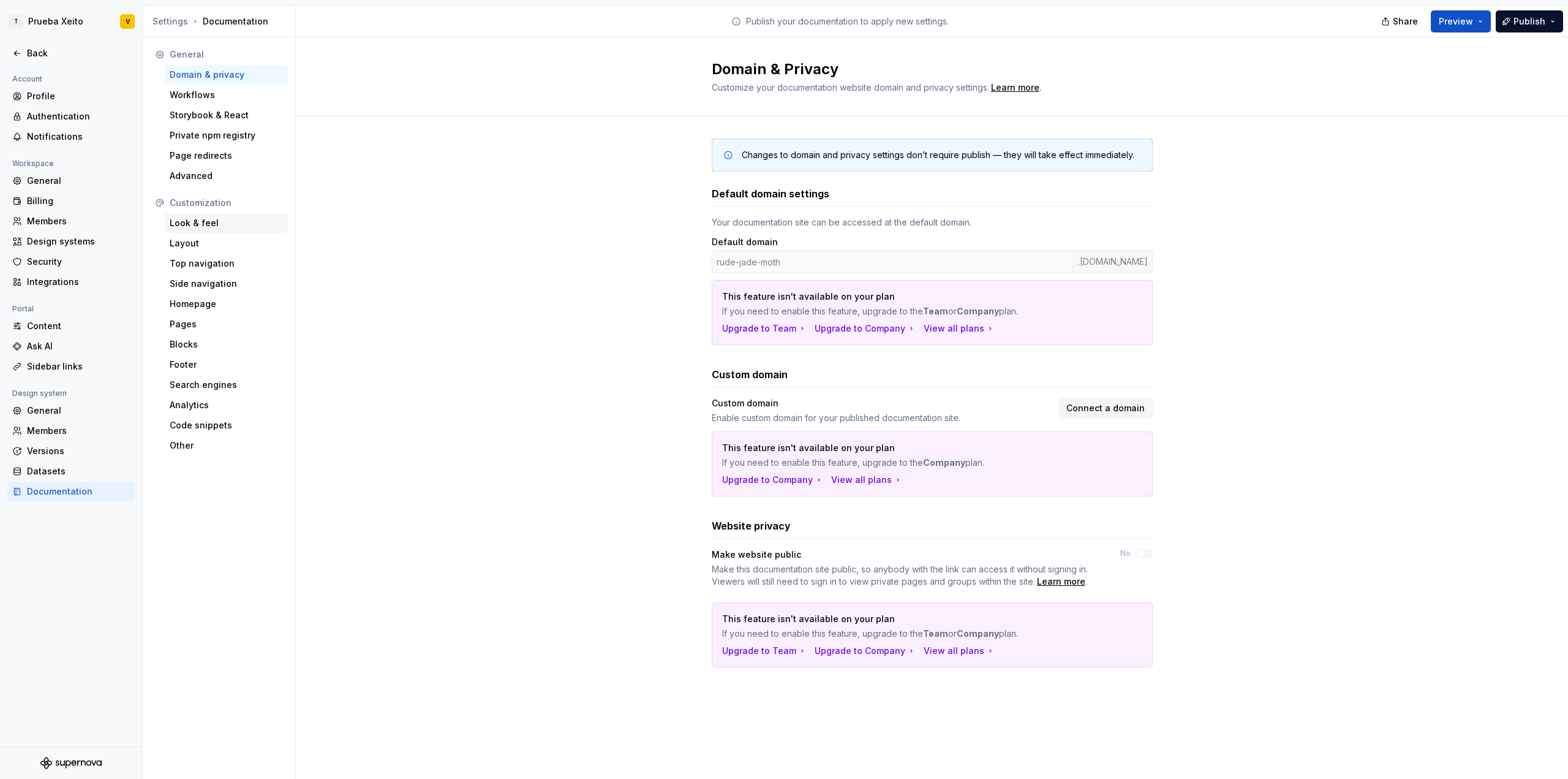
click at [222, 226] on div "Look & feel" at bounding box center [226, 223] width 114 height 12
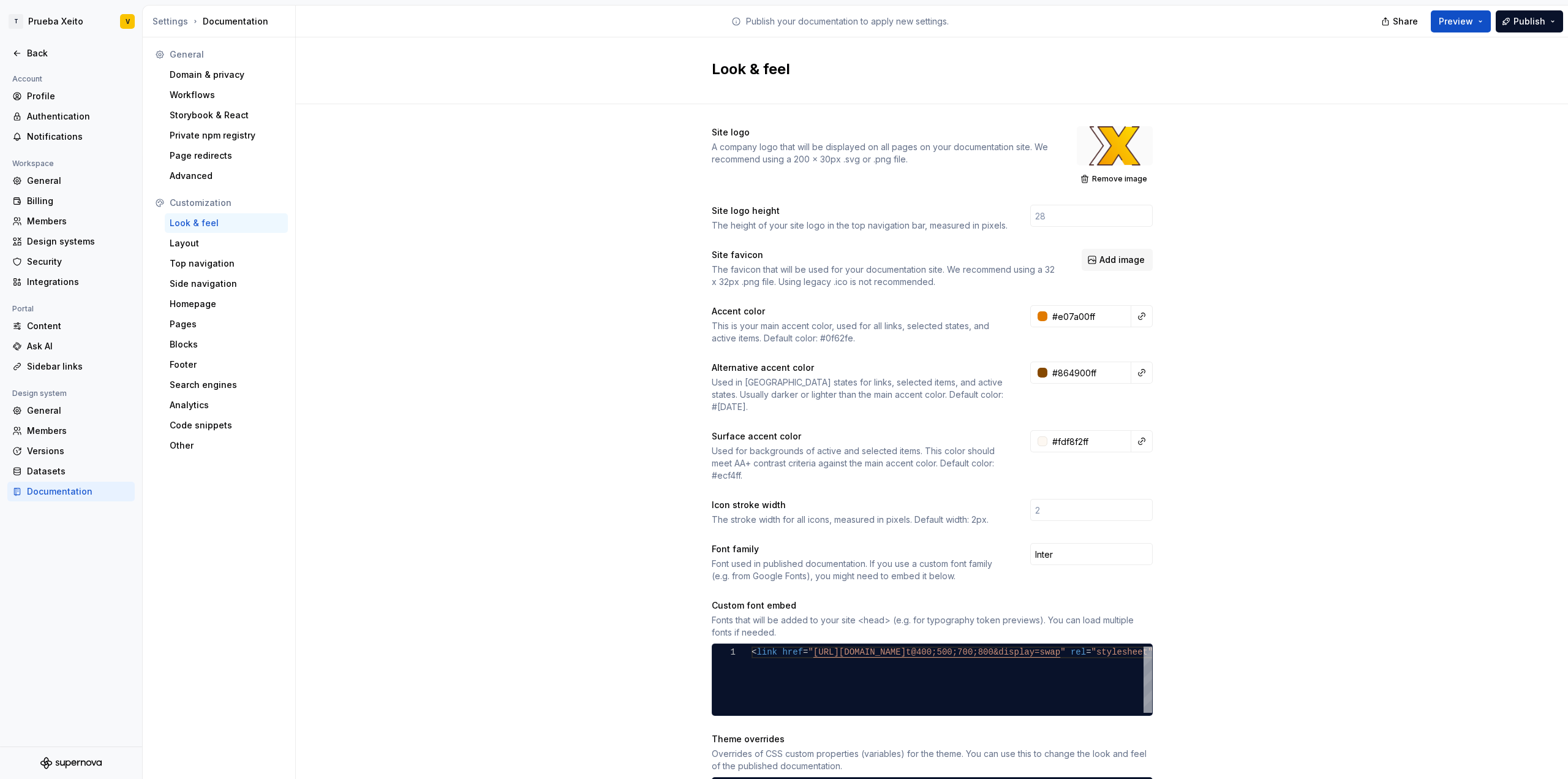
click at [1106, 147] on div at bounding box center [1115, 145] width 76 height 39
click at [1102, 178] on span "Remove image" at bounding box center [1120, 179] width 55 height 10
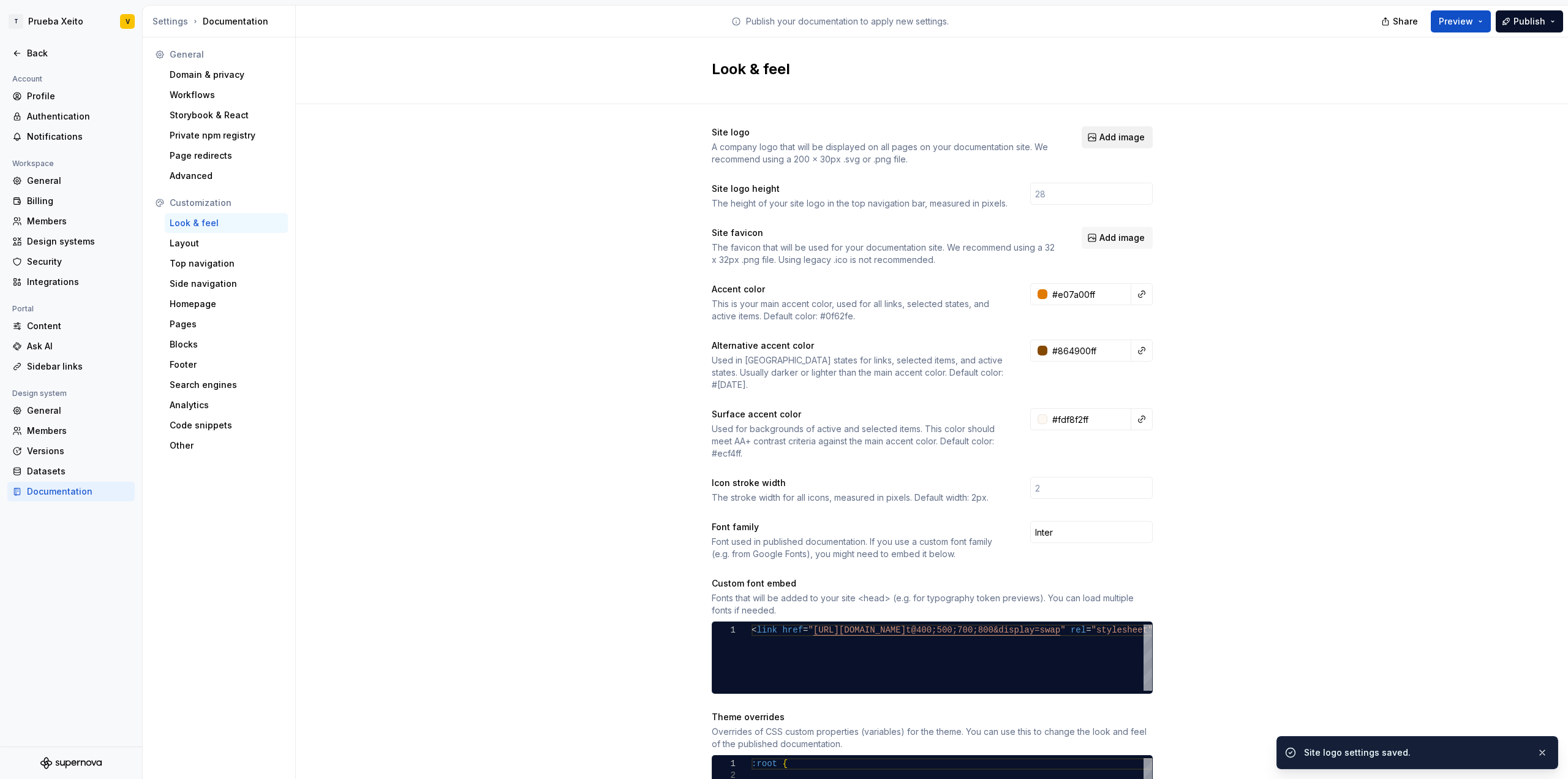
click at [1114, 140] on span "Add image" at bounding box center [1122, 137] width 45 height 12
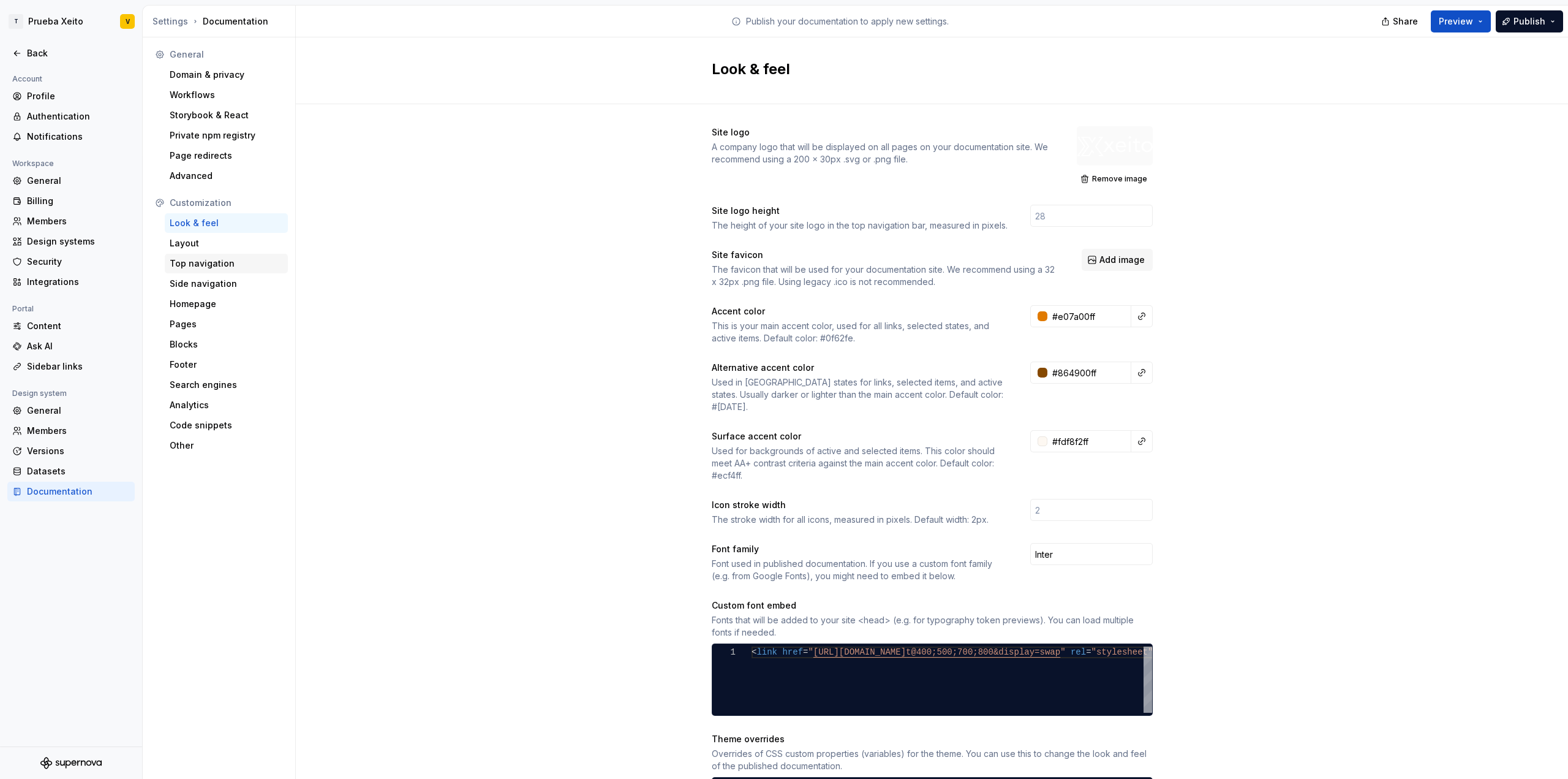
click at [229, 263] on div "Top navigation" at bounding box center [226, 263] width 114 height 12
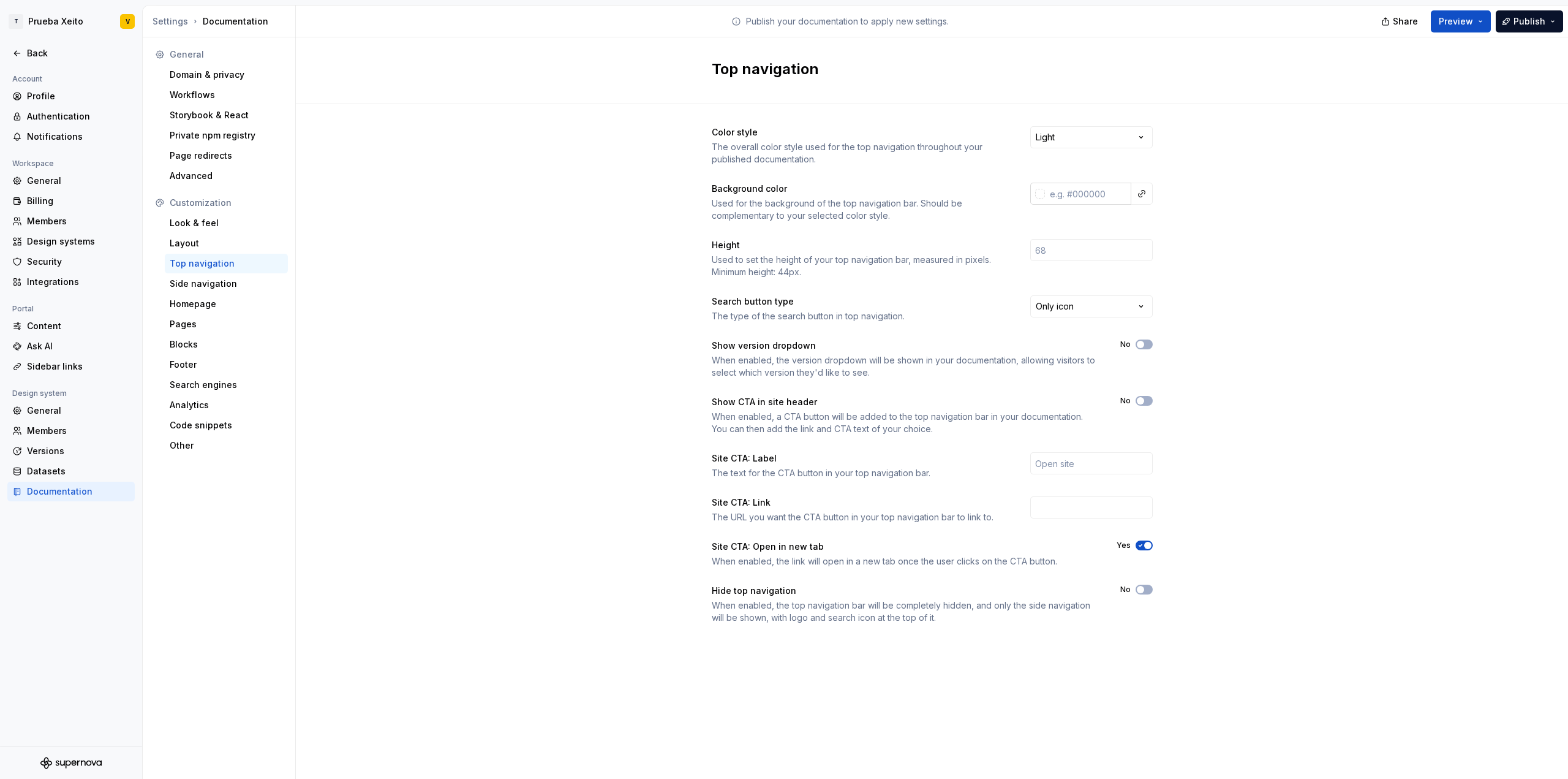
click at [1109, 193] on input "text" at bounding box center [1088, 193] width 87 height 22
paste input "512F2E"
click at [1343, 178] on div "Color style The overall color style used for the top navigation throughout your…" at bounding box center [932, 388] width 1273 height 566
click at [1072, 136] on html "T Prueba Xeito V Back Account Profile Authentication Notifications Workspace Ge…" at bounding box center [784, 389] width 1568 height 779
click at [1483, 19] on button "Preview" at bounding box center [1461, 21] width 60 height 22
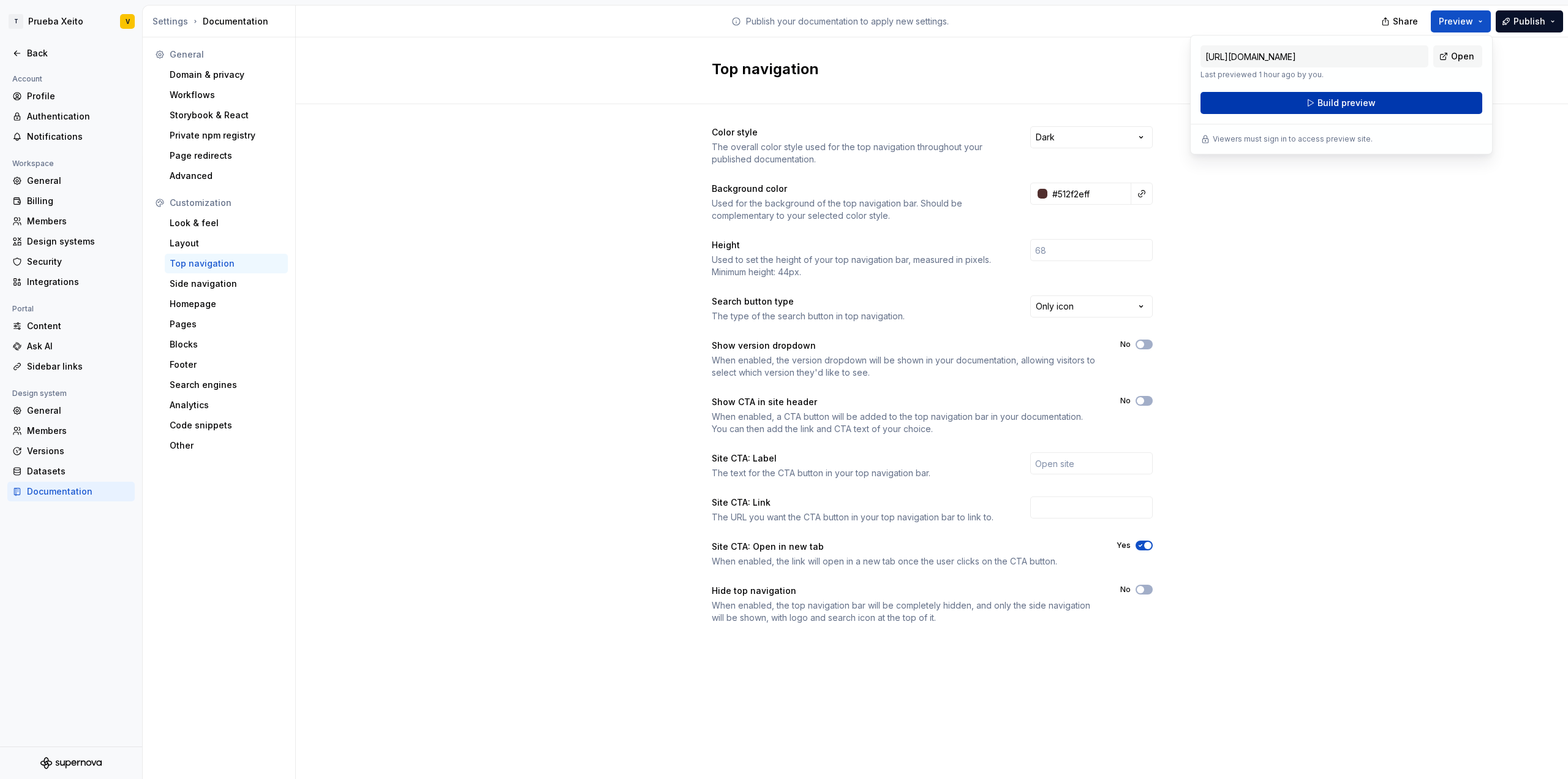
click at [1370, 105] on span "Build preview" at bounding box center [1347, 103] width 58 height 12
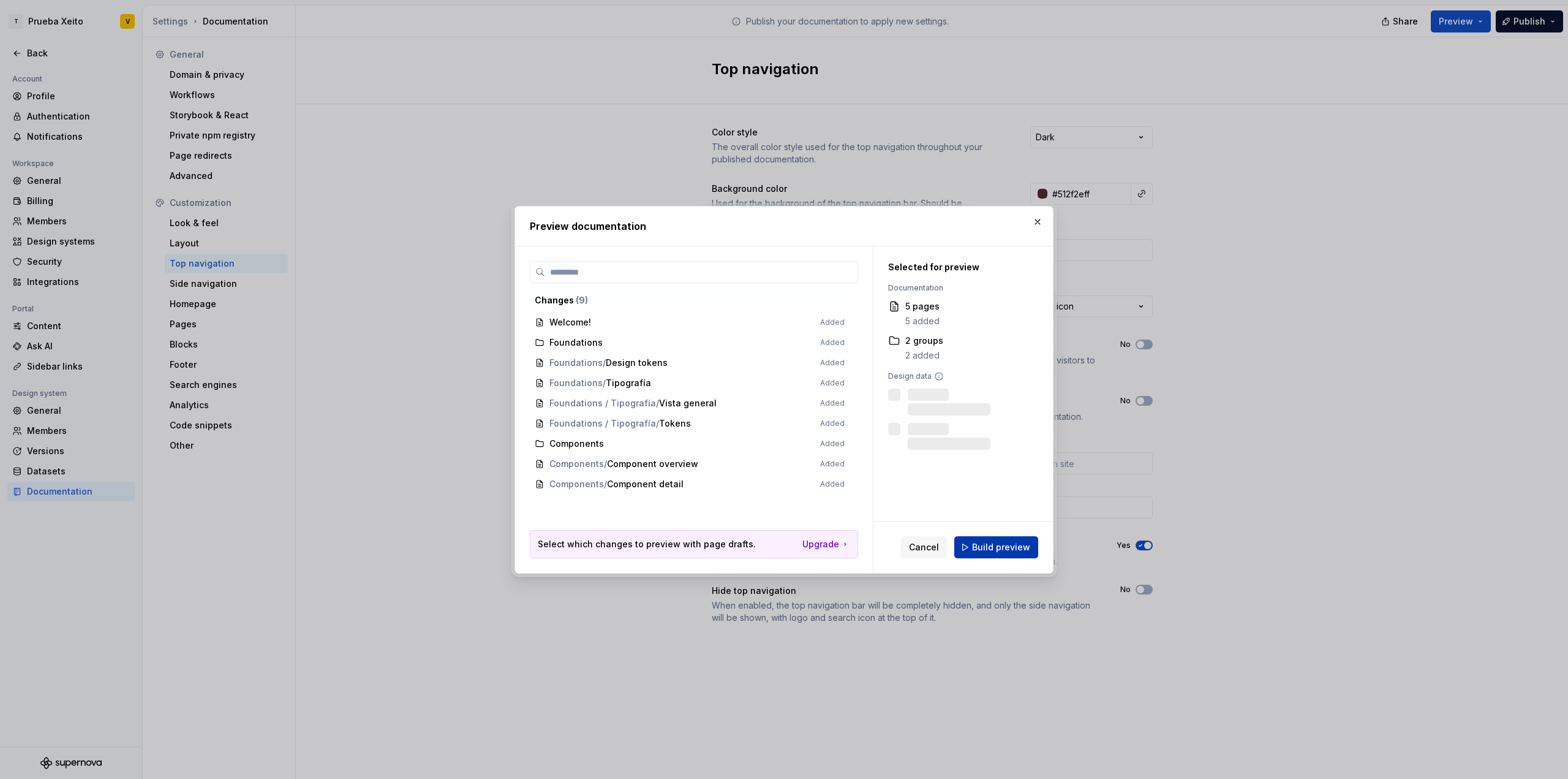
click at [1000, 554] on button "Build preview" at bounding box center [996, 547] width 84 height 22
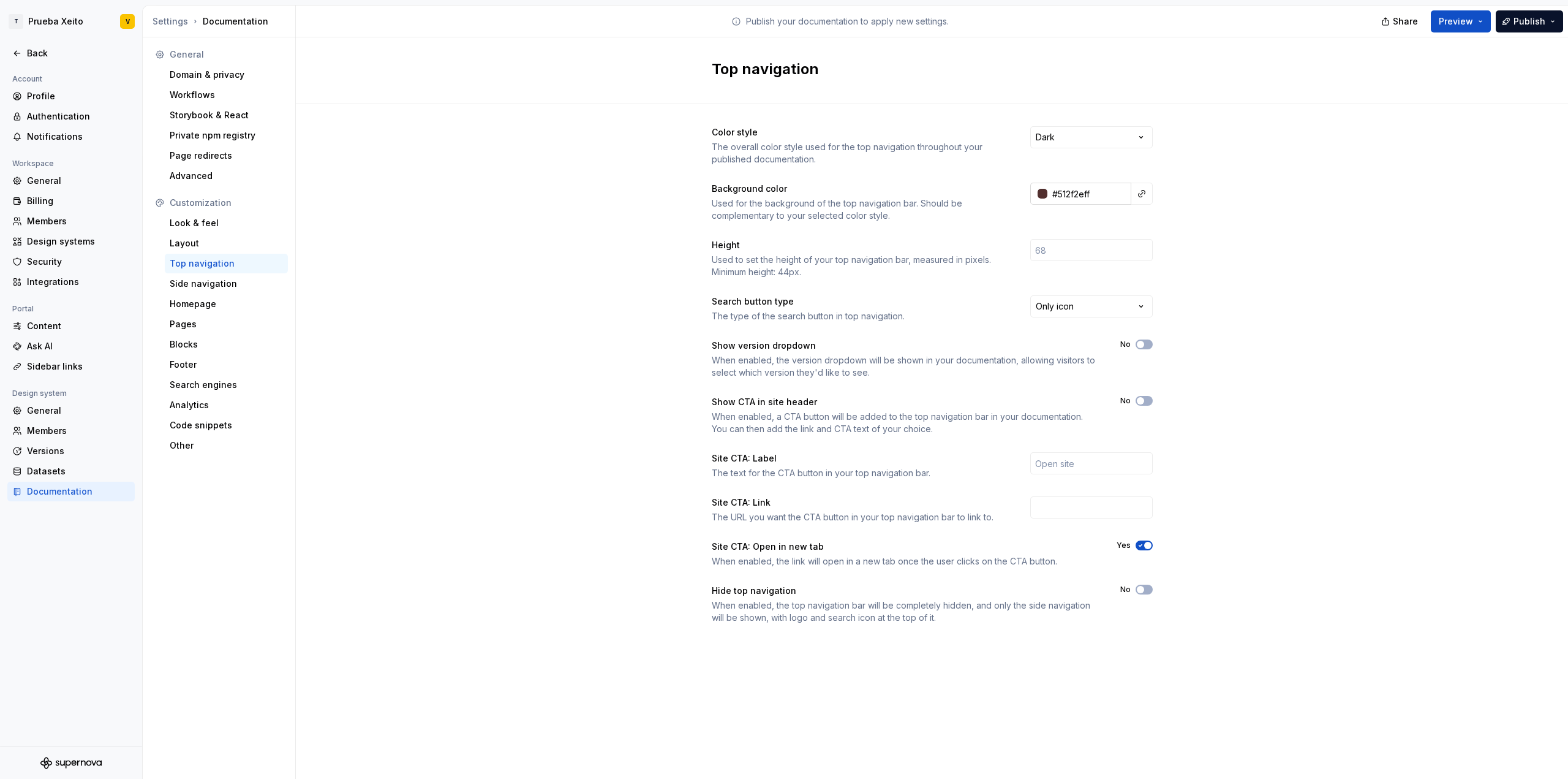
click at [1039, 196] on div at bounding box center [1043, 193] width 10 height 10
type input "#402928"
type input "*******"
click at [1077, 247] on div at bounding box center [1091, 232] width 110 height 61
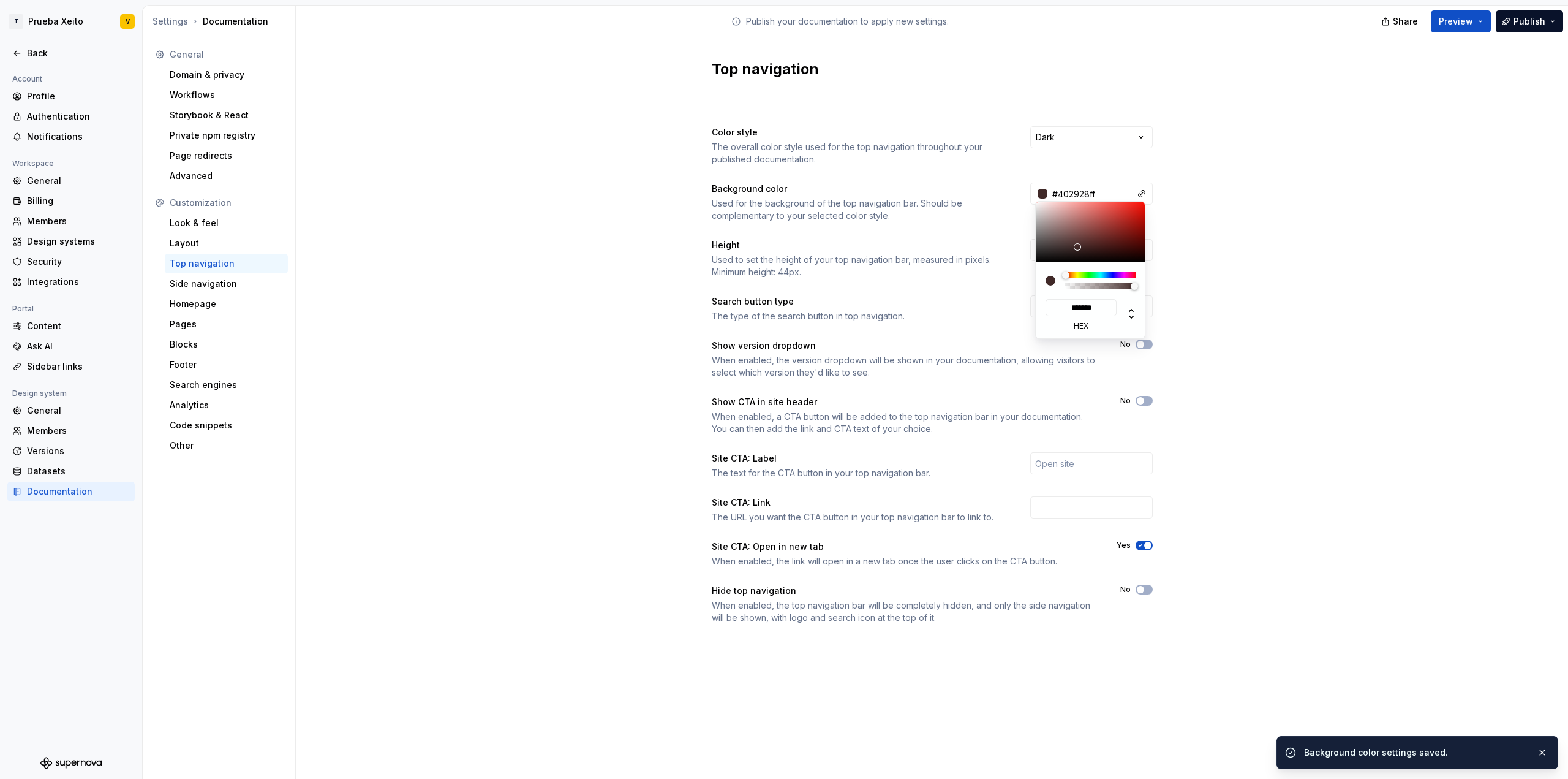
type input "#312020"
type input "*******"
click at [1075, 251] on div at bounding box center [1091, 232] width 110 height 61
click at [1352, 266] on html "T Prueba Xeito V Back Account Profile Authentication Notifications Workspace Ge…" at bounding box center [784, 389] width 1568 height 779
click at [1473, 22] on html "T Prueba Xeito V Back Account Profile Authentication Notifications Workspace Ge…" at bounding box center [784, 389] width 1568 height 779
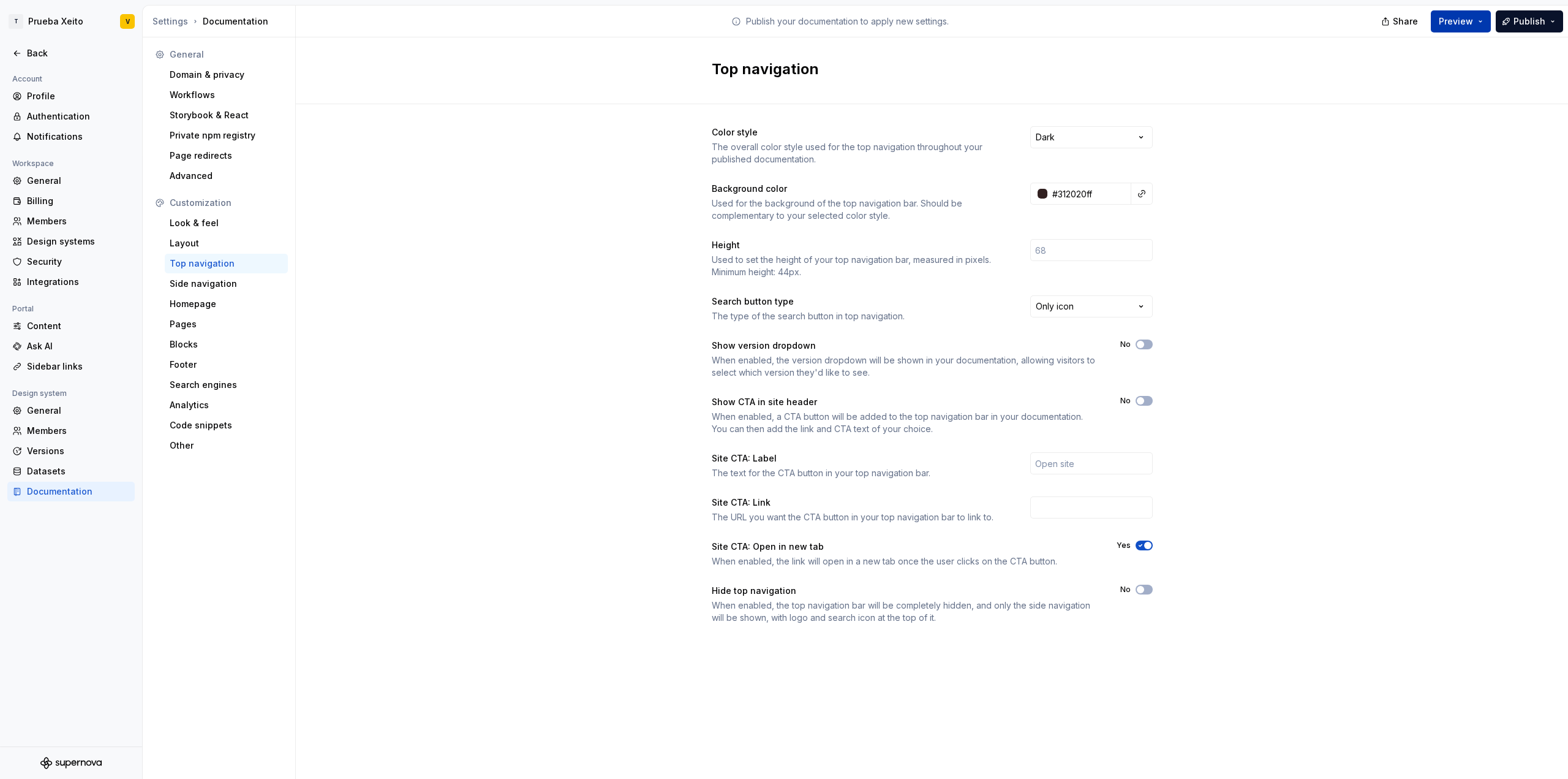
click at [1482, 21] on button "Preview" at bounding box center [1461, 21] width 60 height 22
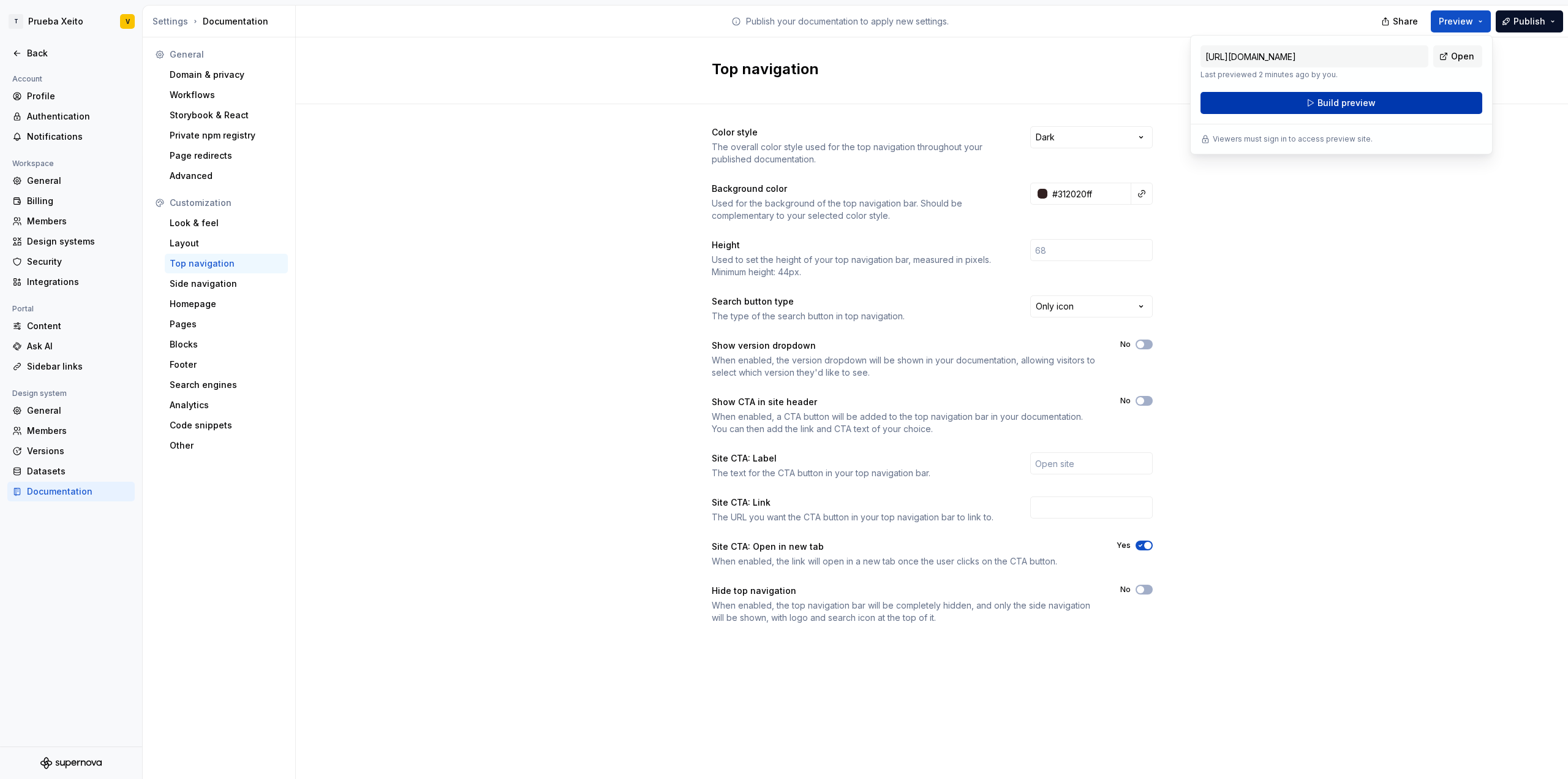
click at [1362, 104] on span "Build preview" at bounding box center [1347, 103] width 58 height 12
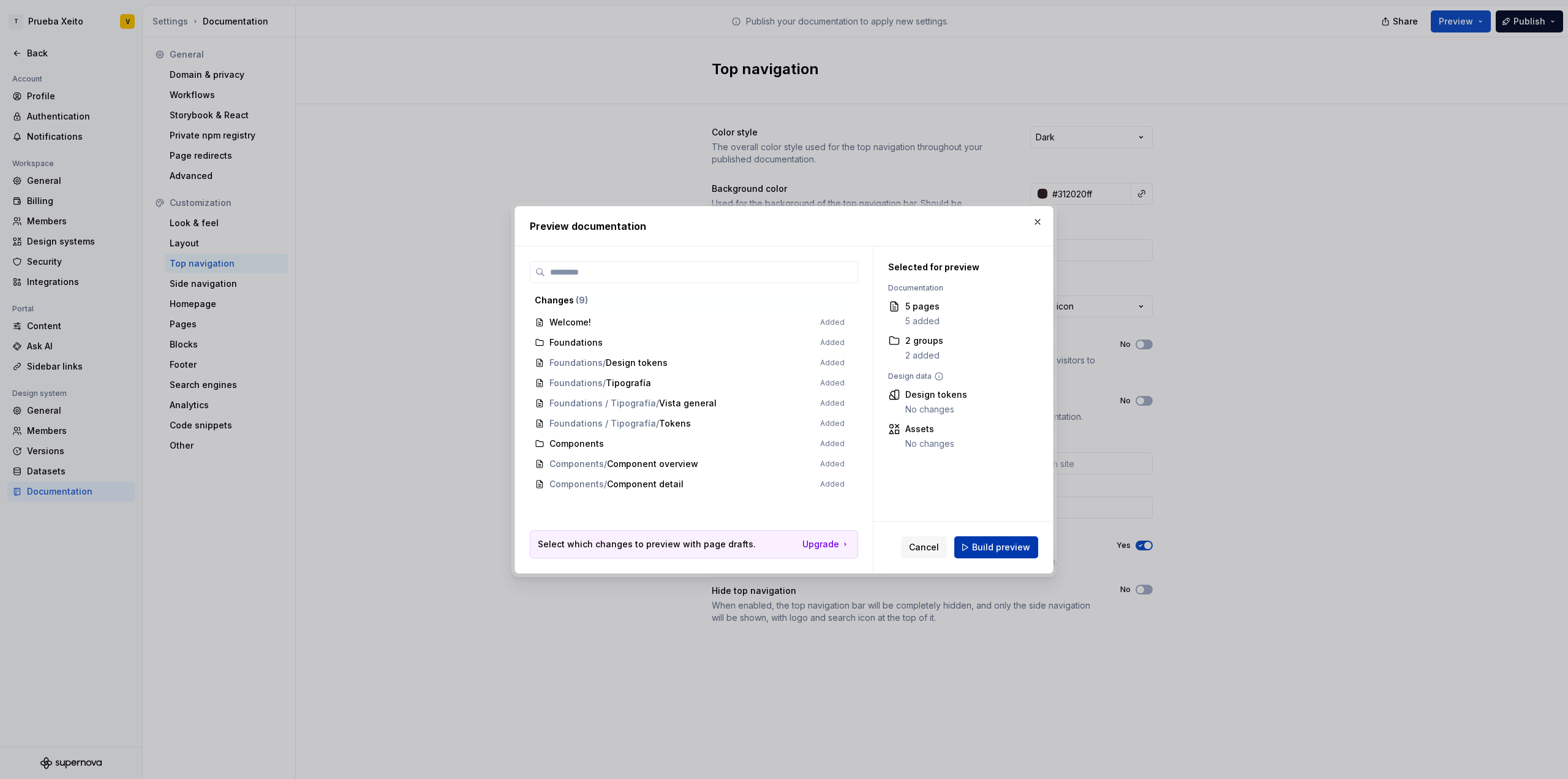
click at [1011, 547] on span "Build preview" at bounding box center [1001, 547] width 58 height 12
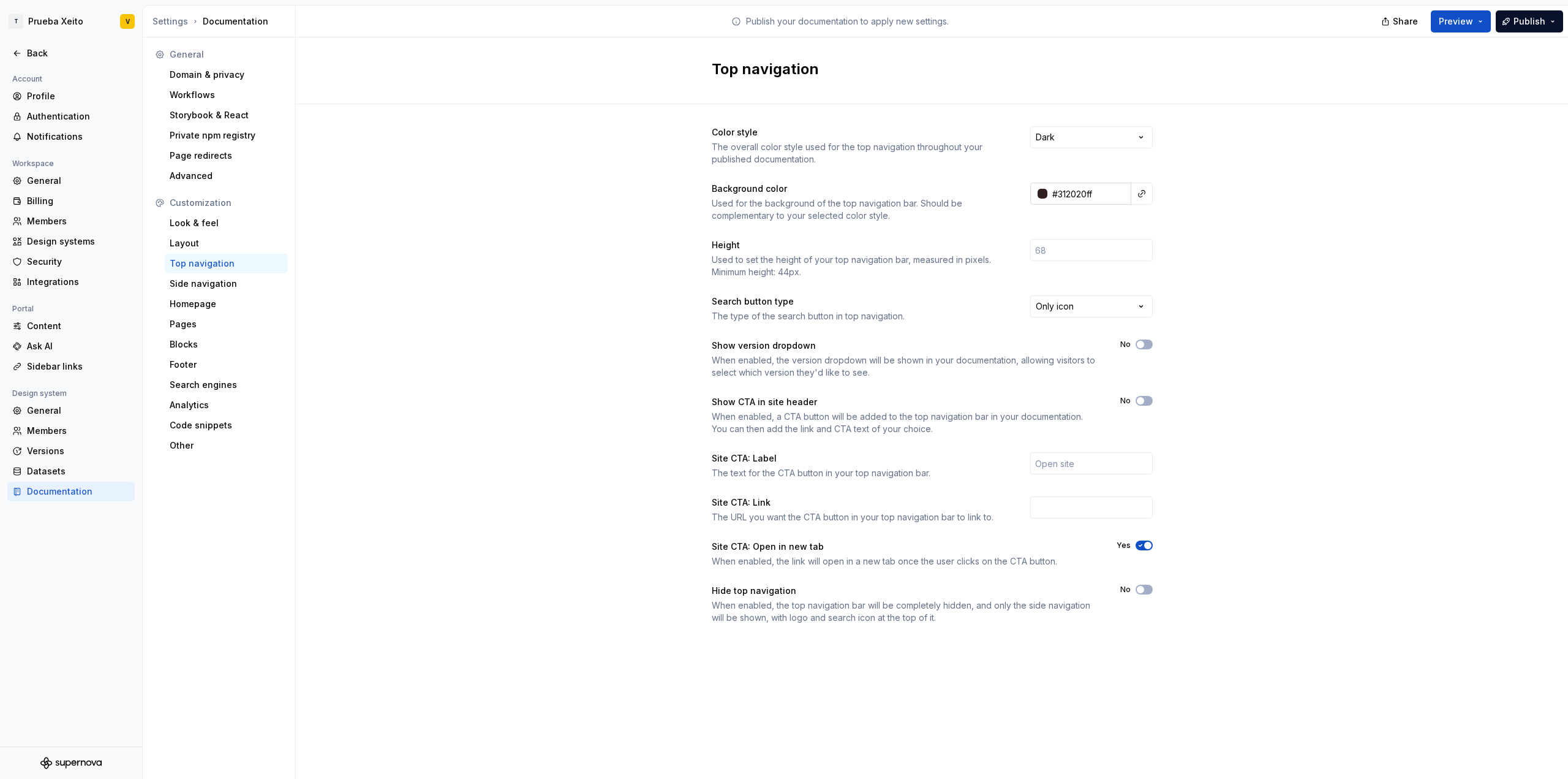
click at [1086, 189] on input "#312020ff" at bounding box center [1089, 193] width 84 height 22
click at [1061, 199] on input "0000" at bounding box center [1089, 193] width 84 height 22
type input "#ffffffff"
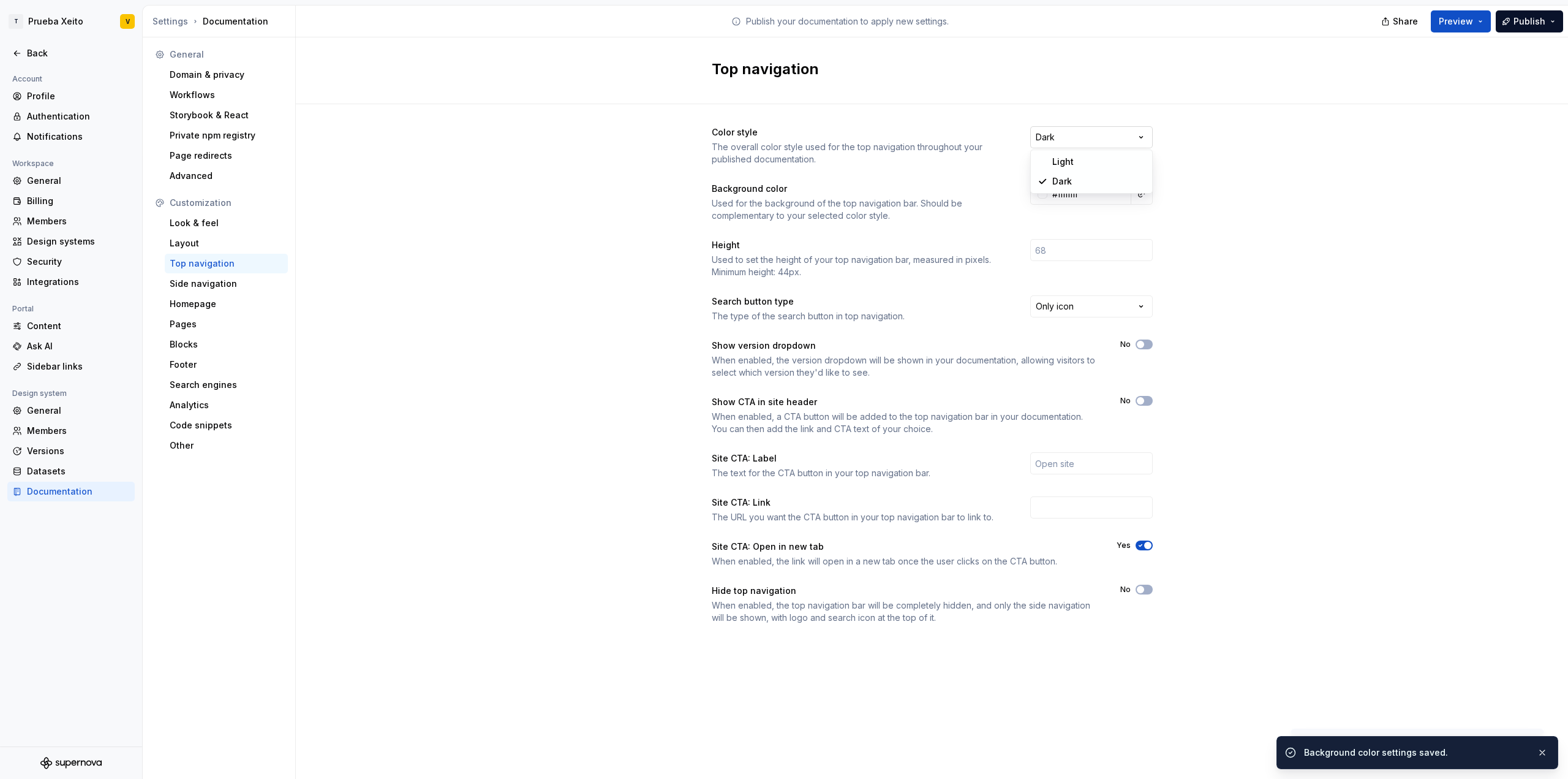
click at [1084, 134] on html "T Prueba Xeito V Back Account Profile Authentication Notifications Workspace Ge…" at bounding box center [784, 389] width 1568 height 779
click at [259, 222] on div "Look & feel" at bounding box center [226, 223] width 114 height 12
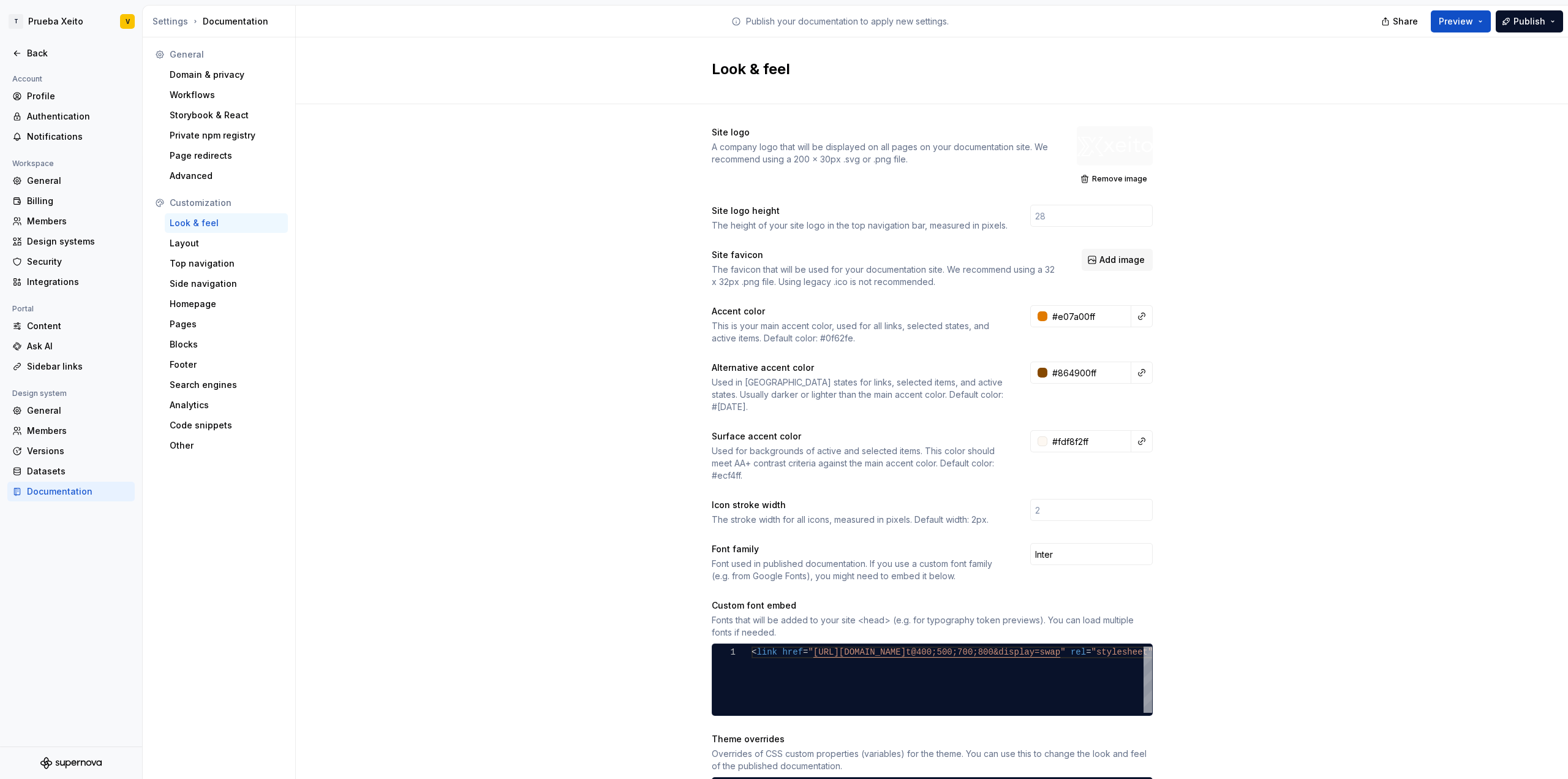
click at [1114, 148] on div at bounding box center [1115, 145] width 76 height 39
click at [1114, 170] on div "Remove image" at bounding box center [1115, 157] width 76 height 61
click at [1113, 180] on span "Remove image" at bounding box center [1120, 179] width 55 height 10
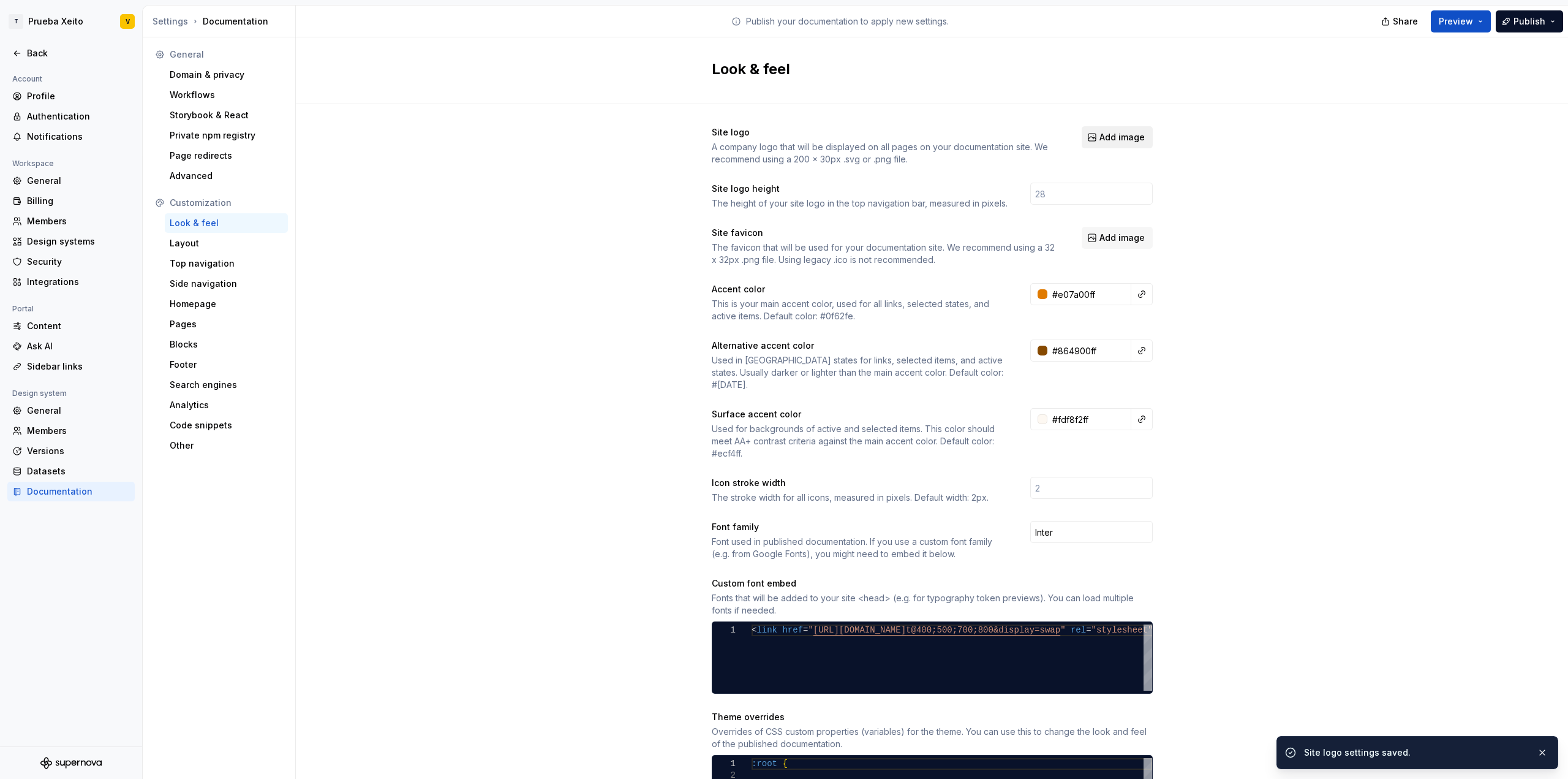
click at [1108, 135] on span "Add image" at bounding box center [1122, 137] width 45 height 12
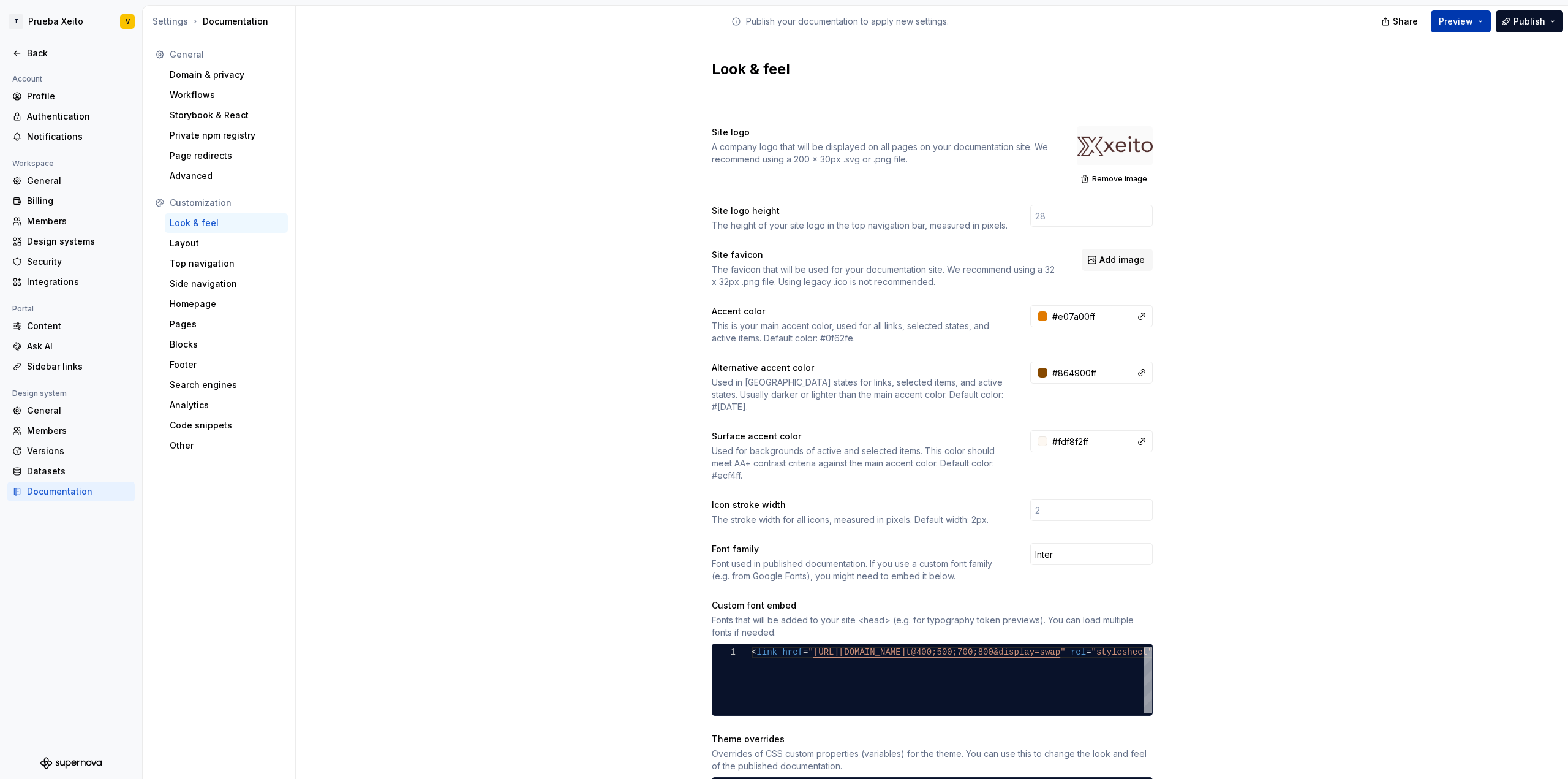
click at [1482, 22] on button "Preview" at bounding box center [1461, 21] width 60 height 22
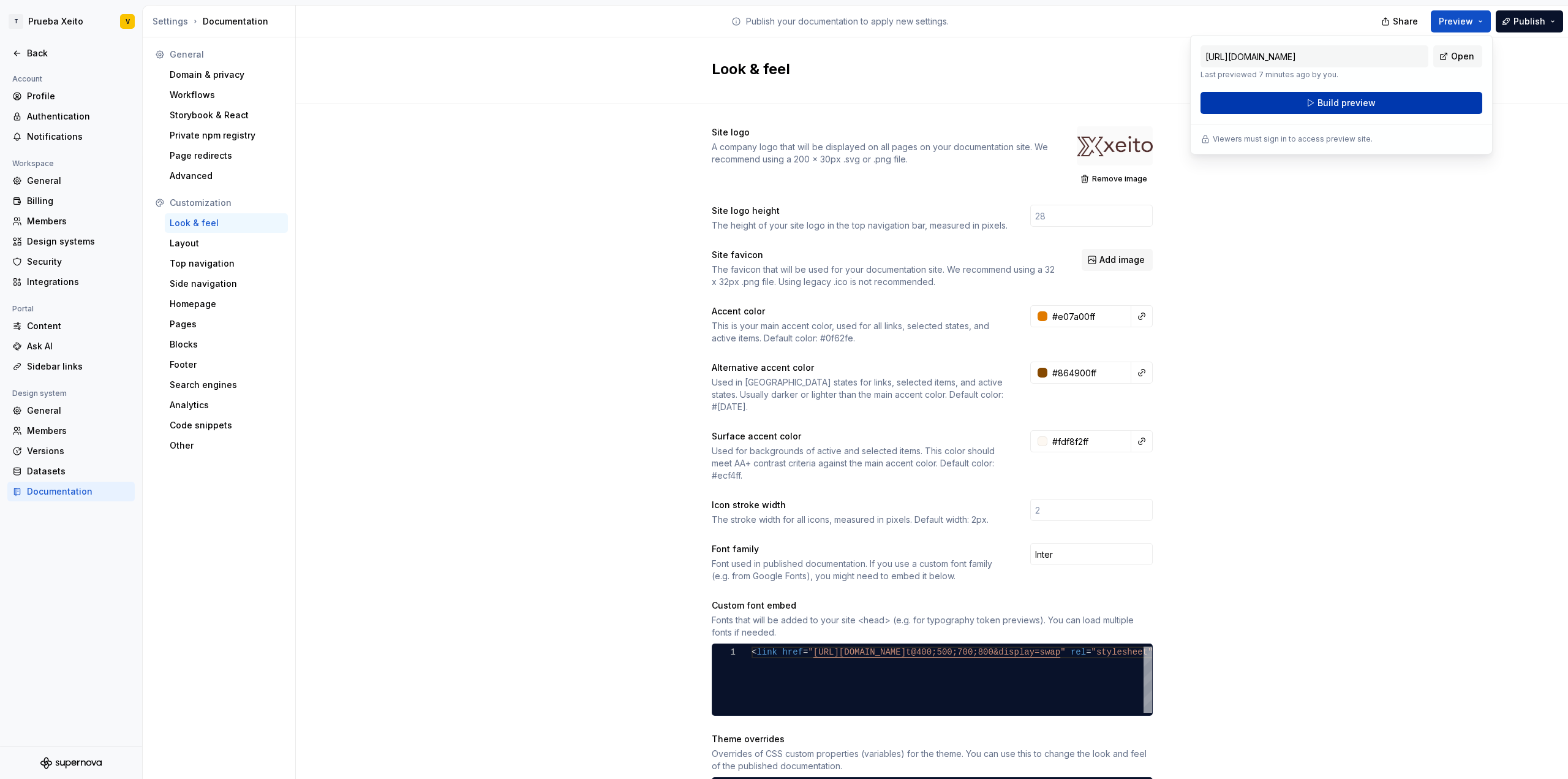
click at [1385, 101] on button "Build preview" at bounding box center [1341, 103] width 282 height 22
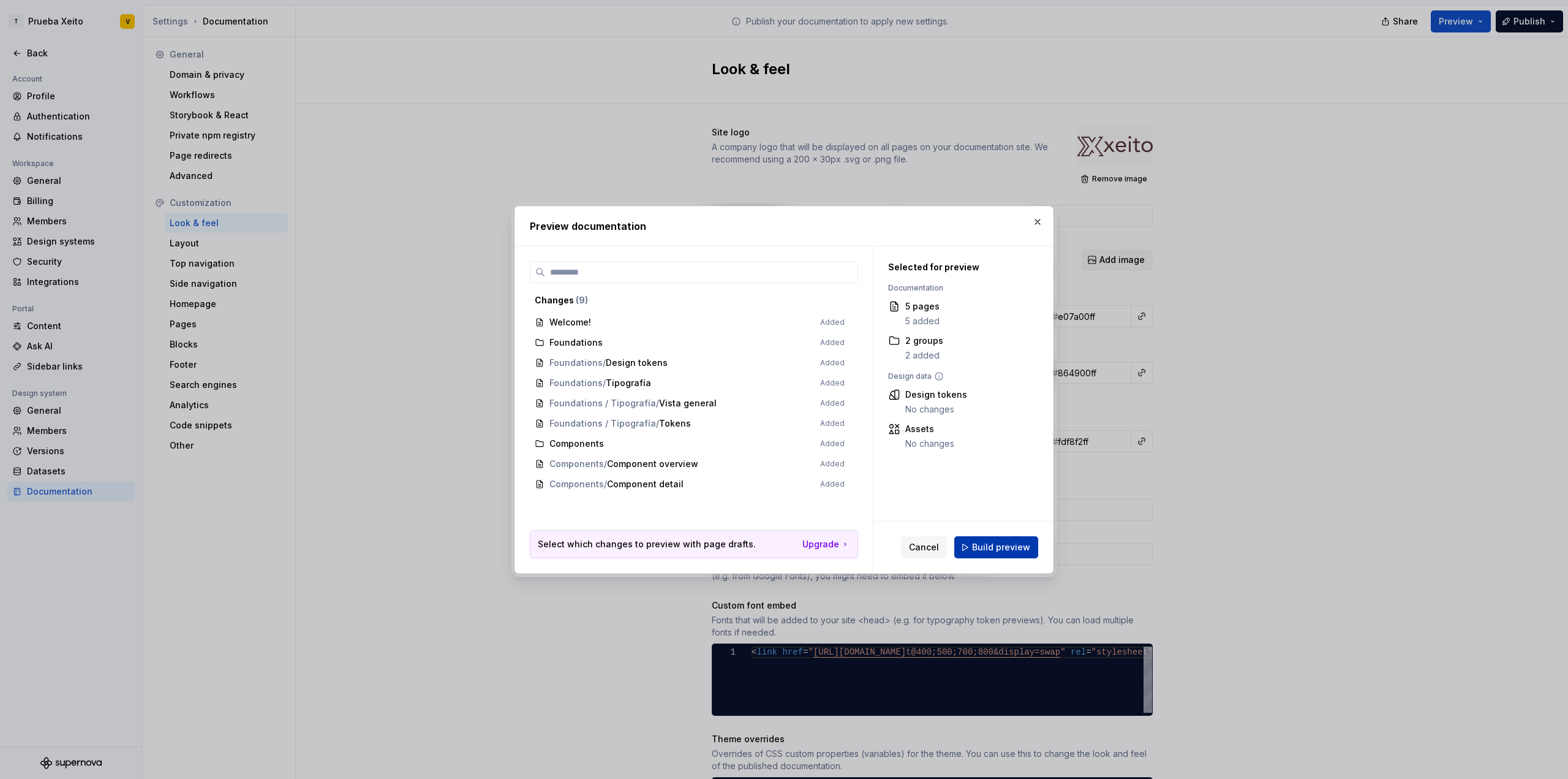
click at [979, 540] on button "Build preview" at bounding box center [996, 547] width 84 height 22
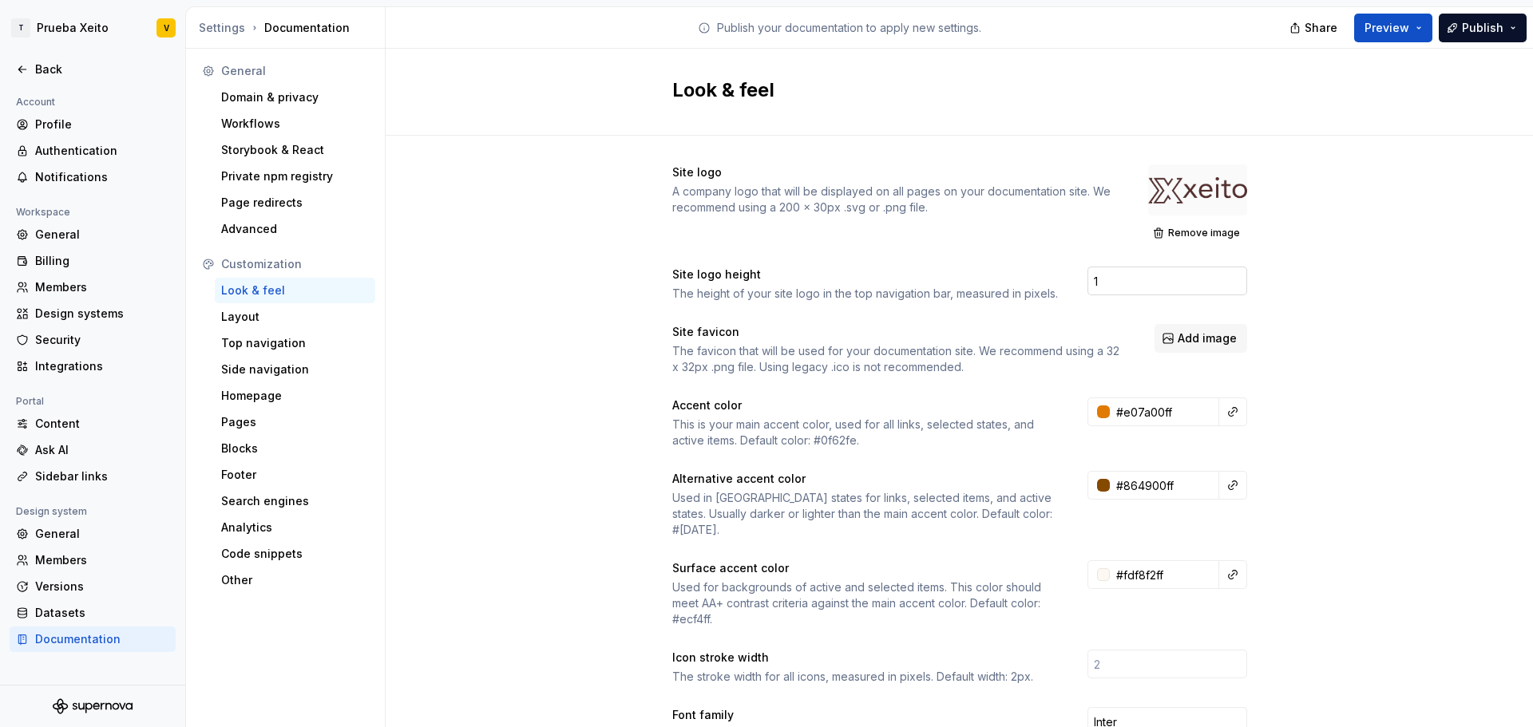
click at [1230, 278] on input "1" at bounding box center [1168, 281] width 160 height 29
click at [1230, 278] on input "2" at bounding box center [1168, 281] width 160 height 29
drag, startPoint x: 1114, startPoint y: 279, endPoint x: 1065, endPoint y: 285, distance: 49.1
click at [1065, 285] on div "Site logo height The height of your site logo in the top navigation bar, measur…" at bounding box center [959, 284] width 575 height 35
click at [1150, 283] on input "2" at bounding box center [1168, 281] width 160 height 29
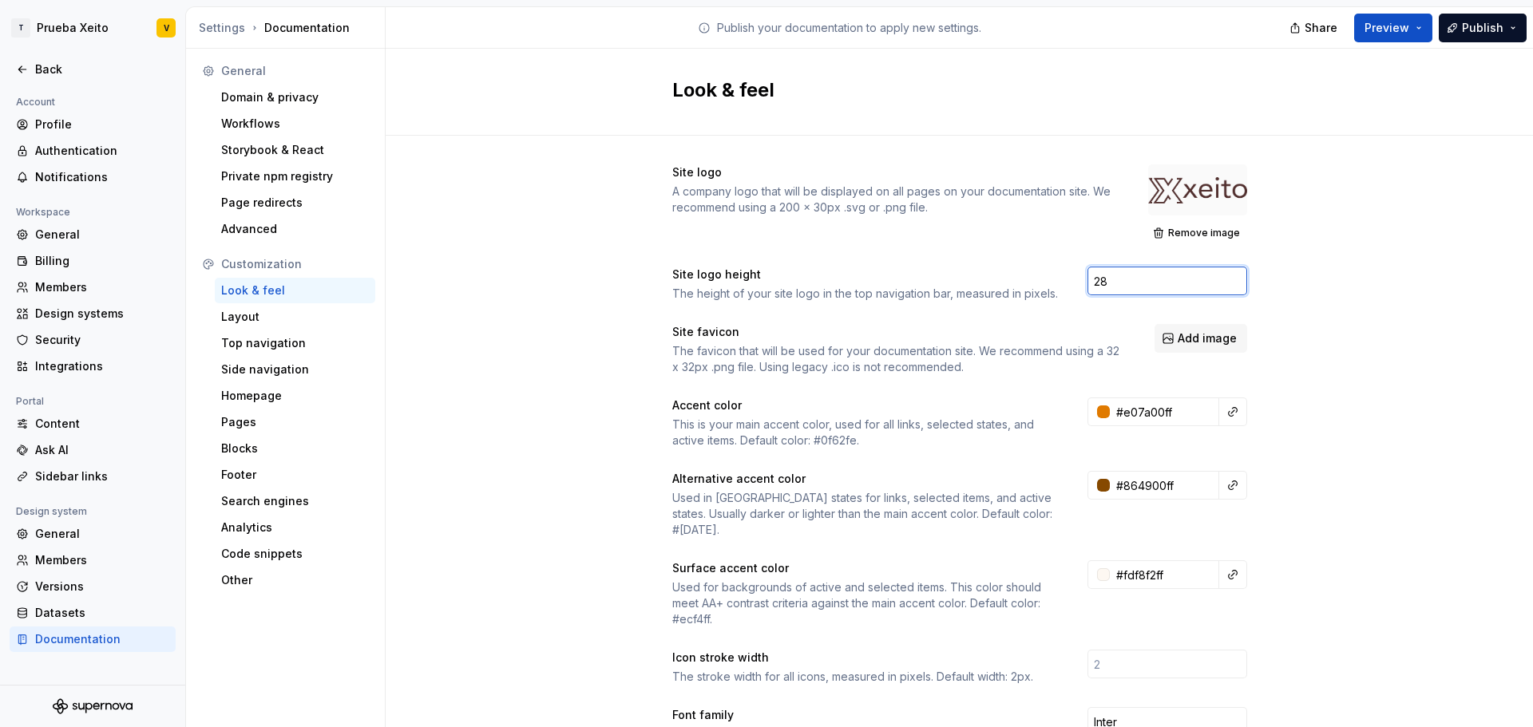
type input "28"
click at [1432, 295] on div "Site logo A company logo that will be displayed on all pages on your documentat…" at bounding box center [959, 739] width 1147 height 1206
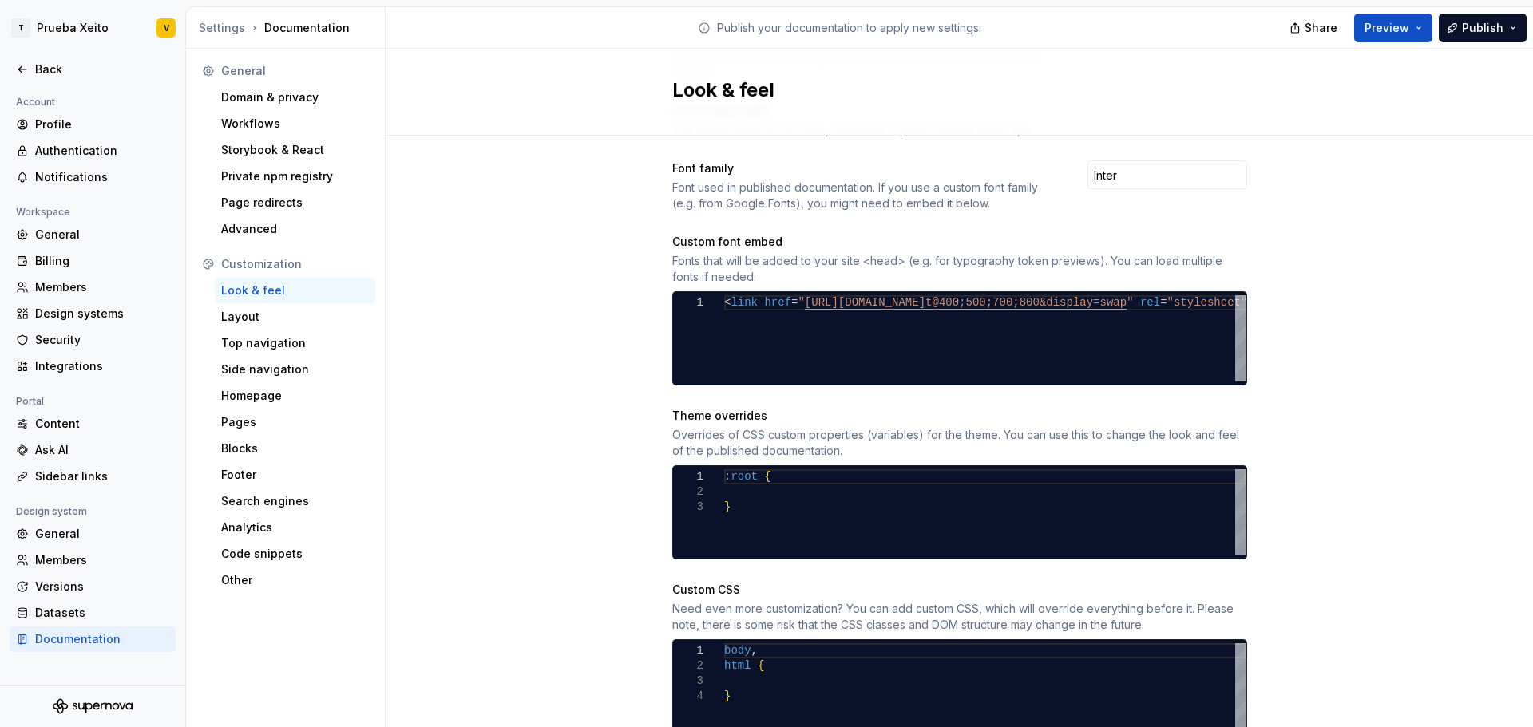
scroll to position [559, 0]
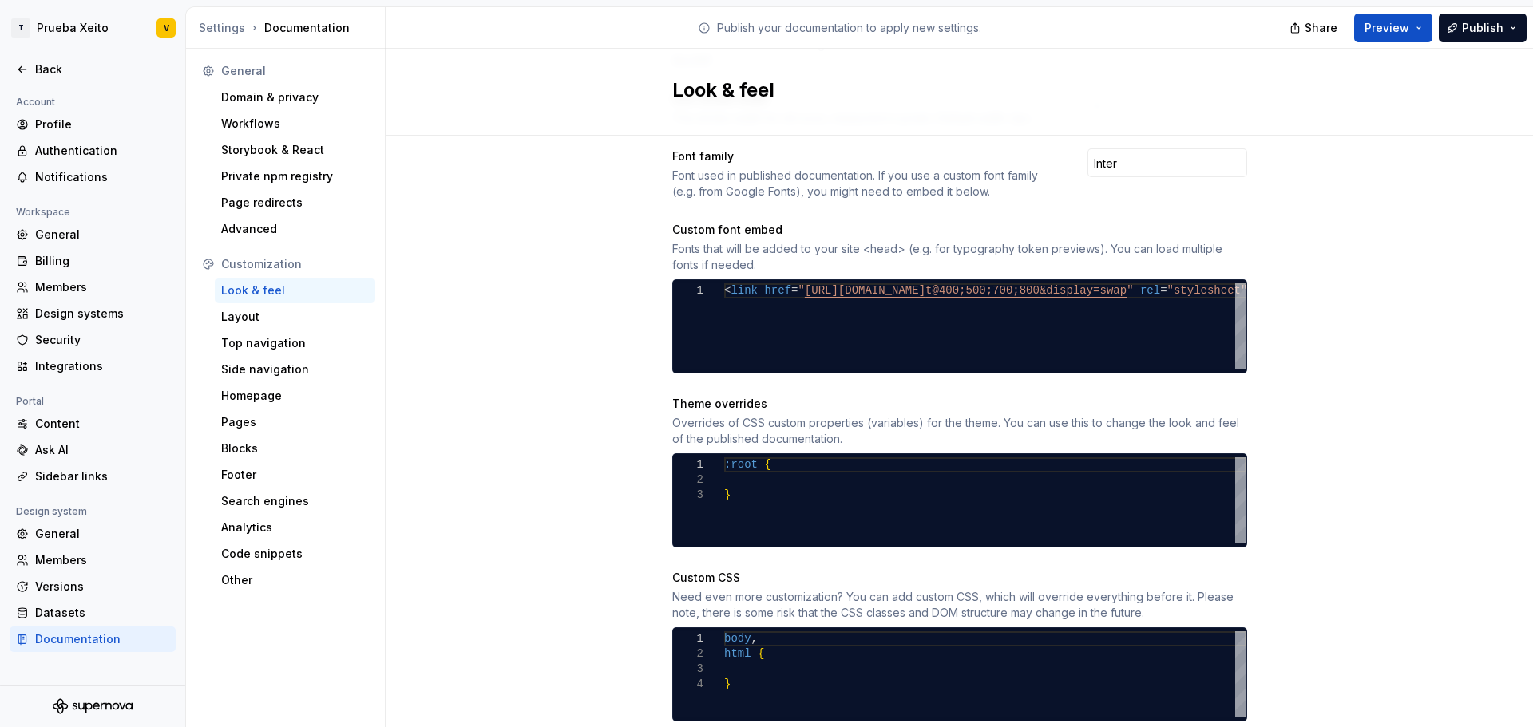
click at [245, 285] on div "Look & feel" at bounding box center [295, 291] width 148 height 16
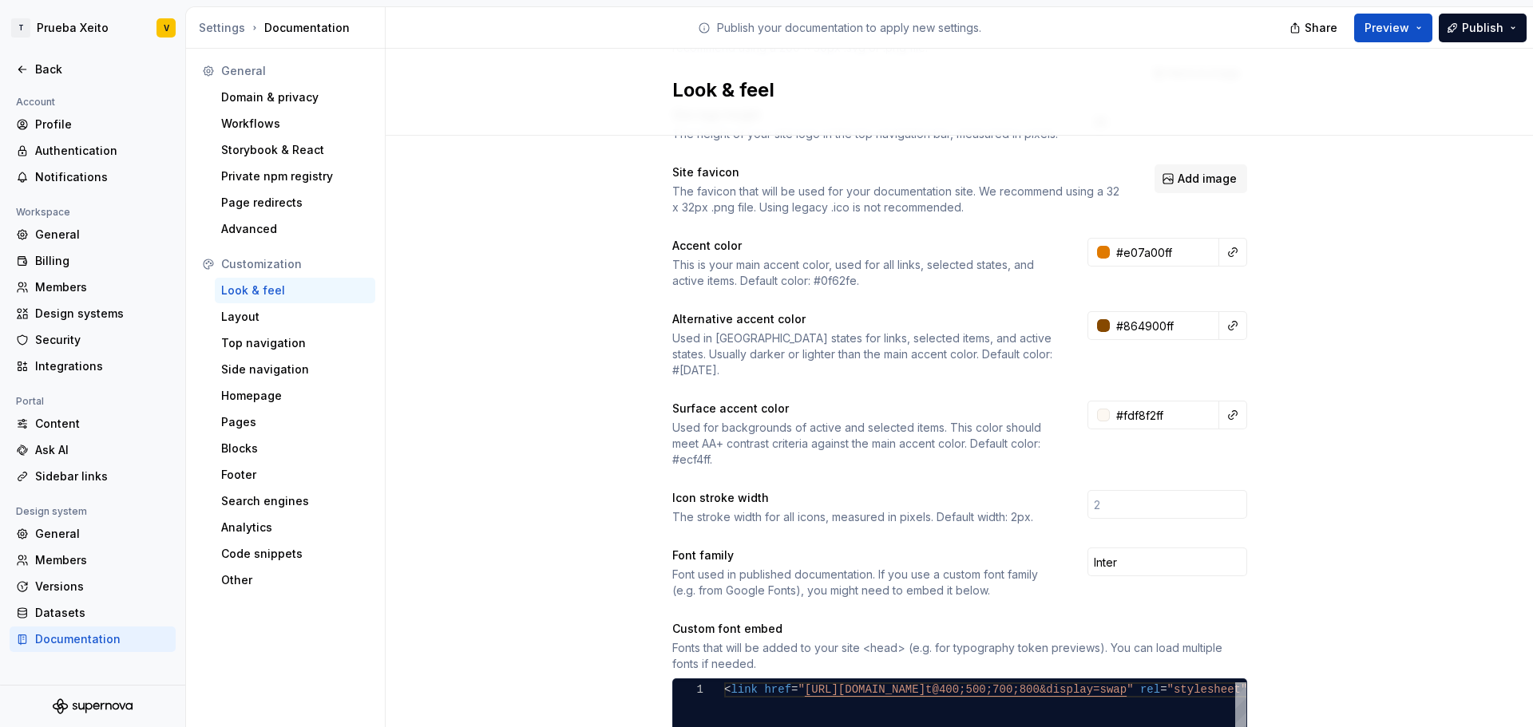
scroll to position [80, 0]
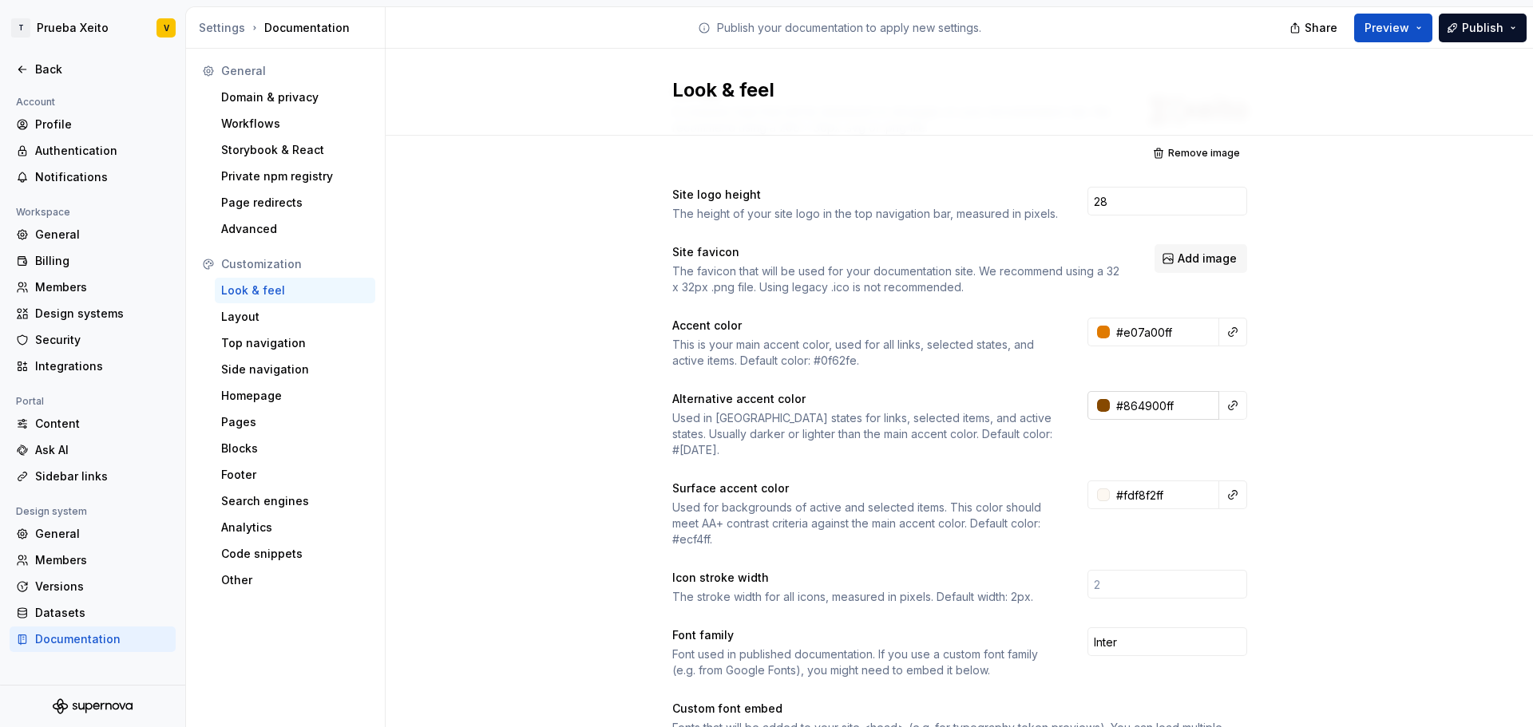
click at [1131, 400] on input "#864900ff" at bounding box center [1164, 405] width 109 height 29
type input "#864900FF"
